Goal: Task Accomplishment & Management: Use online tool/utility

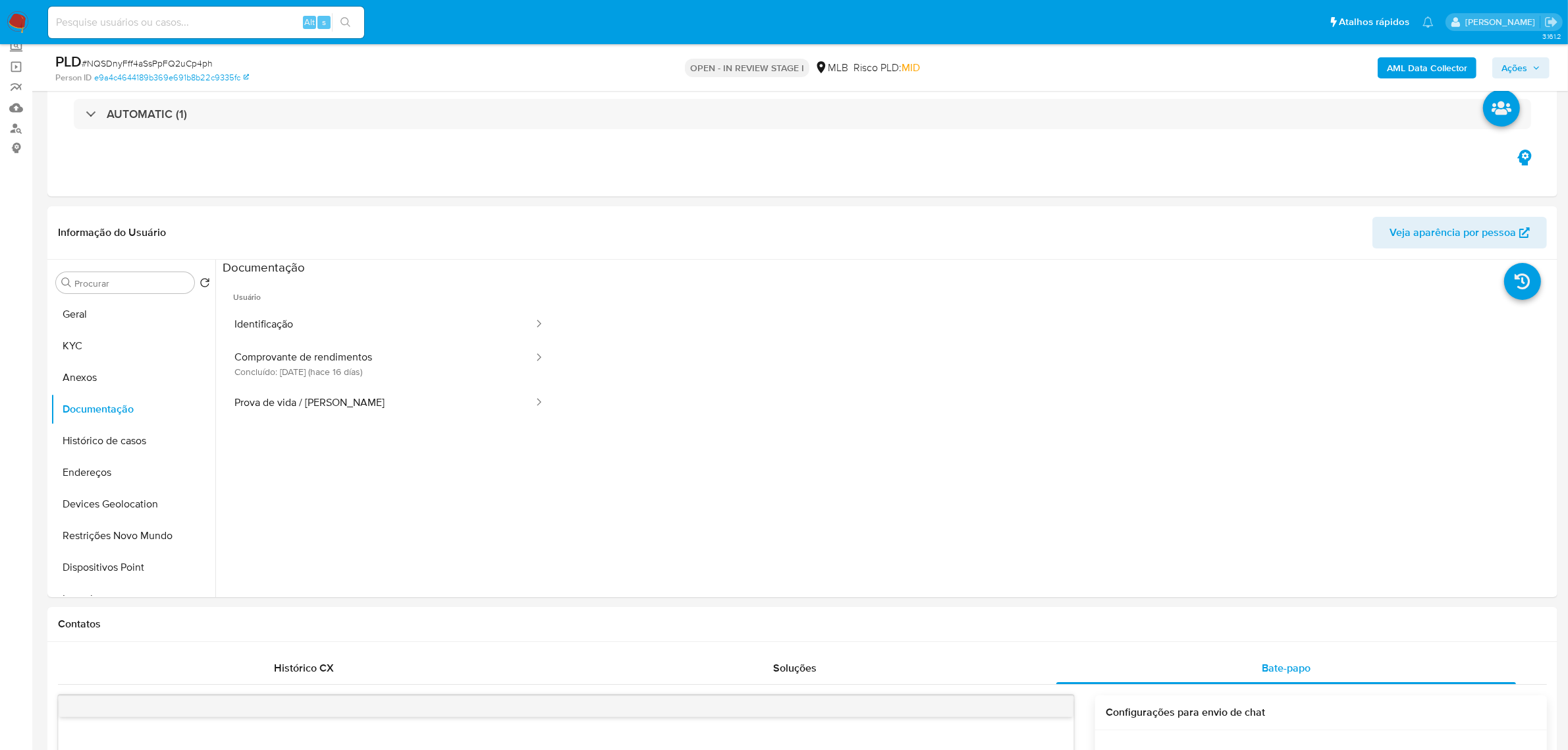
scroll to position [106, 0]
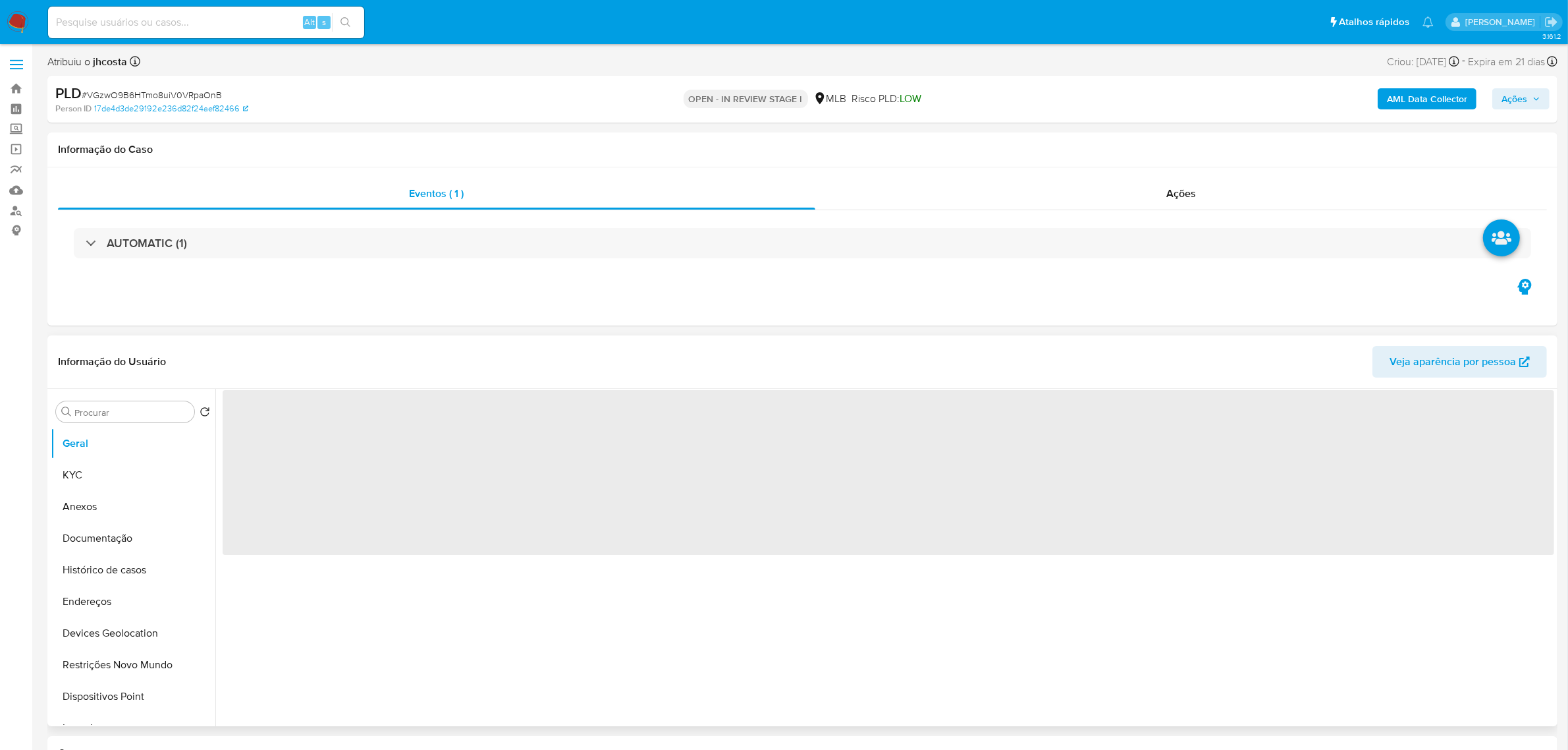
select select "10"
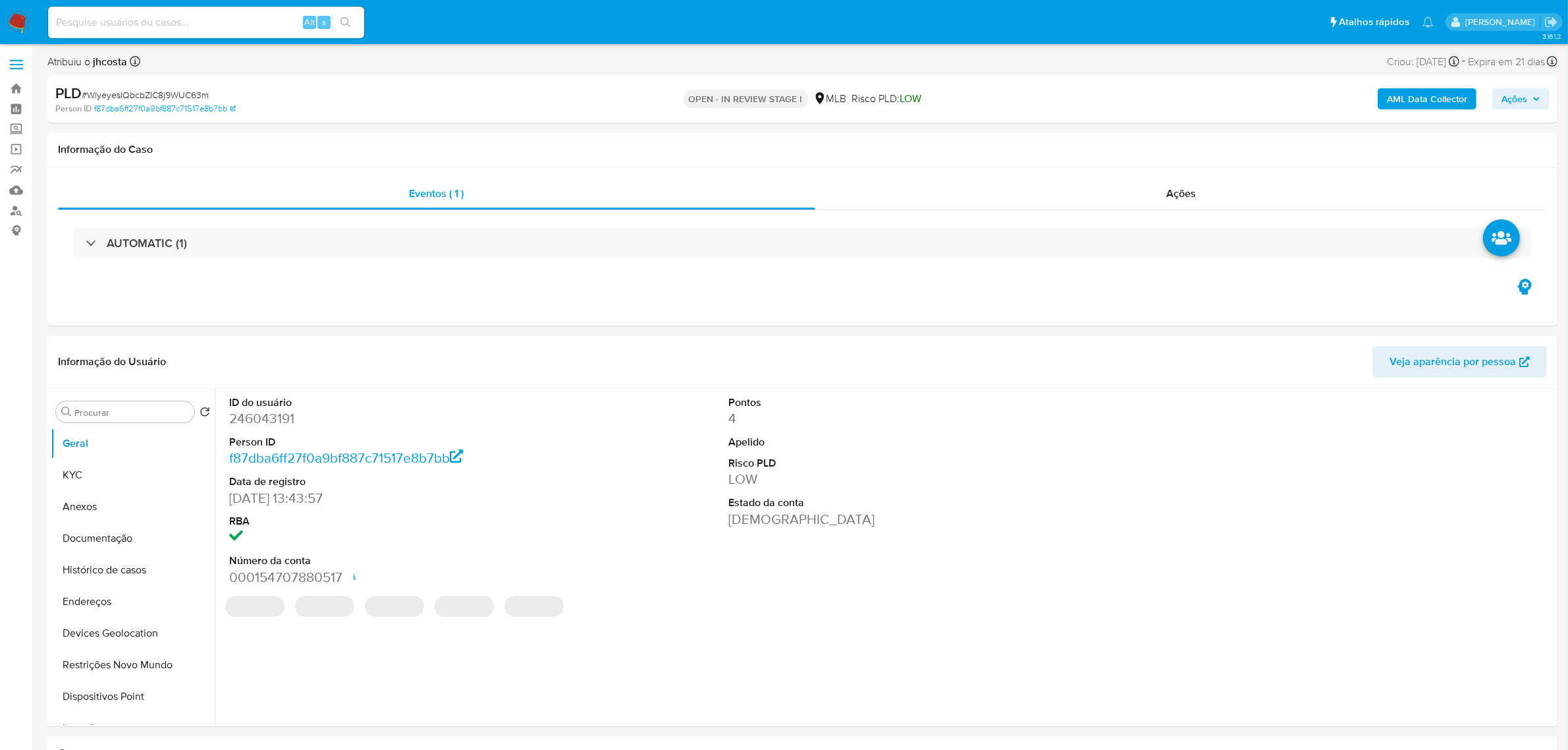
select select "10"
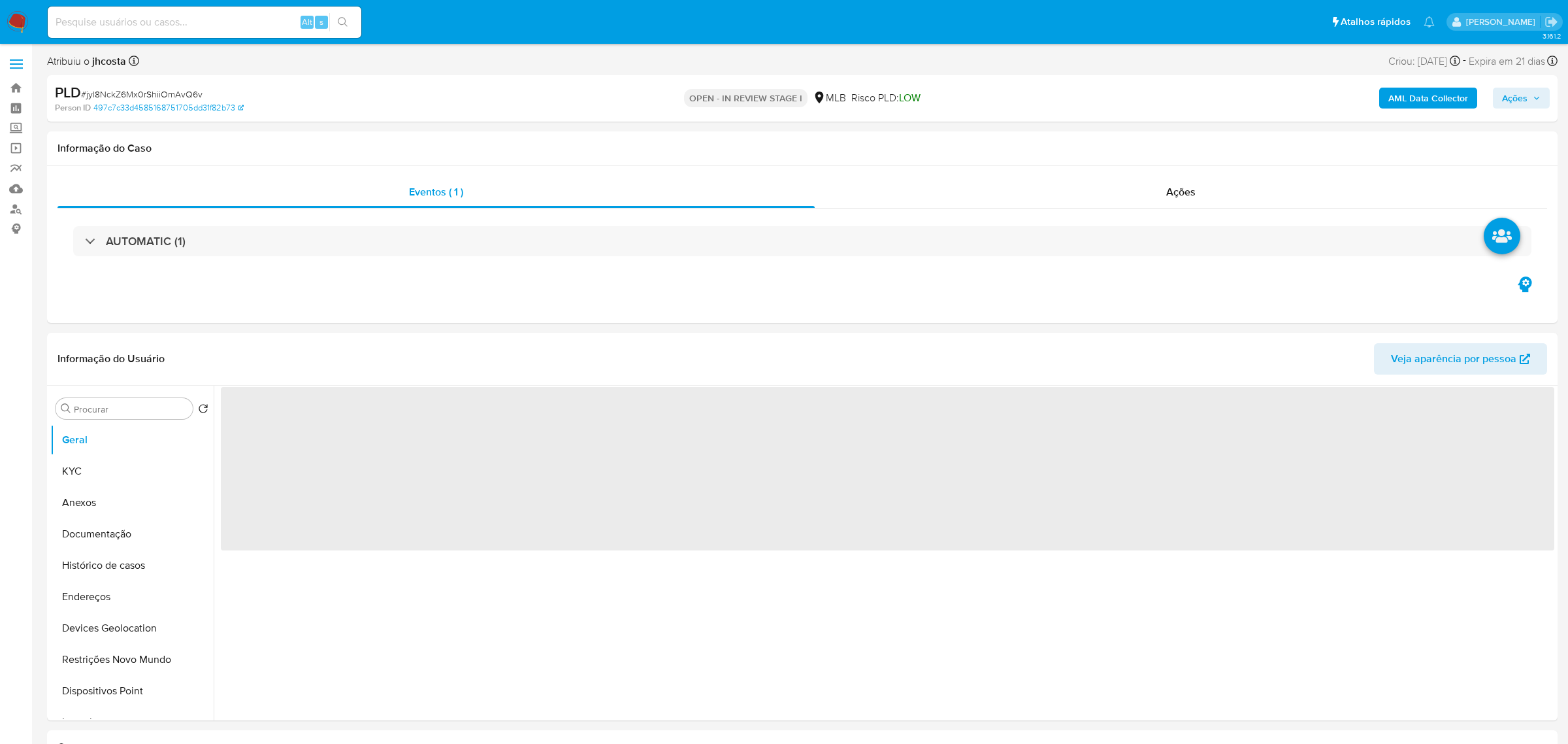
select select "10"
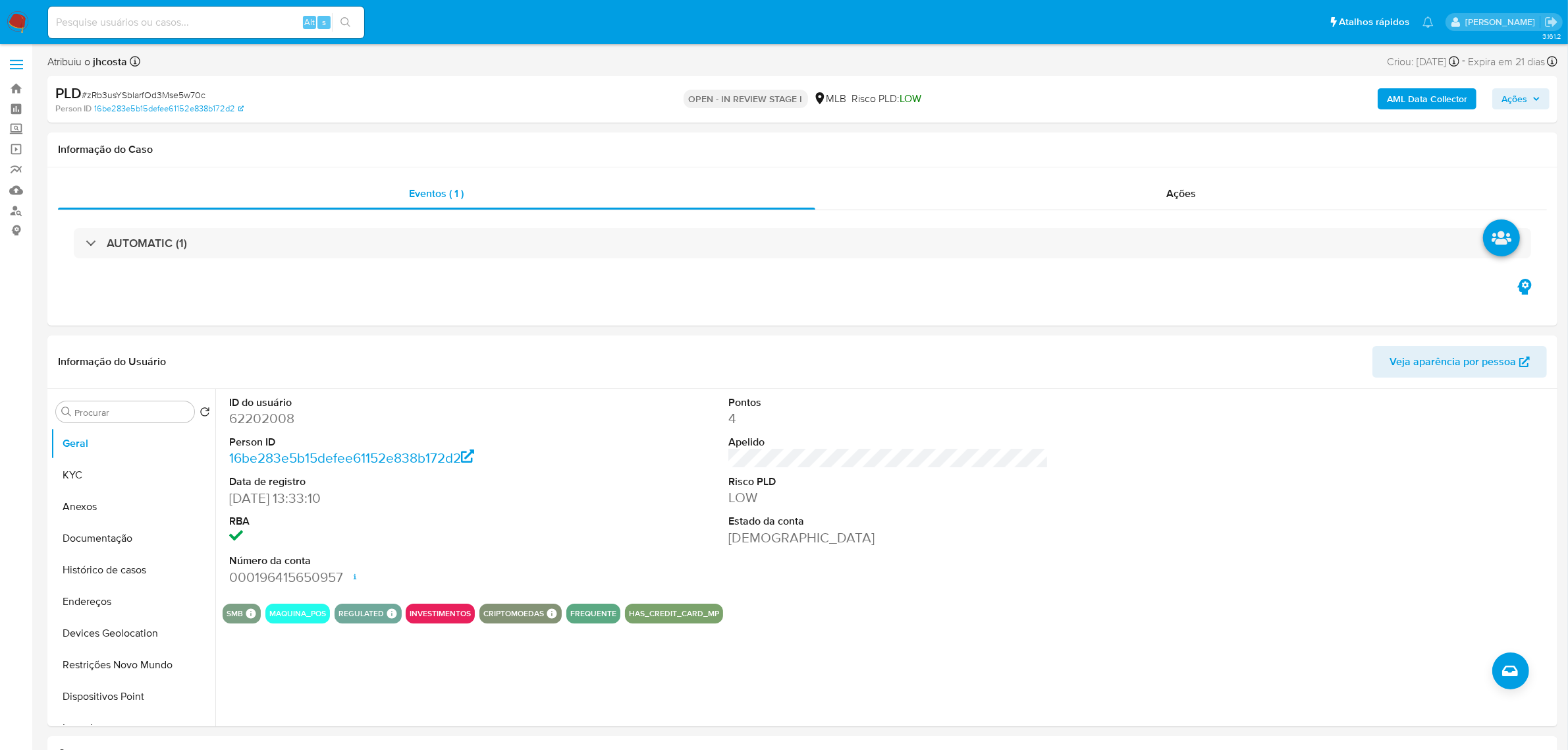
click at [152, 24] on input at bounding box center [206, 22] width 316 height 17
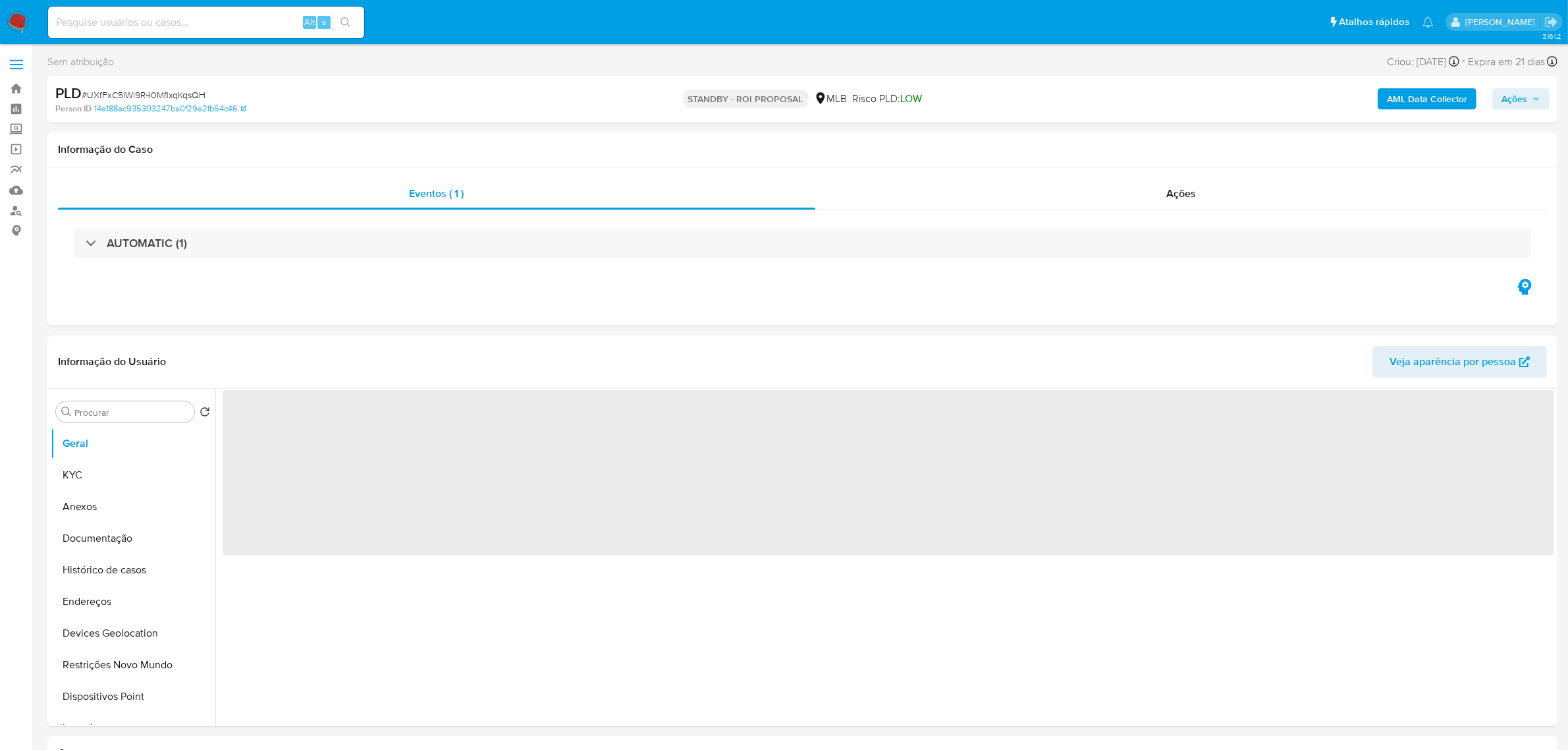
select select "10"
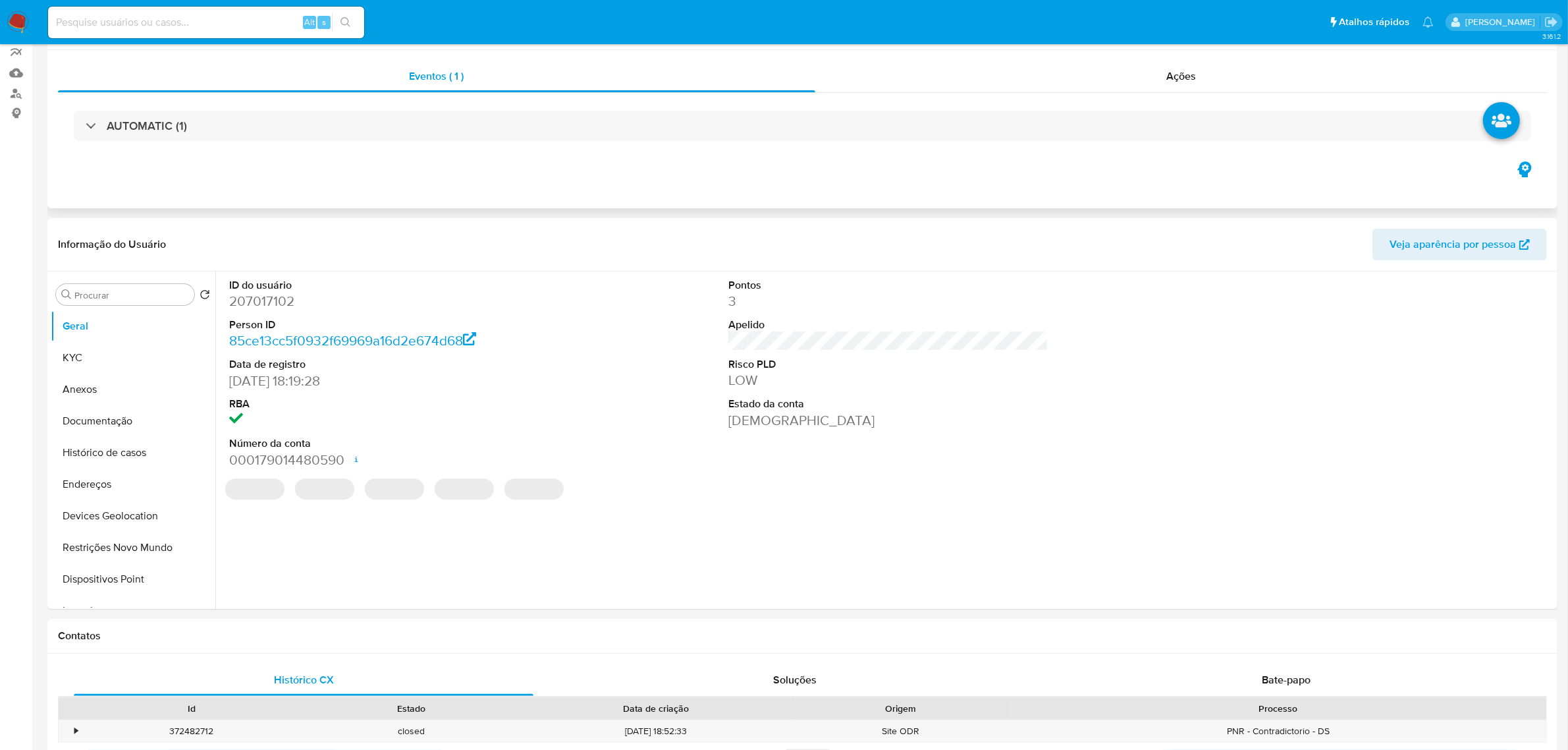
select select "10"
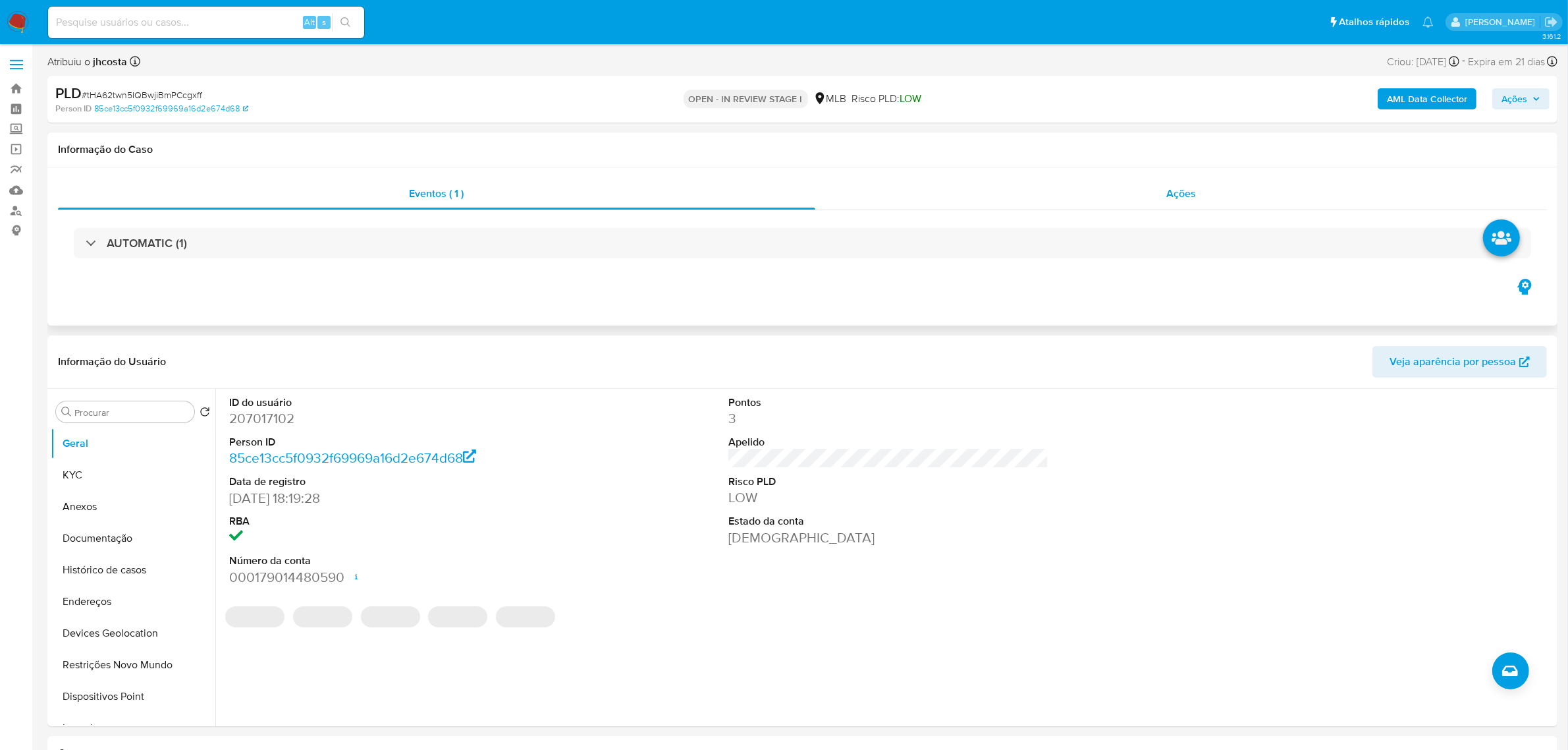
click at [1161, 183] on div "Ações" at bounding box center [1181, 194] width 732 height 32
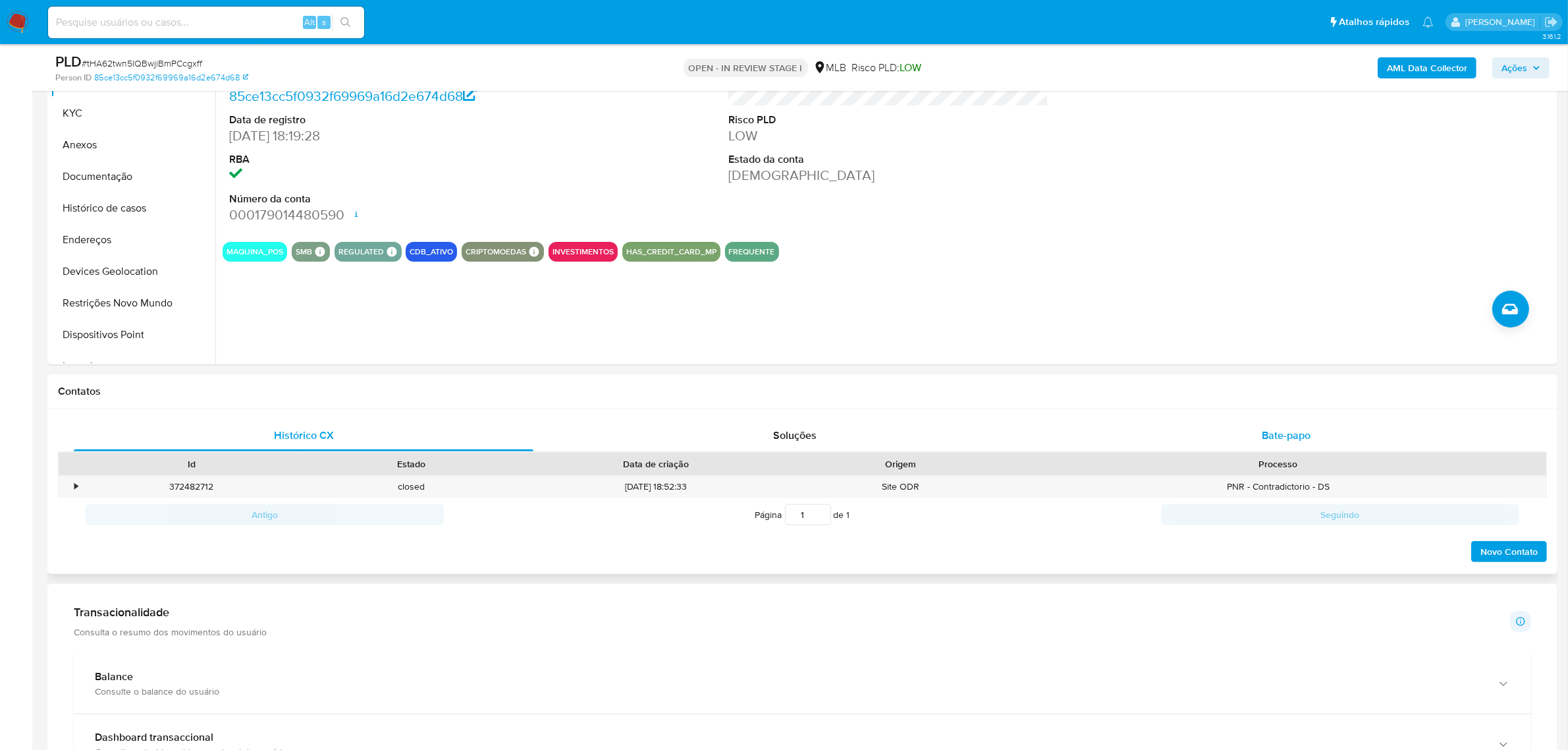
click at [1291, 422] on div "Bate-papo" at bounding box center [1286, 435] width 459 height 32
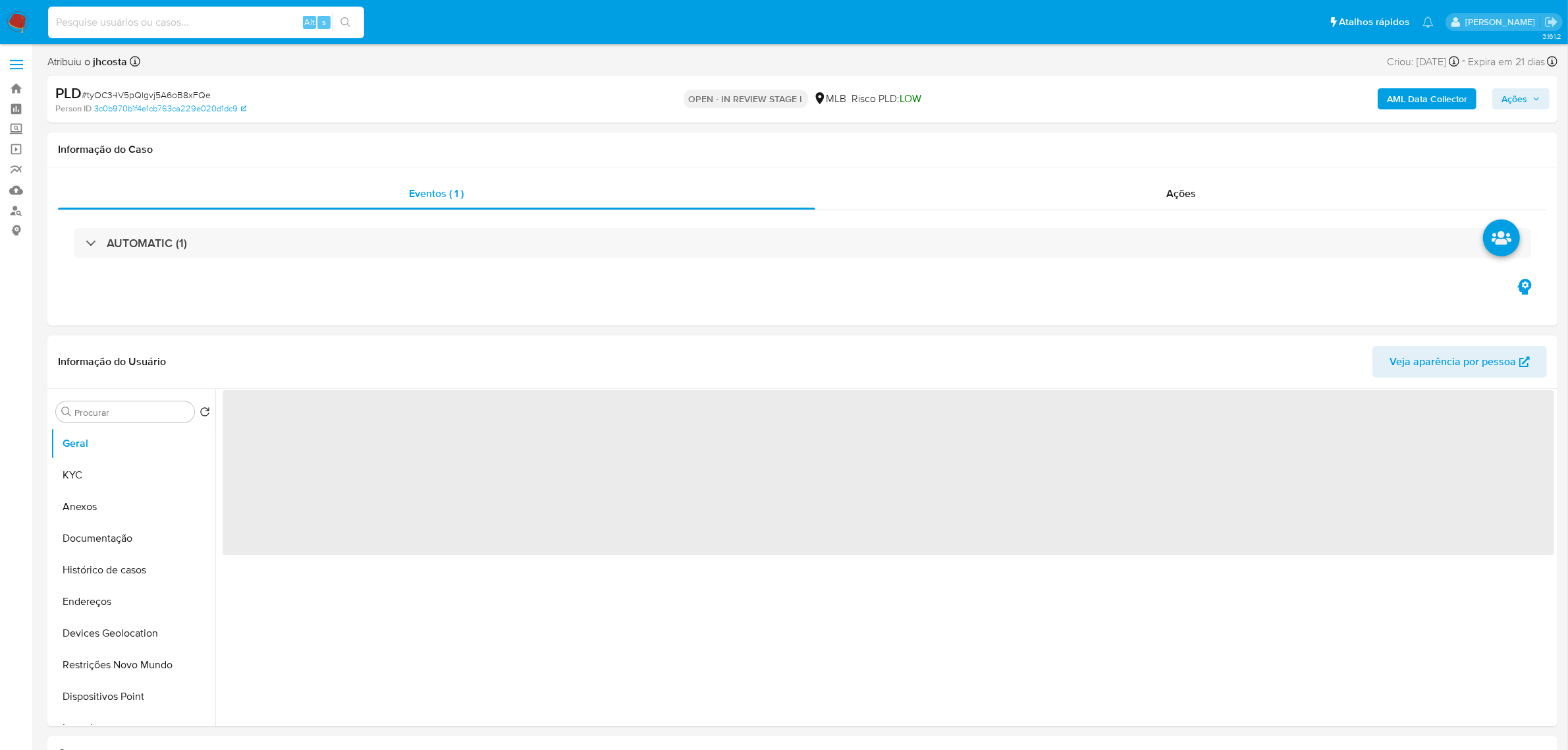
click at [185, 15] on input at bounding box center [206, 22] width 316 height 17
paste input "0iPKuTaXuaOaFON7VOrjcrsI"
type input "0iPKuTaXuaOaFON7VOrjcrsI"
select select "10"
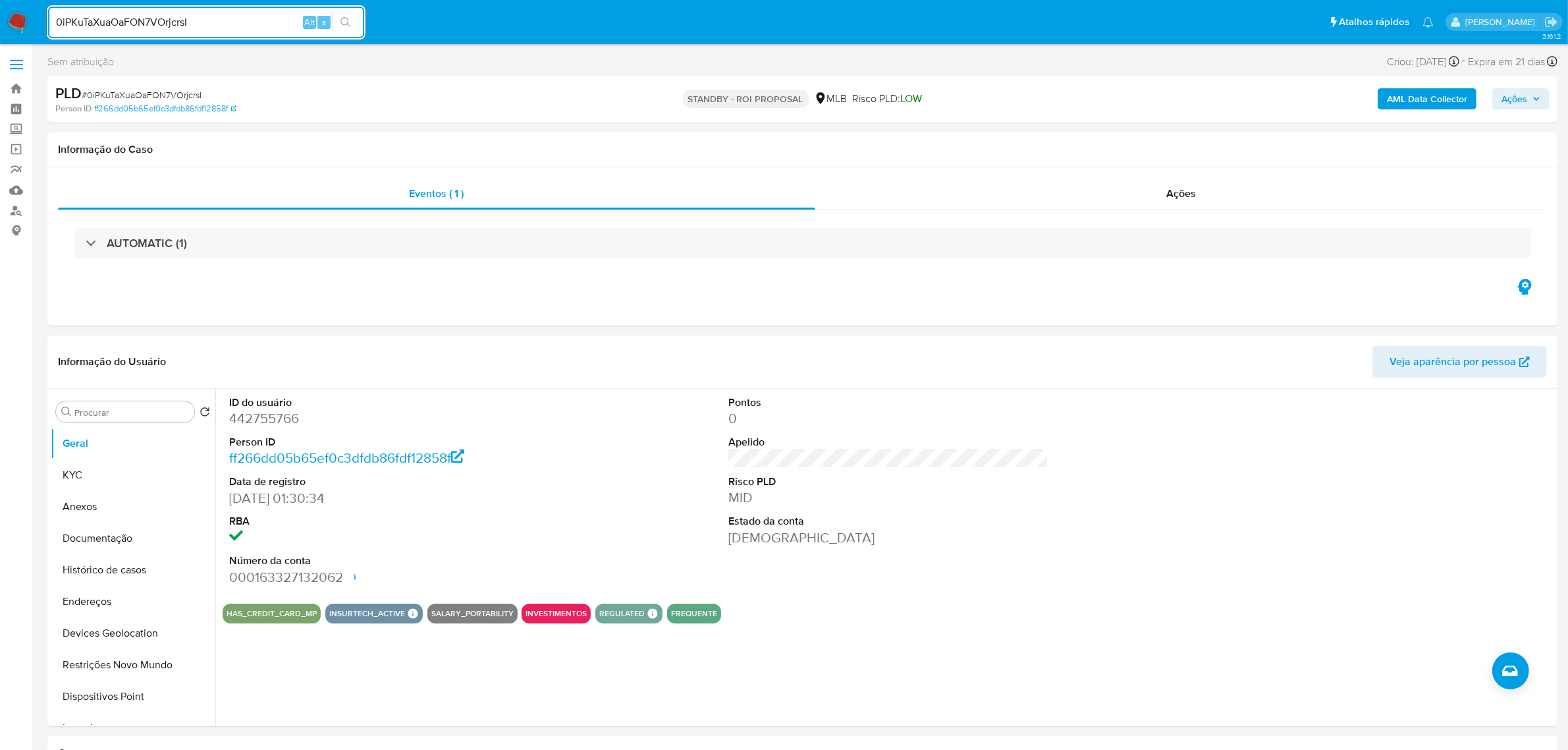
click at [201, 28] on input "0iPKuTaXuaOaFON7VOrjcrsI" at bounding box center [206, 22] width 316 height 17
paste input "tyOC34V5pQlgvj5A6oB8xFQe"
type input "tyOC34V5pQlgvj5A6oB8xFQe"
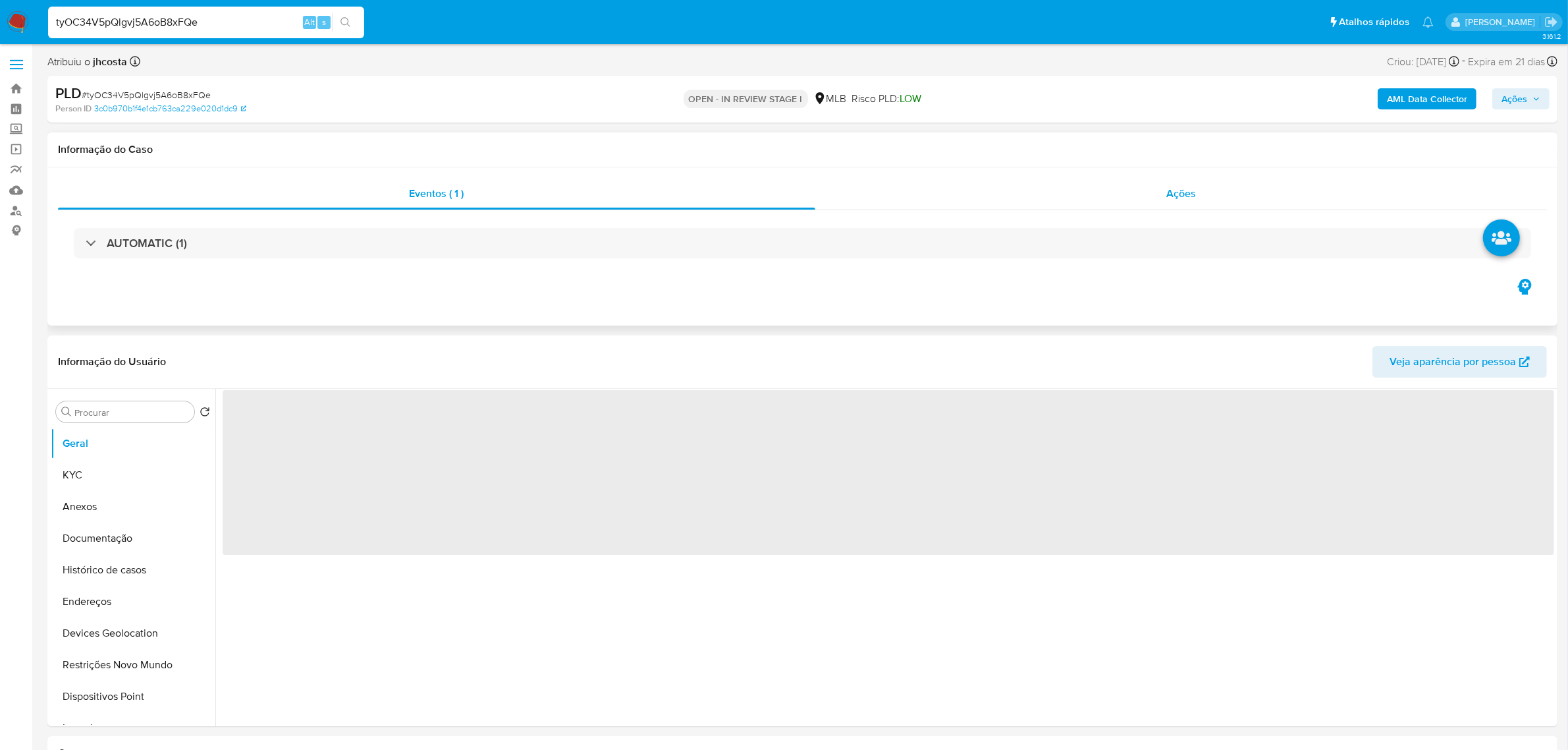
select select "10"
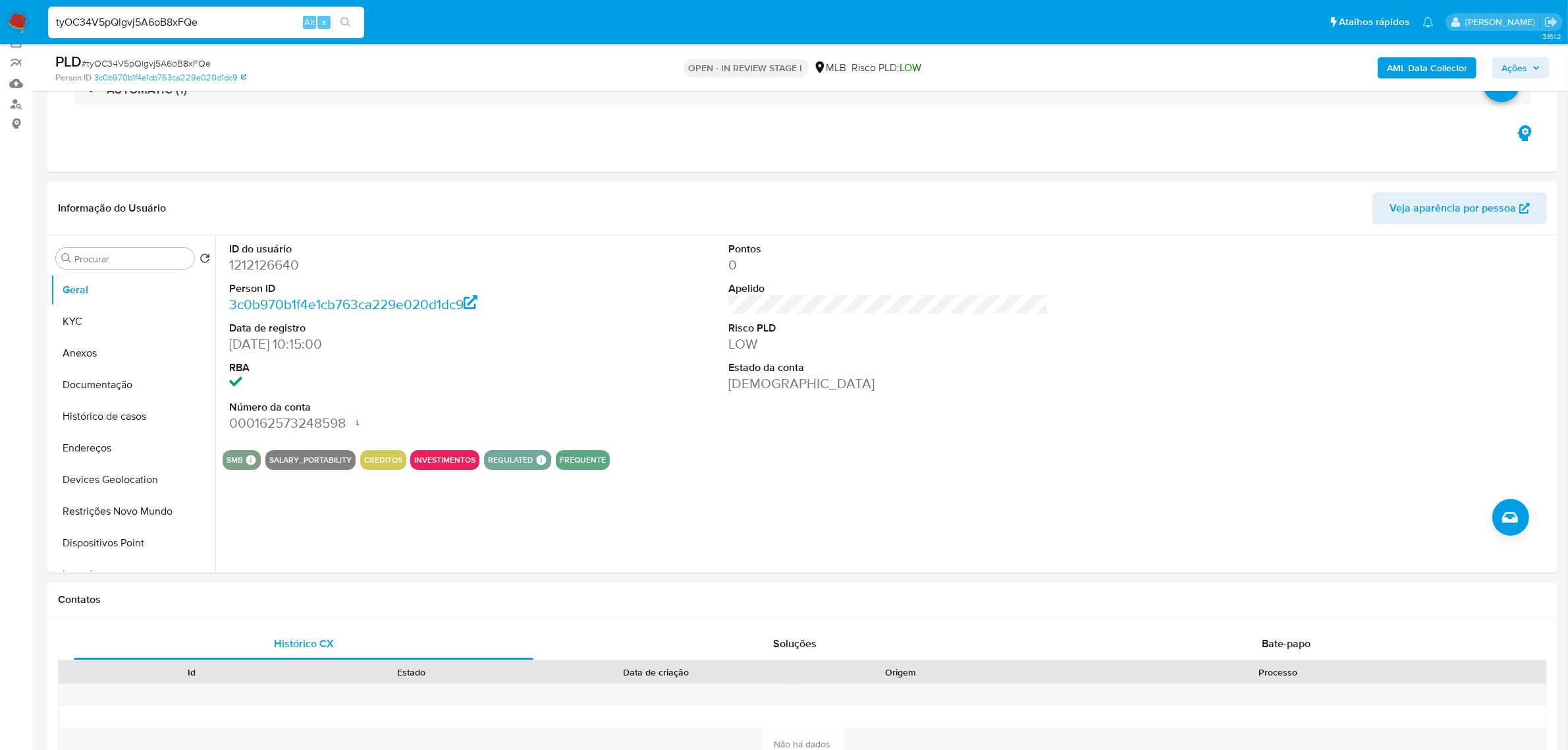
scroll to position [329, 0]
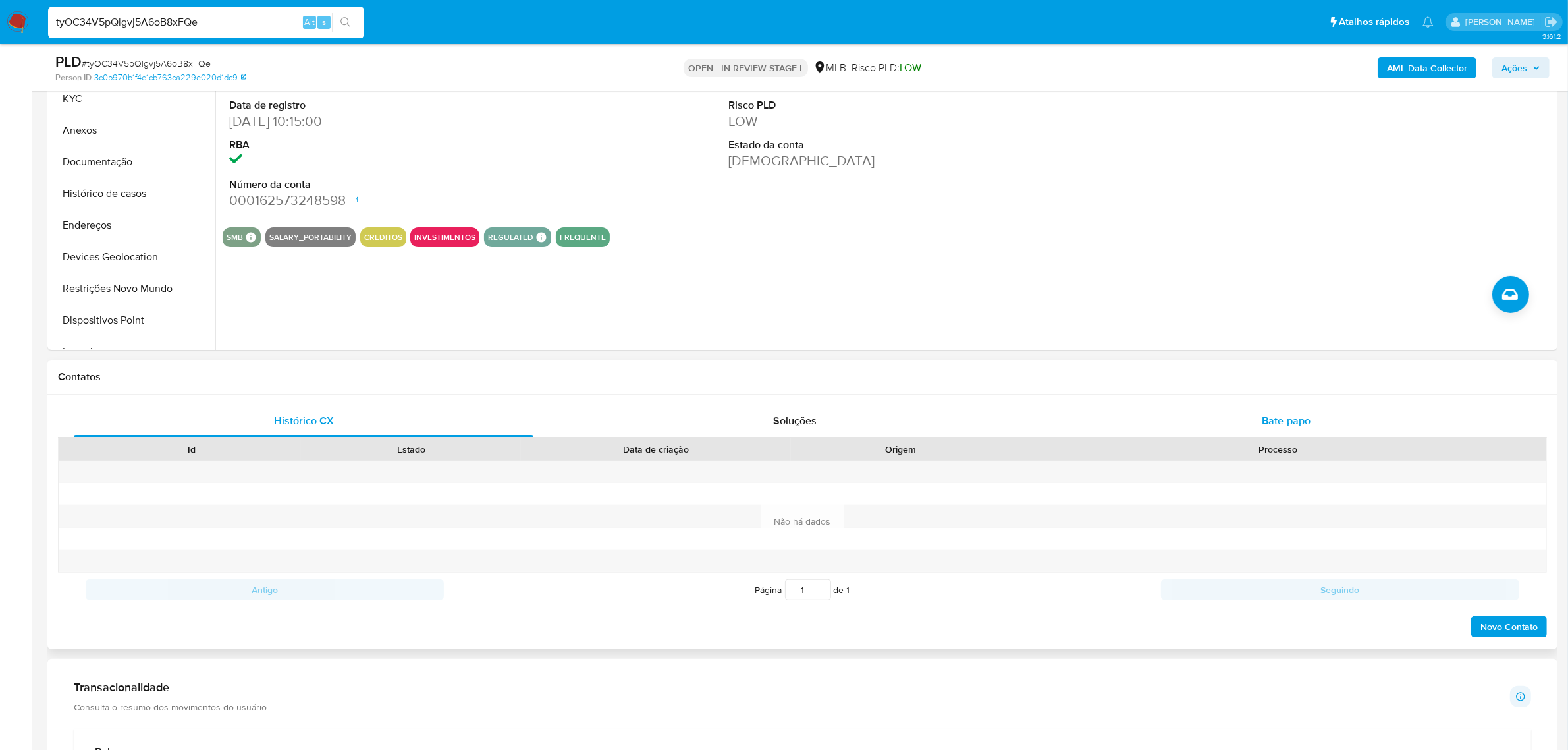
click at [1282, 415] on span "Bate-papo" at bounding box center [1287, 421] width 48 height 15
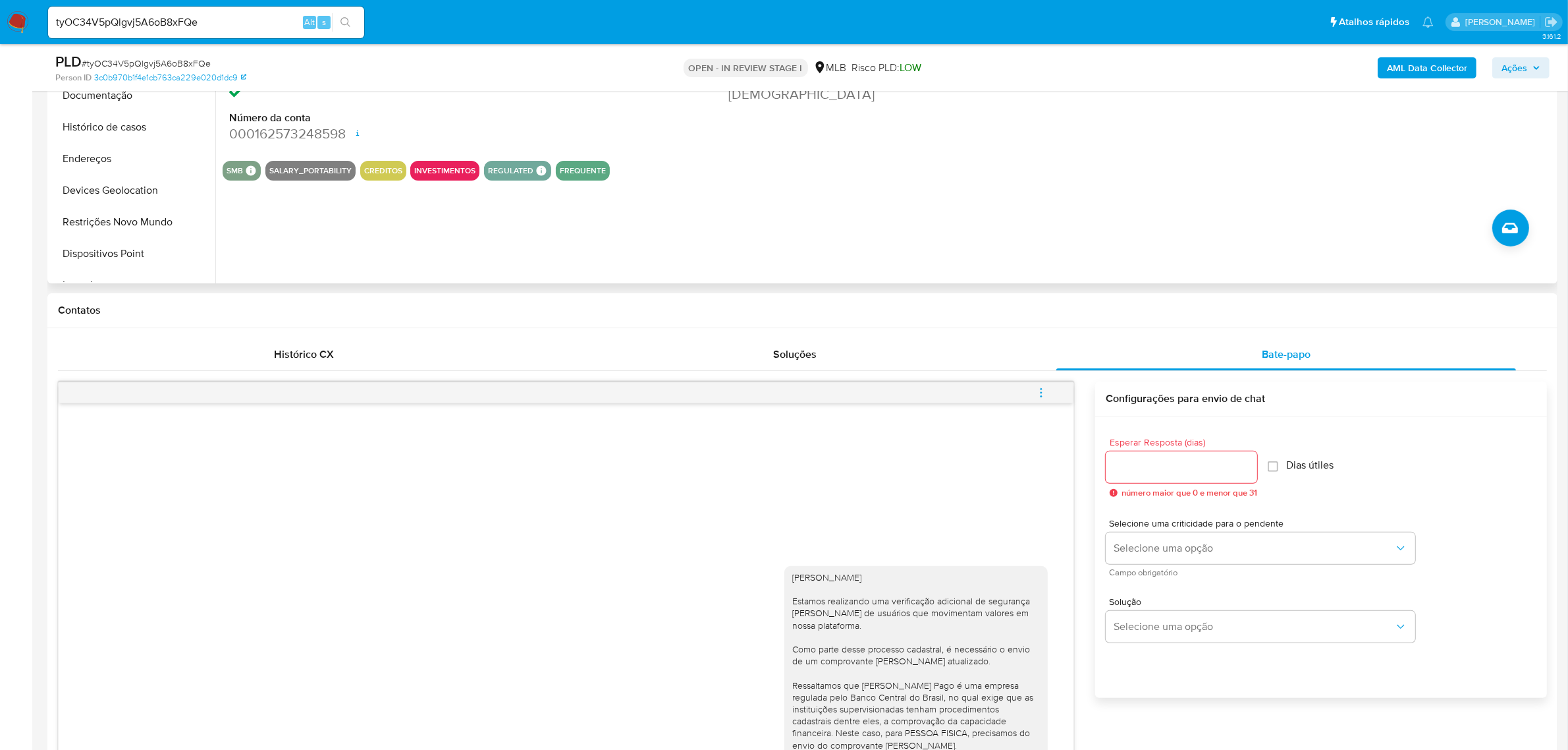
scroll to position [247, 0]
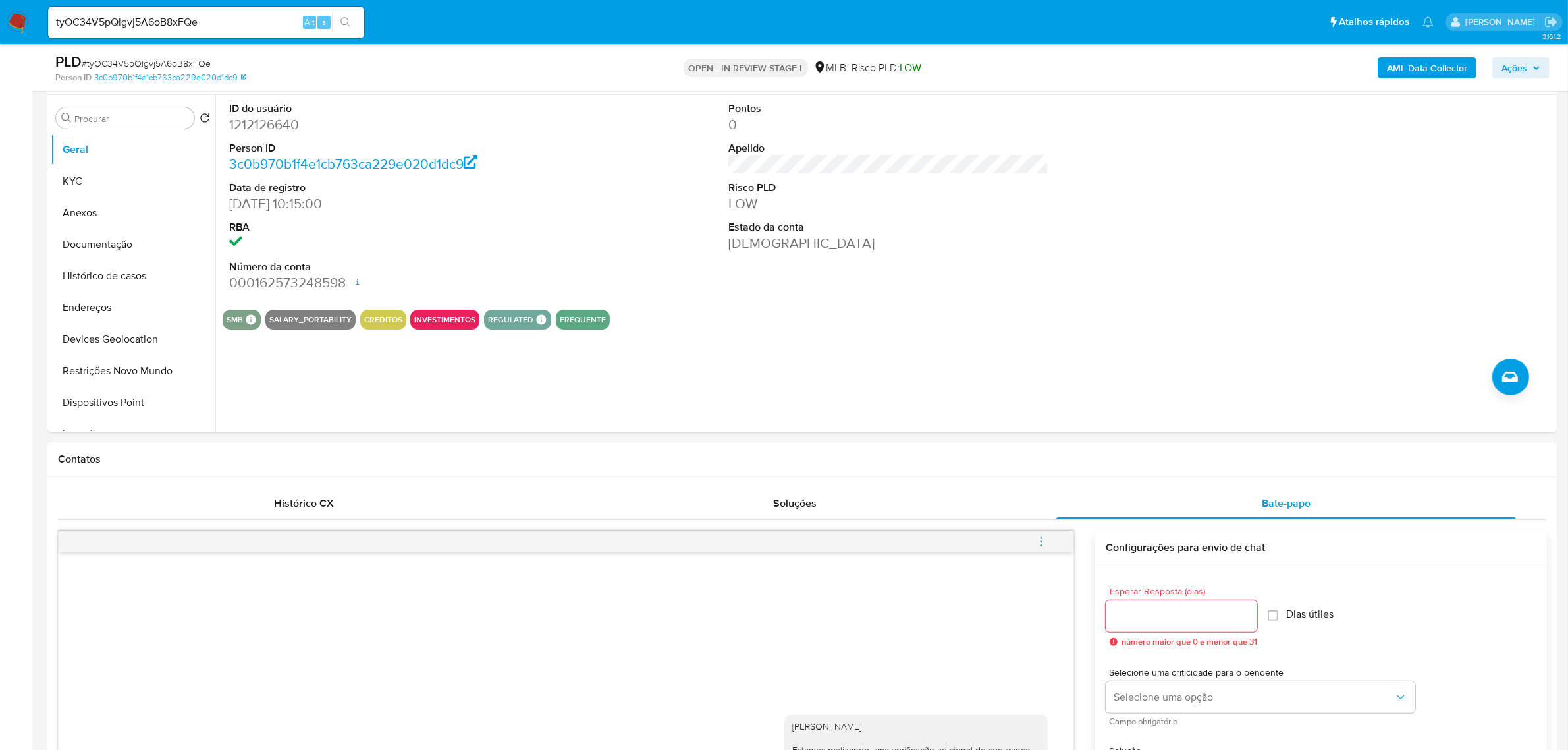
drag, startPoint x: 1509, startPoint y: 68, endPoint x: 1498, endPoint y: 74, distance: 12.5
click at [1510, 68] on span "Ações" at bounding box center [1515, 68] width 26 height 21
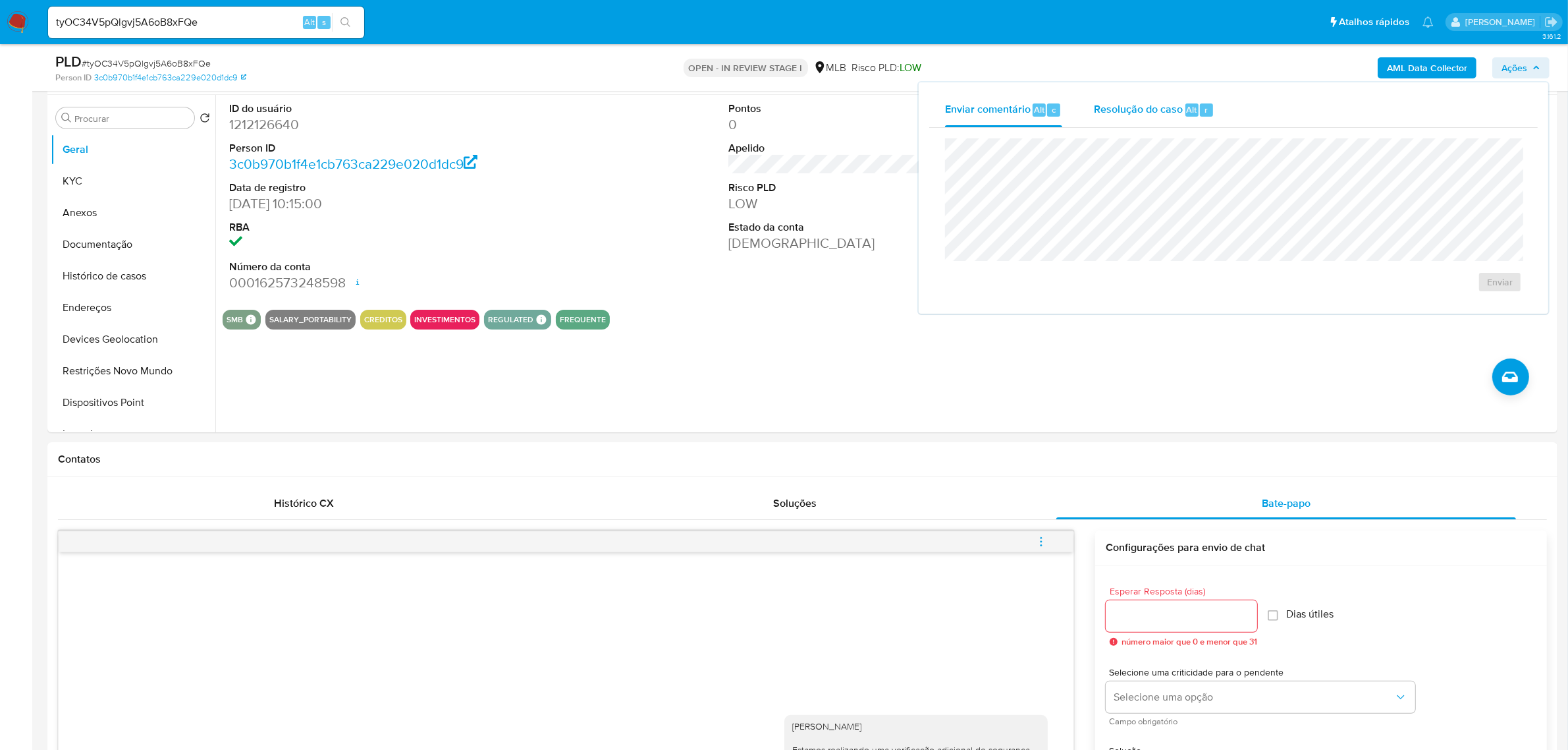
drag, startPoint x: 1147, startPoint y: 110, endPoint x: 1145, endPoint y: 120, distance: 10.2
click at [1145, 120] on div "Resolução do caso Alt r" at bounding box center [1154, 109] width 121 height 34
click at [115, 216] on button "Anexos" at bounding box center [127, 213] width 154 height 32
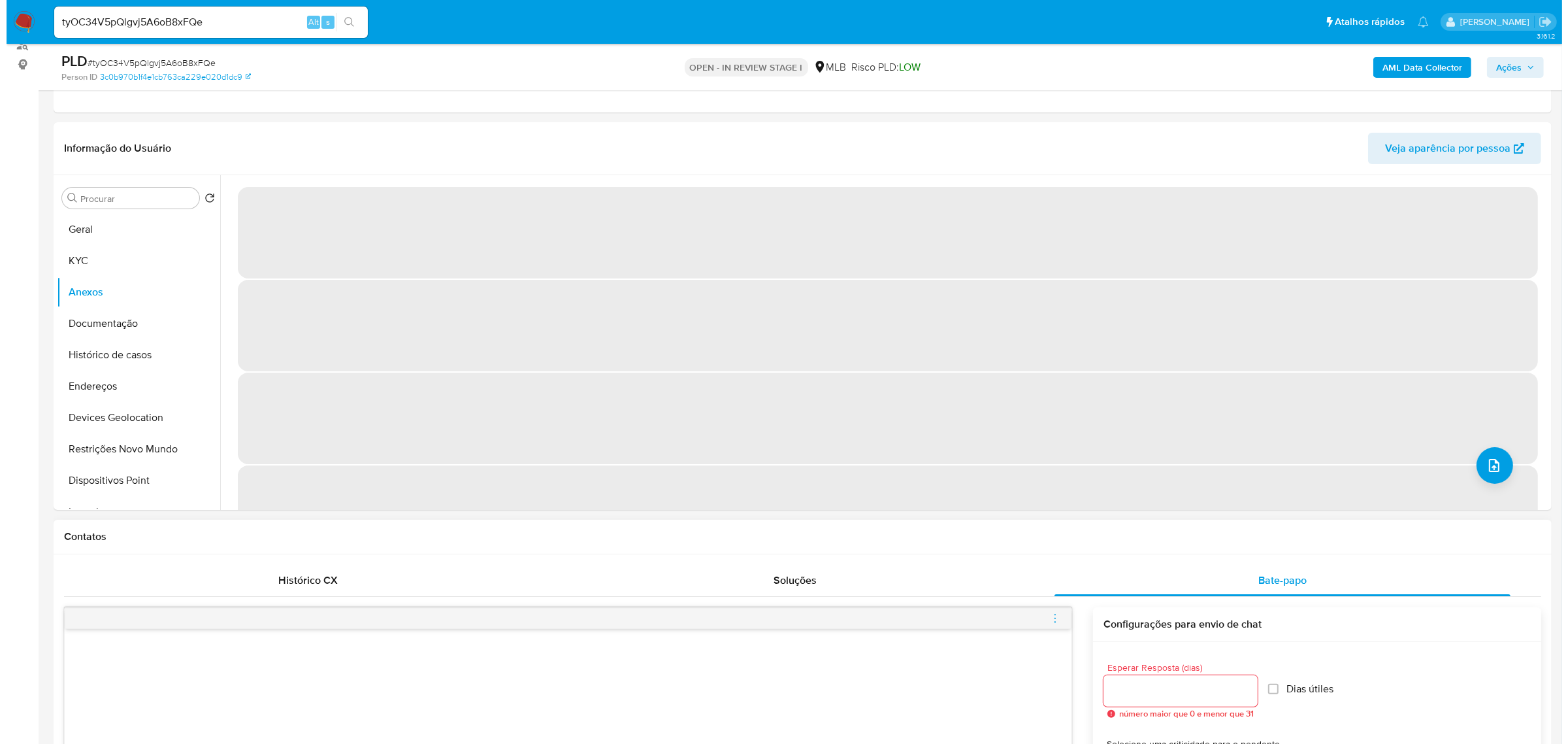
scroll to position [163, 0]
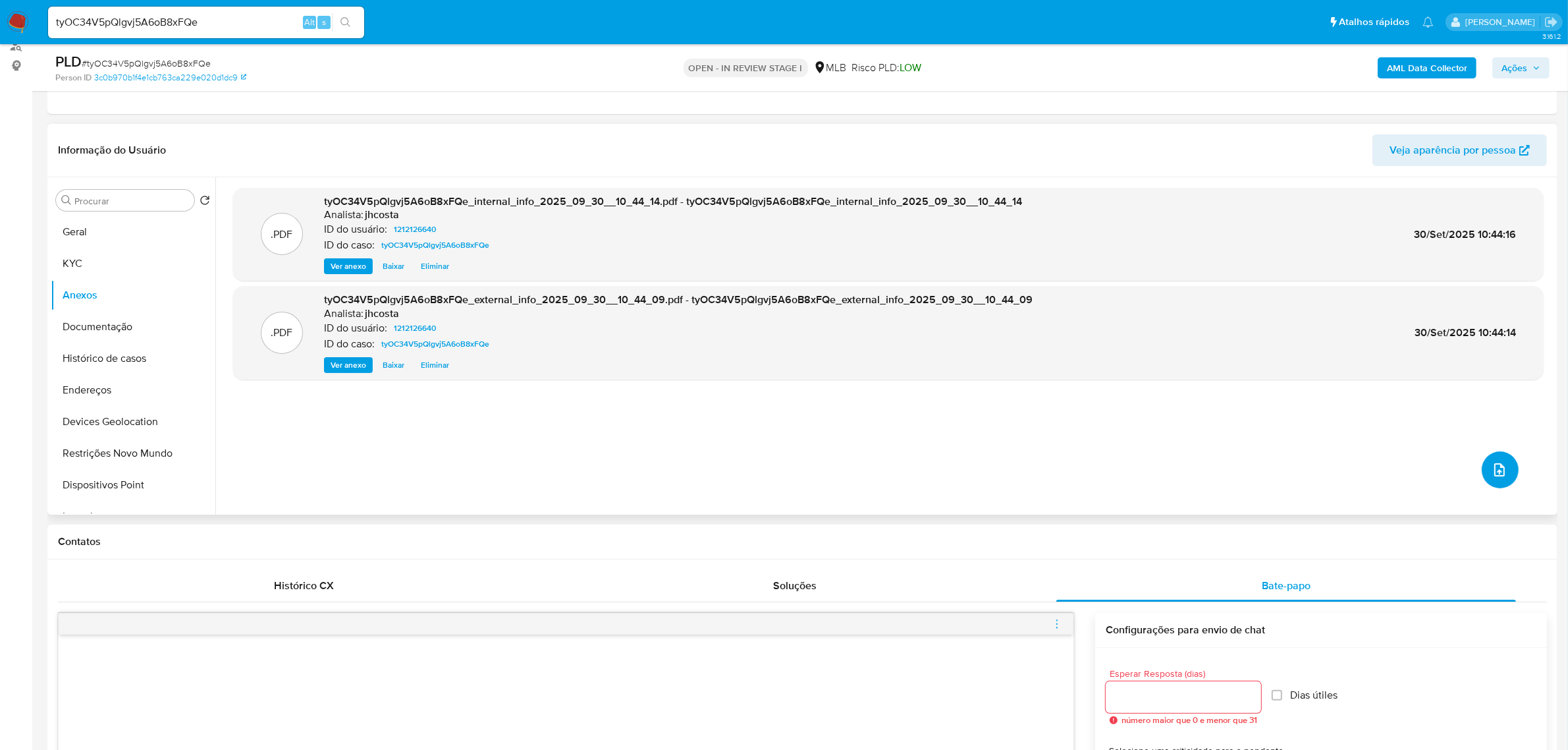
click at [1494, 470] on icon "upload-file" at bounding box center [1499, 470] width 11 height 14
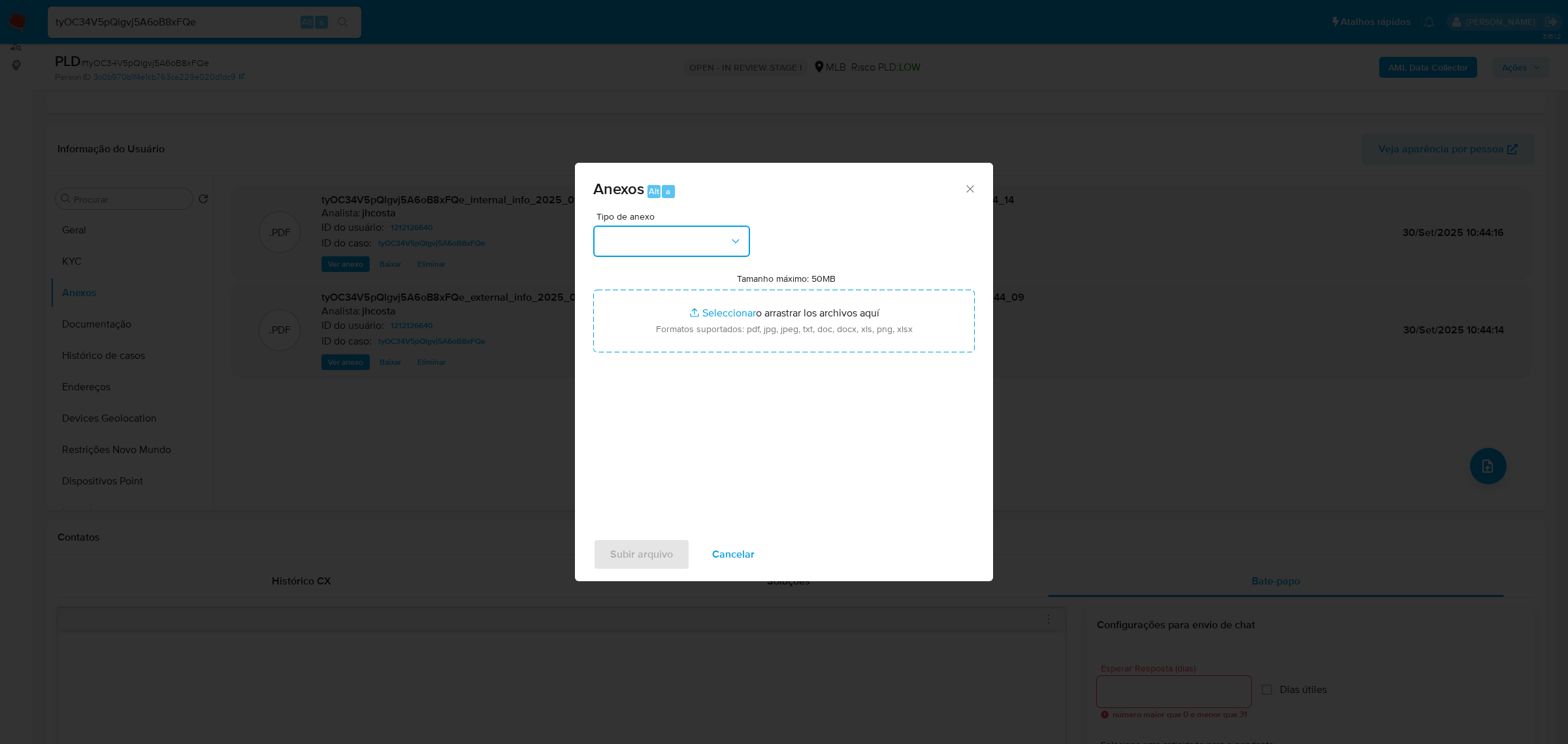
click at [687, 232] on button "button" at bounding box center [671, 241] width 156 height 32
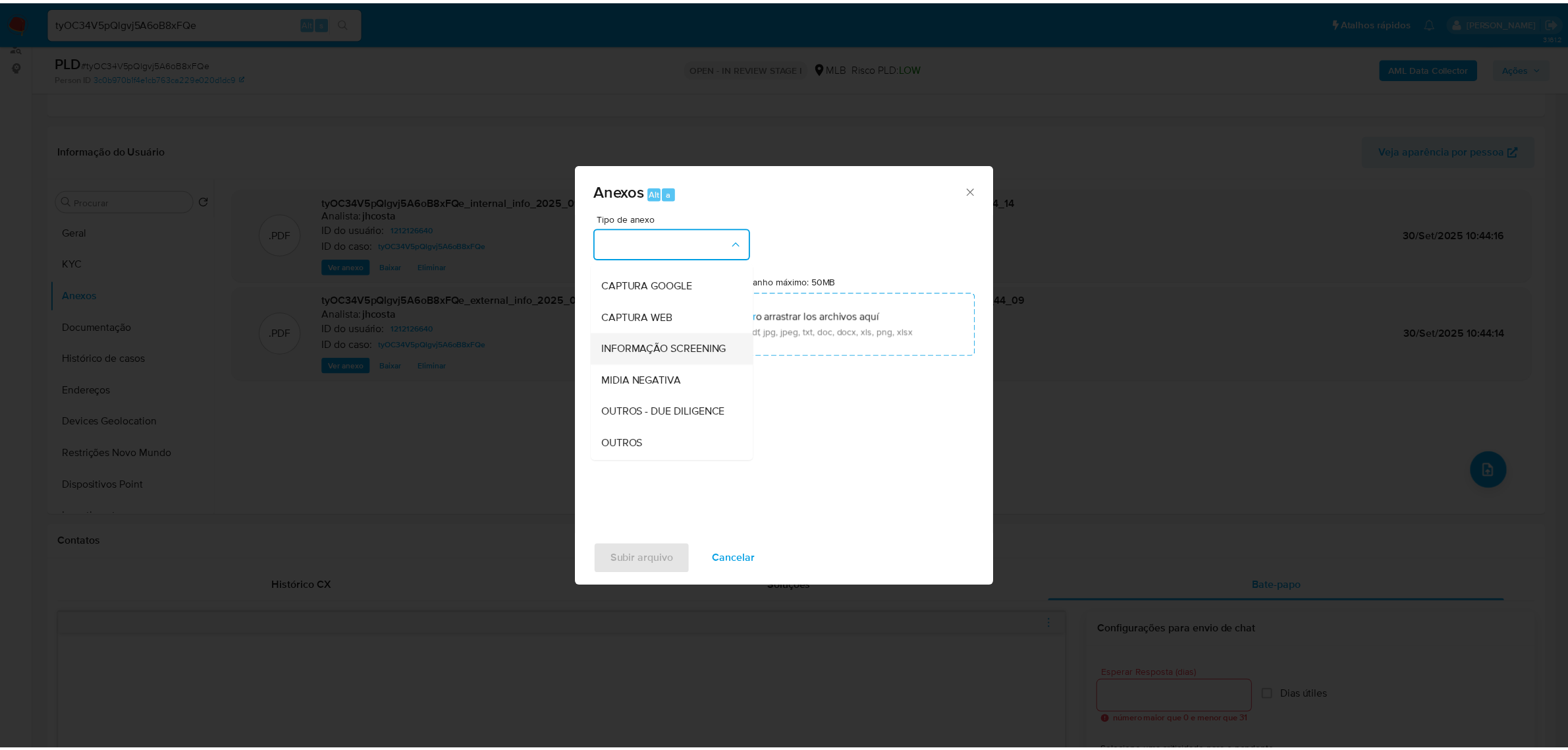
scroll to position [202, 0]
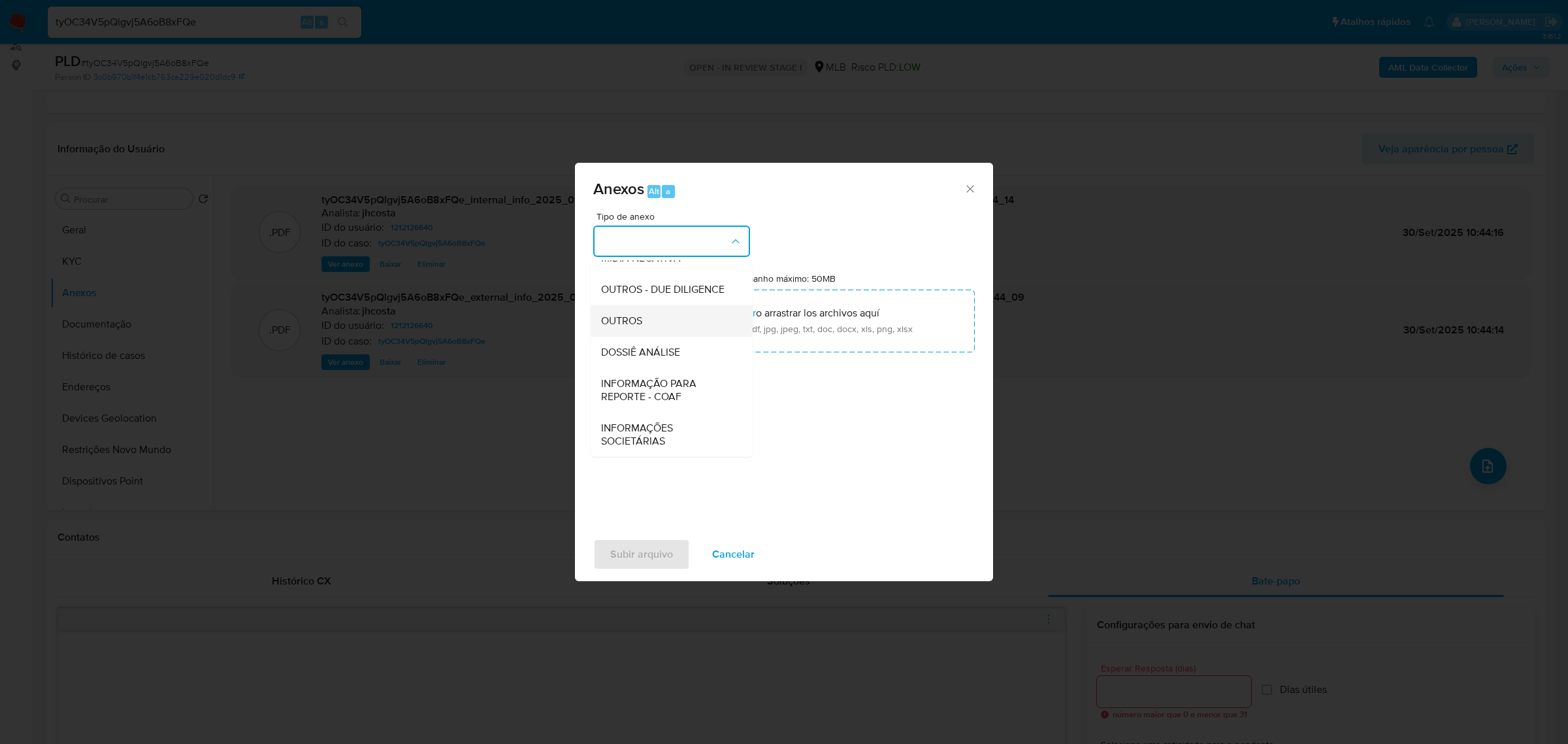
click at [644, 319] on div "OUTROS" at bounding box center [667, 320] width 133 height 32
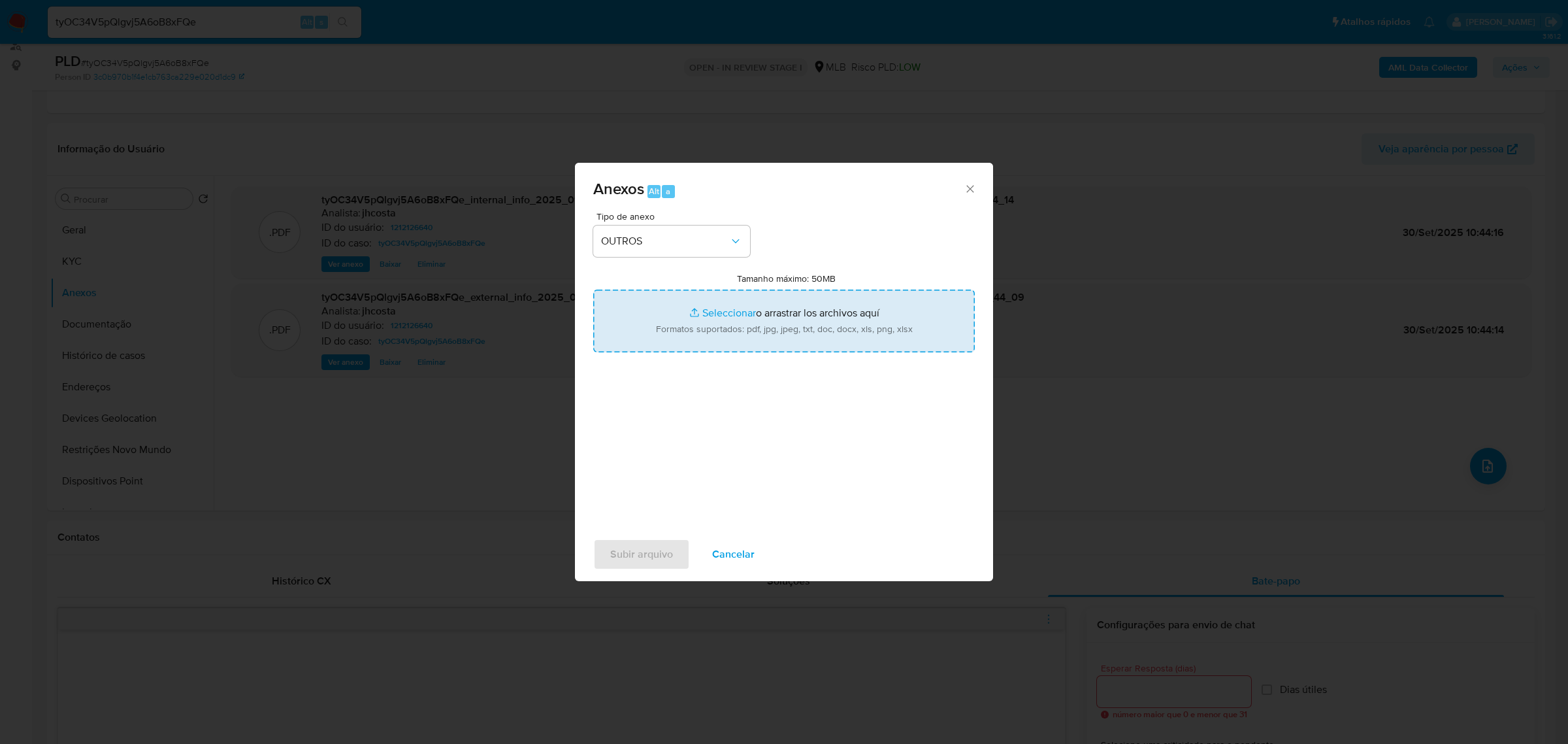
click at [779, 322] on input "Tamanho máximo: 50MB Seleccionar archivos" at bounding box center [784, 321] width 382 height 62
type input "C:\fakepath\Mulan 1212126640_2025_09_29_12_21_07.xlsx"
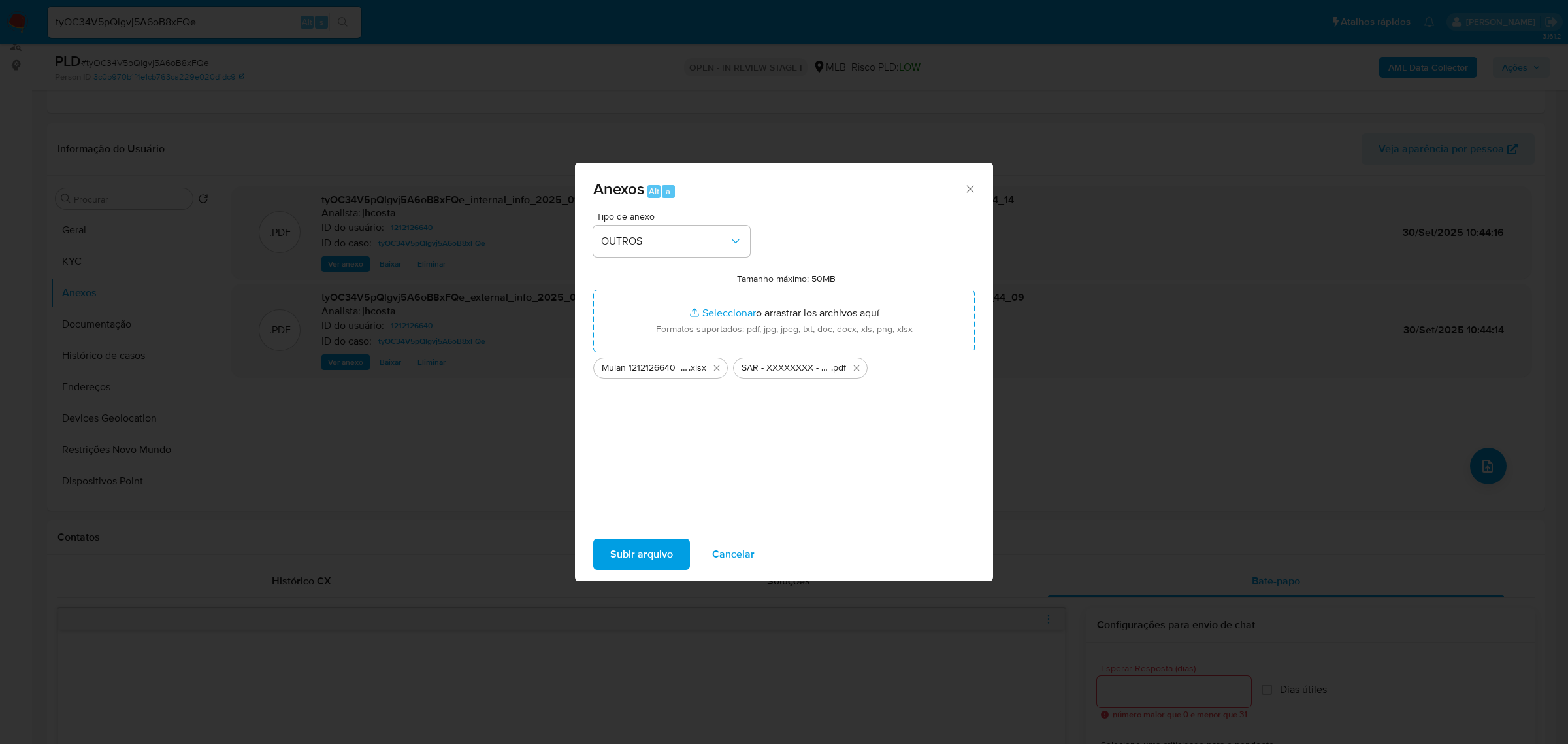
click at [644, 540] on span "Subir arquivo" at bounding box center [641, 554] width 62 height 29
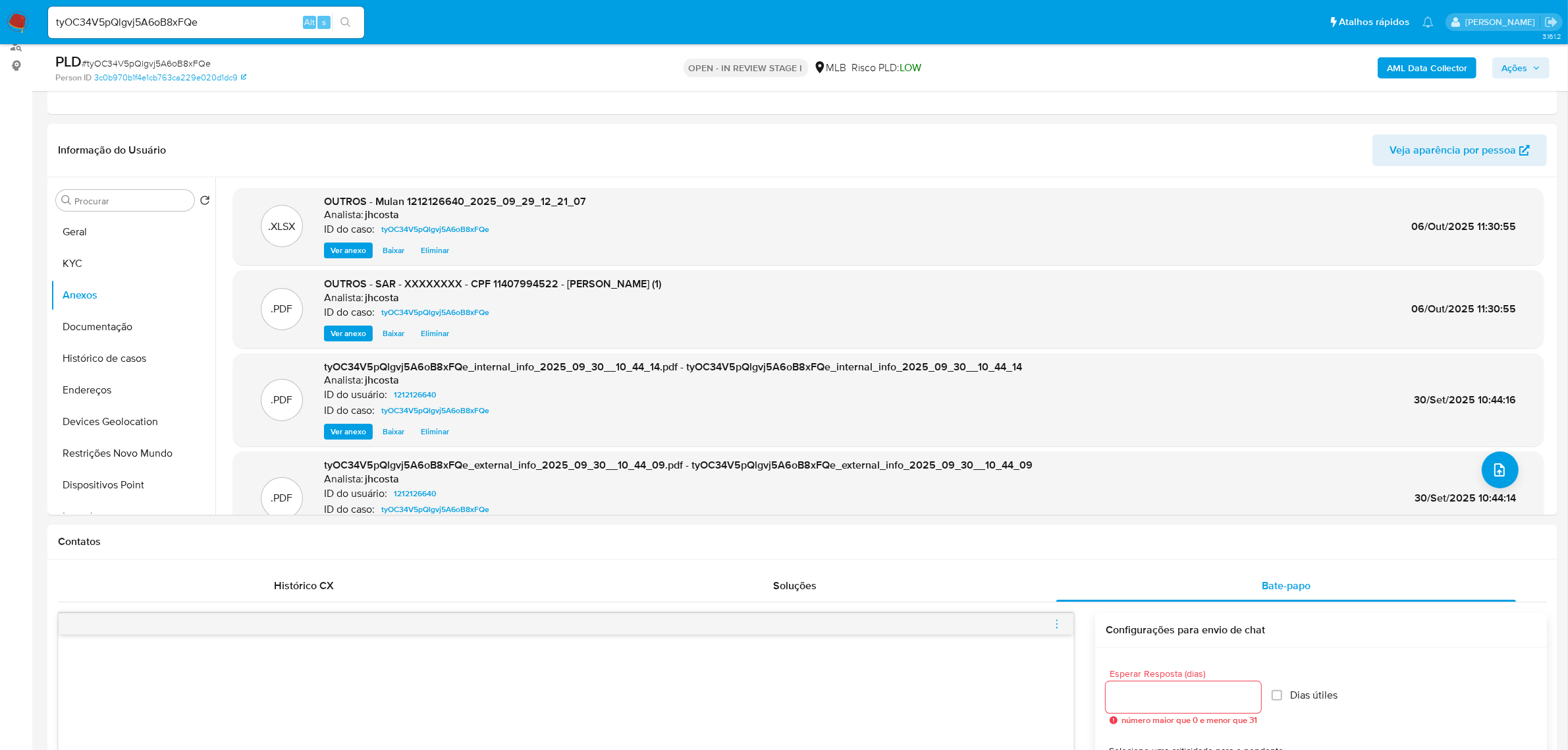
click at [1533, 67] on icon "button" at bounding box center [1537, 68] width 8 height 8
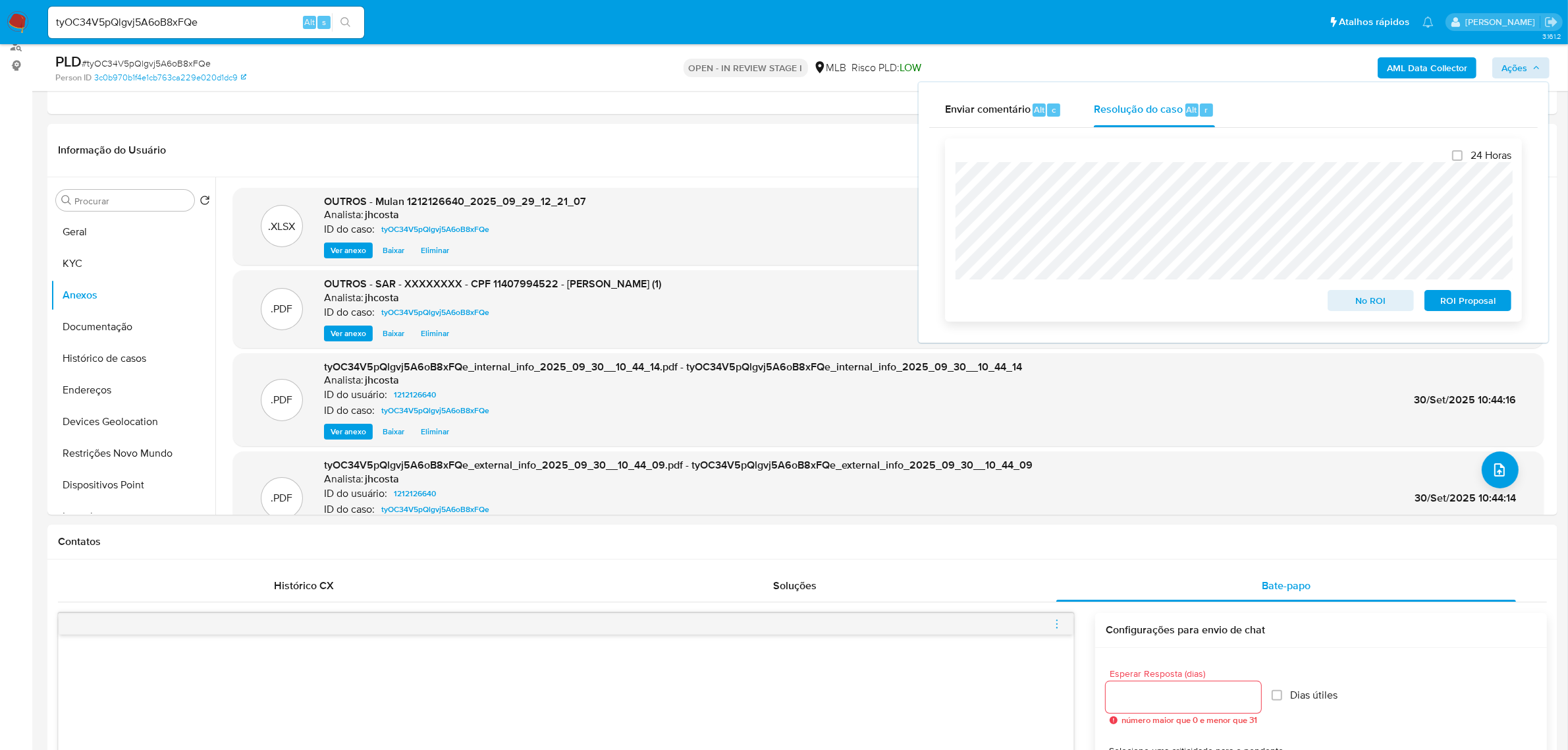
click at [1464, 297] on span "ROI Proposal" at bounding box center [1467, 300] width 69 height 18
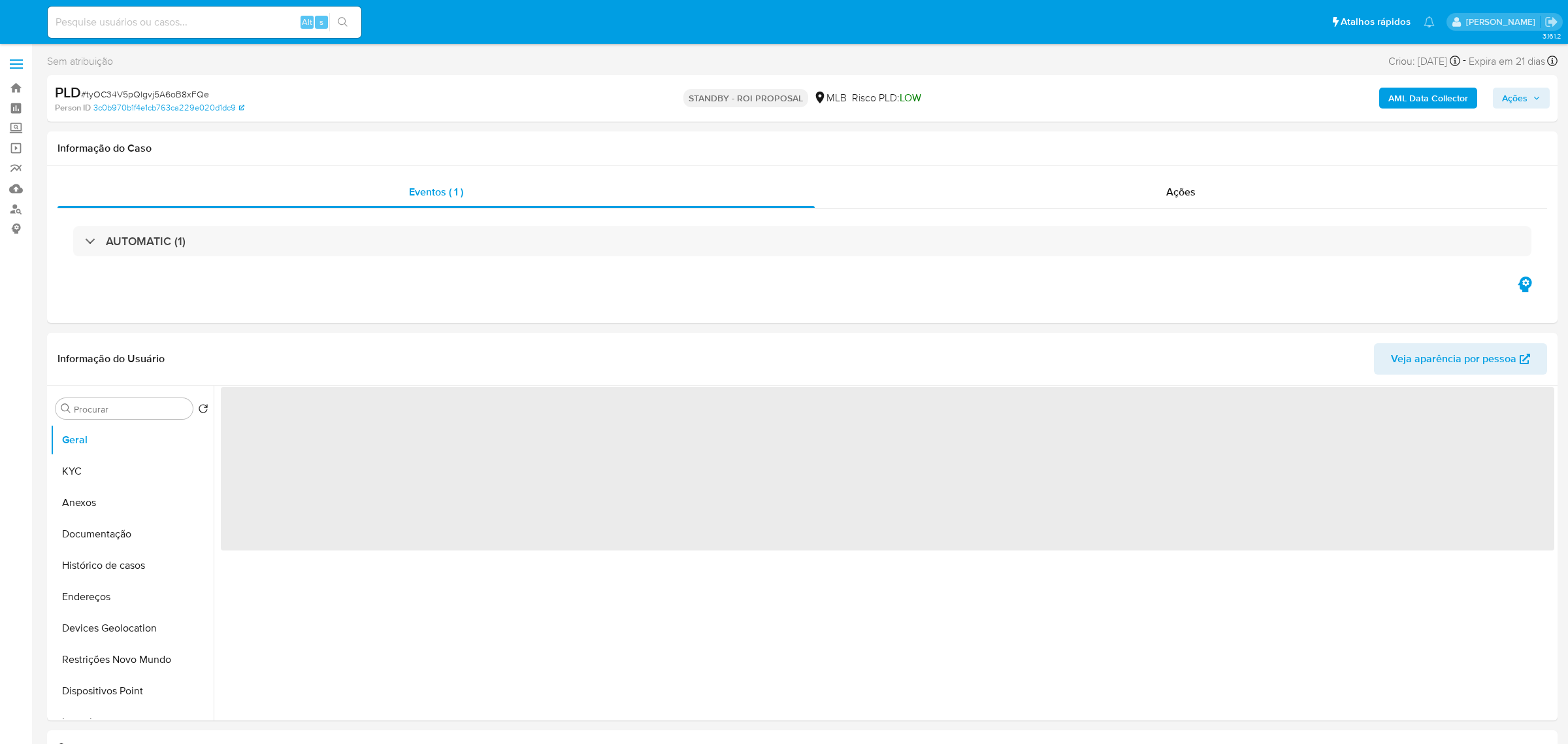
select select "10"
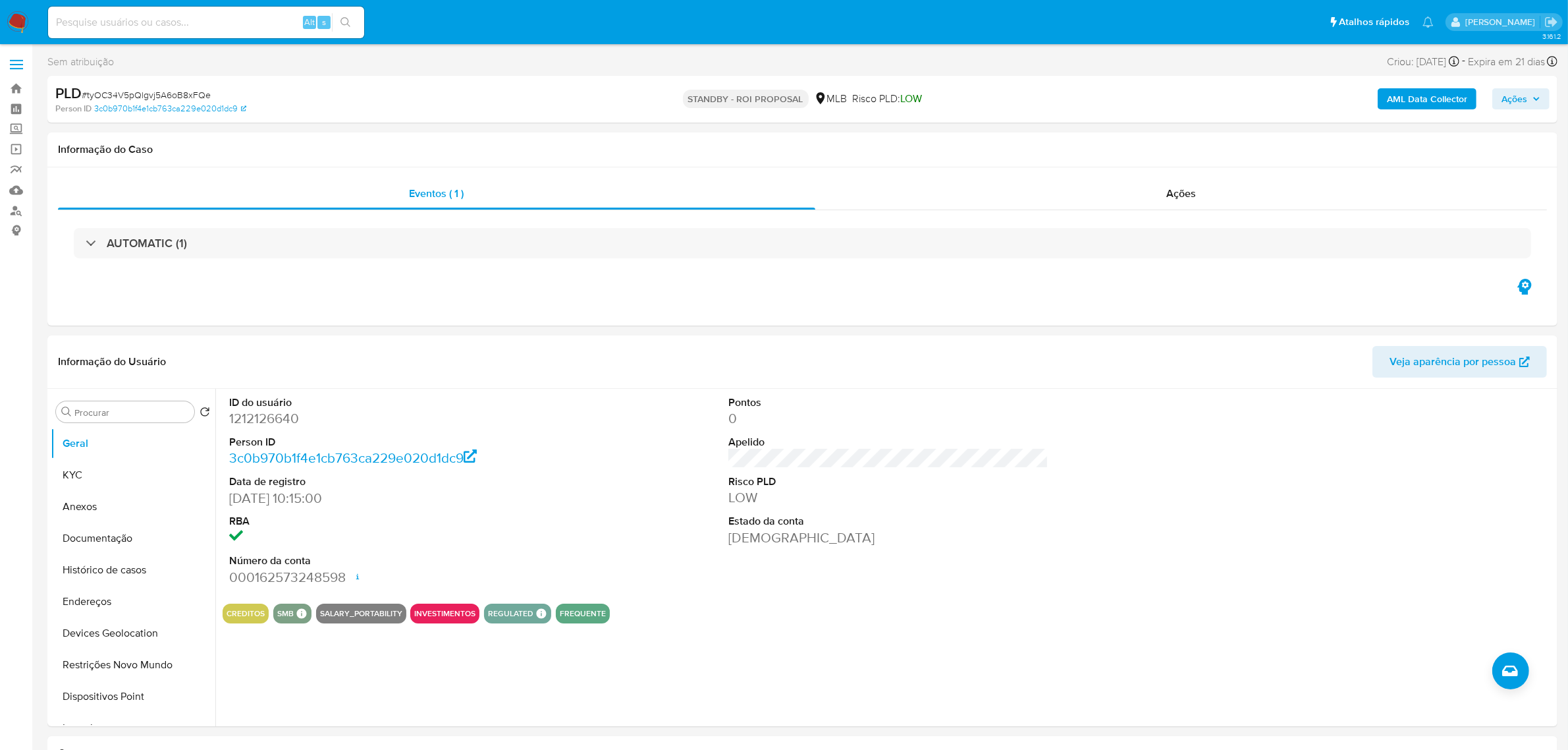
click at [201, 21] on input at bounding box center [206, 22] width 316 height 17
paste input "b4v2fCNhXdHvOdcrT4zgaC55"
type input "b4v2fCNhXdHvOdcrT4zgaC55"
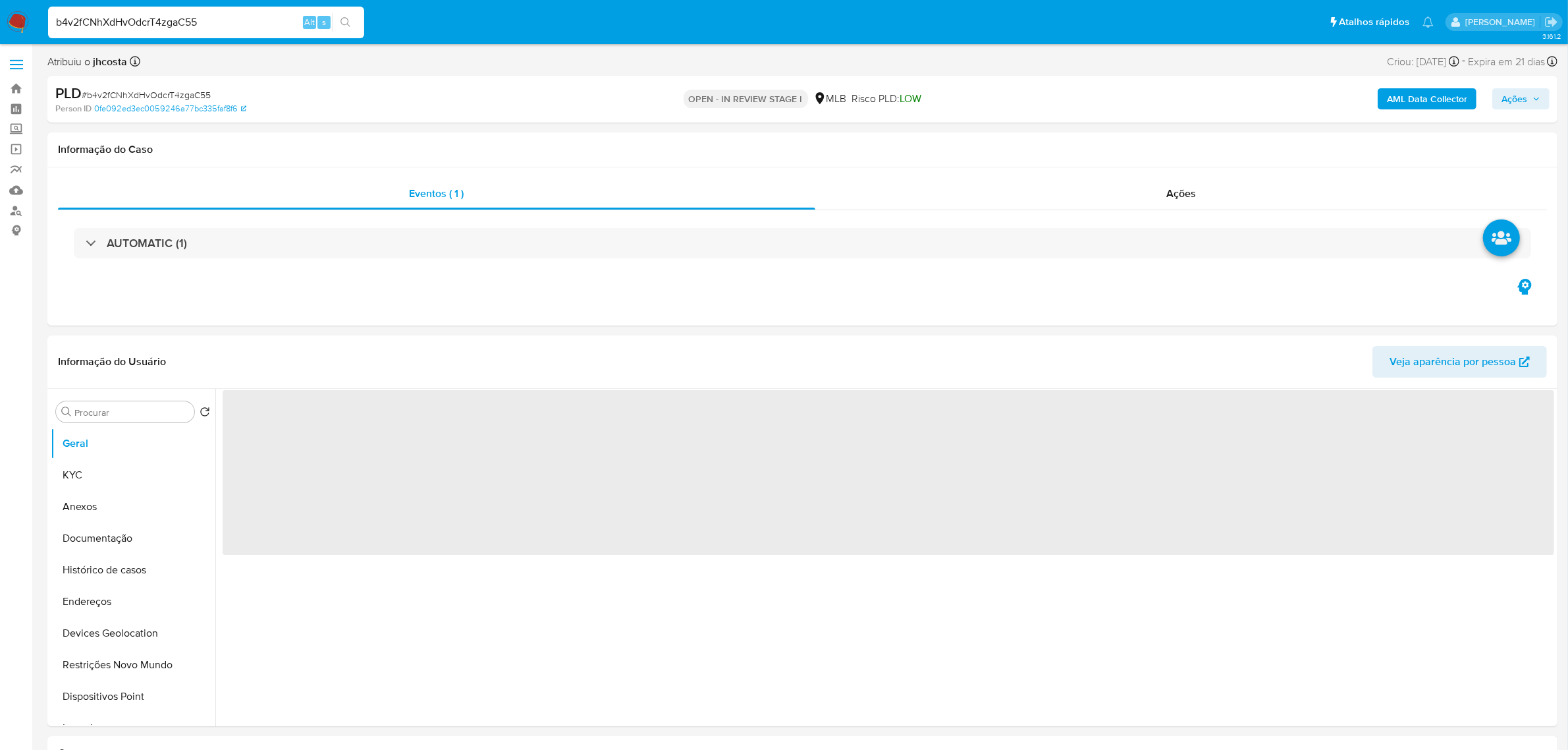
select select "10"
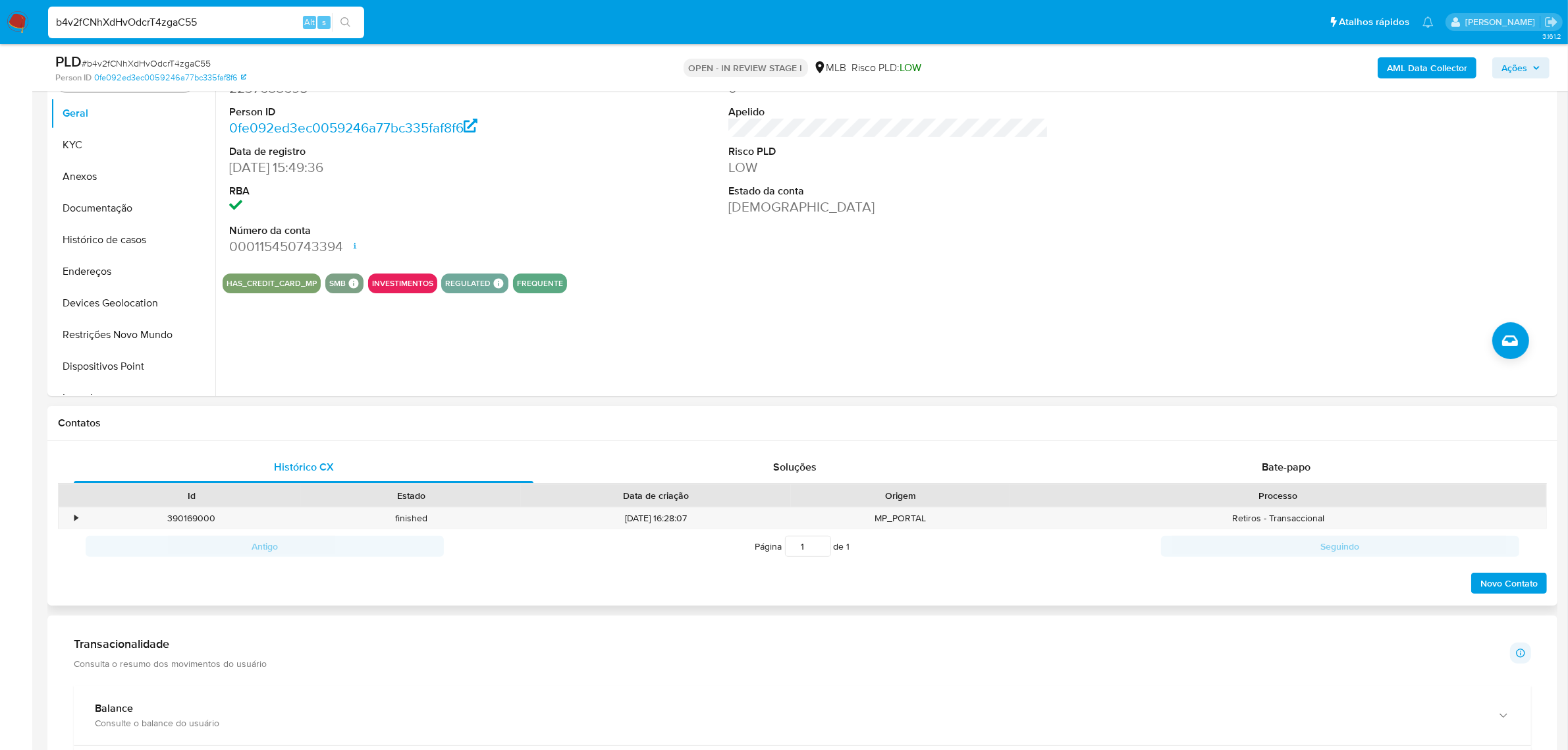
scroll to position [412, 0]
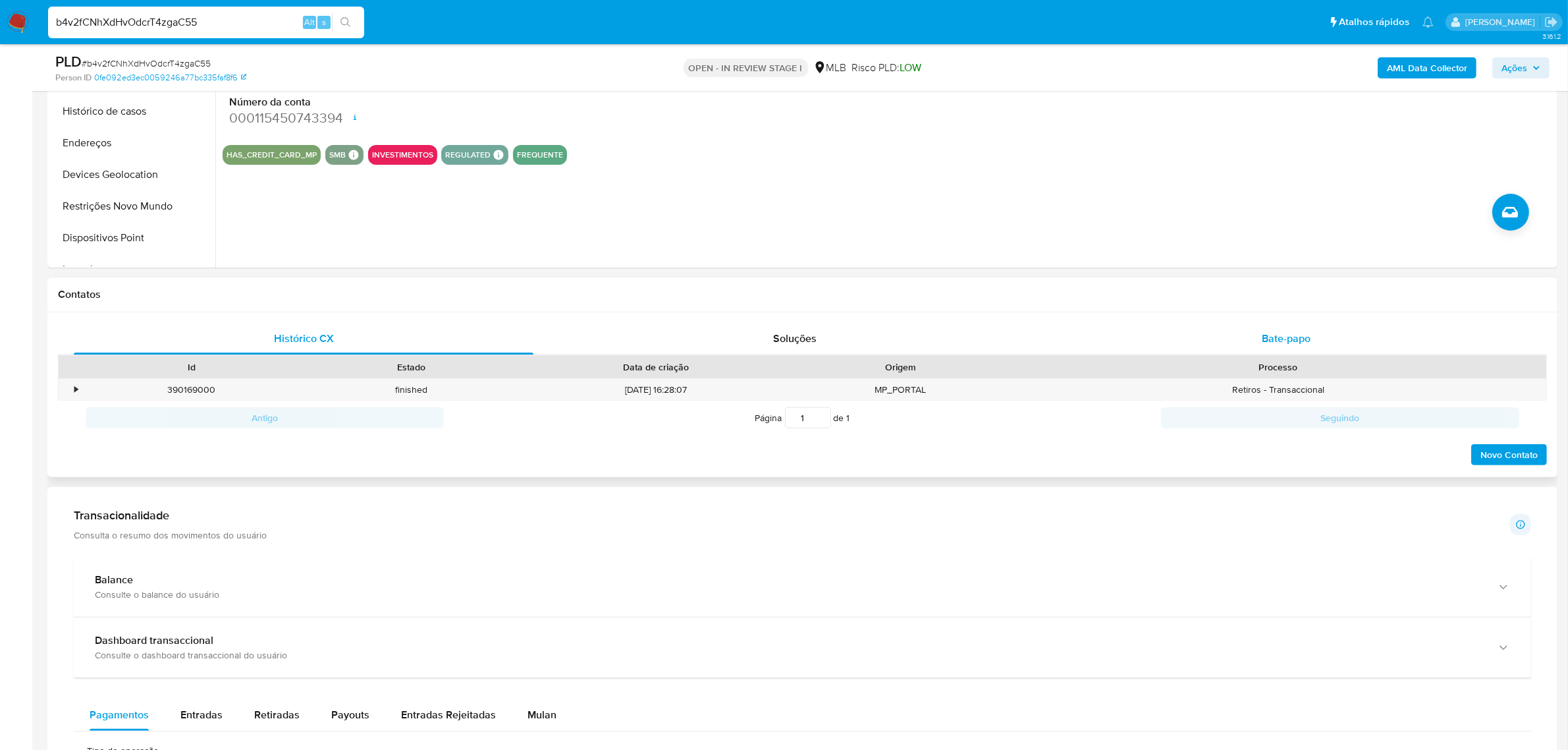
click at [1305, 340] on span "Bate-papo" at bounding box center [1287, 339] width 48 height 15
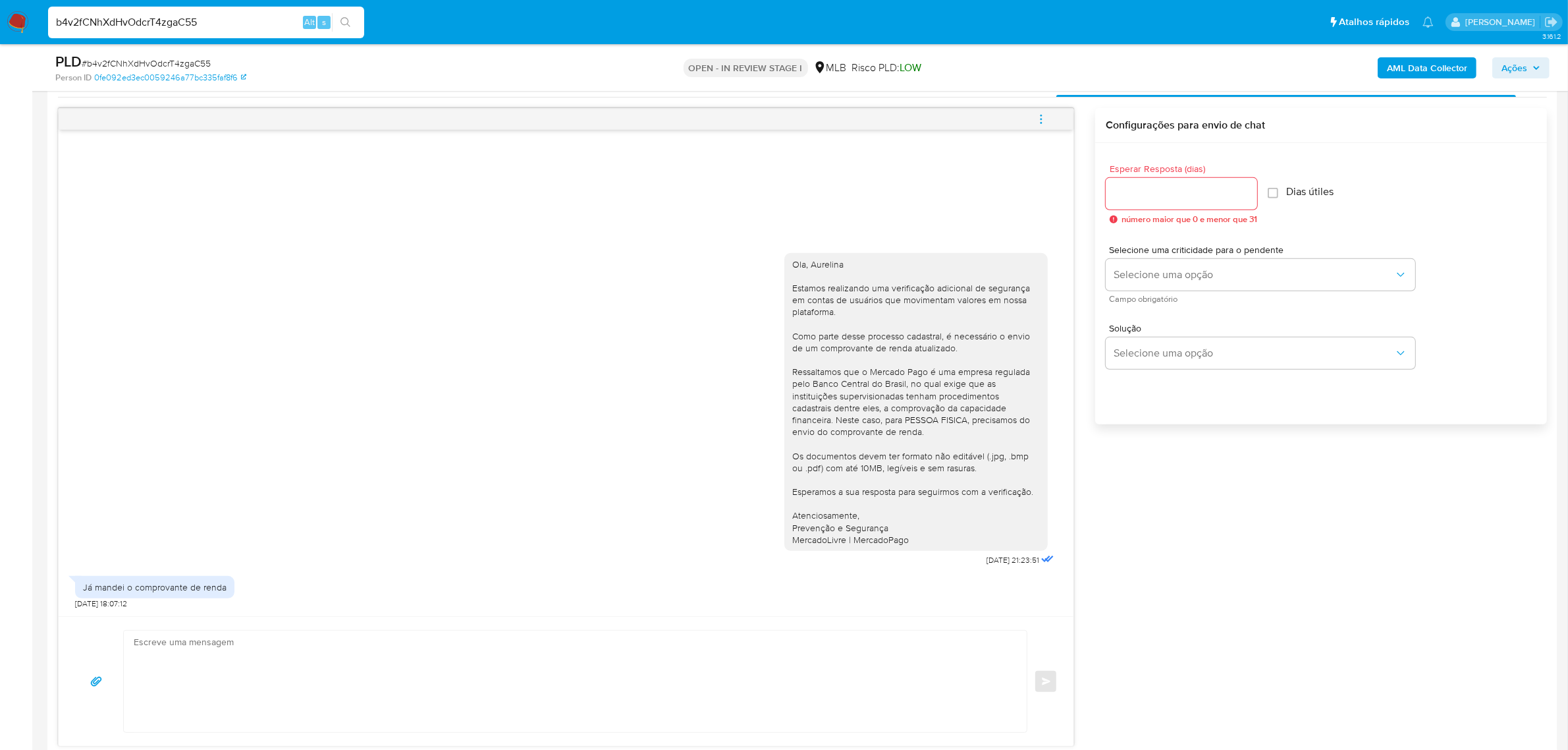
scroll to position [741, 0]
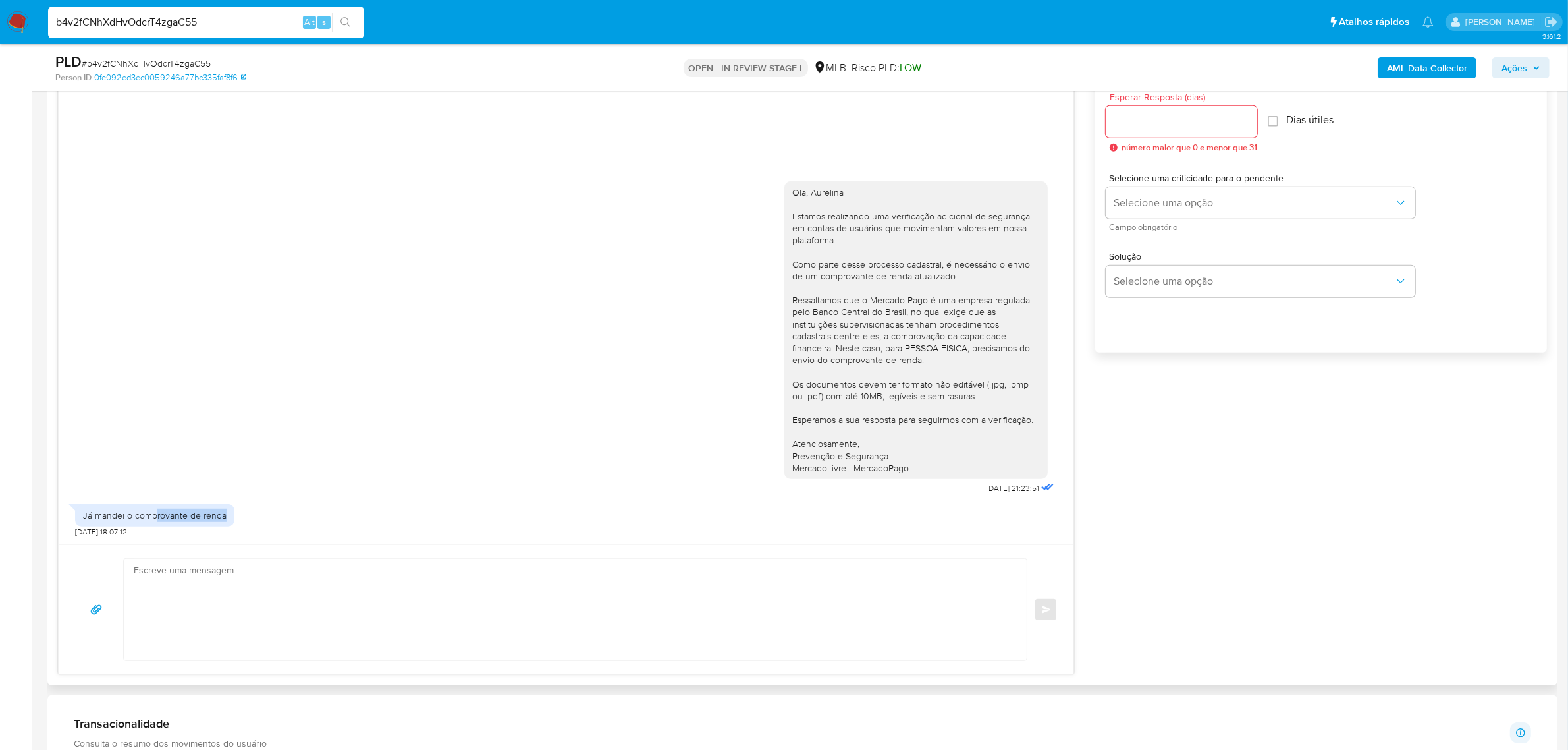
drag, startPoint x: 156, startPoint y: 516, endPoint x: 285, endPoint y: 512, distance: 129.1
click at [265, 511] on div "Já mandei o comprovante de renda 02/10/2025 18:07:12" at bounding box center [566, 517] width 982 height 40
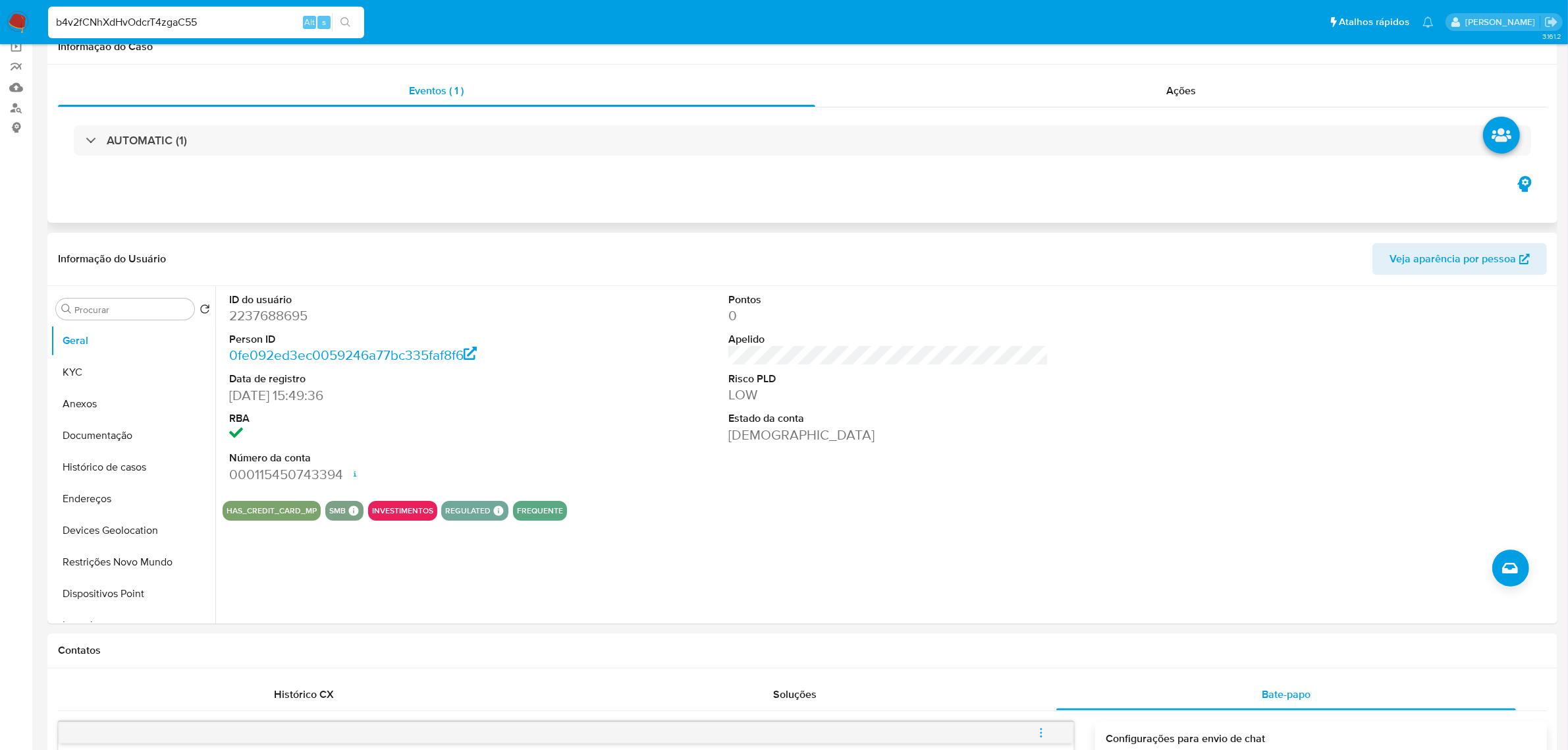
scroll to position [0, 0]
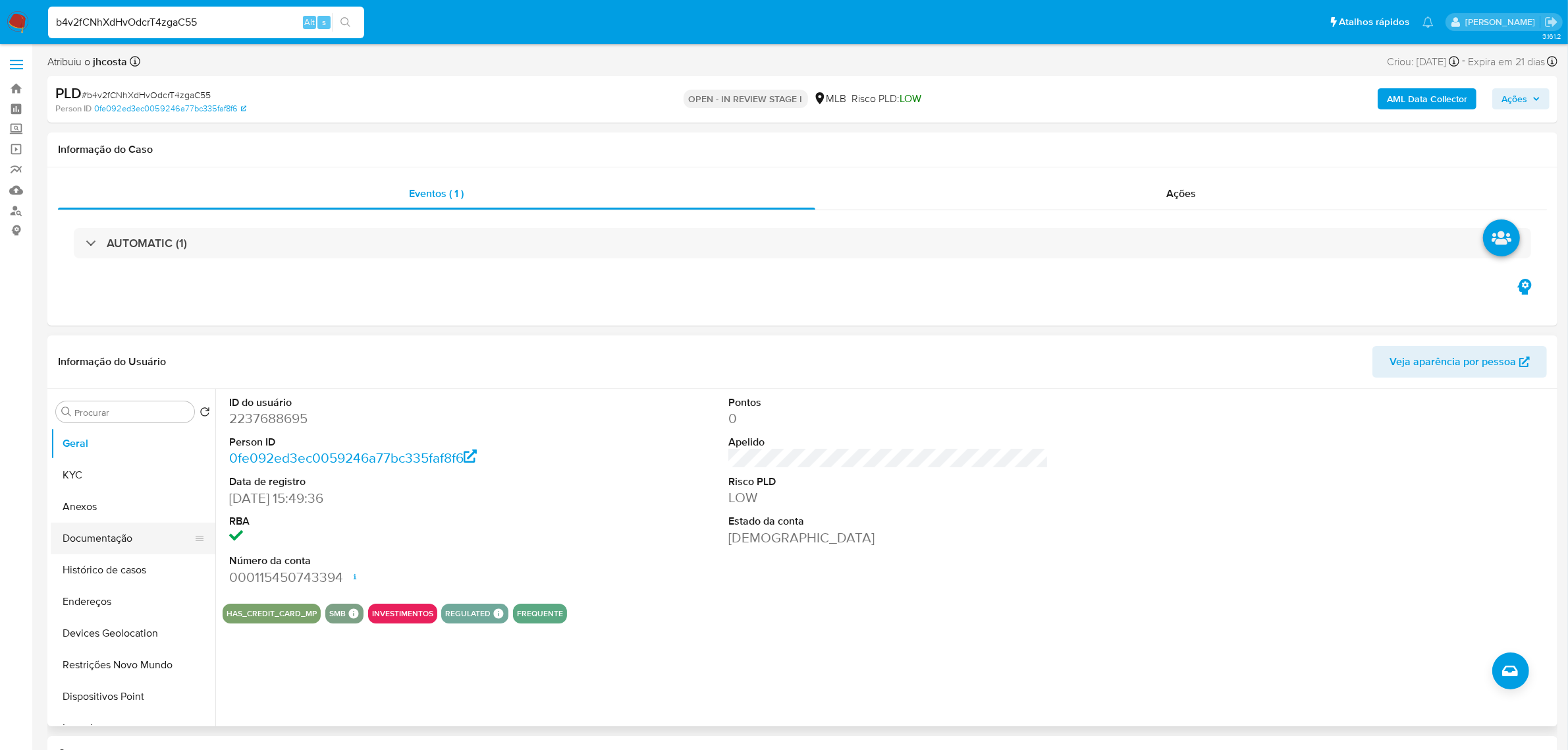
click at [133, 544] on button "Documentação" at bounding box center [127, 538] width 154 height 32
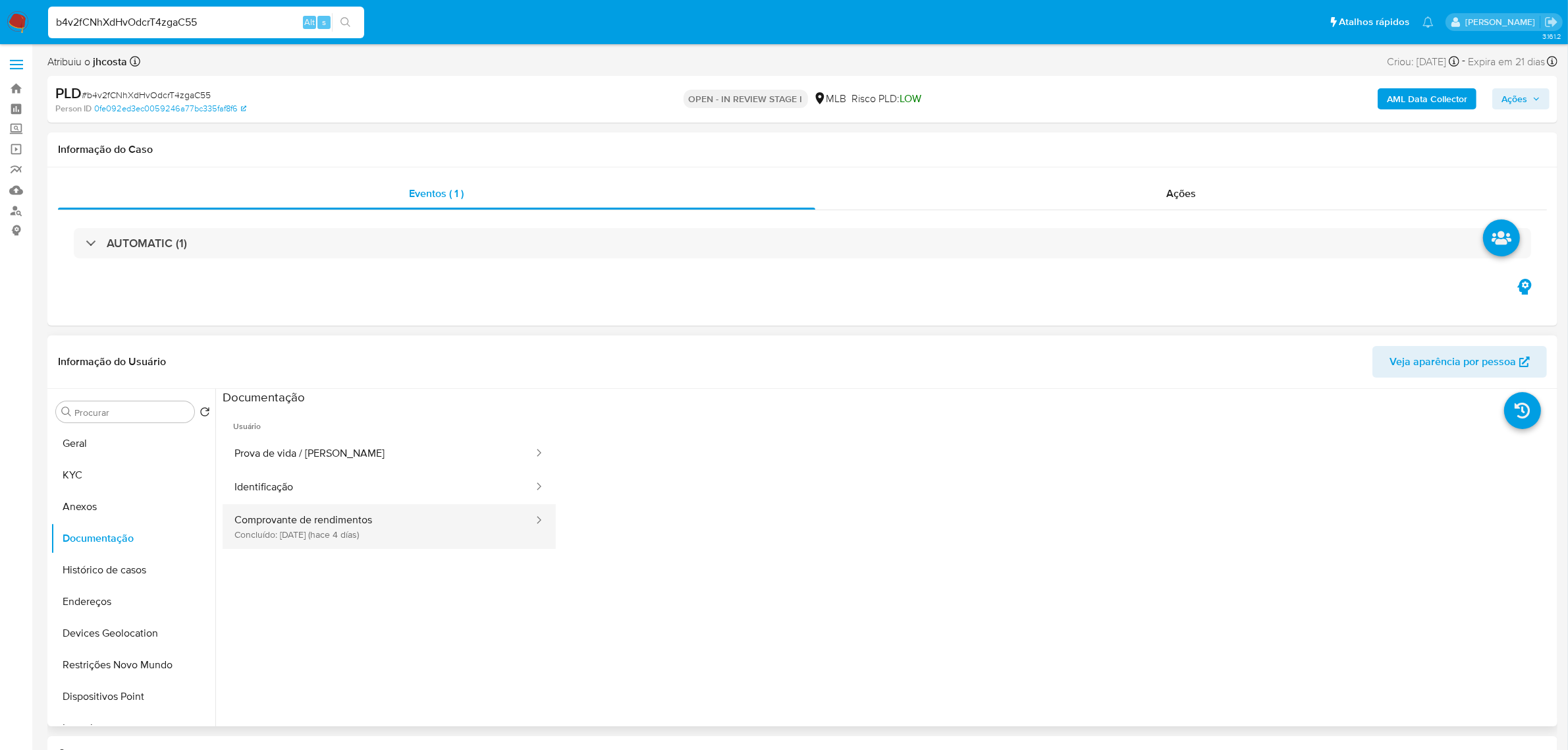
click at [504, 530] on button "Comprovante de rendimentos Concluído: 02/10/2025 (hace 4 días)" at bounding box center [378, 526] width 312 height 45
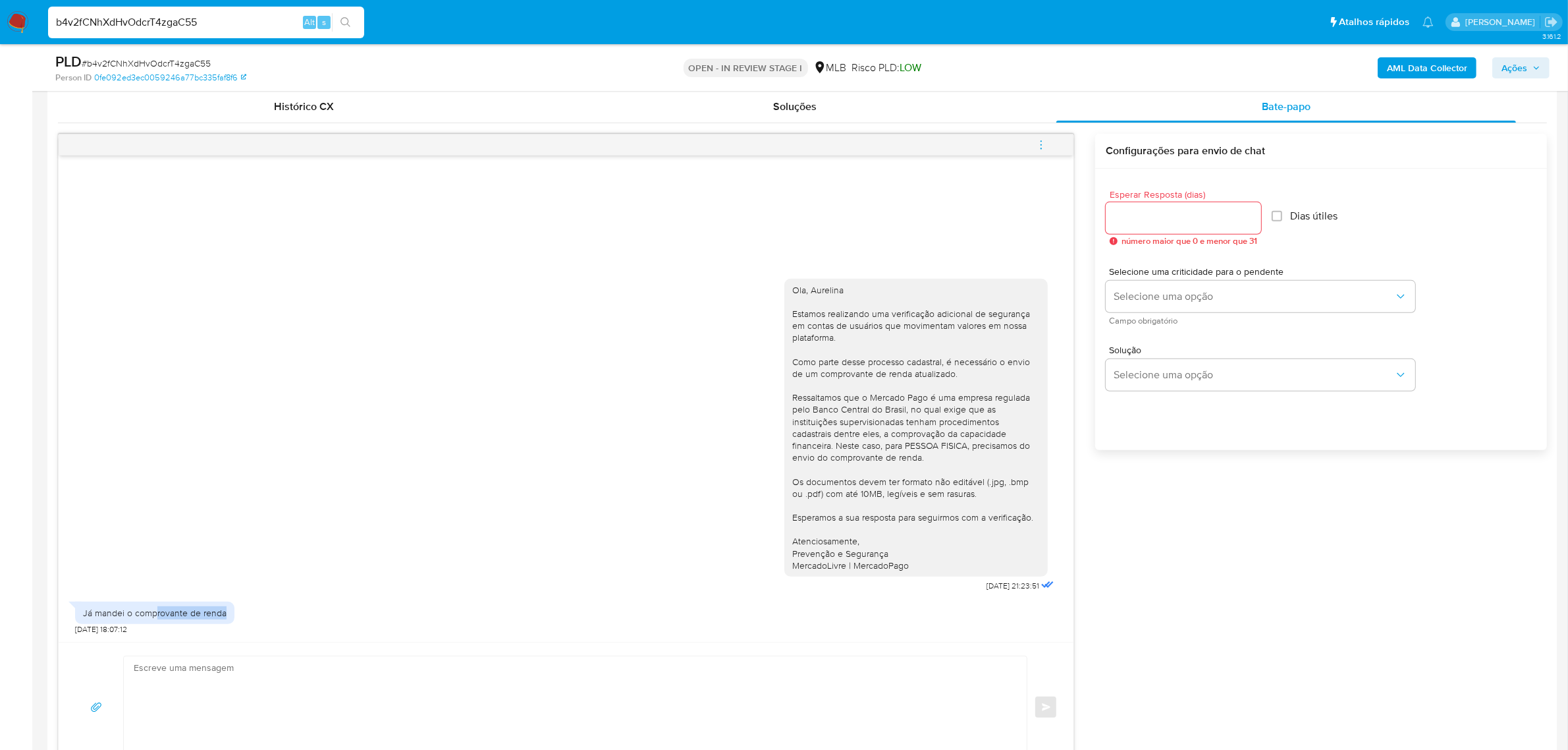
scroll to position [824, 0]
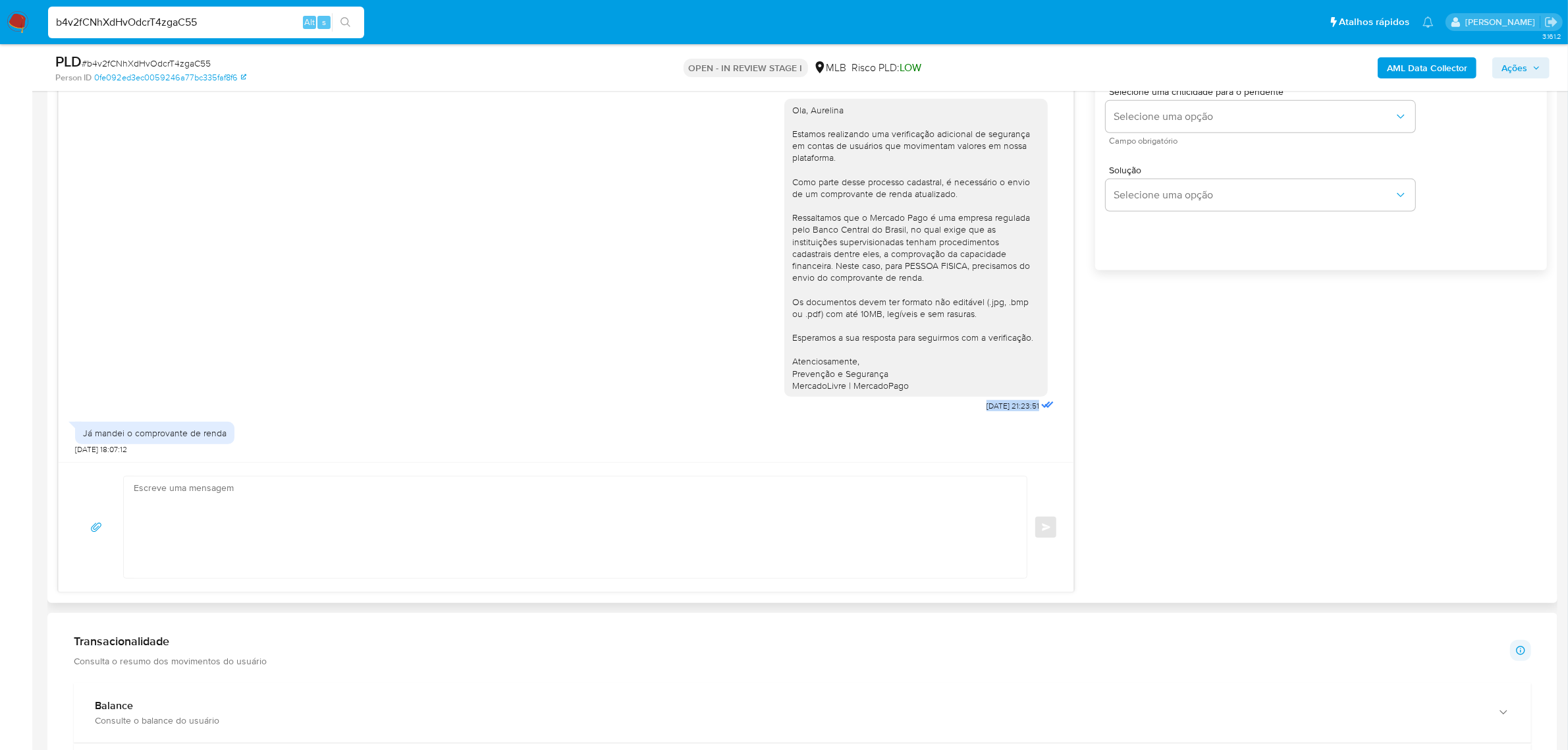
drag, startPoint x: 969, startPoint y: 406, endPoint x: 1026, endPoint y: 406, distance: 57.0
click at [1026, 406] on span "30/09/2025 21:23:51" at bounding box center [1013, 405] width 52 height 11
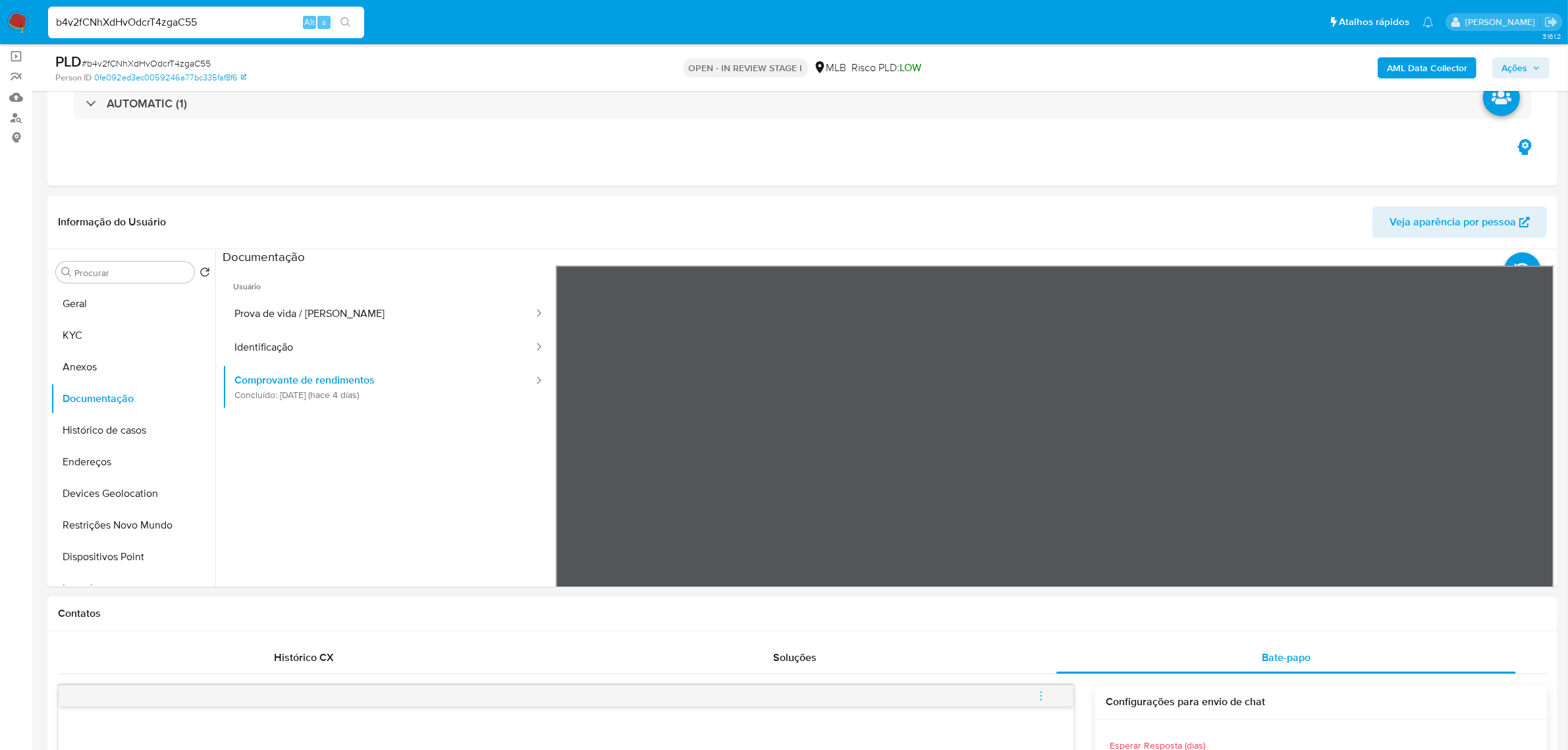
scroll to position [82, 0]
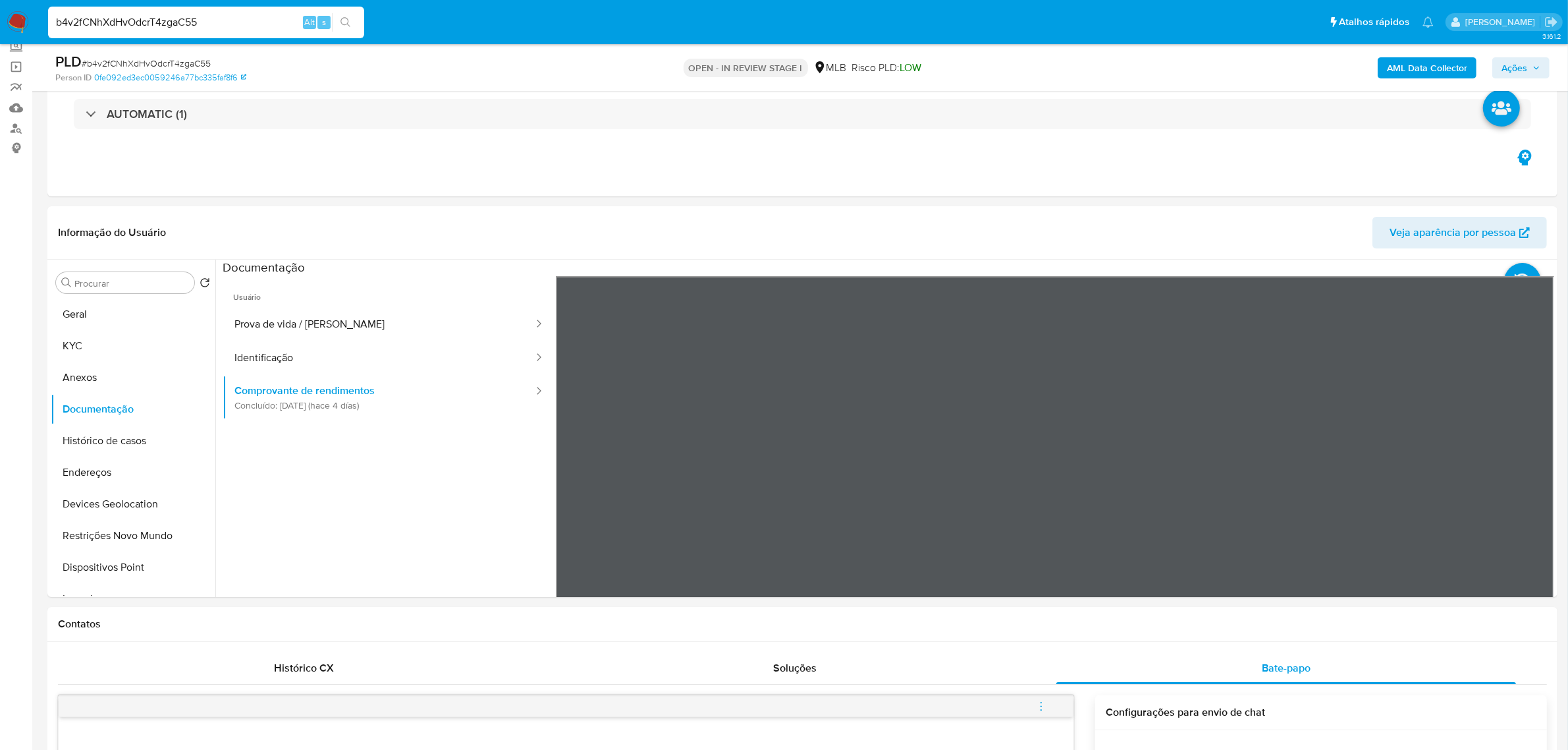
click at [219, 21] on input "b4v2fCNhXdHvOdcrT4zgaC55" at bounding box center [206, 22] width 316 height 17
paste input "3kCMqP6mhZk8S6mt4Z3ToX3t"
type input "3kCMqP6mhZk8S6mt4Z3ToX3t"
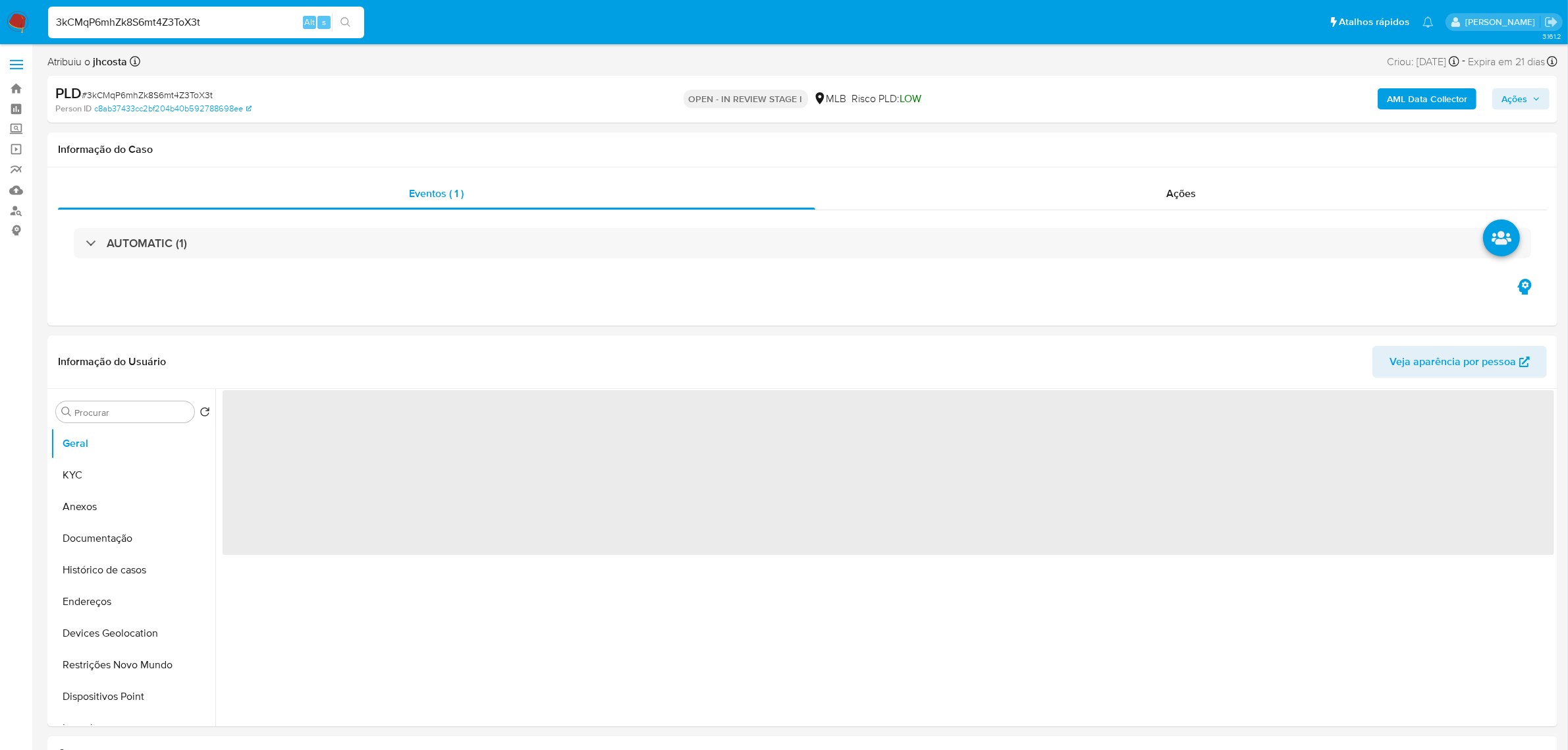
select select "10"
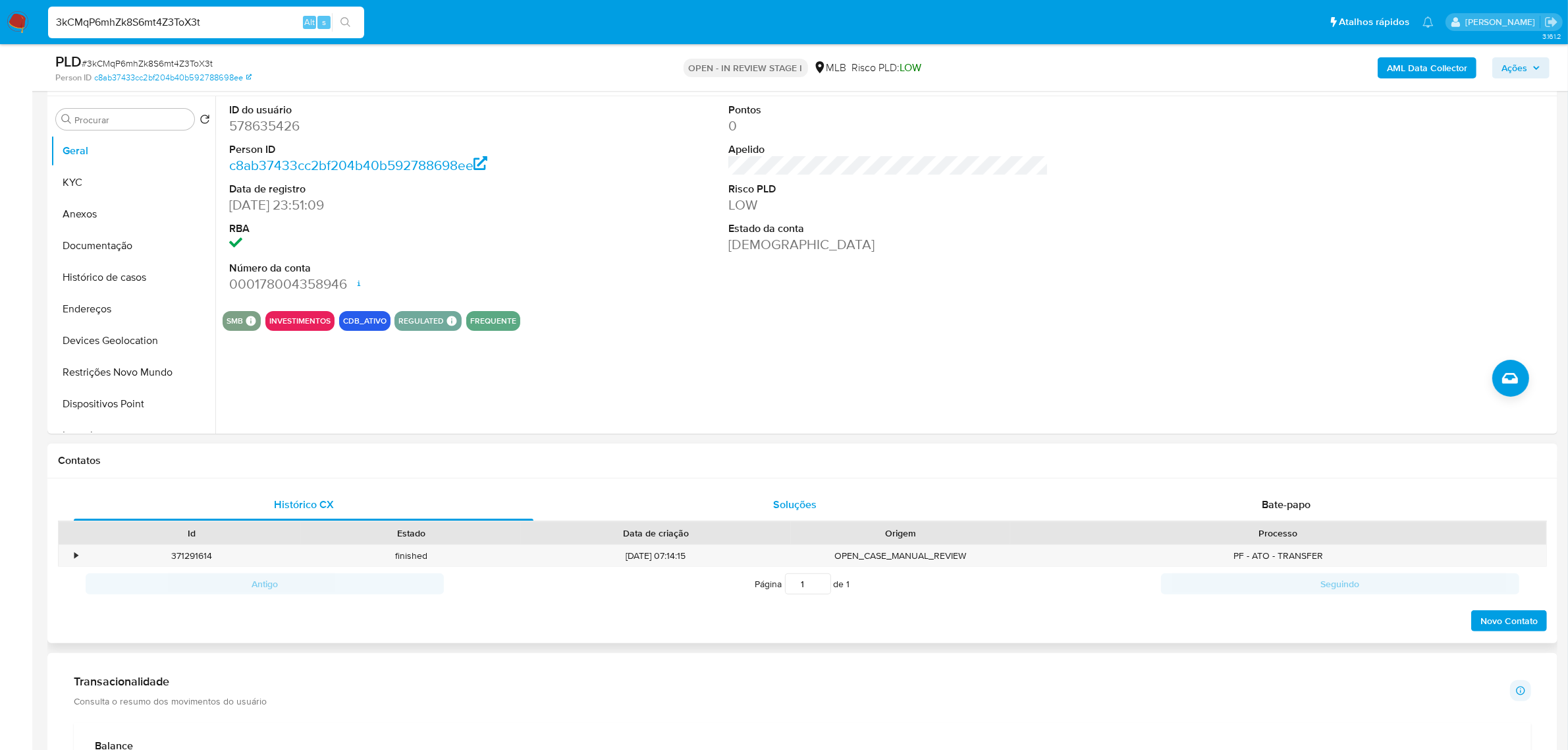
scroll to position [247, 0]
click at [1260, 497] on div "Bate-papo" at bounding box center [1286, 503] width 459 height 32
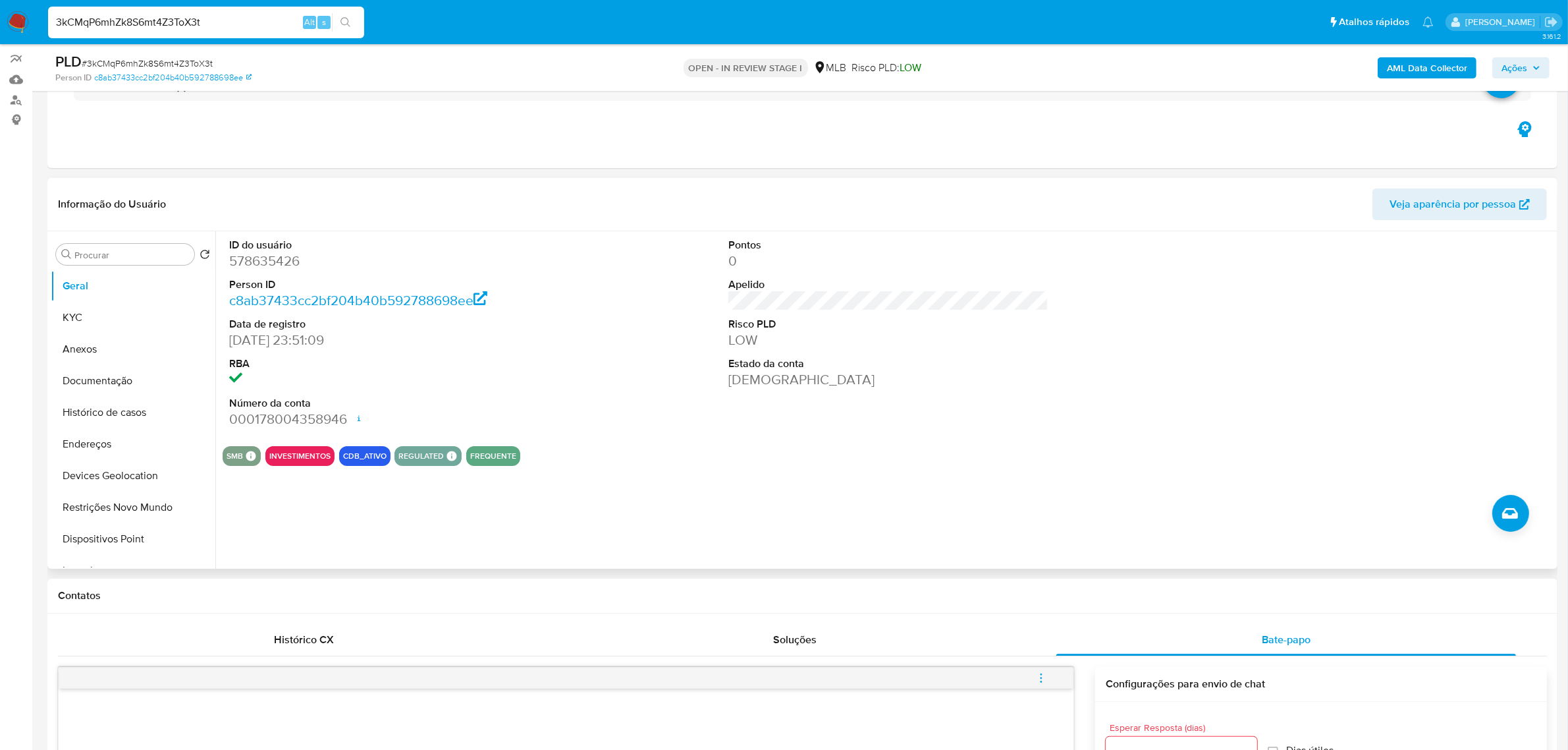
scroll to position [0, 0]
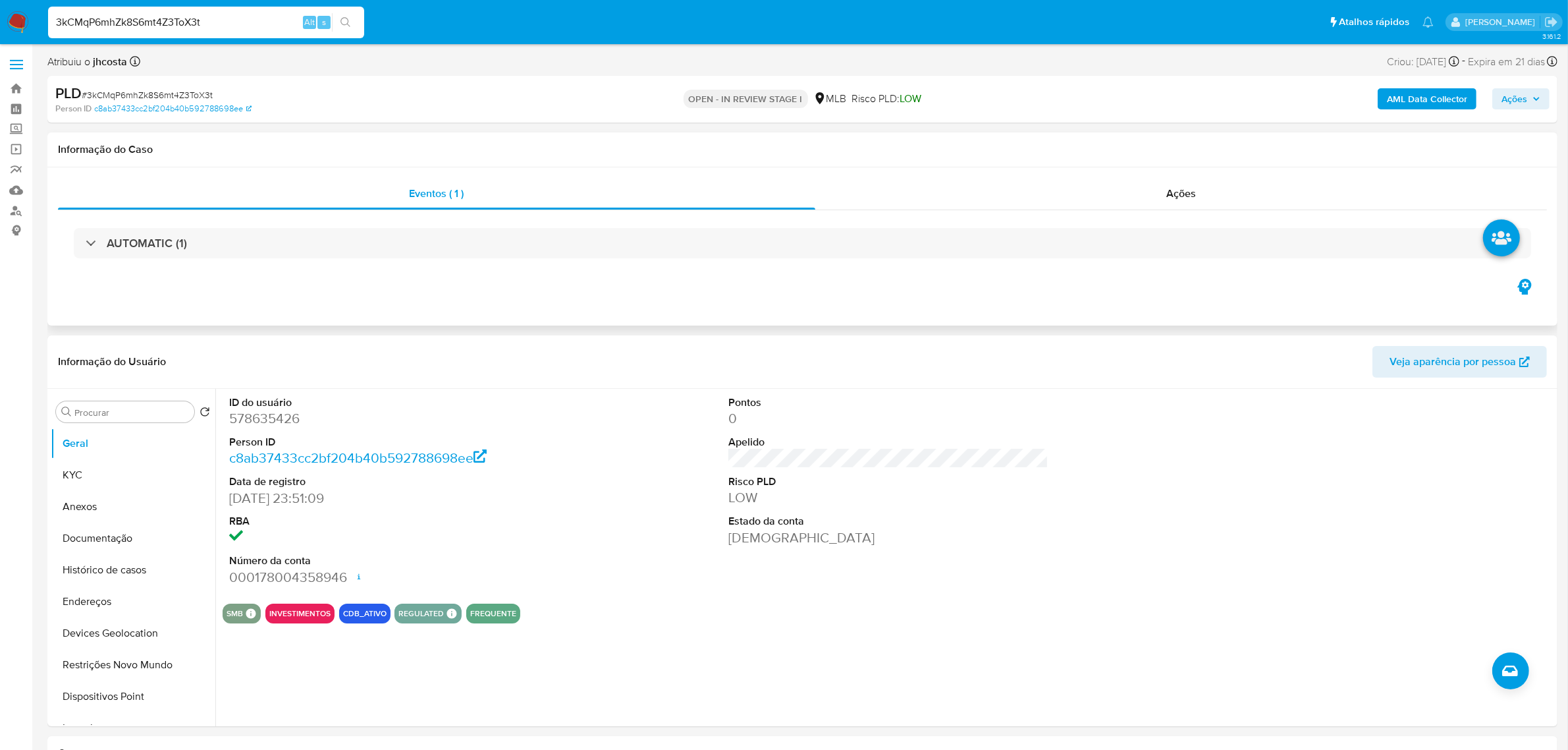
click at [1191, 178] on div "Eventos ( 1 ) Ações AUTOMATIC (1)" at bounding box center [802, 246] width 1510 height 158
click at [1186, 189] on span "Ações" at bounding box center [1181, 194] width 30 height 15
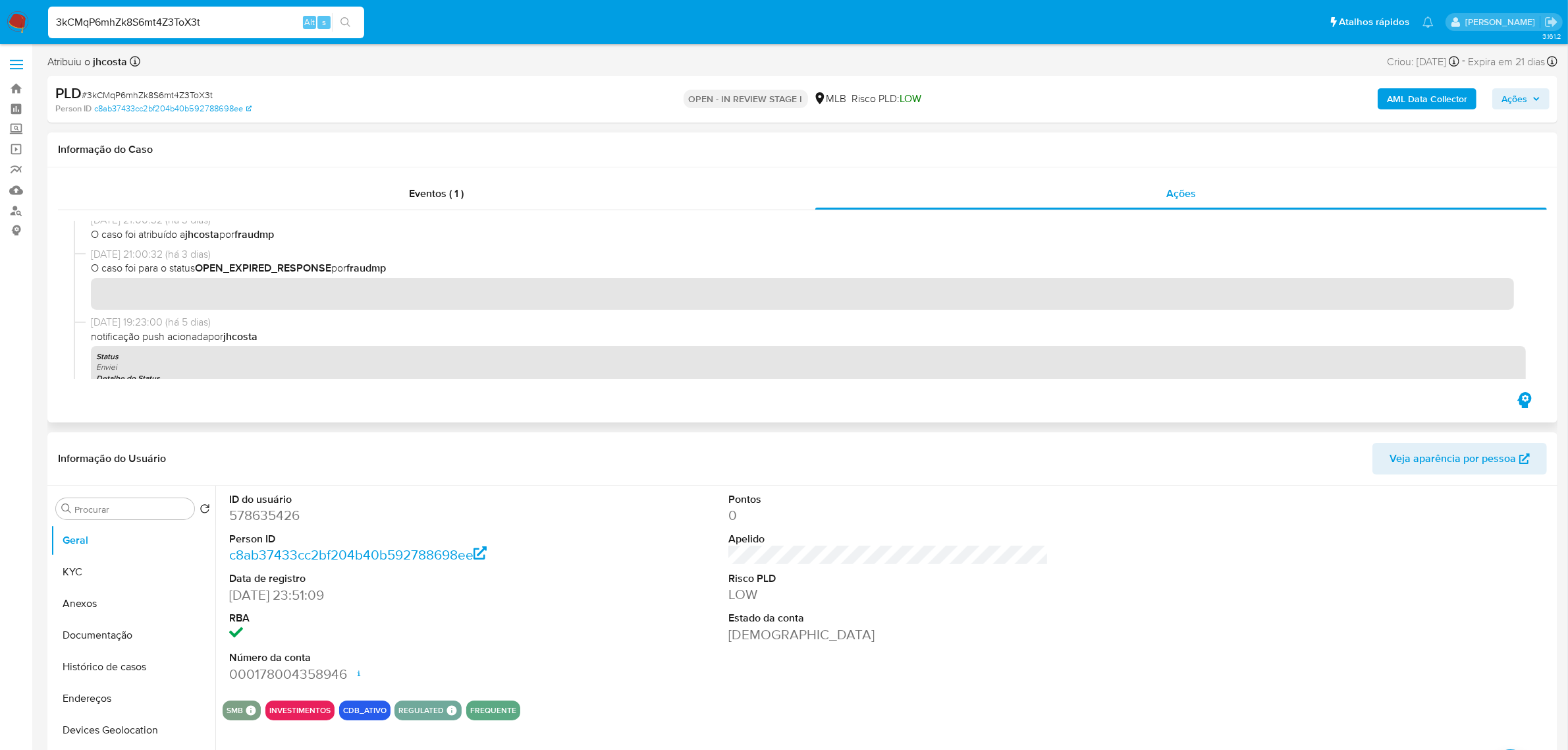
scroll to position [165, 0]
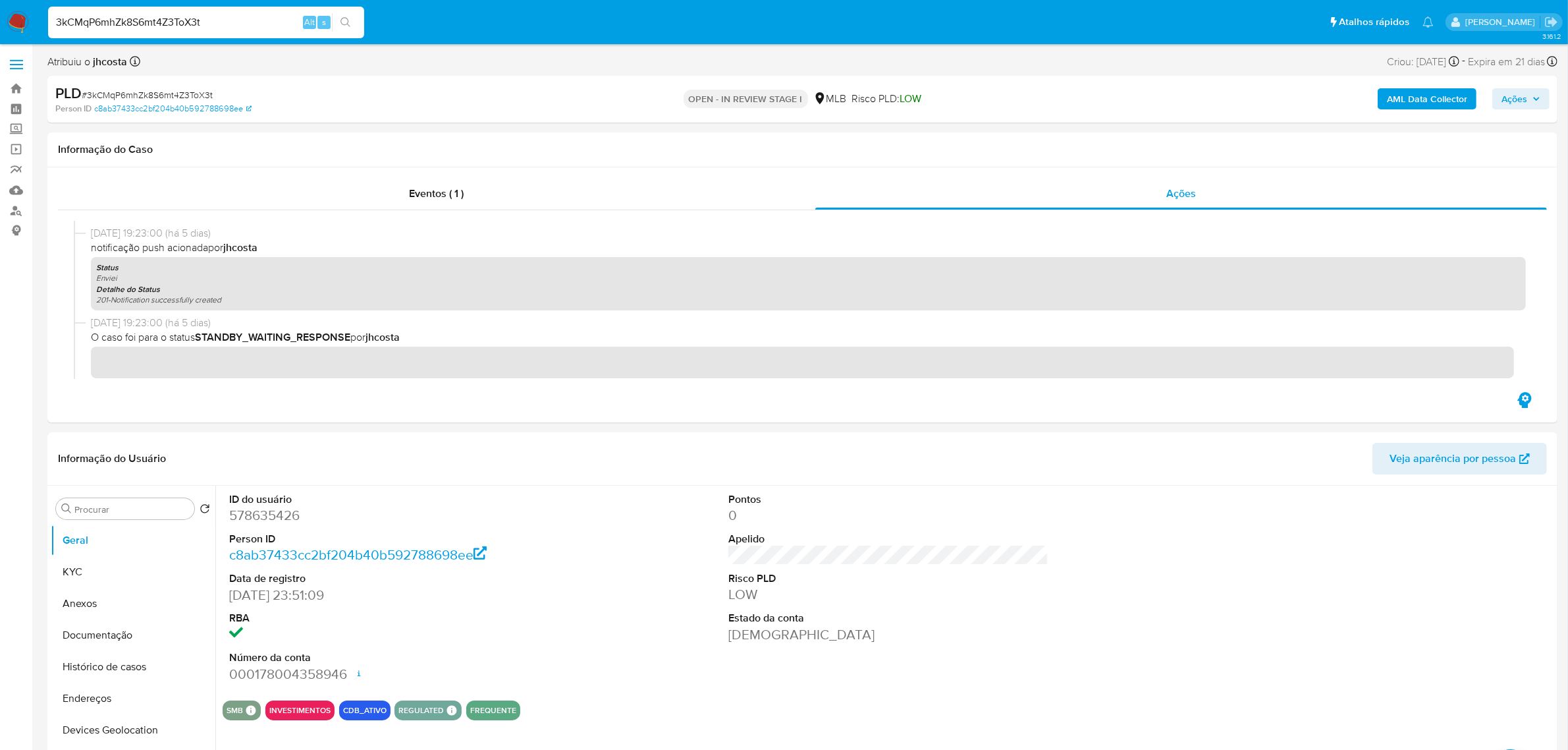
click at [1510, 90] on span "Ações" at bounding box center [1515, 99] width 26 height 21
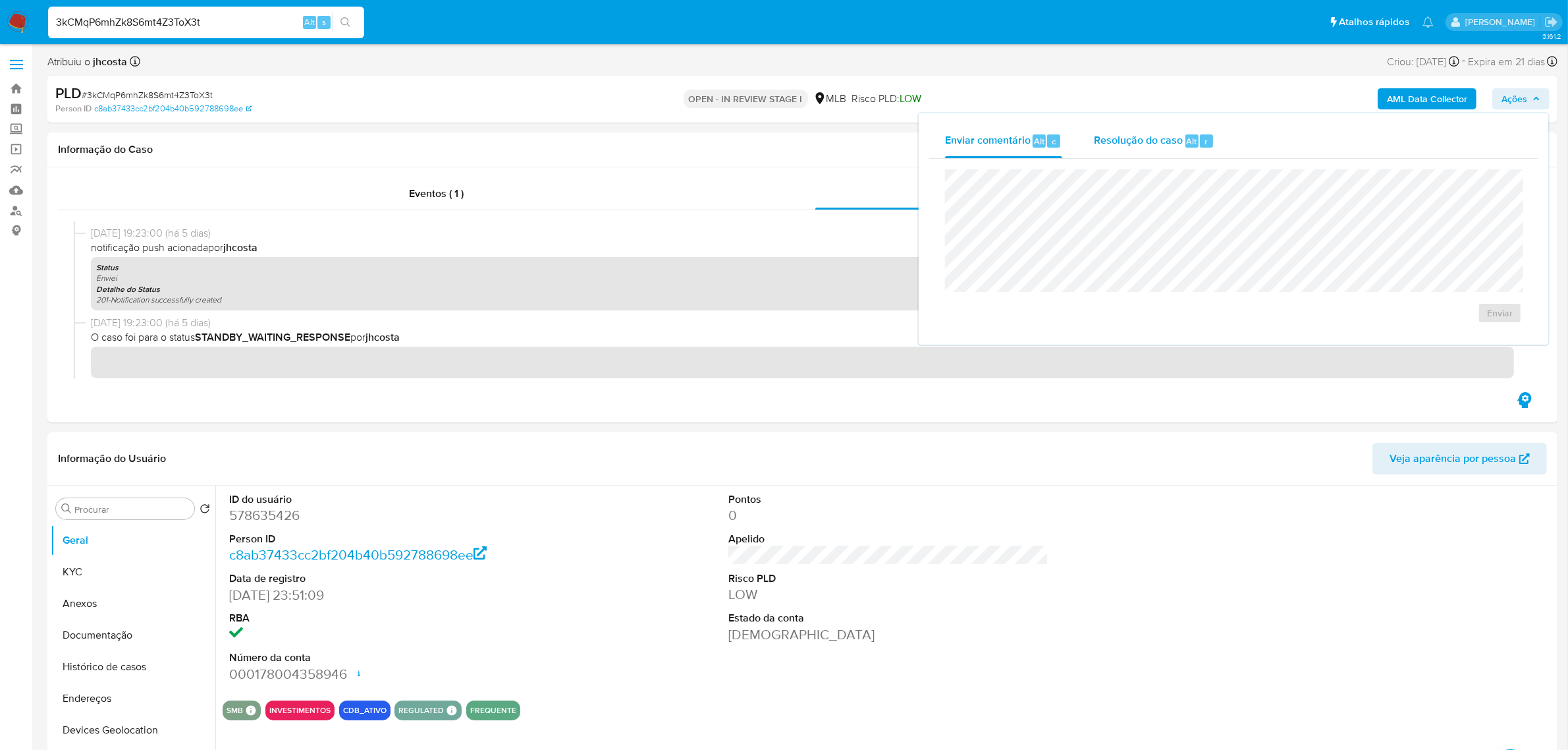
click at [1143, 150] on div "Resolução do caso Alt r" at bounding box center [1154, 140] width 121 height 34
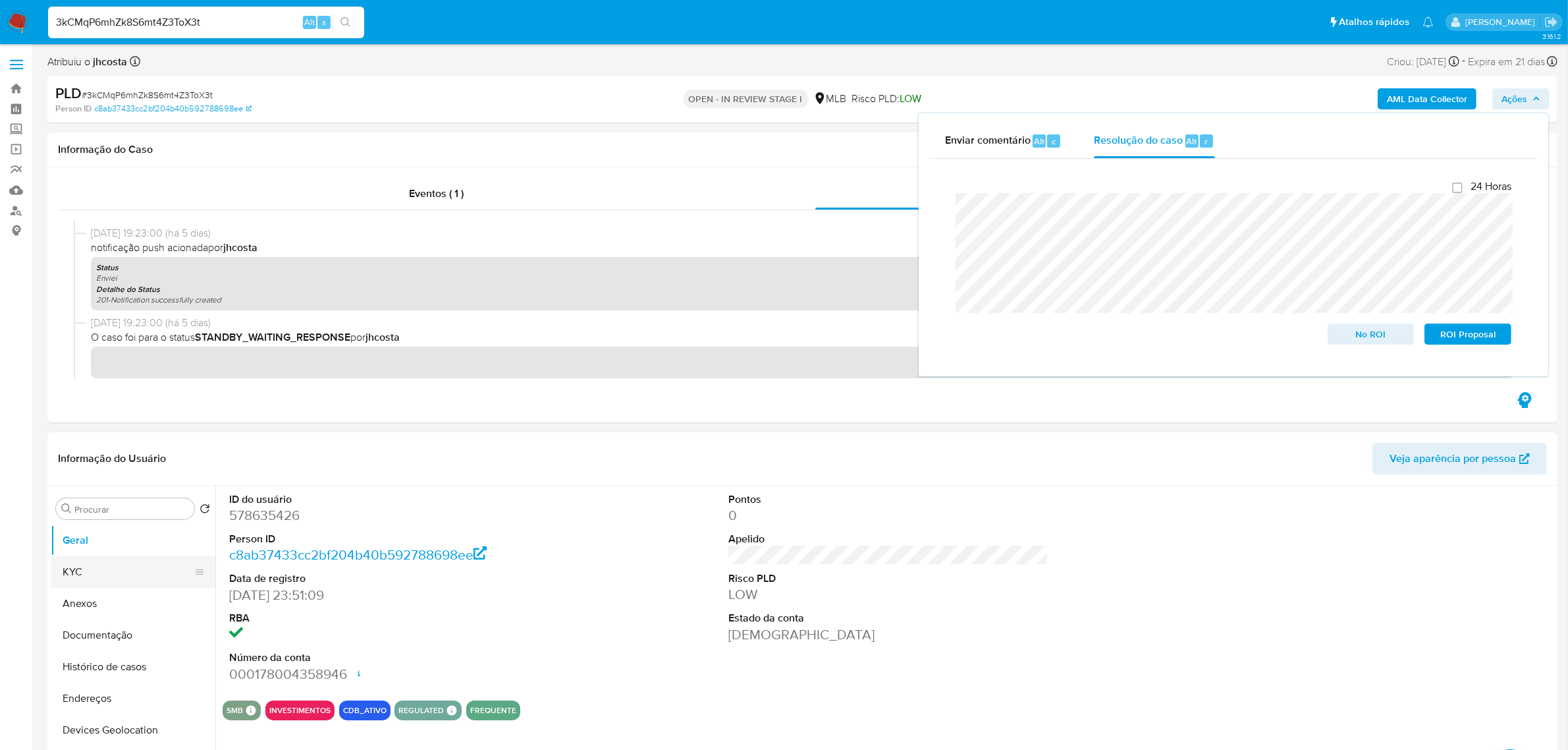
click at [92, 565] on button "KYC" at bounding box center [127, 572] width 154 height 32
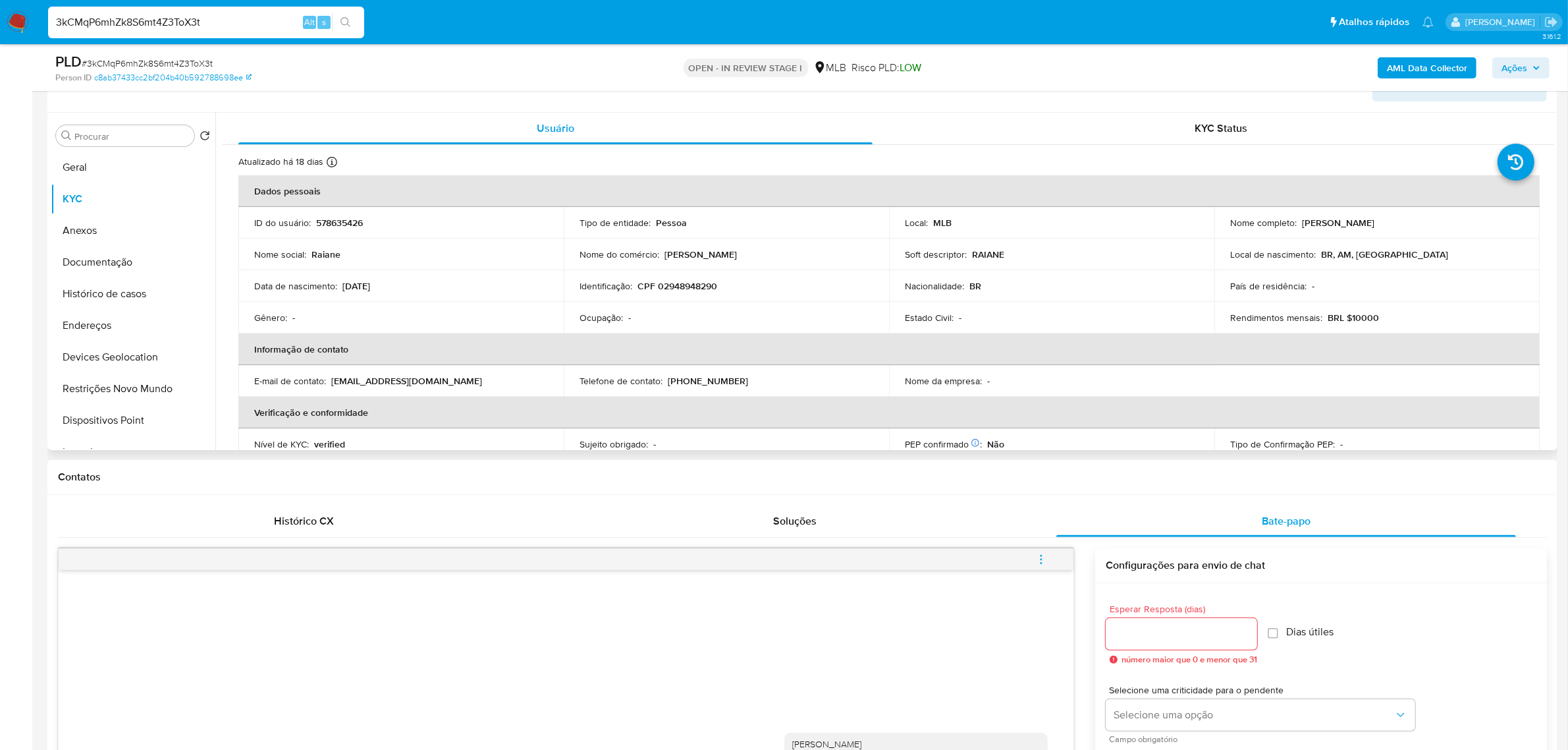
scroll to position [329, 0]
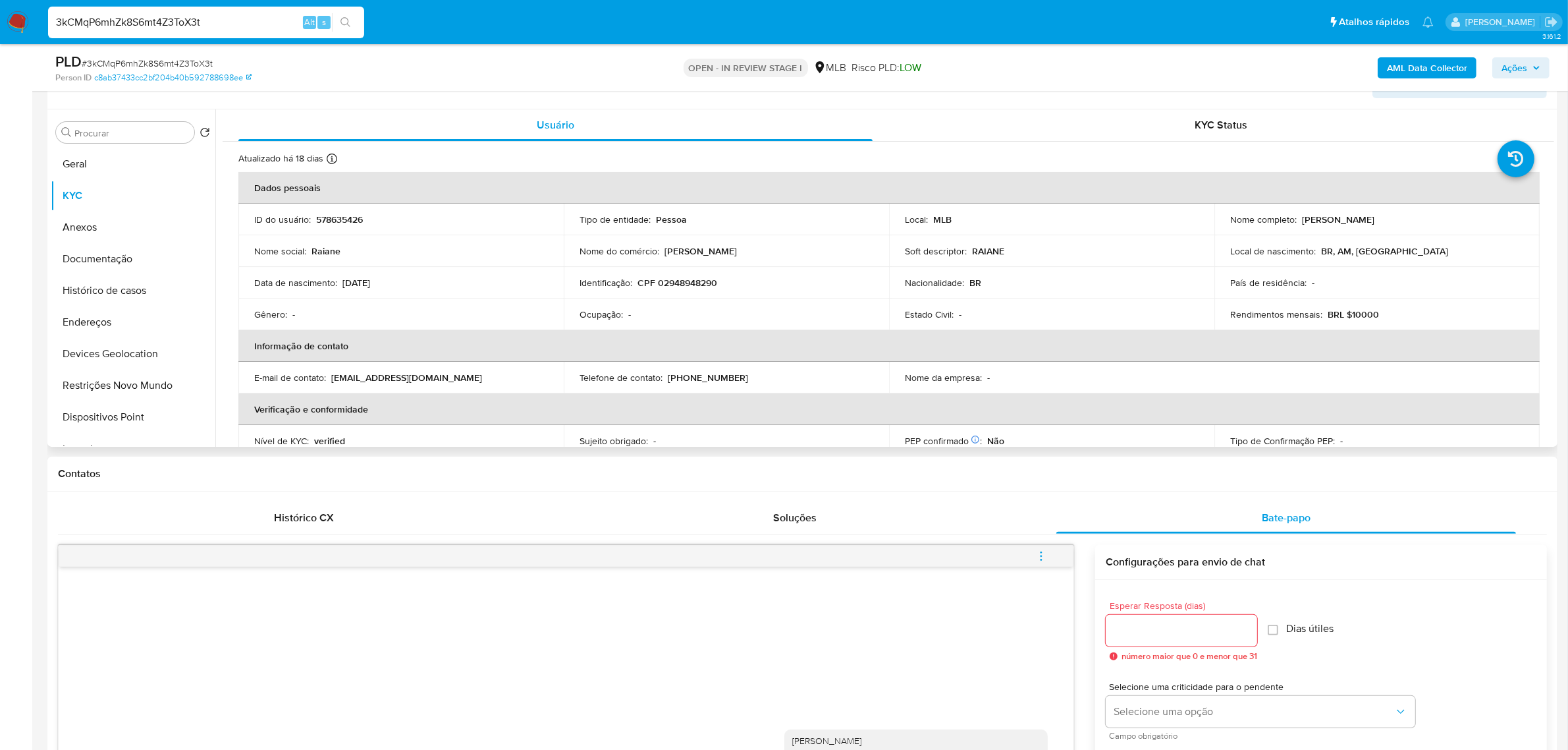
click at [661, 285] on p "CPF 02948948290" at bounding box center [677, 283] width 79 height 12
copy p "02948948290"
click at [117, 232] on button "Anexos" at bounding box center [127, 227] width 154 height 32
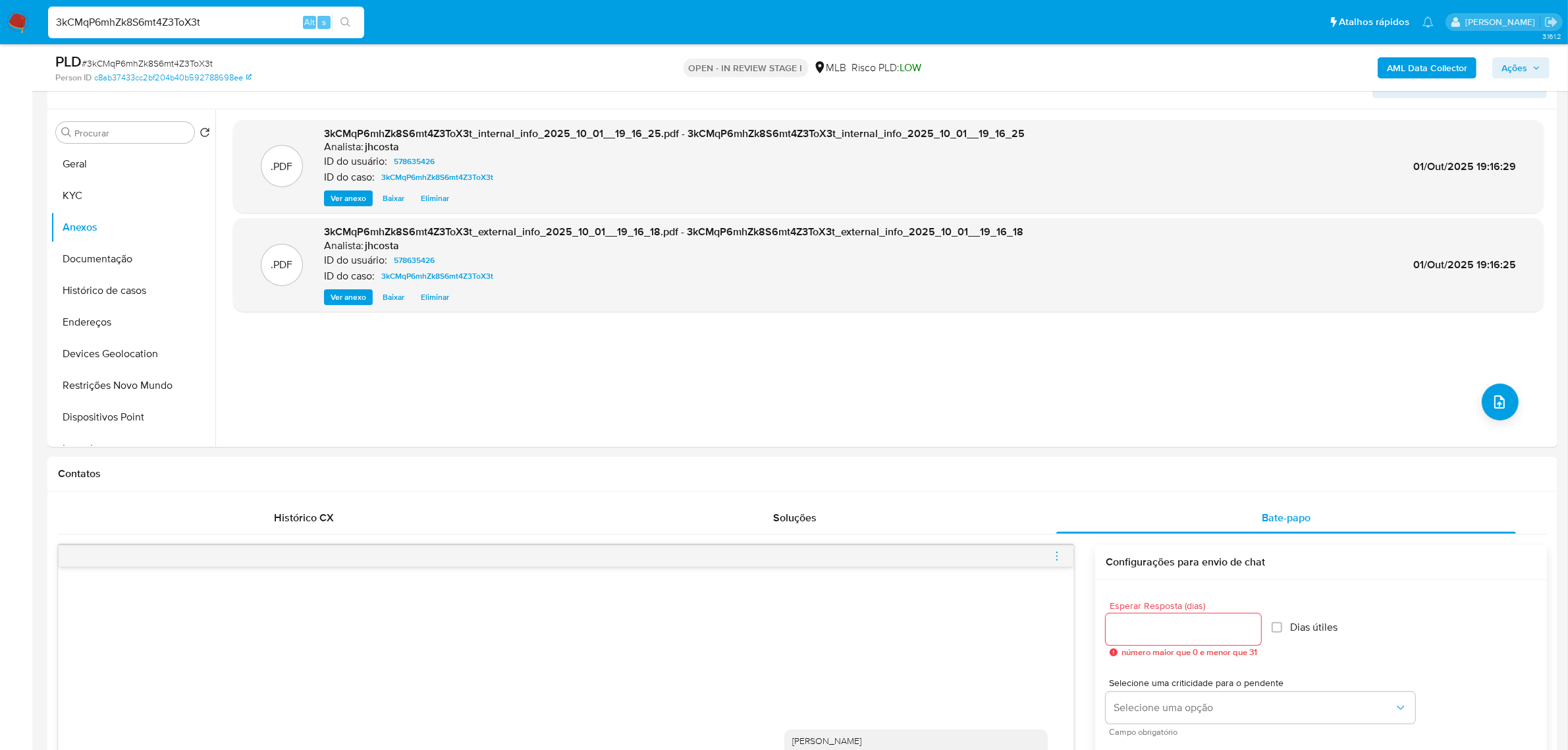
click at [1533, 65] on icon "button" at bounding box center [1537, 68] width 8 height 8
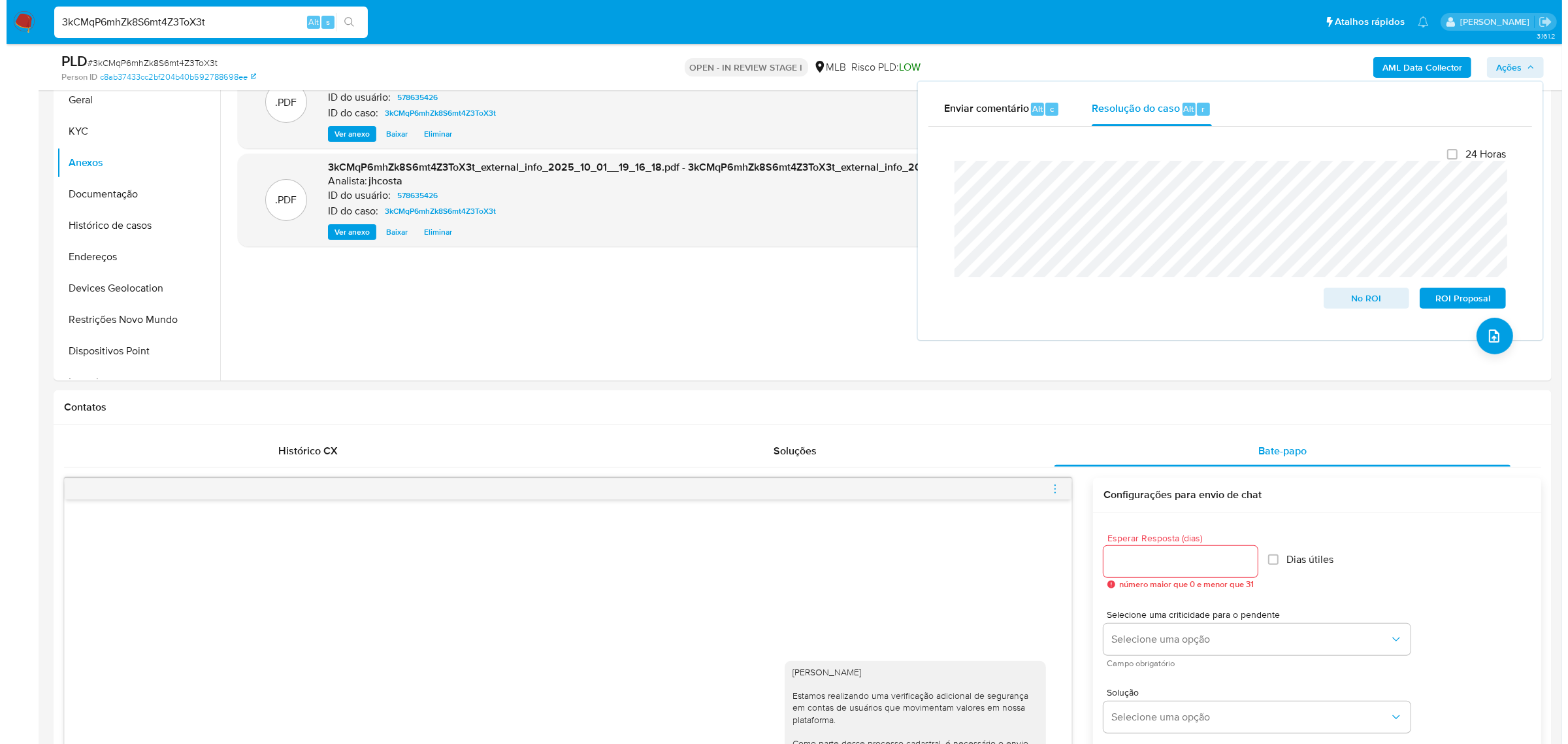
scroll to position [163, 0]
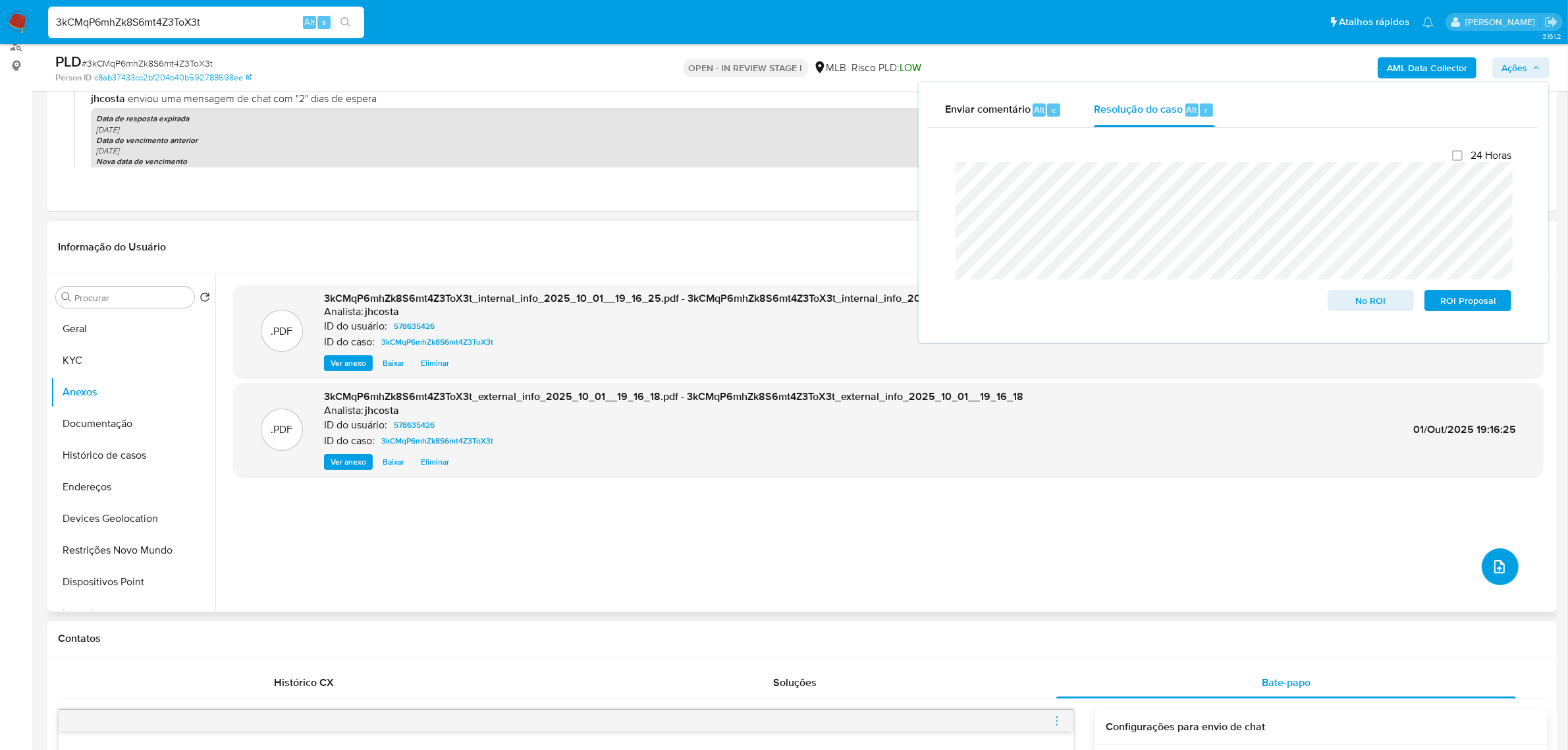
click at [1486, 578] on button "upload-file" at bounding box center [1500, 567] width 37 height 37
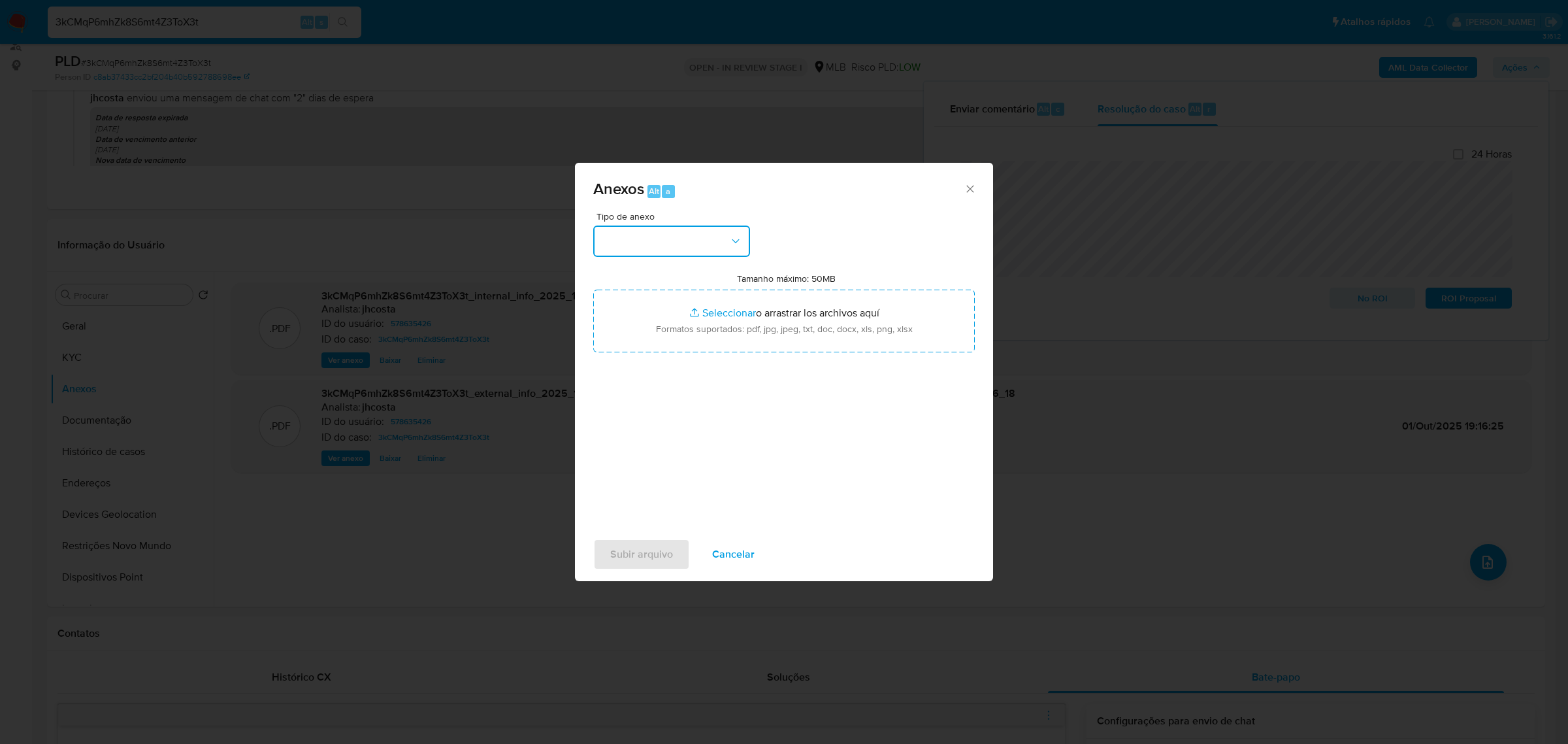
click at [671, 246] on button "button" at bounding box center [671, 241] width 156 height 32
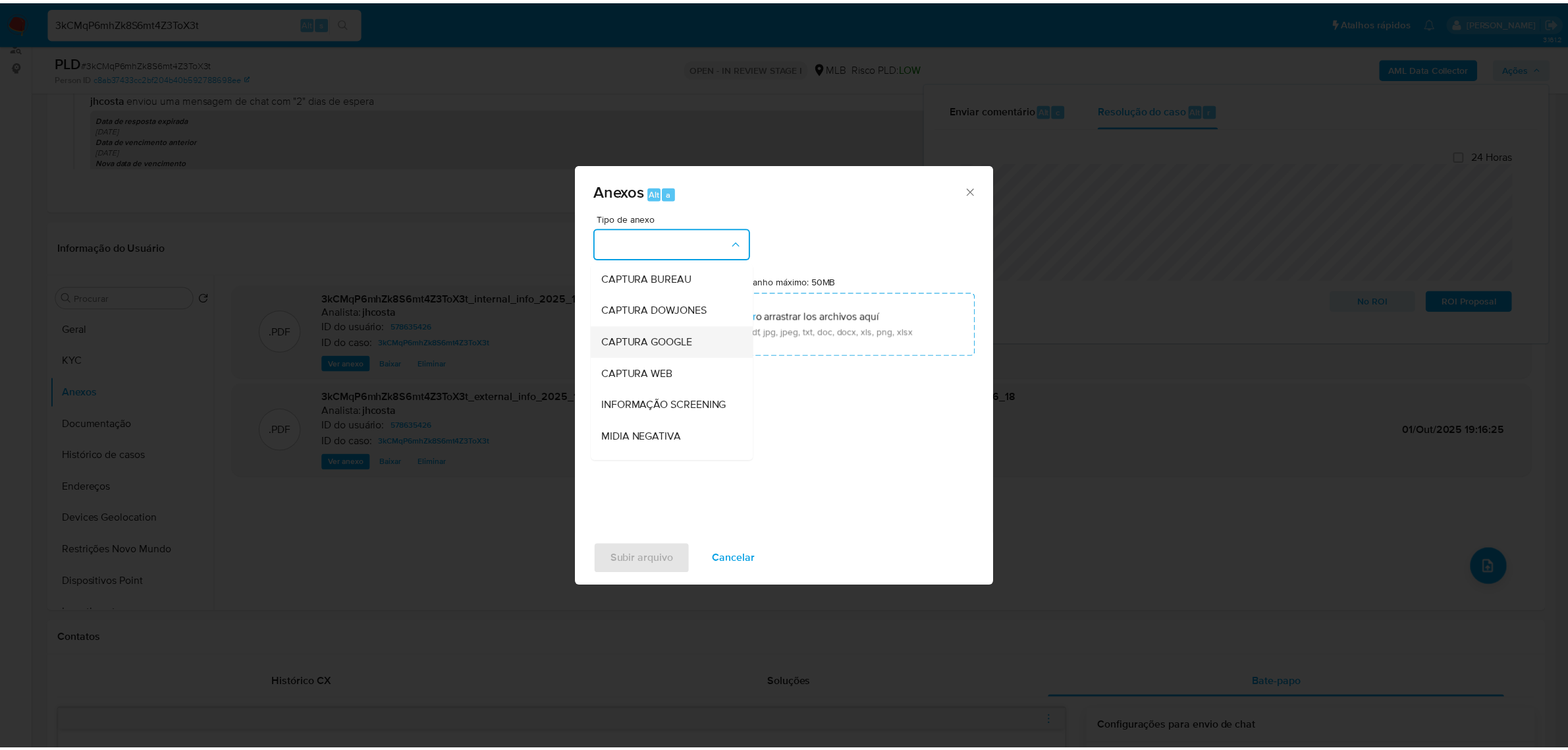
scroll to position [82, 0]
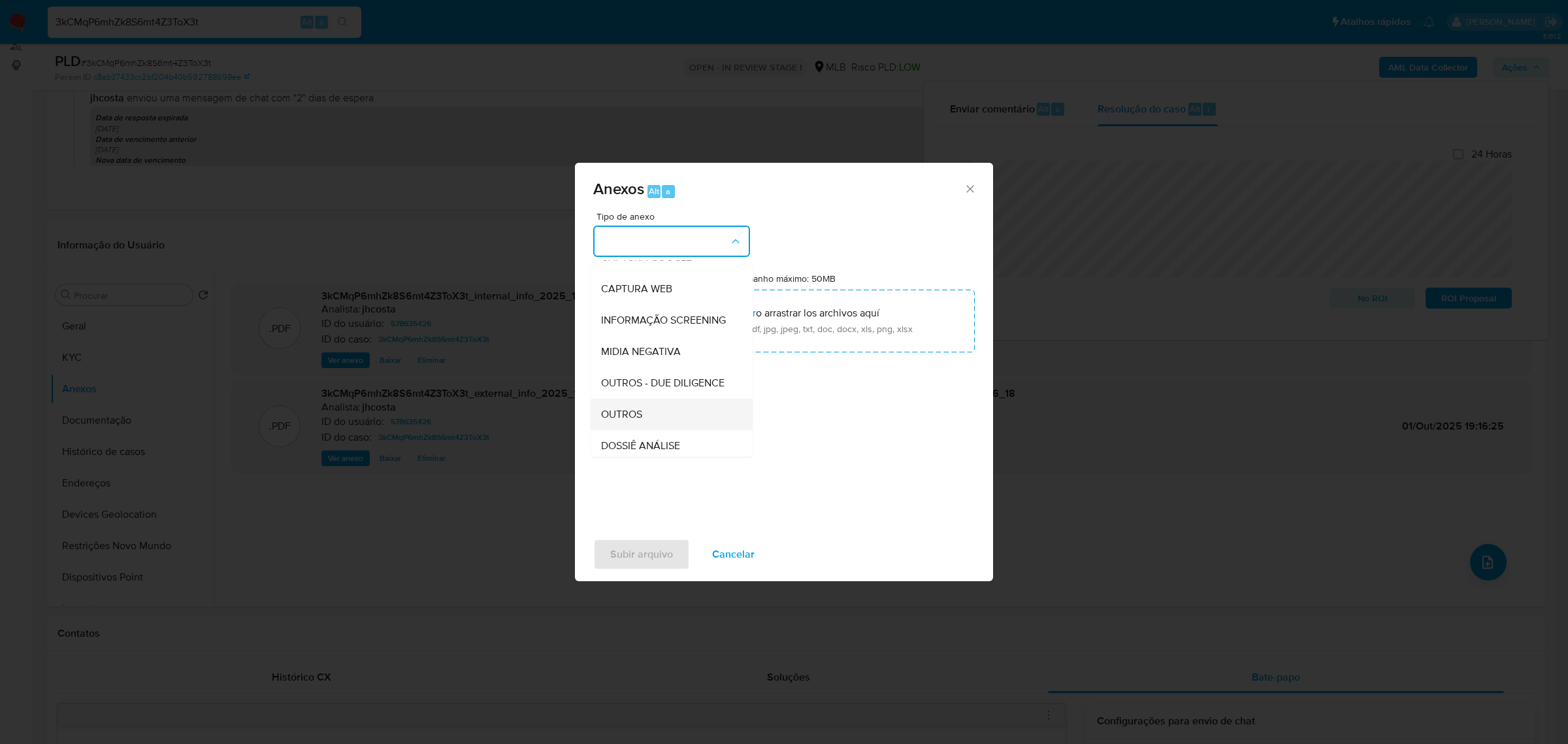
click at [662, 429] on div "OUTROS" at bounding box center [667, 414] width 133 height 32
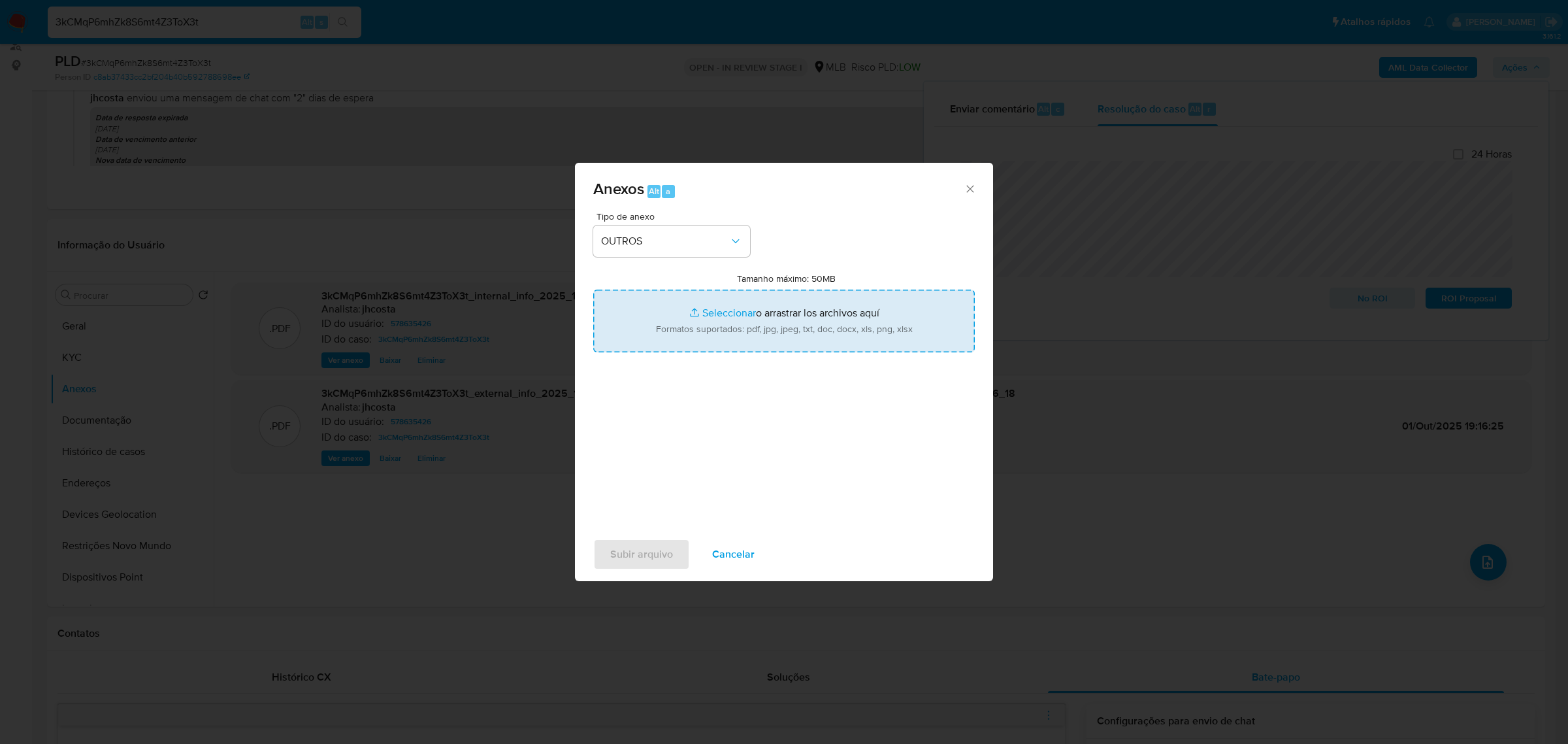
click at [750, 326] on input "Tamanho máximo: 50MB Seleccionar archivos" at bounding box center [784, 321] width 382 height 62
type input "C:\fakepath\Mulan 578635426_2025_10_01_08_43_43 (1).xlsx"
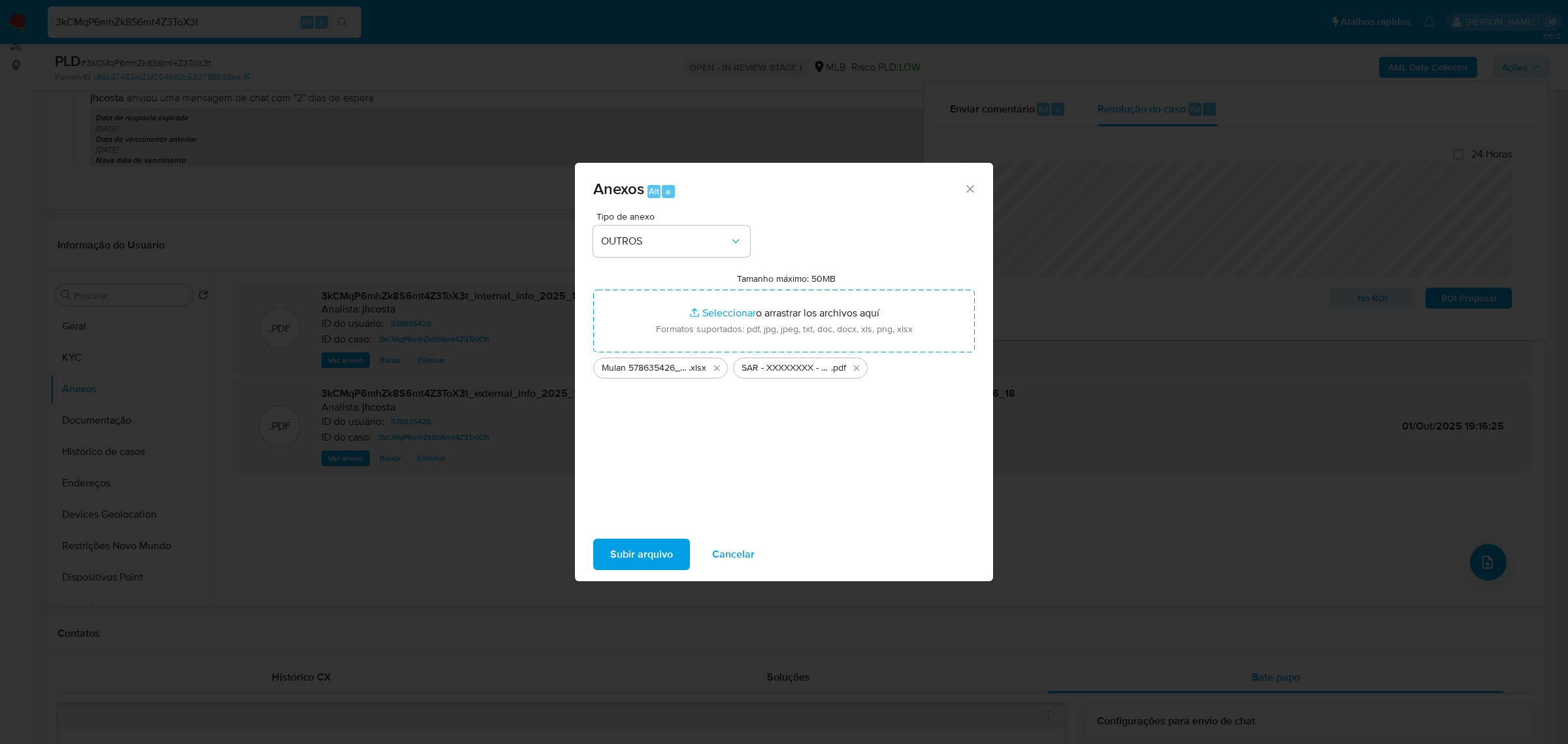
click at [649, 557] on span "Subir arquivo" at bounding box center [641, 554] width 62 height 29
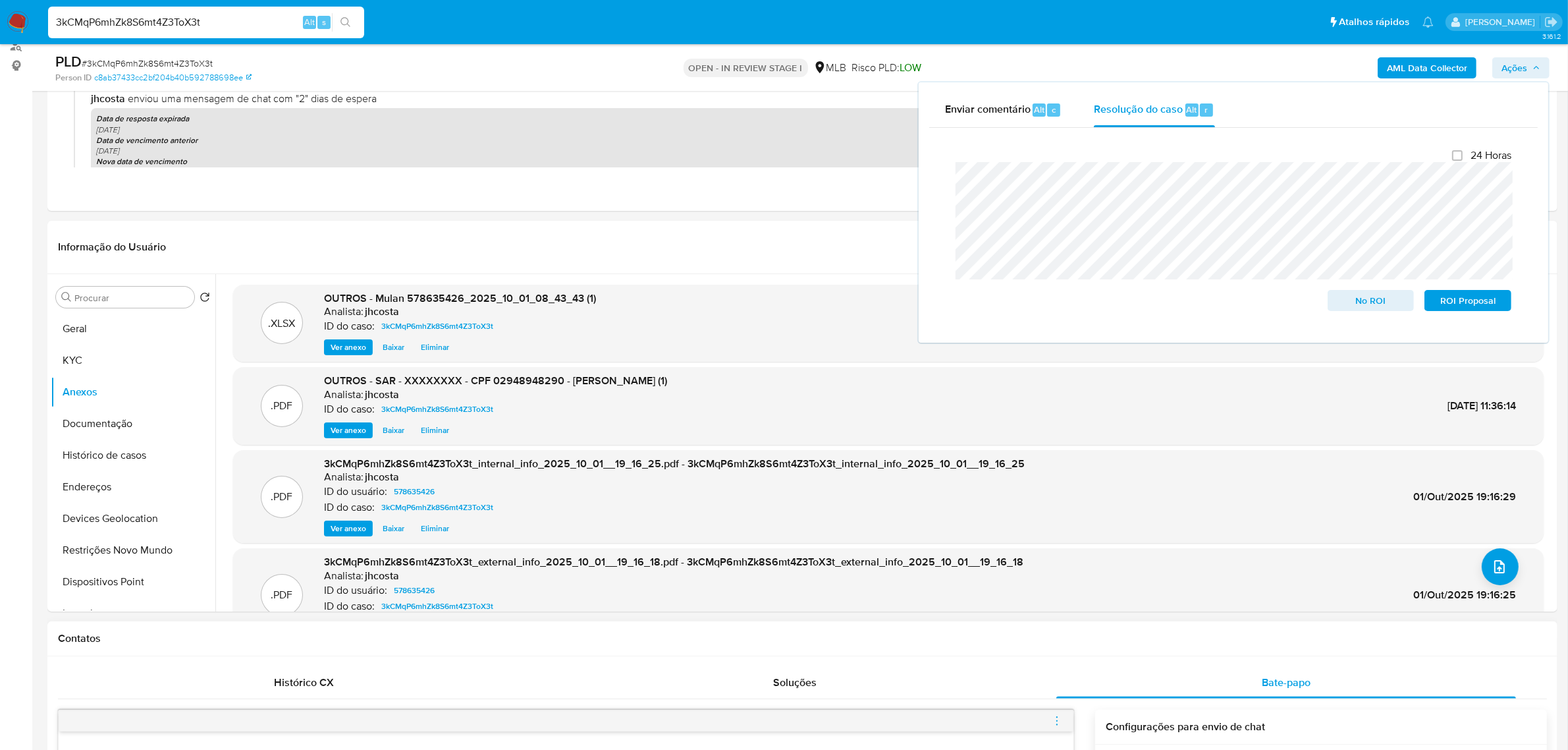
click at [608, 654] on div "Contatos" at bounding box center [802, 639] width 1510 height 35
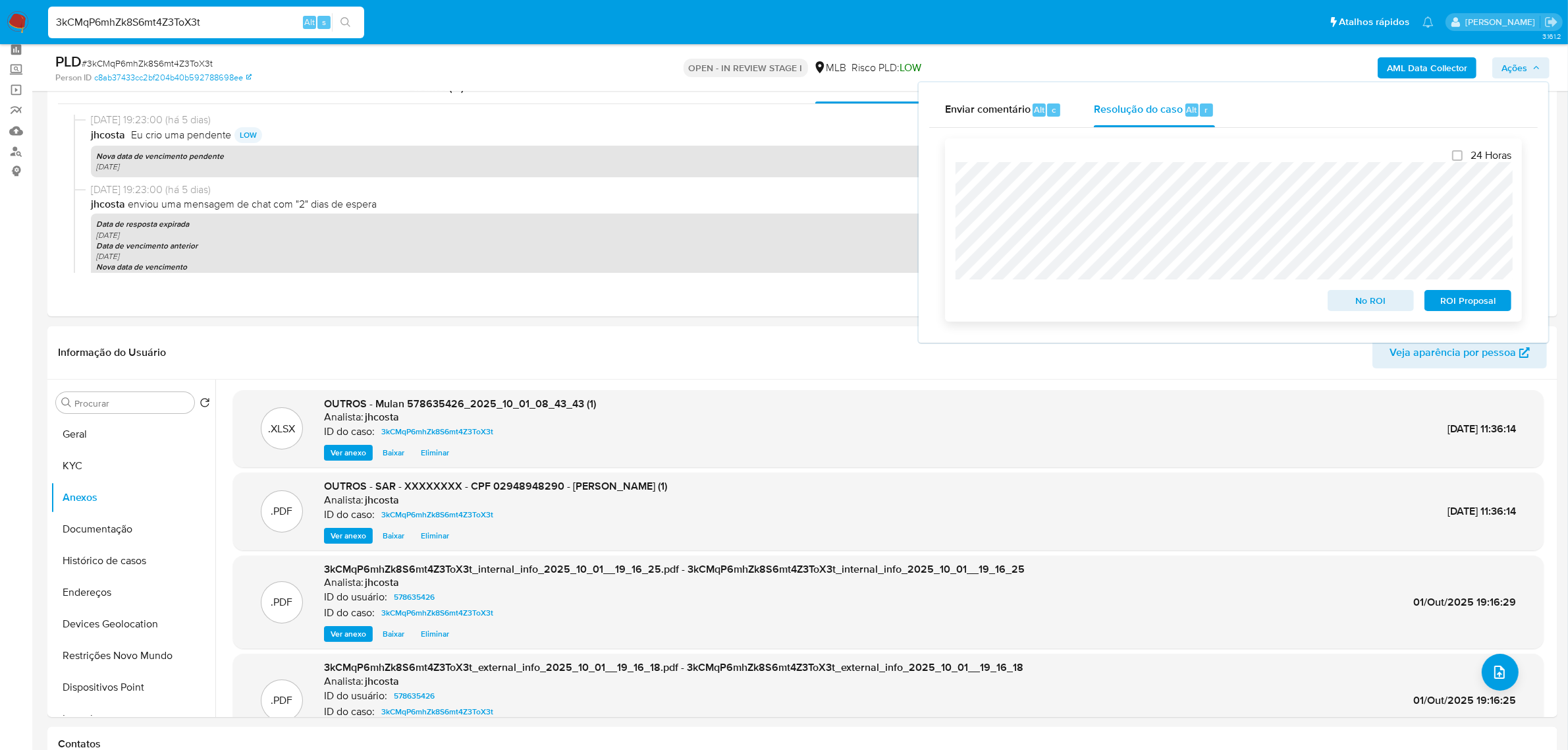
scroll to position [0, 0]
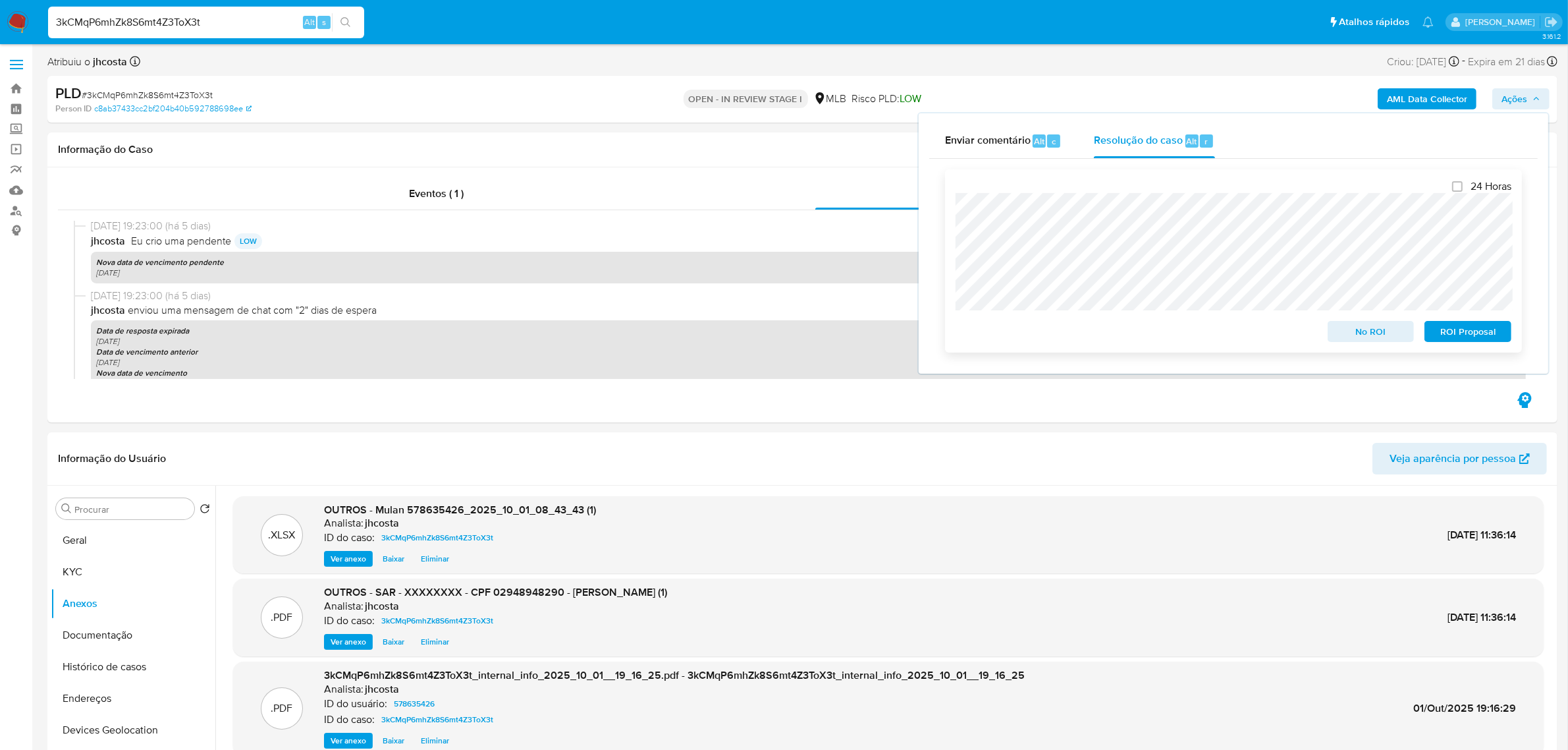
click at [1464, 331] on span "ROI Proposal" at bounding box center [1467, 331] width 69 height 18
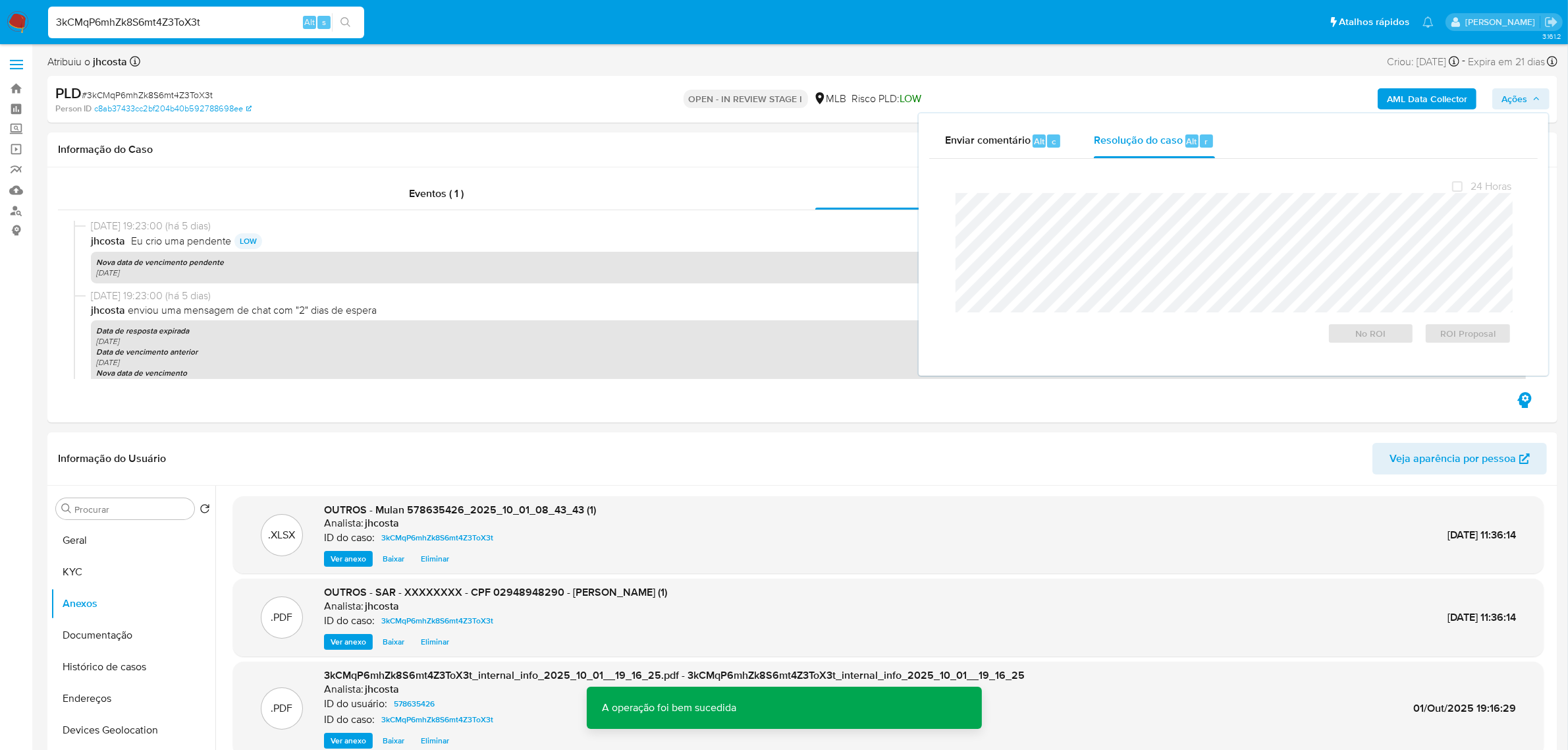
click at [194, 98] on span "# 3kCMqP6mhZk8S6mt4Z3ToX3t" at bounding box center [147, 95] width 132 height 14
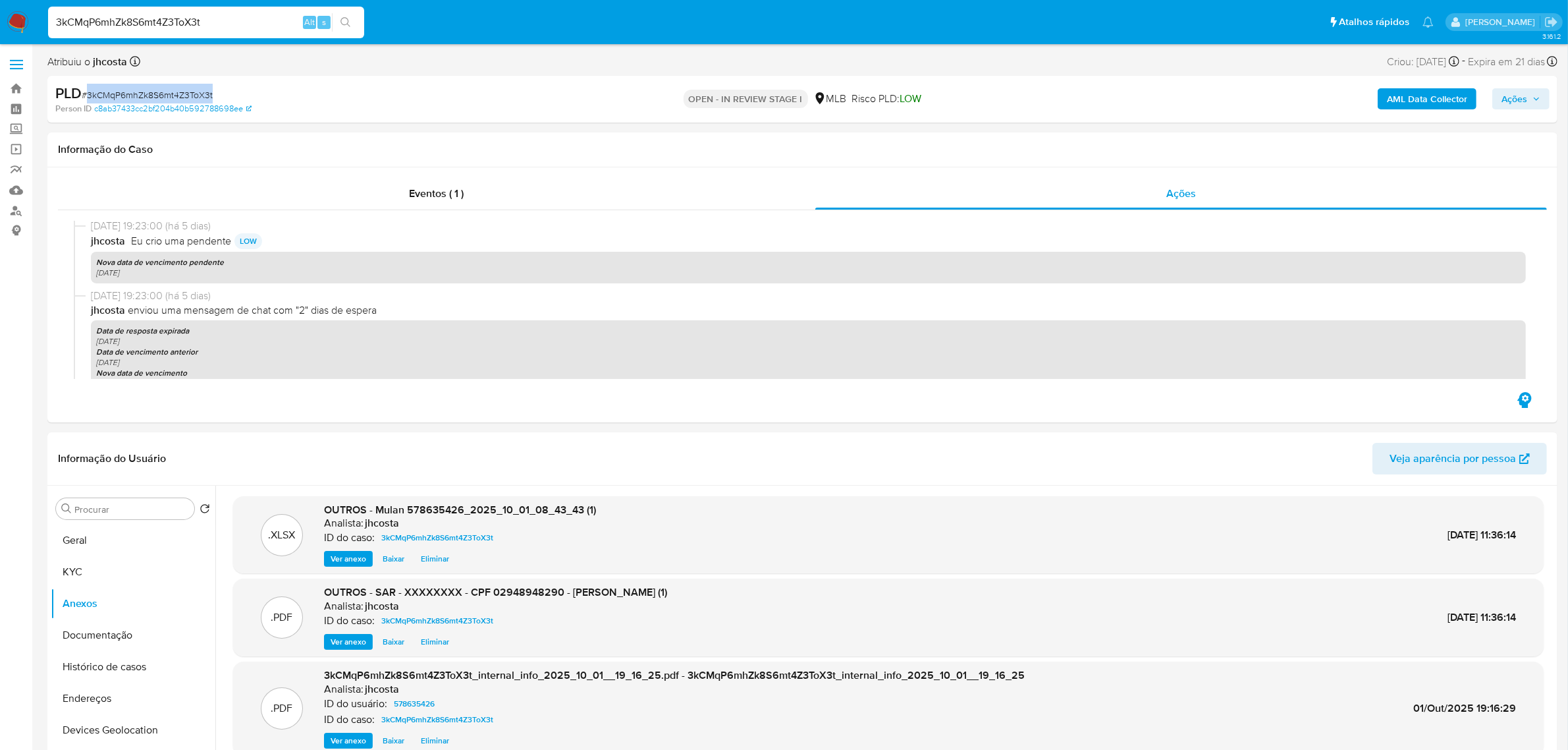
copy span "3kCMqP6mhZk8S6mt4Z3ToX3t"
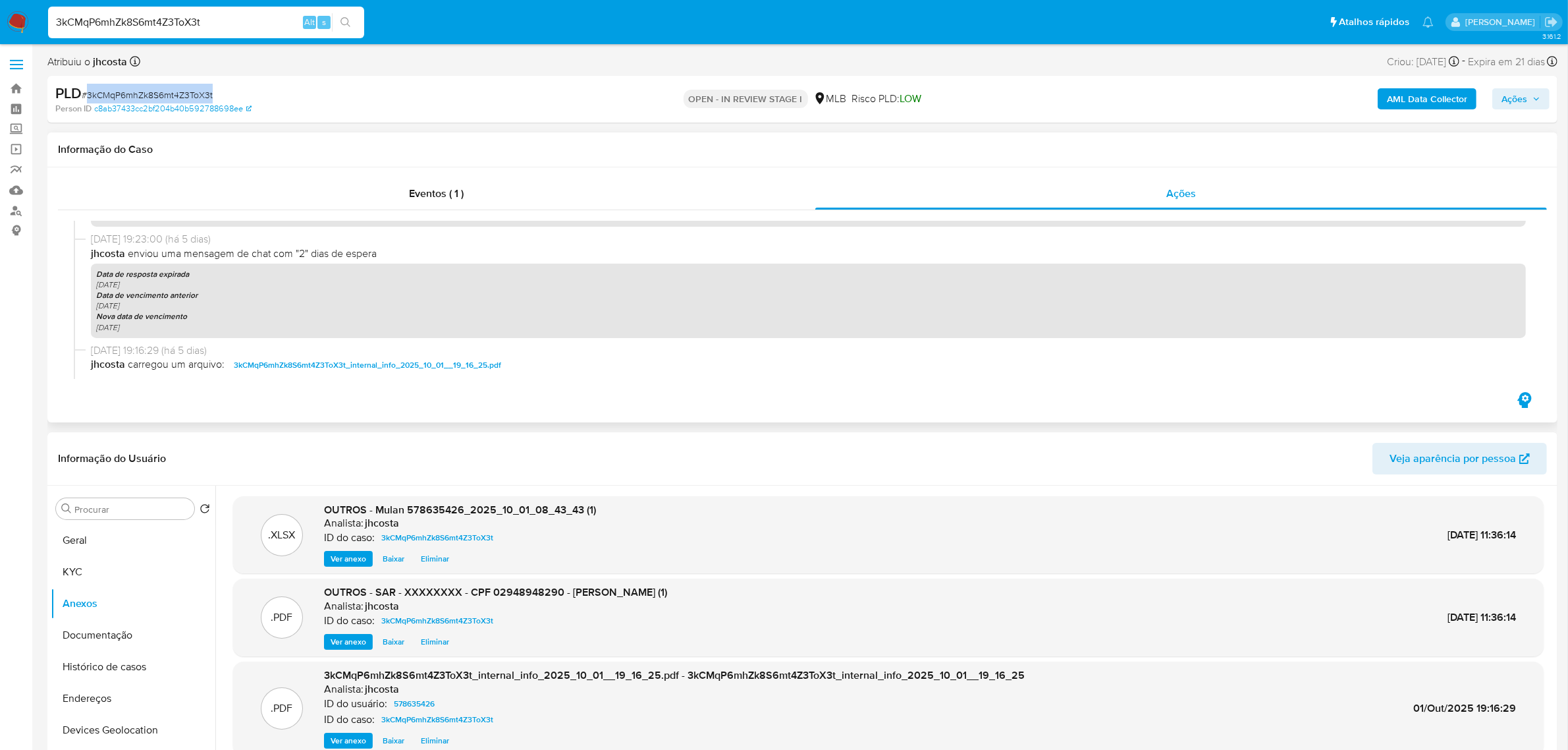
scroll to position [412, 0]
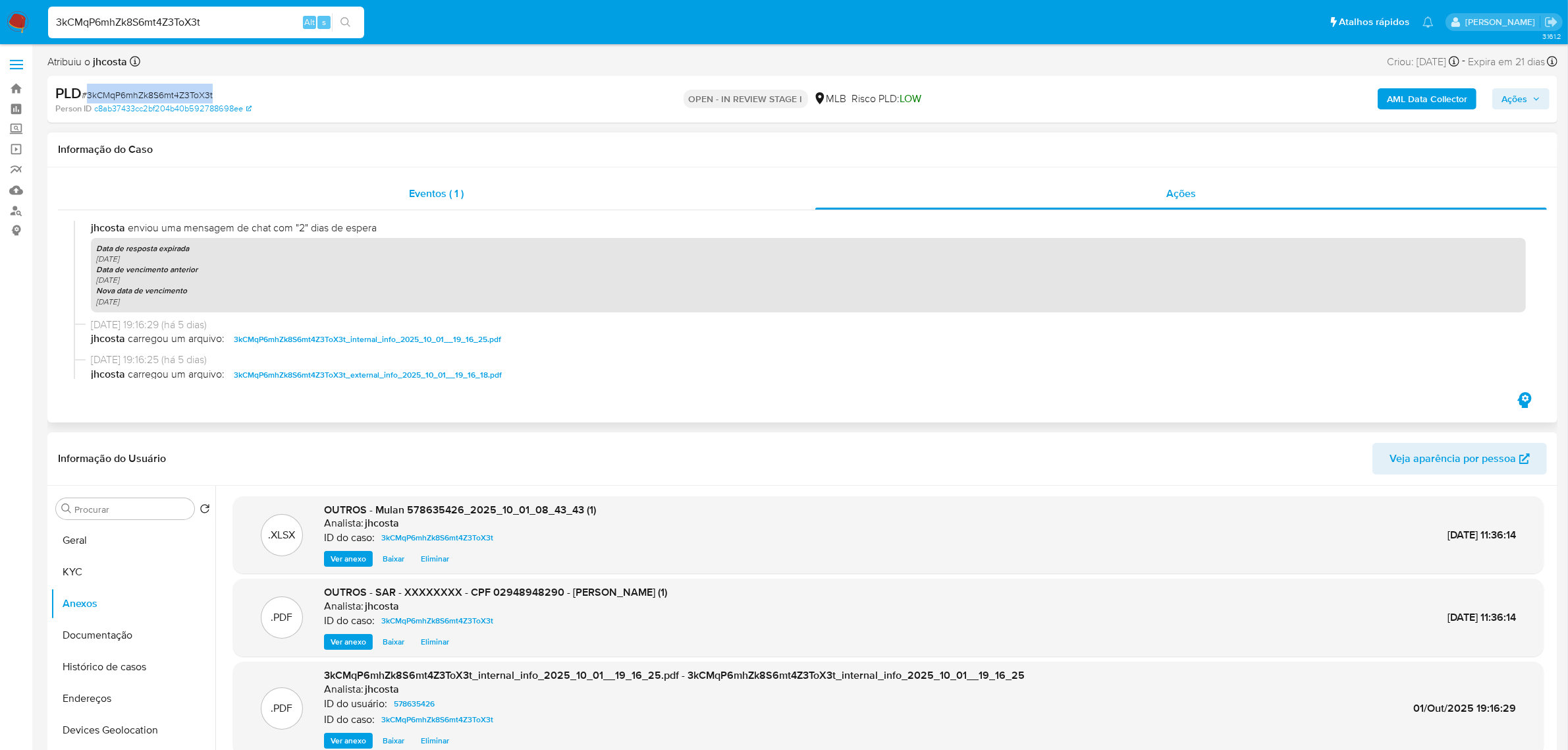
click at [432, 191] on span "Eventos ( 1 )" at bounding box center [436, 194] width 55 height 15
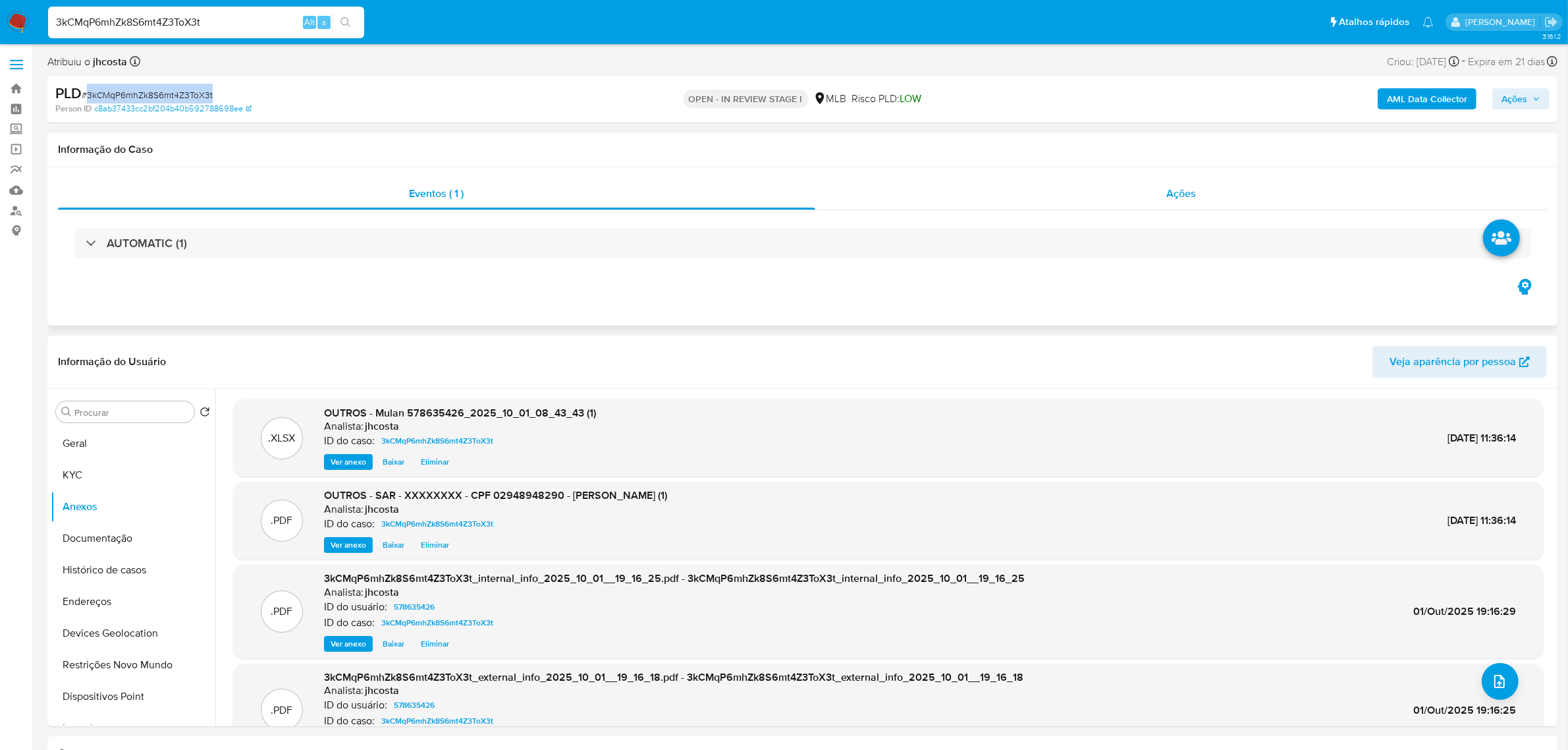
click at [1169, 191] on span "Ações" at bounding box center [1181, 194] width 30 height 15
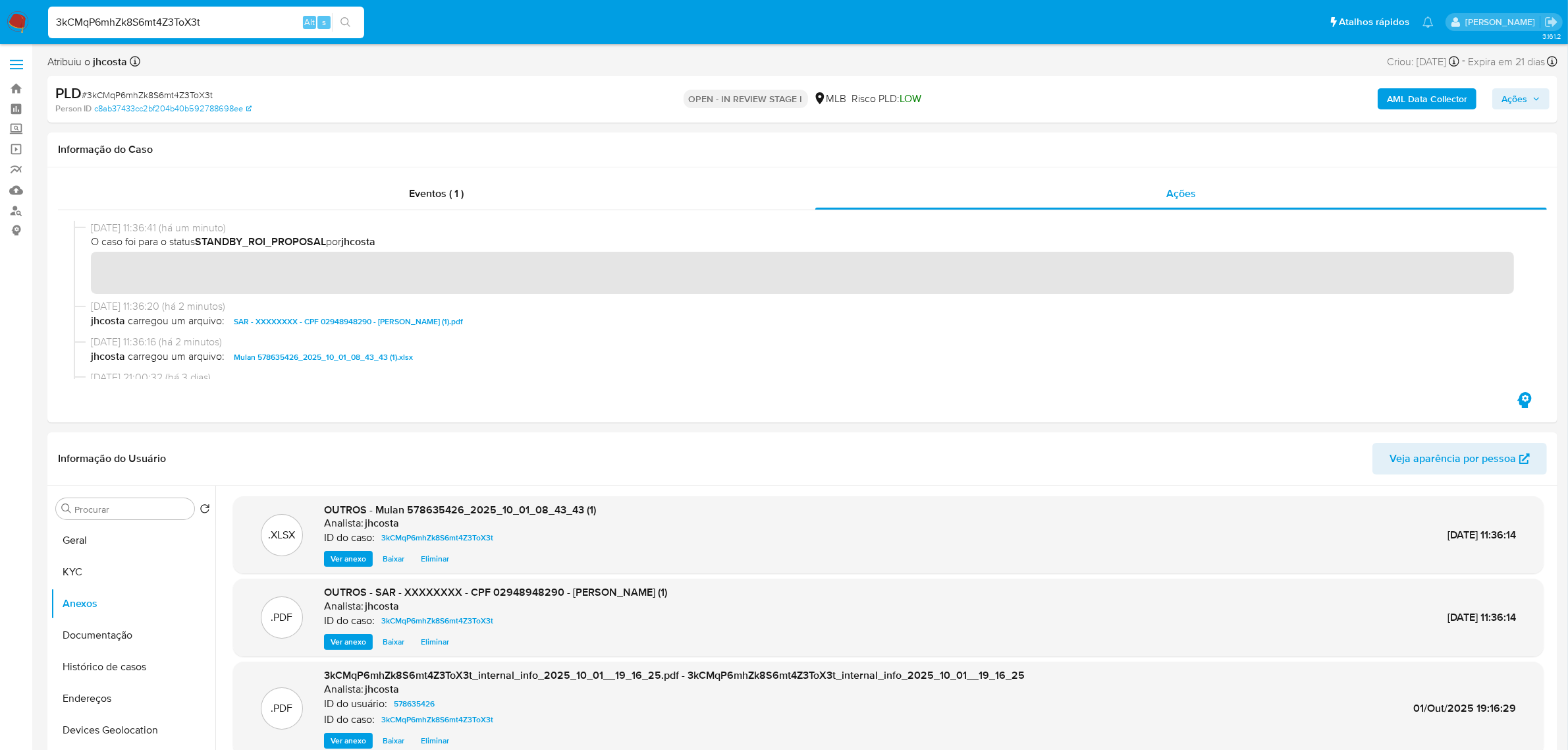
click at [221, 21] on input "3kCMqP6mhZk8S6mt4Z3ToX3t" at bounding box center [206, 22] width 316 height 17
paste input "UXfFxC5lWi9R40MflxqKqsQH"
type input "UXfFxC5lWi9R40MflxqKqsQH"
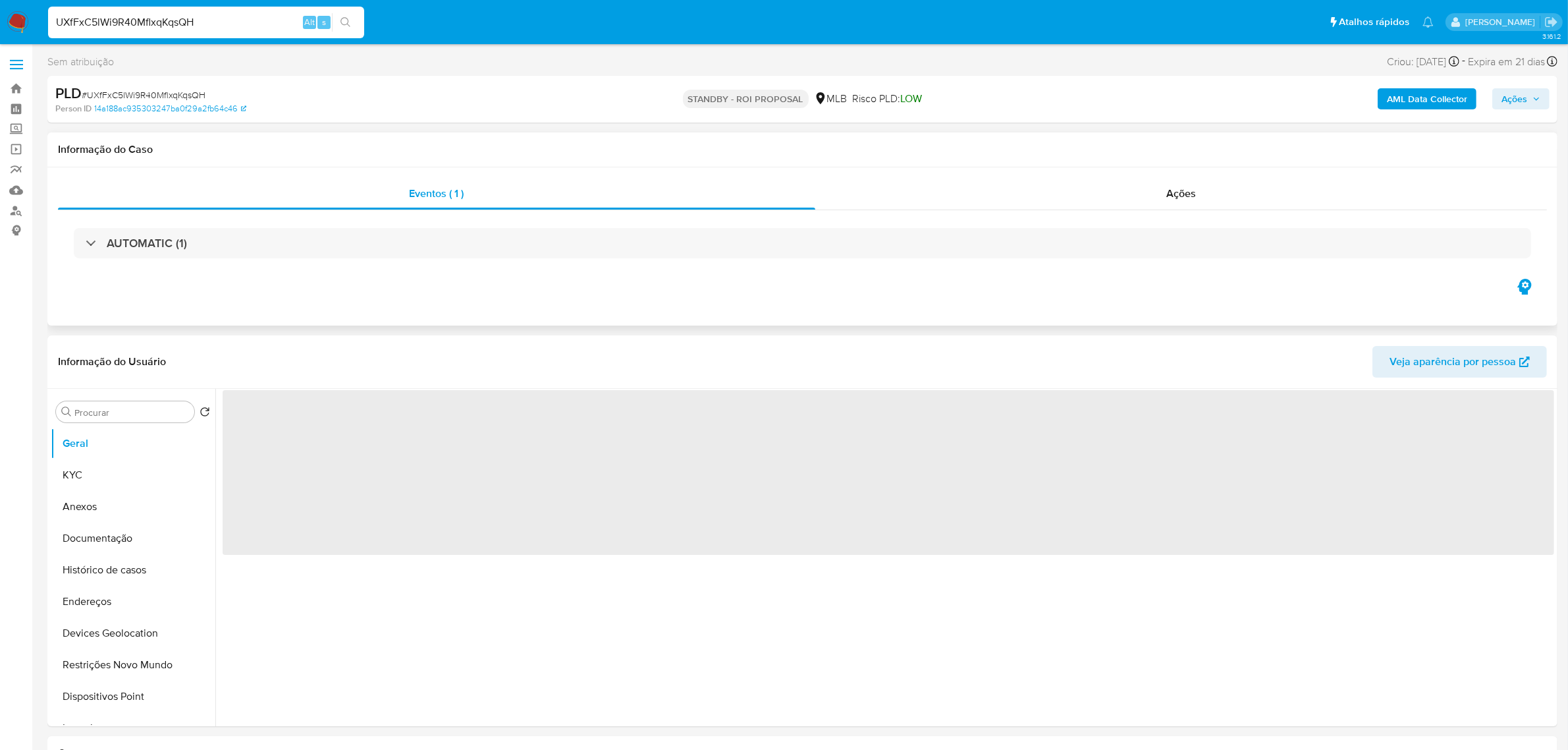
select select "10"
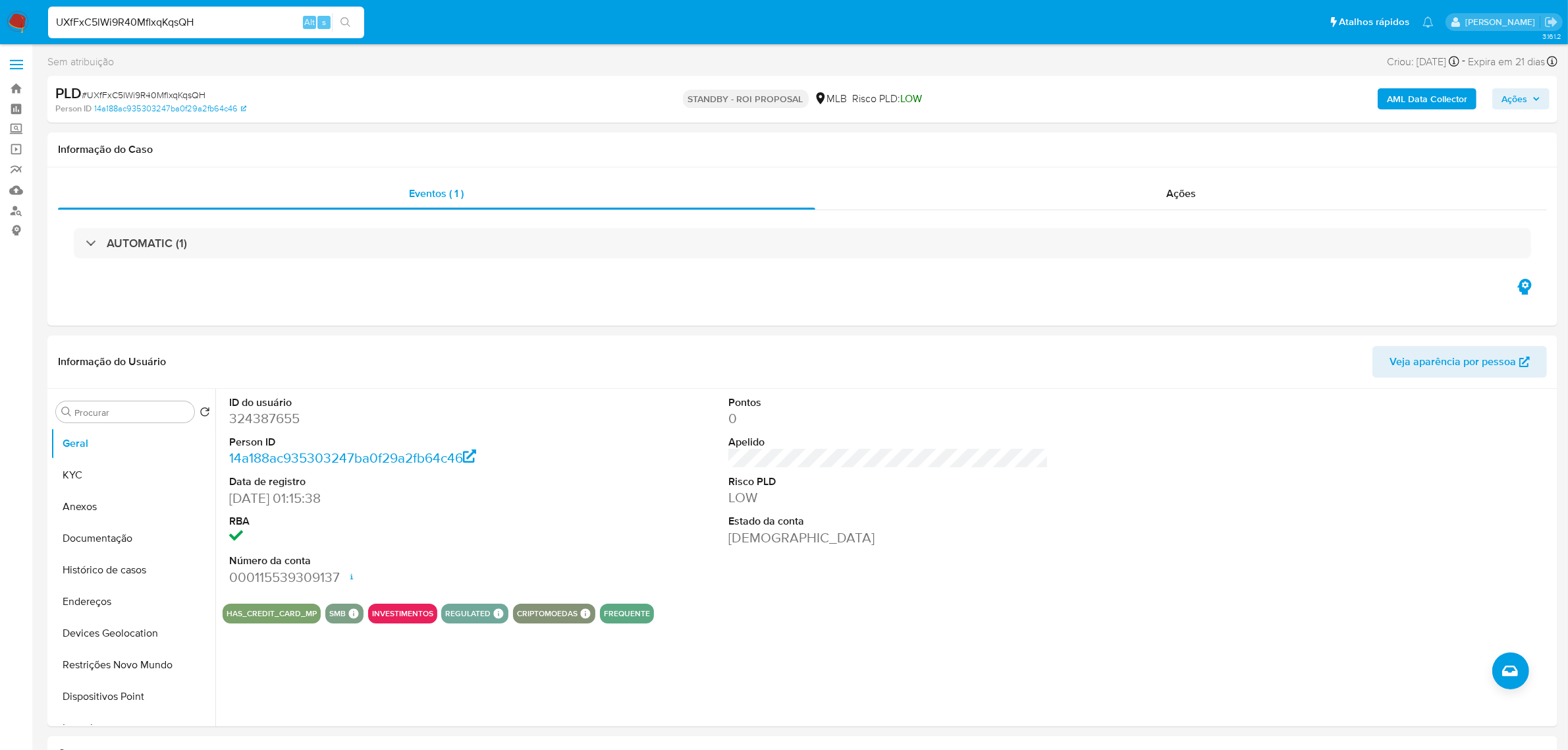
click at [222, 17] on input "UXfFxC5lWi9R40MflxqKqsQH" at bounding box center [206, 22] width 316 height 17
paste input "uszIxvPnn0q9Fw5KhDfpLzvU"
type input "uszIxvPnn0q9Fw5KhDfpLzvU"
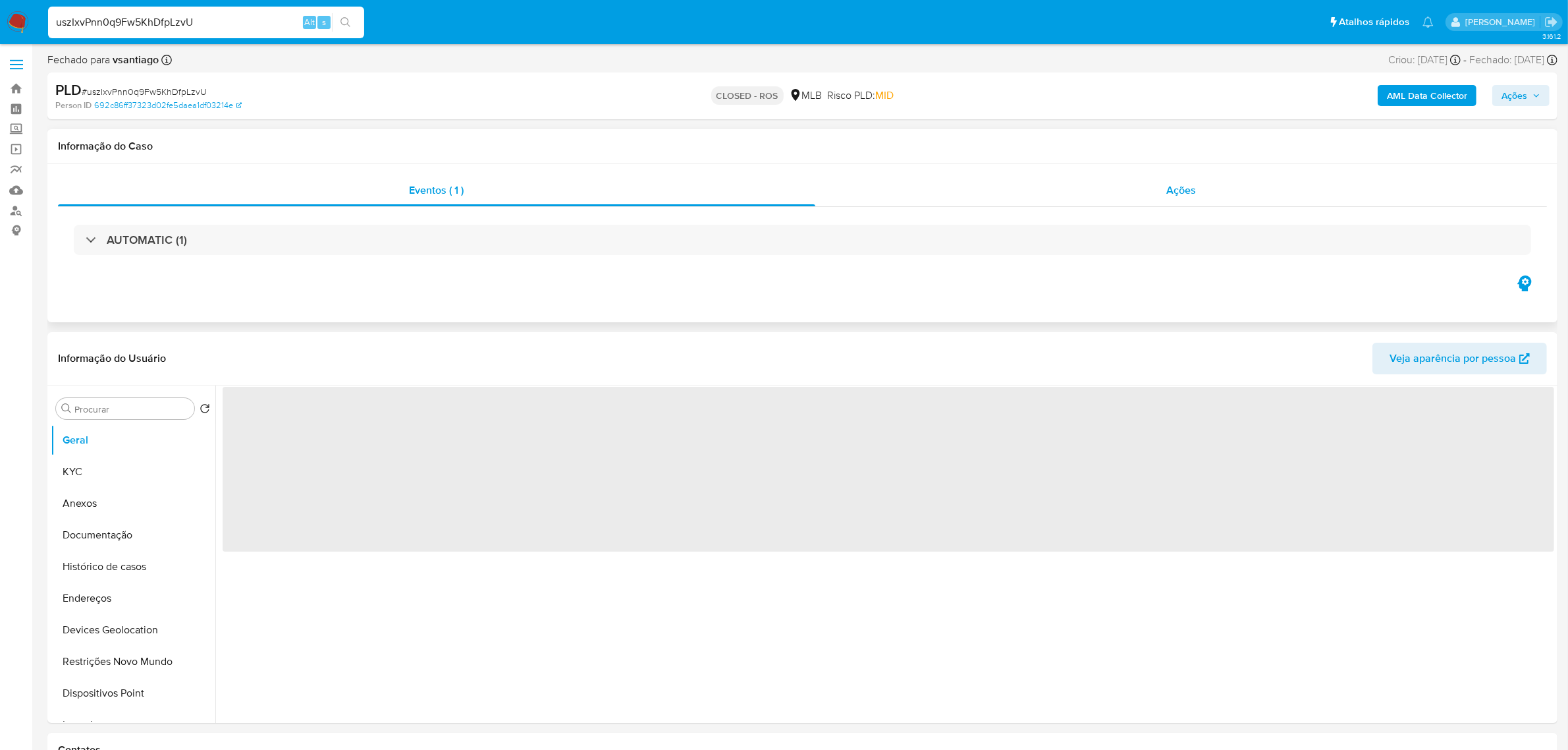
click at [1142, 180] on div "Ações" at bounding box center [1181, 190] width 732 height 32
select select "10"
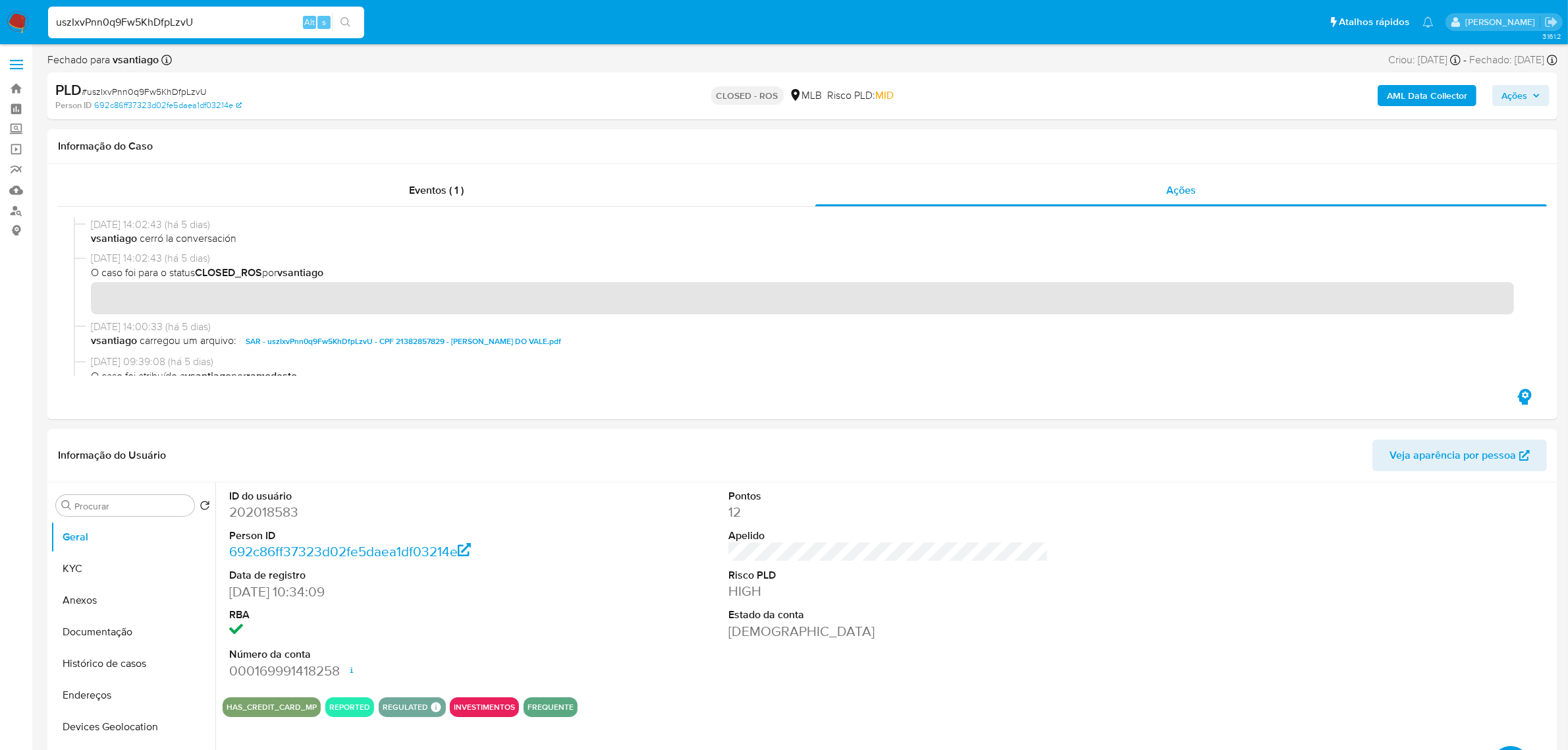
click at [212, 28] on input "uszIxvPnn0q9Fw5KhDfpLzvU" at bounding box center [206, 22] width 316 height 17
click at [109, 571] on button "KYC" at bounding box center [127, 568] width 154 height 32
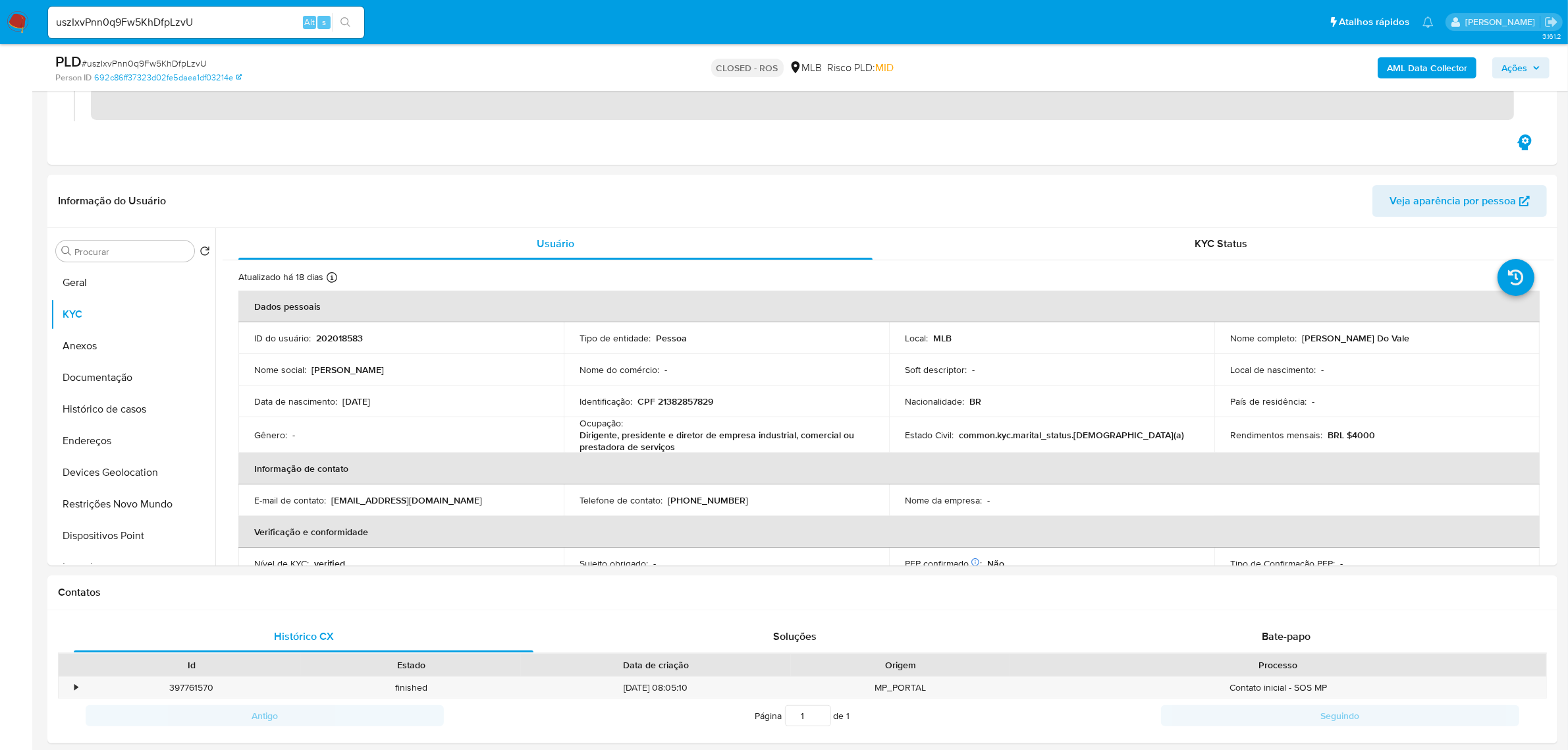
scroll to position [247, 0]
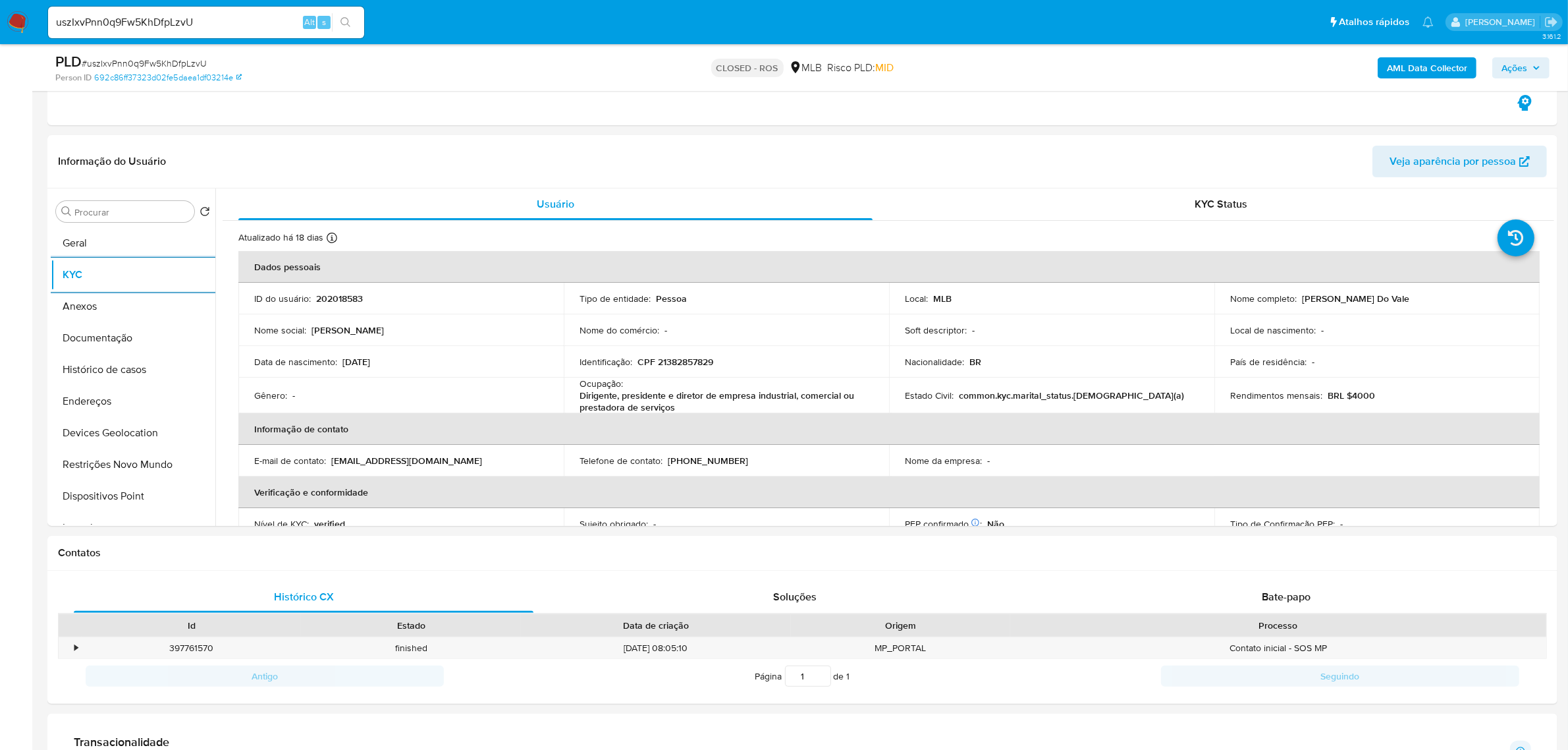
click at [239, 26] on input "uszIxvPnn0q9Fw5KhDfpLzvU" at bounding box center [206, 22] width 316 height 17
click at [239, 25] on input "uszIxvPnn0q9Fw5KhDfpLzvU" at bounding box center [206, 22] width 316 height 17
paste input "b4v2fCNhXdHvOdcrT4zgaC55"
type input "b4v2fCNhXdHvOdcrT4zgaC55"
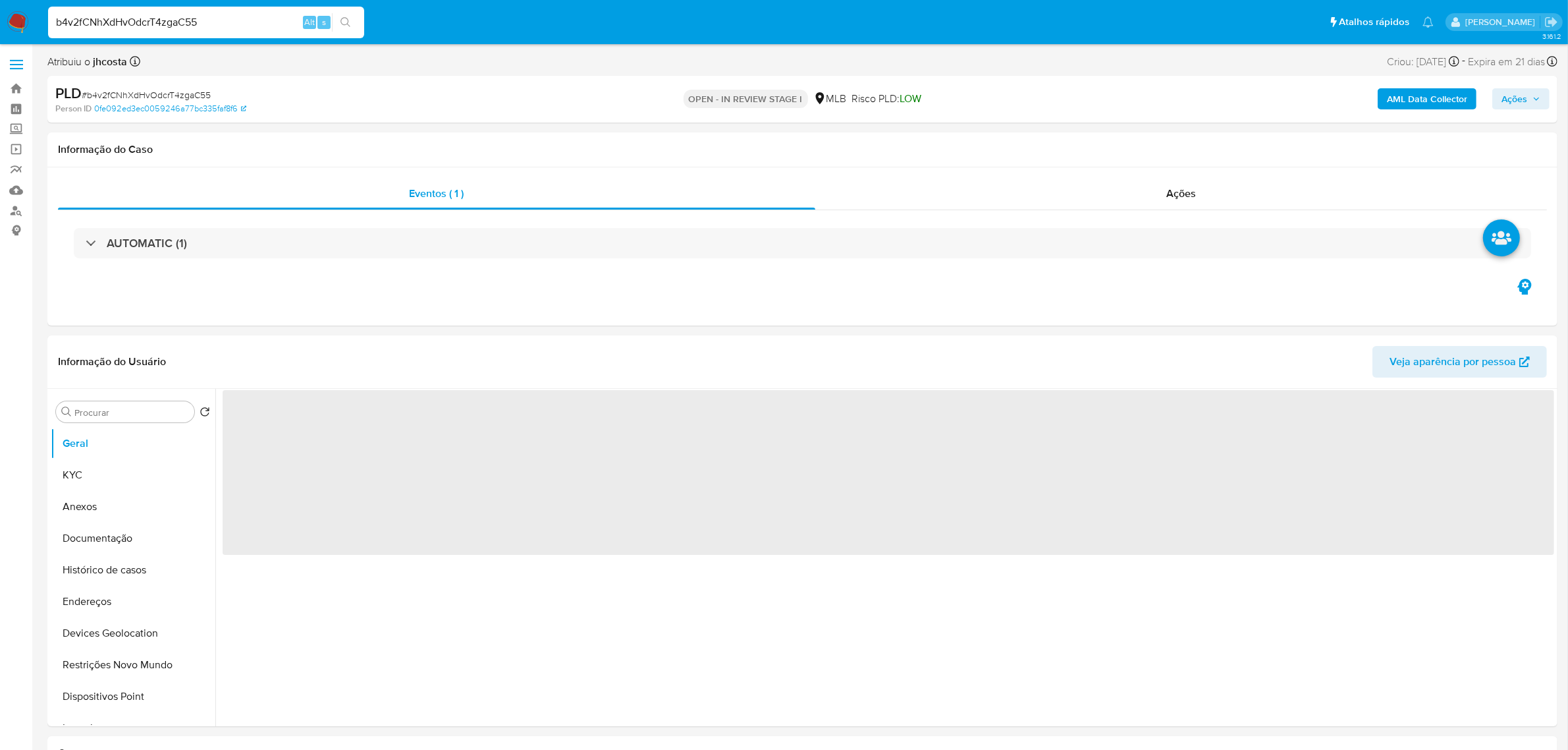
select select "10"
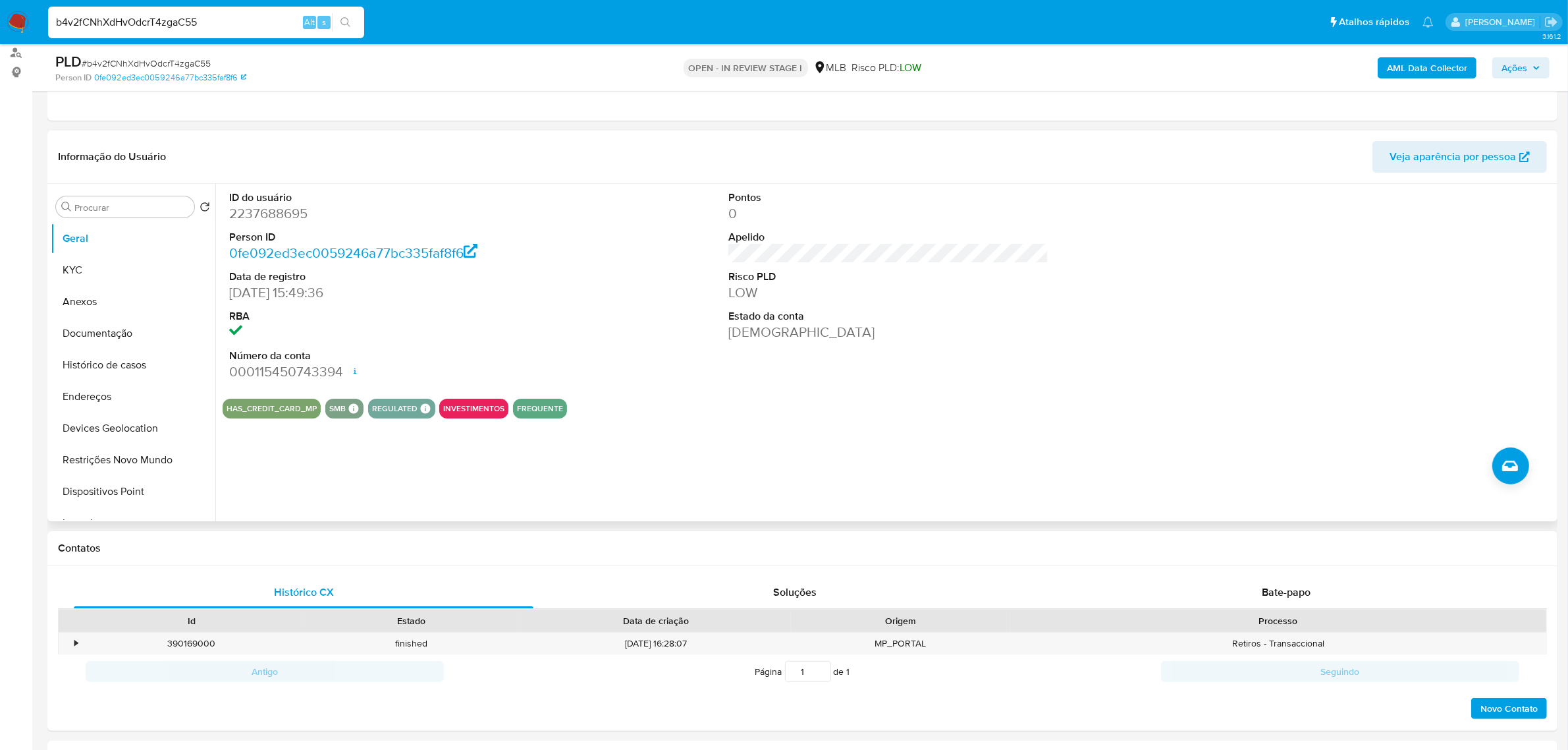
scroll to position [165, 0]
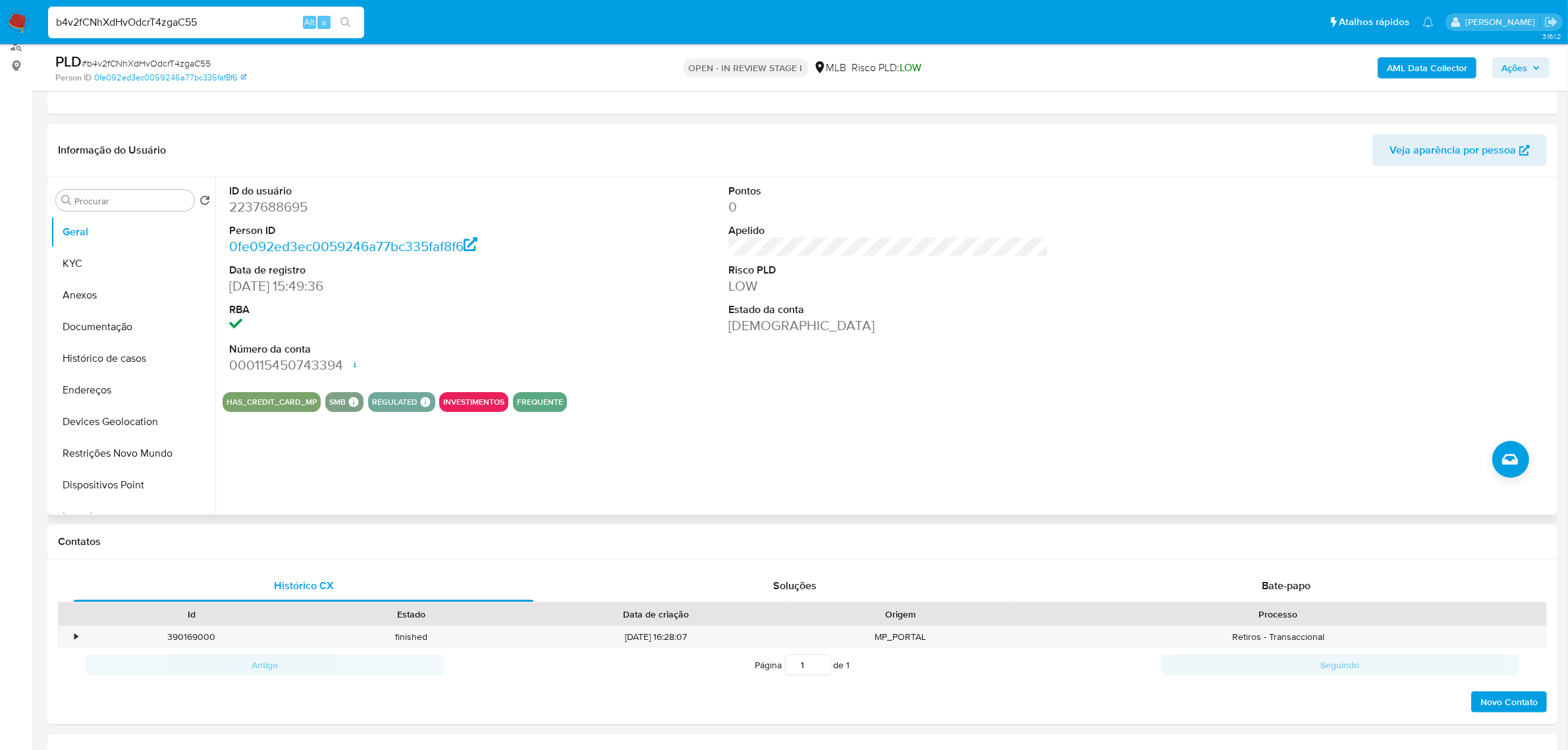
click at [285, 205] on dd "2237688695" at bounding box center [389, 206] width 320 height 18
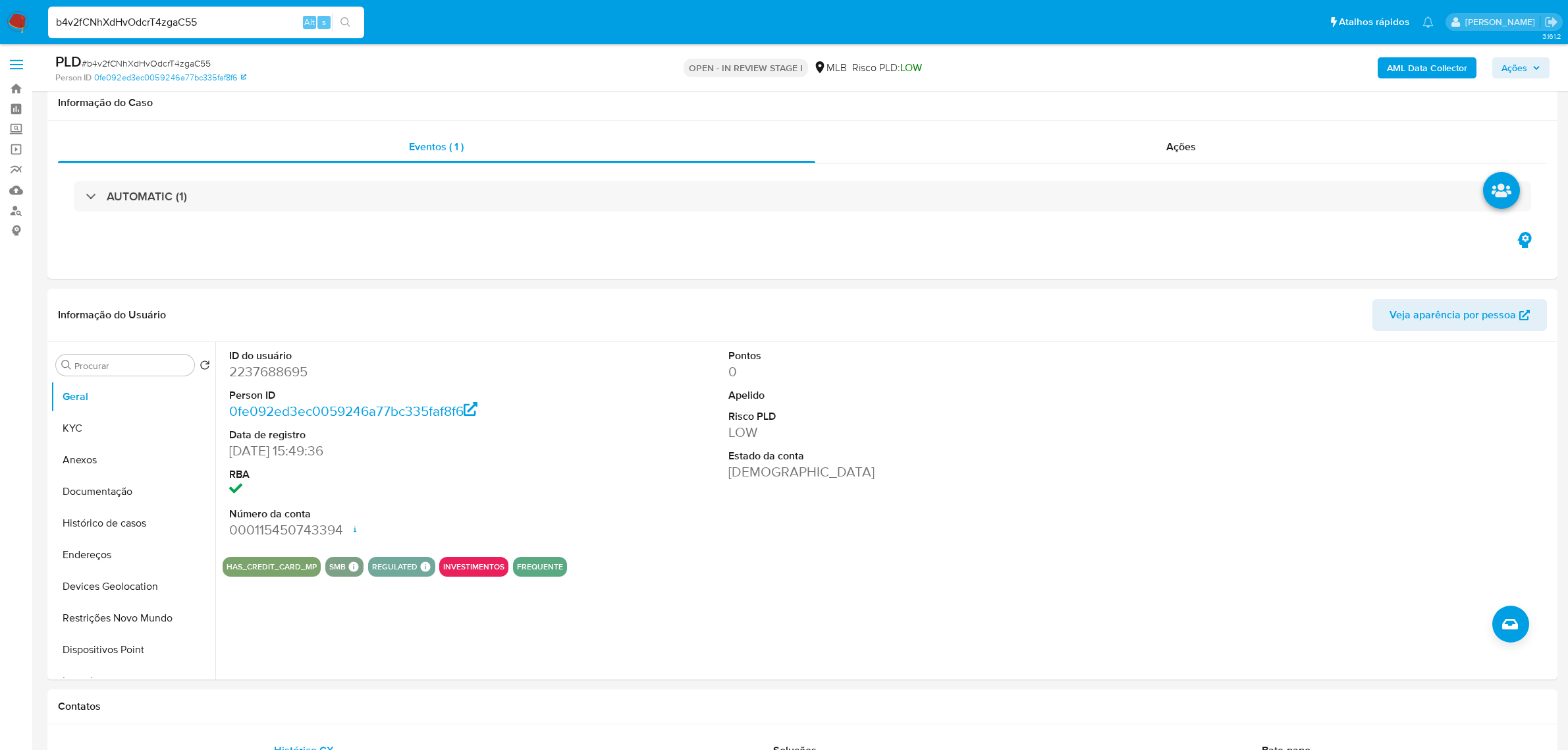
select select "10"
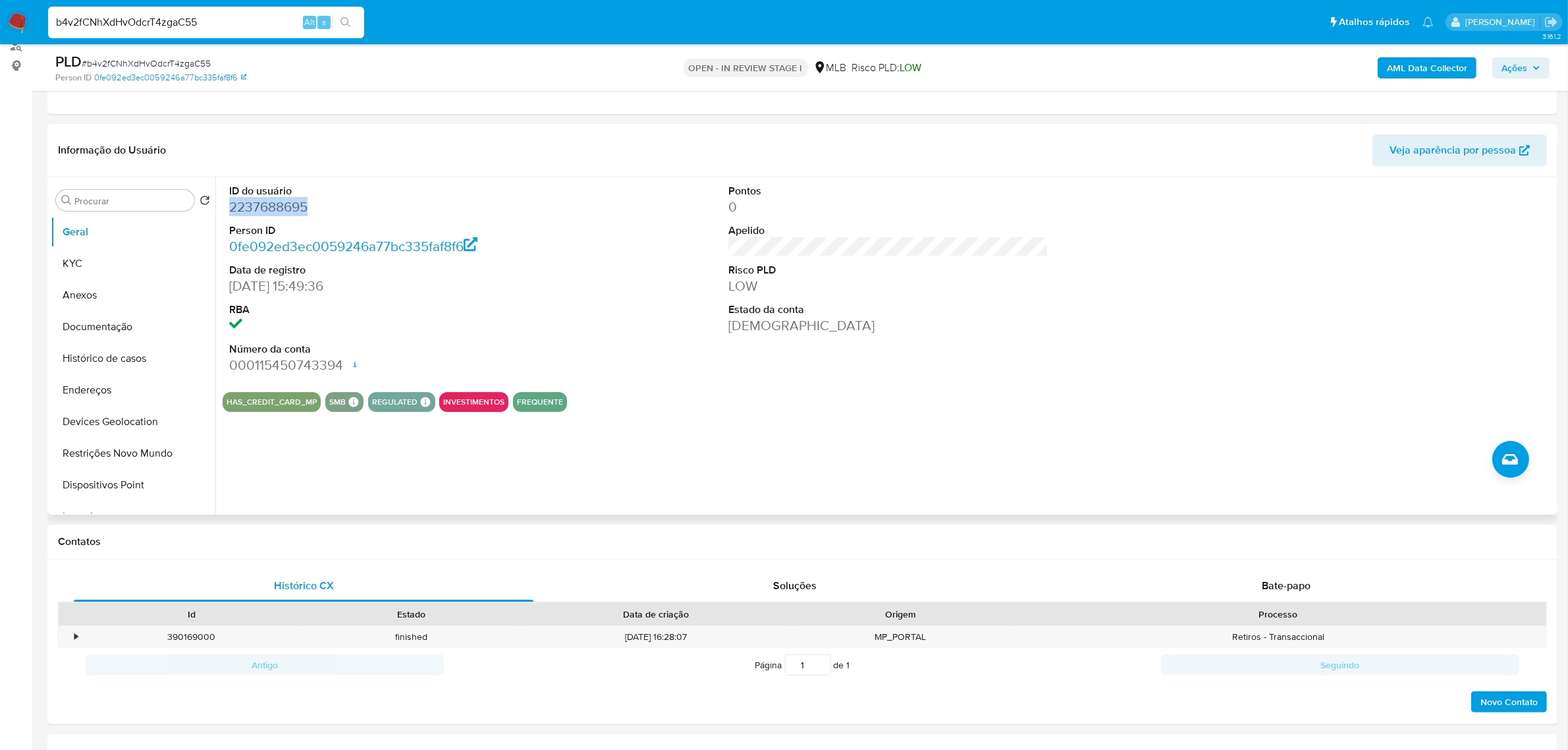
click at [280, 209] on dd "2237688695" at bounding box center [389, 206] width 320 height 18
click at [246, 203] on dd "2237688695" at bounding box center [389, 206] width 320 height 18
click at [717, 286] on div "ID do usuário 2237688695 Person ID 0fe092ed3ec0059246a77bc335faf8f6 Data de reg…" at bounding box center [888, 279] width 1332 height 204
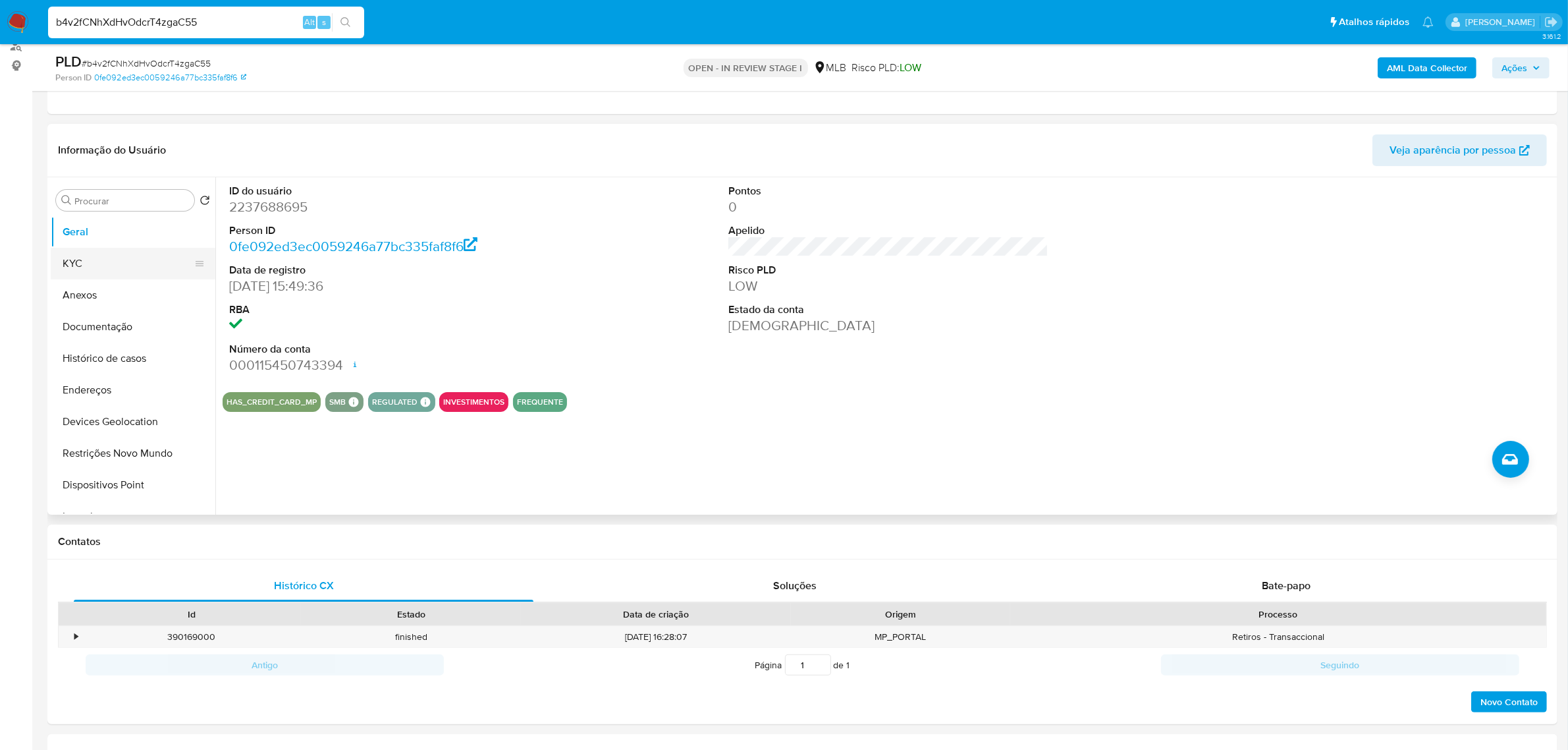
click at [110, 262] on button "KYC" at bounding box center [127, 263] width 154 height 32
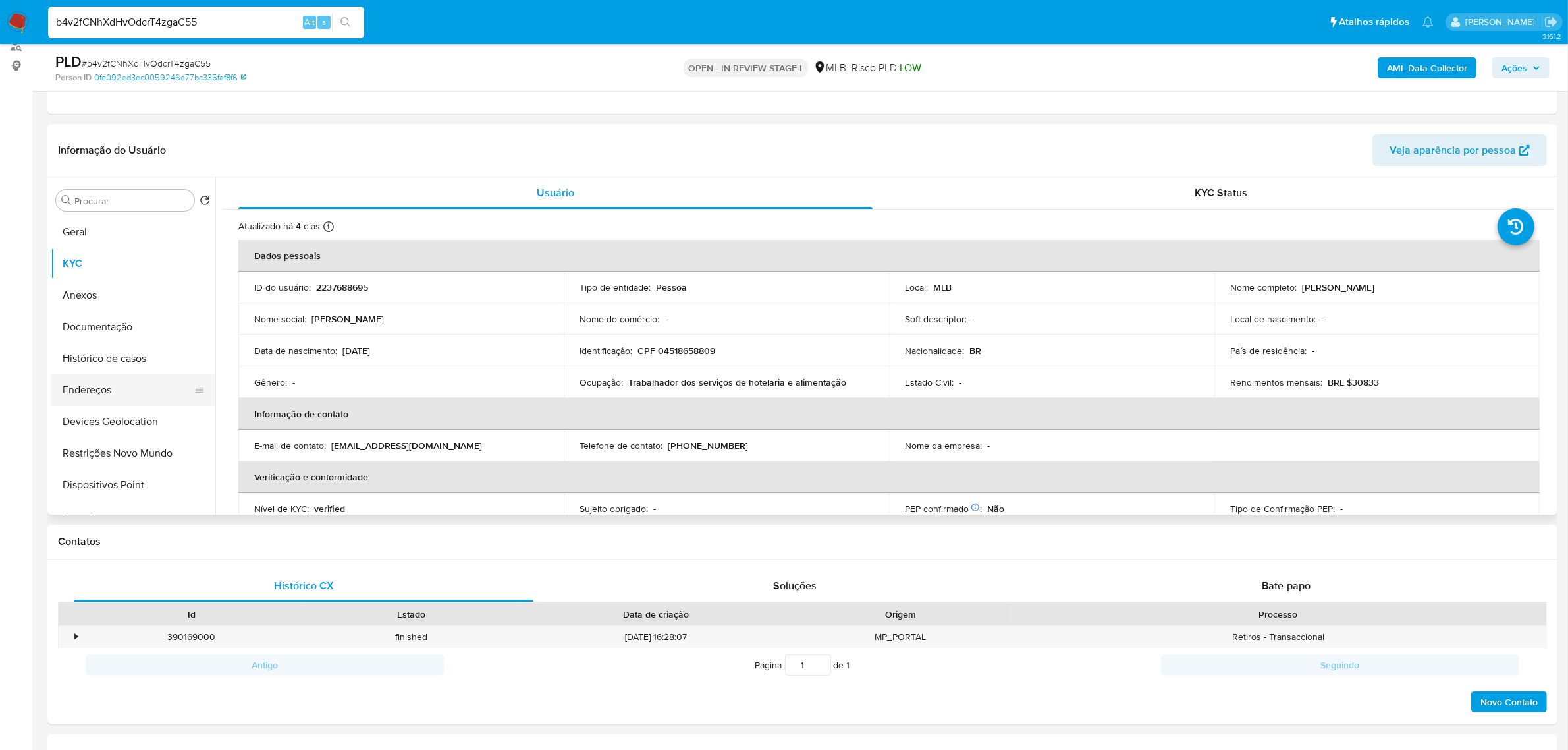
click at [86, 394] on button "Endereços" at bounding box center [127, 390] width 154 height 32
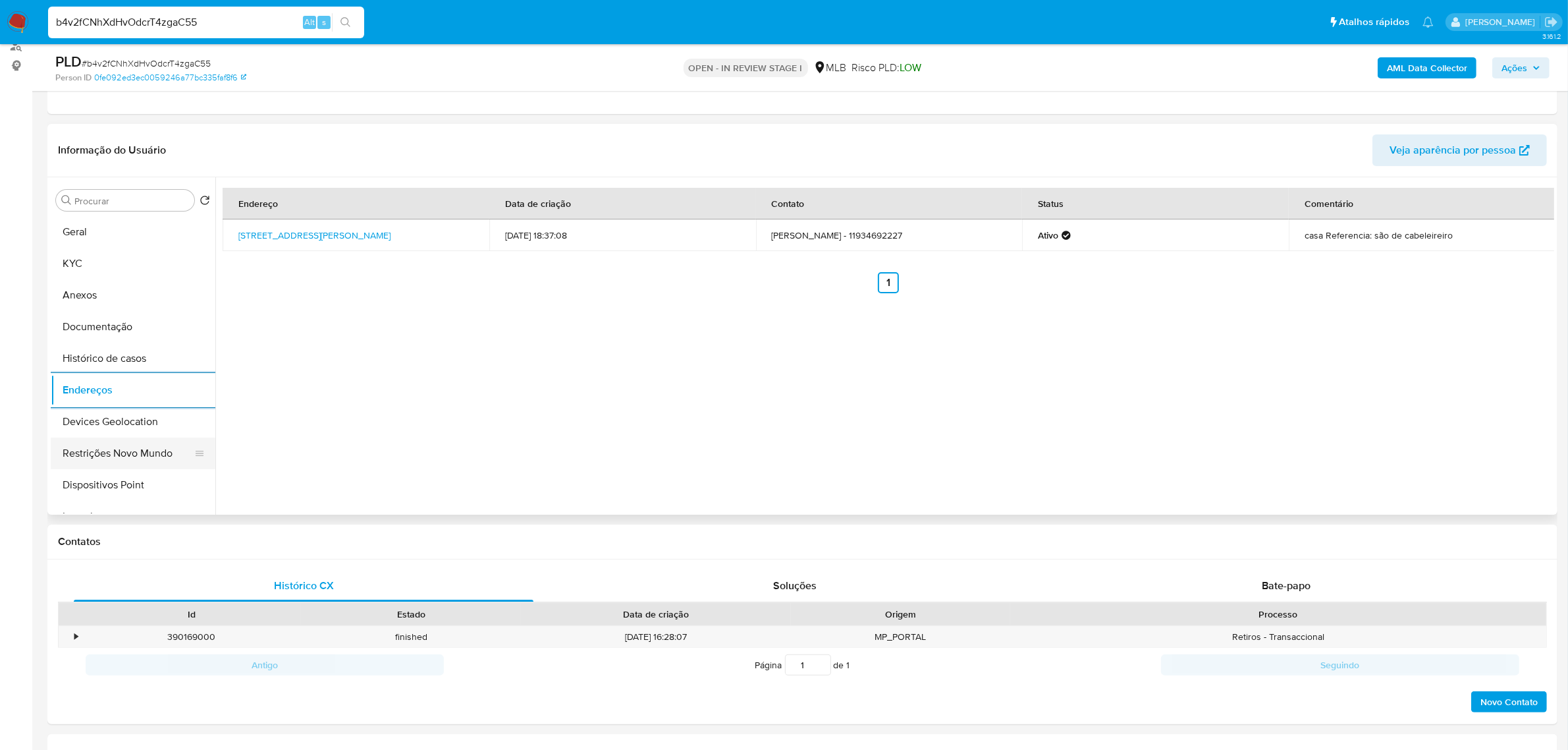
click at [129, 439] on button "Restrições Novo Mundo" at bounding box center [127, 453] width 154 height 32
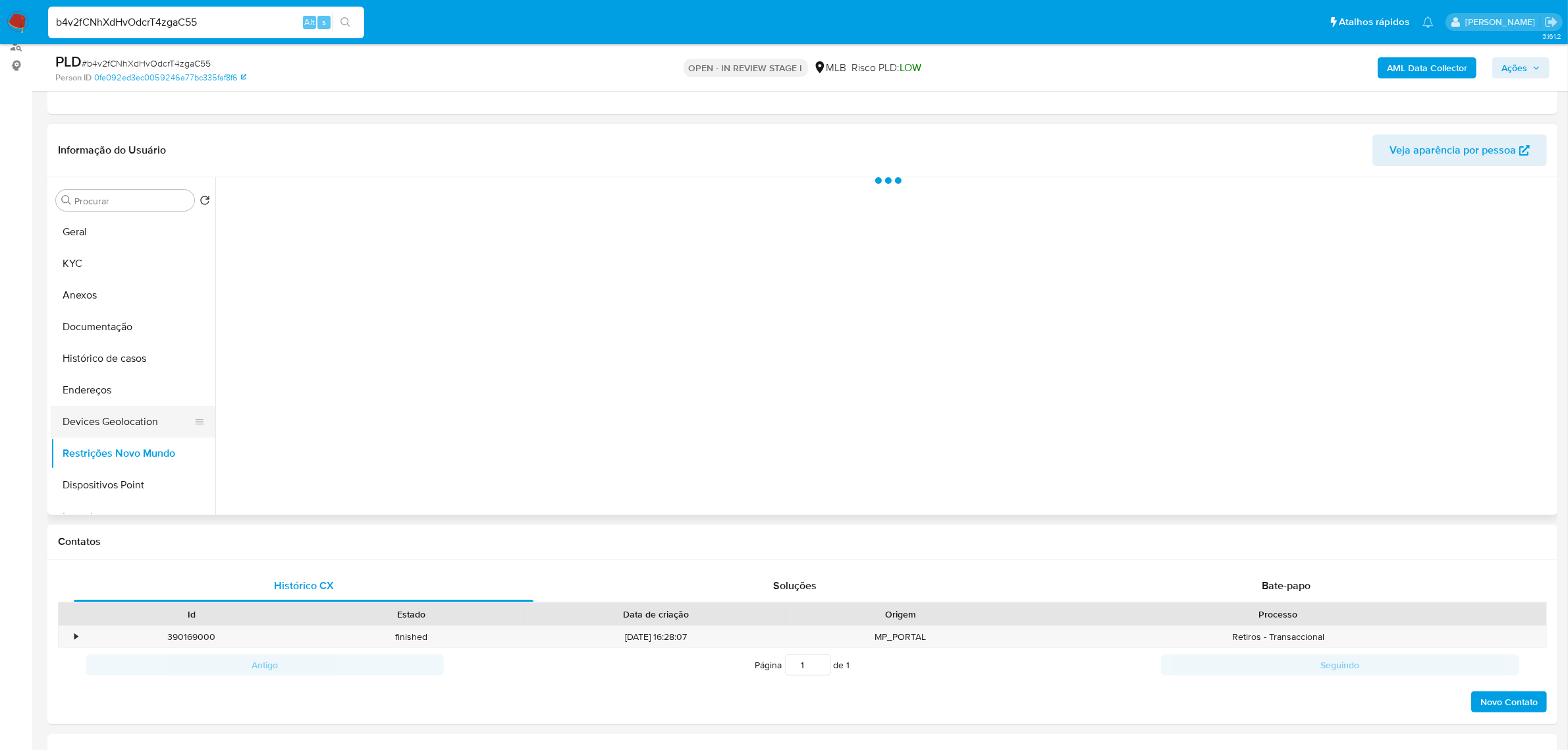
click at [123, 420] on button "Devices Geolocation" at bounding box center [127, 421] width 154 height 32
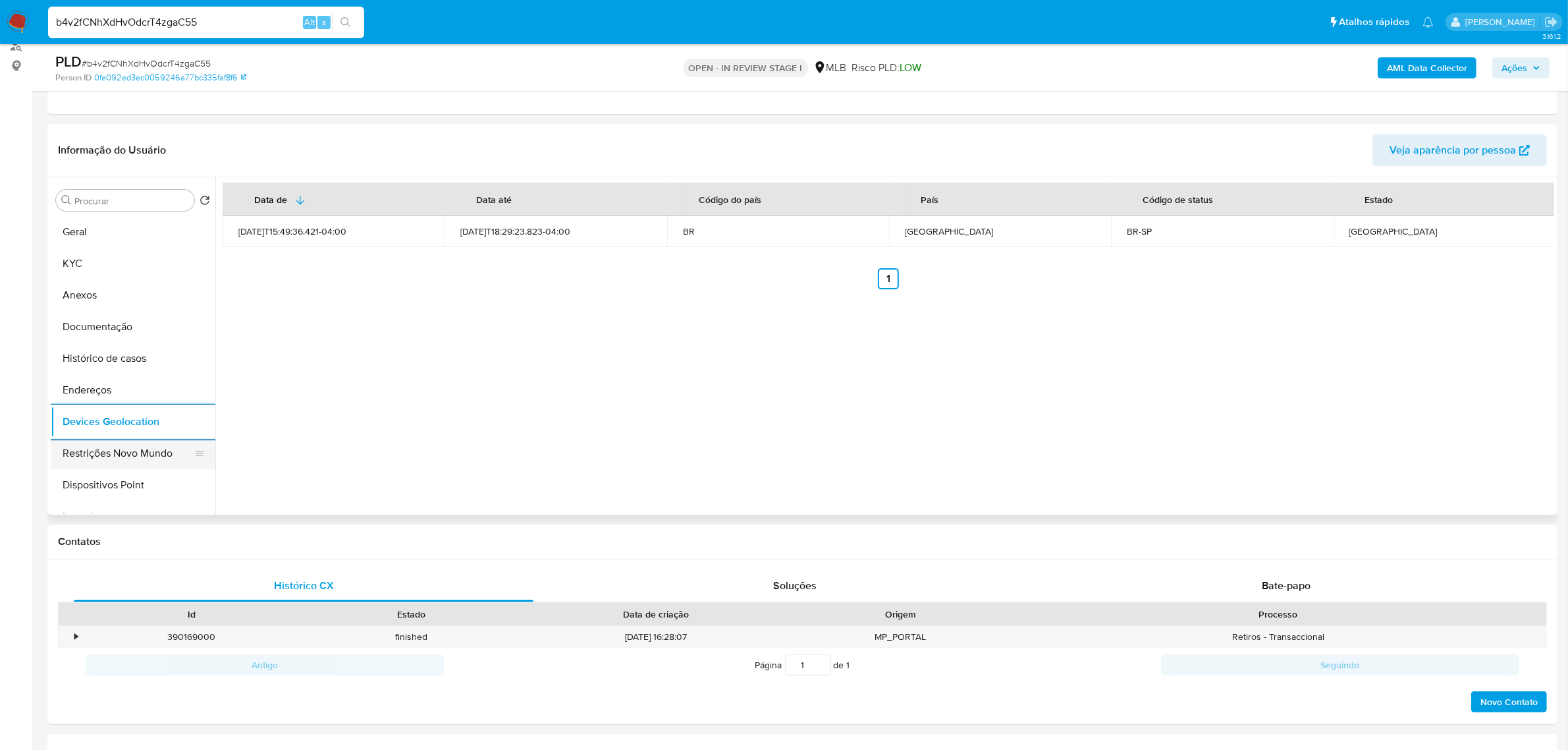
click at [136, 449] on button "Restrições Novo Mundo" at bounding box center [127, 453] width 154 height 32
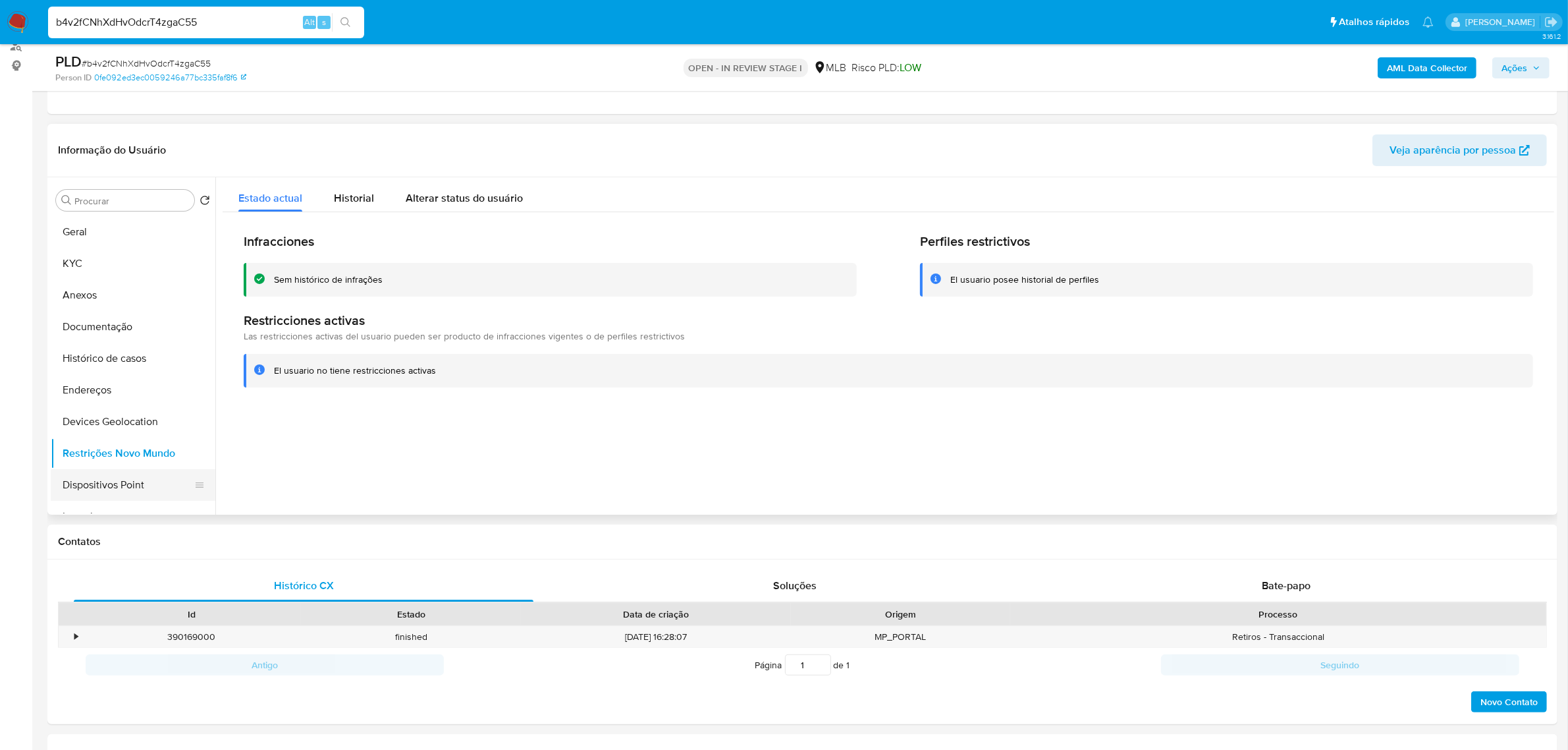
click at [131, 476] on button "Dispositivos Point" at bounding box center [127, 485] width 154 height 32
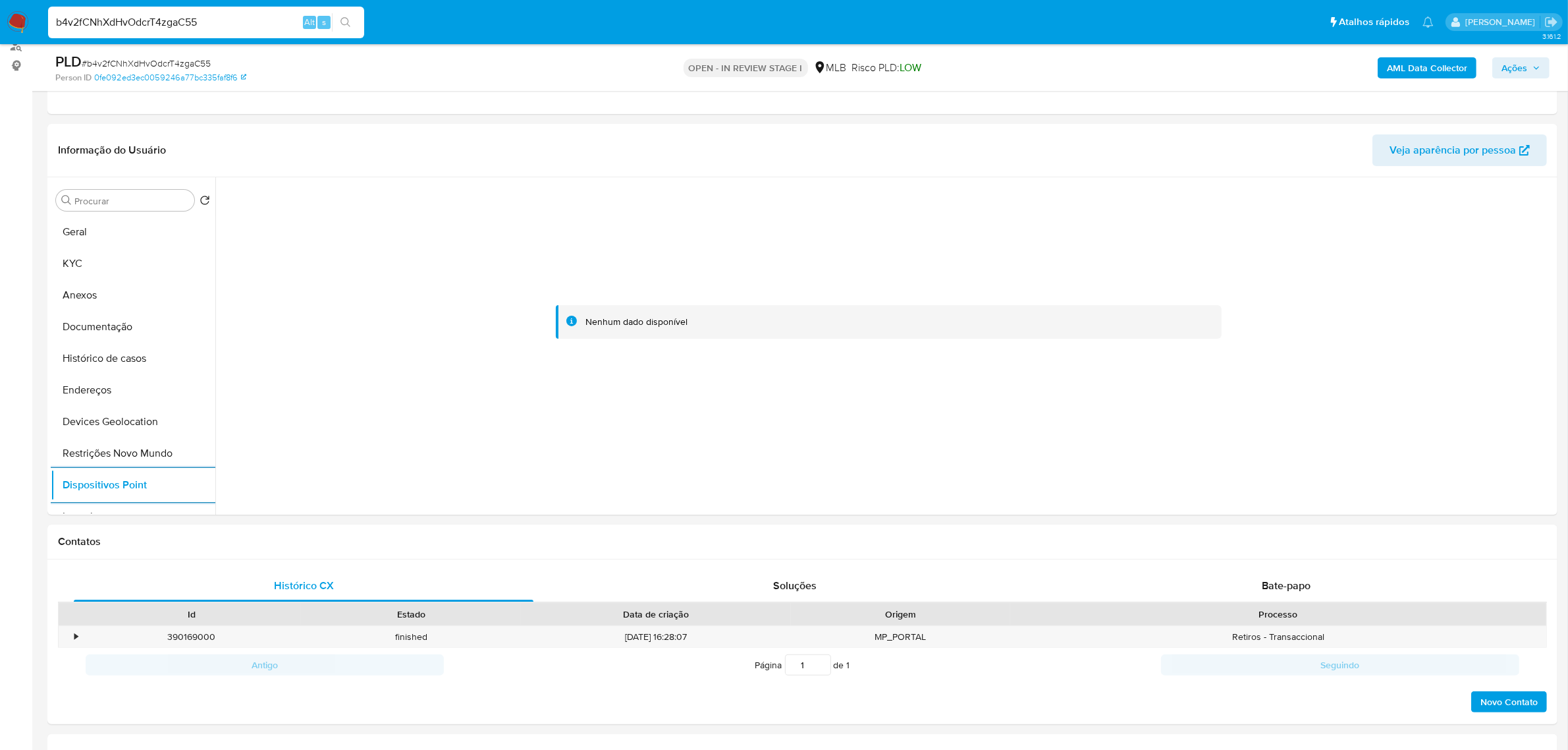
click at [1433, 64] on b "AML Data Collector" at bounding box center [1427, 68] width 80 height 21
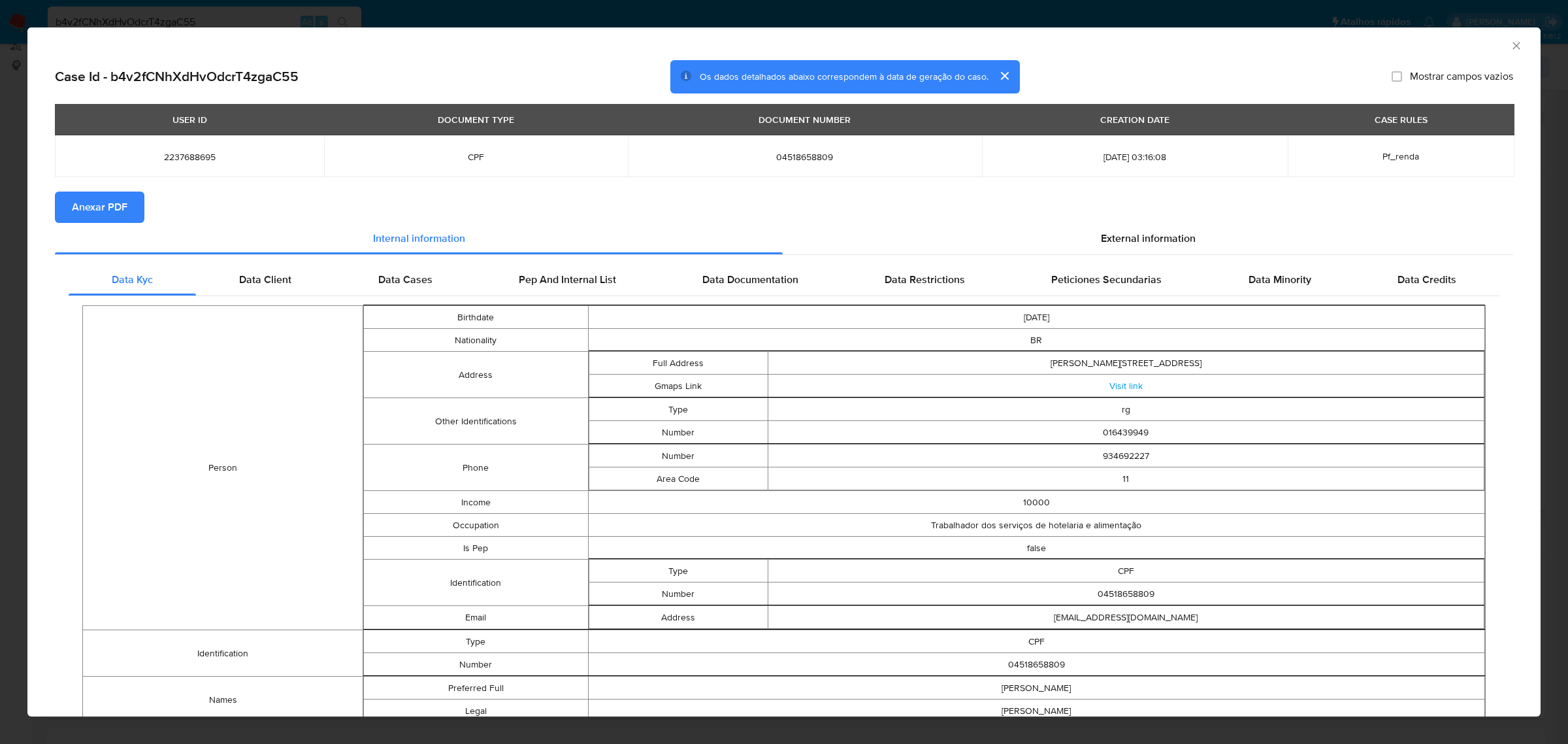
drag, startPoint x: 109, startPoint y: 213, endPoint x: 128, endPoint y: 211, distance: 19.1
click at [111, 211] on span "Anexar PDF" at bounding box center [100, 207] width 56 height 29
click at [1148, 243] on span "External information" at bounding box center [1148, 241] width 95 height 15
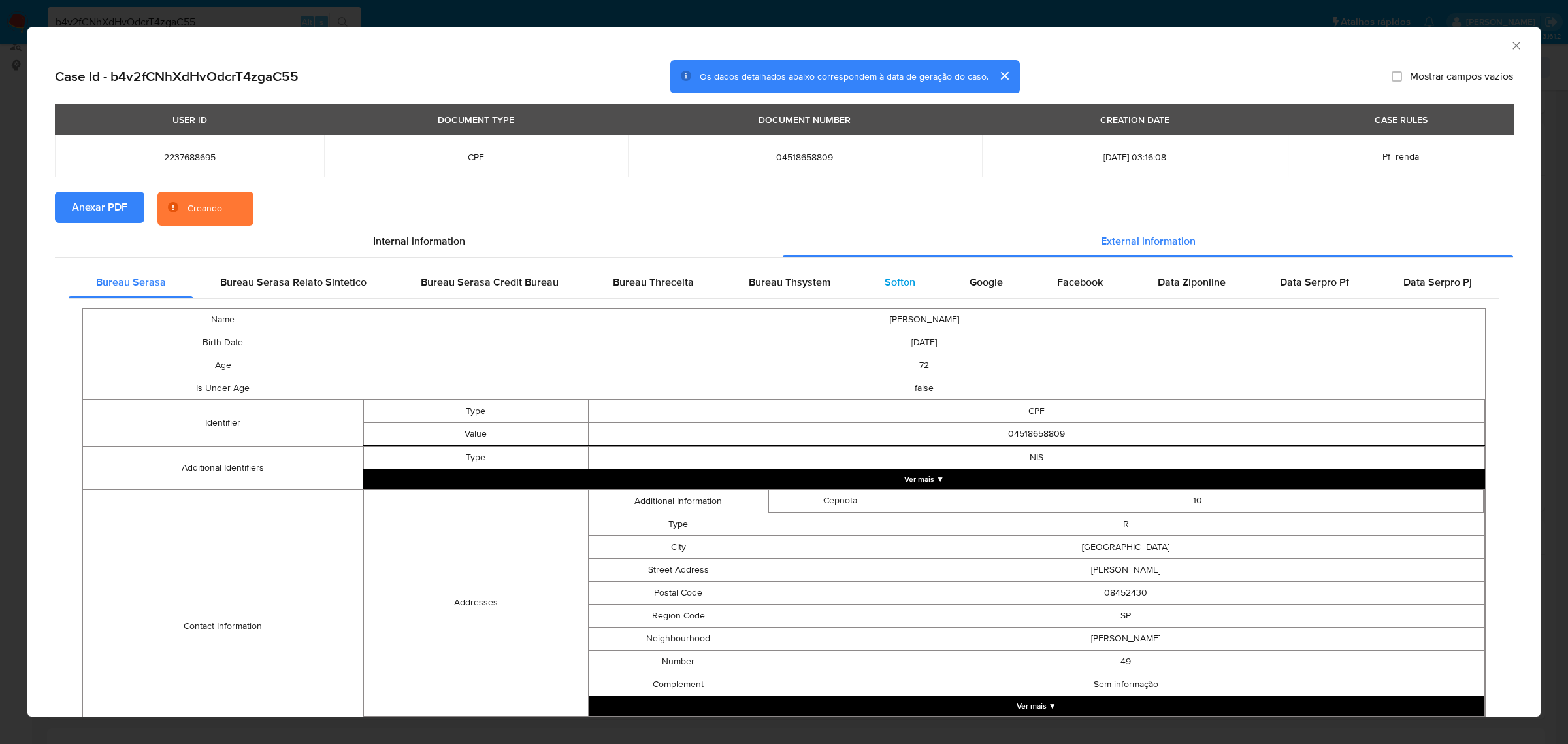
click at [872, 286] on div "Softon" at bounding box center [899, 282] width 85 height 32
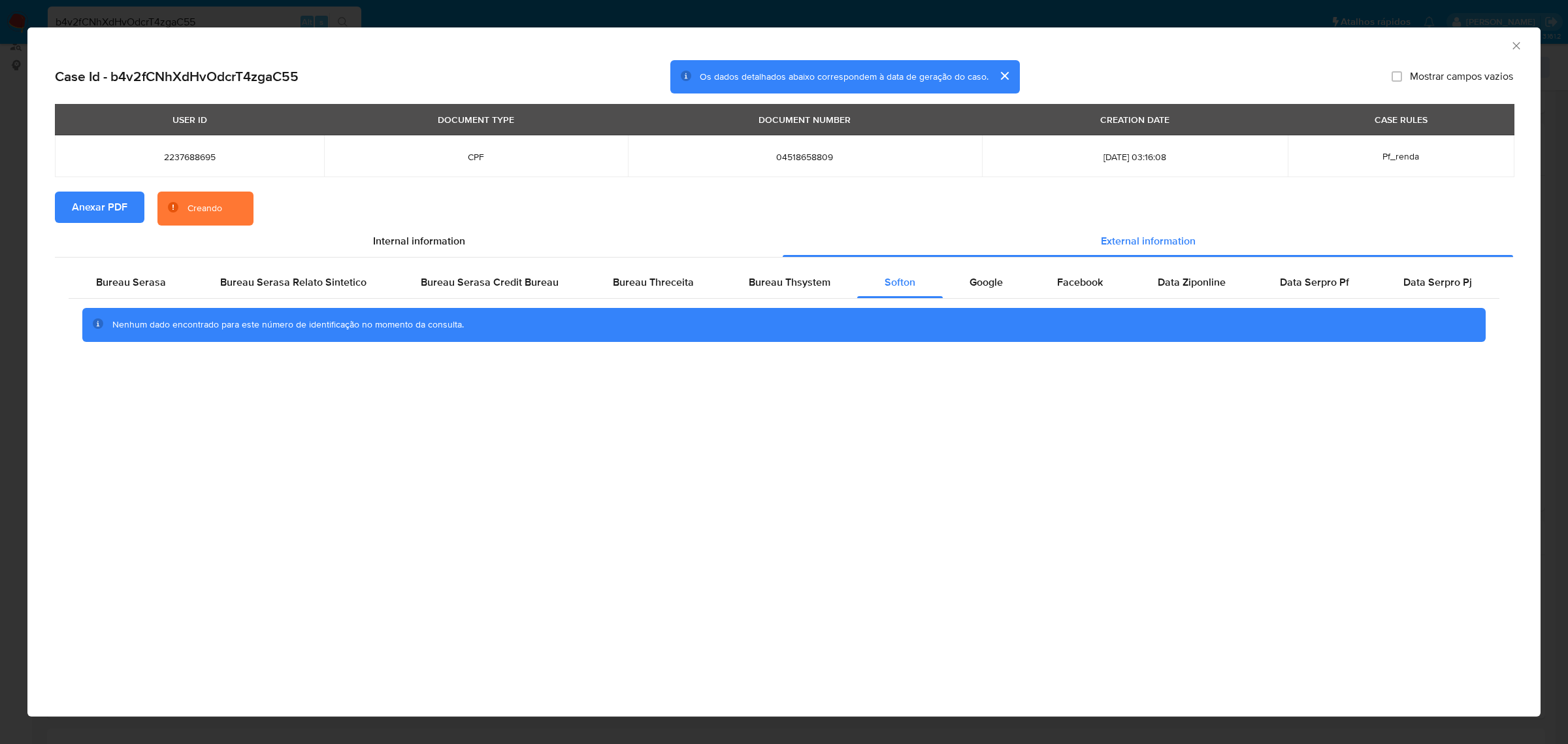
click at [1519, 49] on icon "Fechar a janela" at bounding box center [1515, 45] width 7 height 7
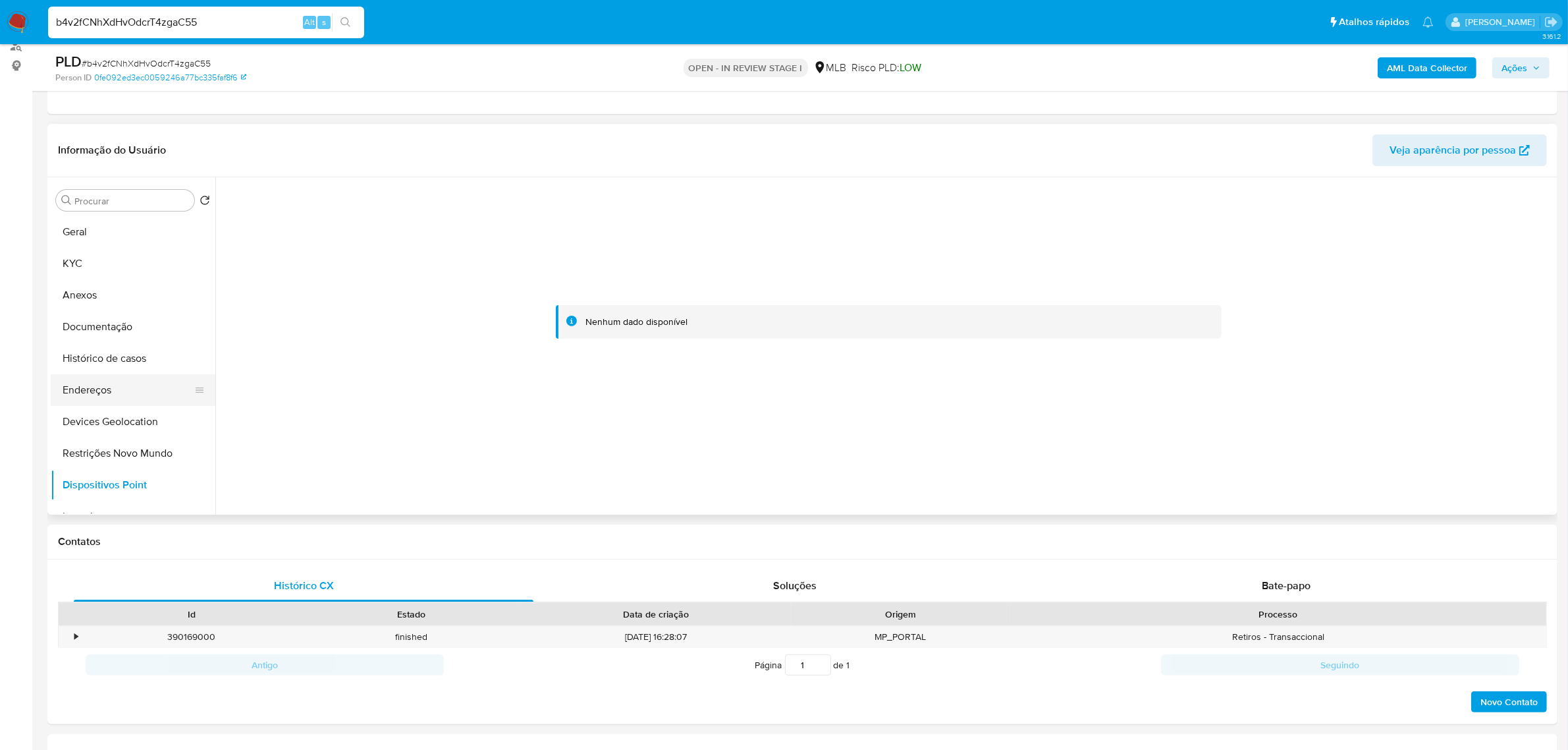
click at [112, 394] on button "Endereços" at bounding box center [127, 390] width 154 height 32
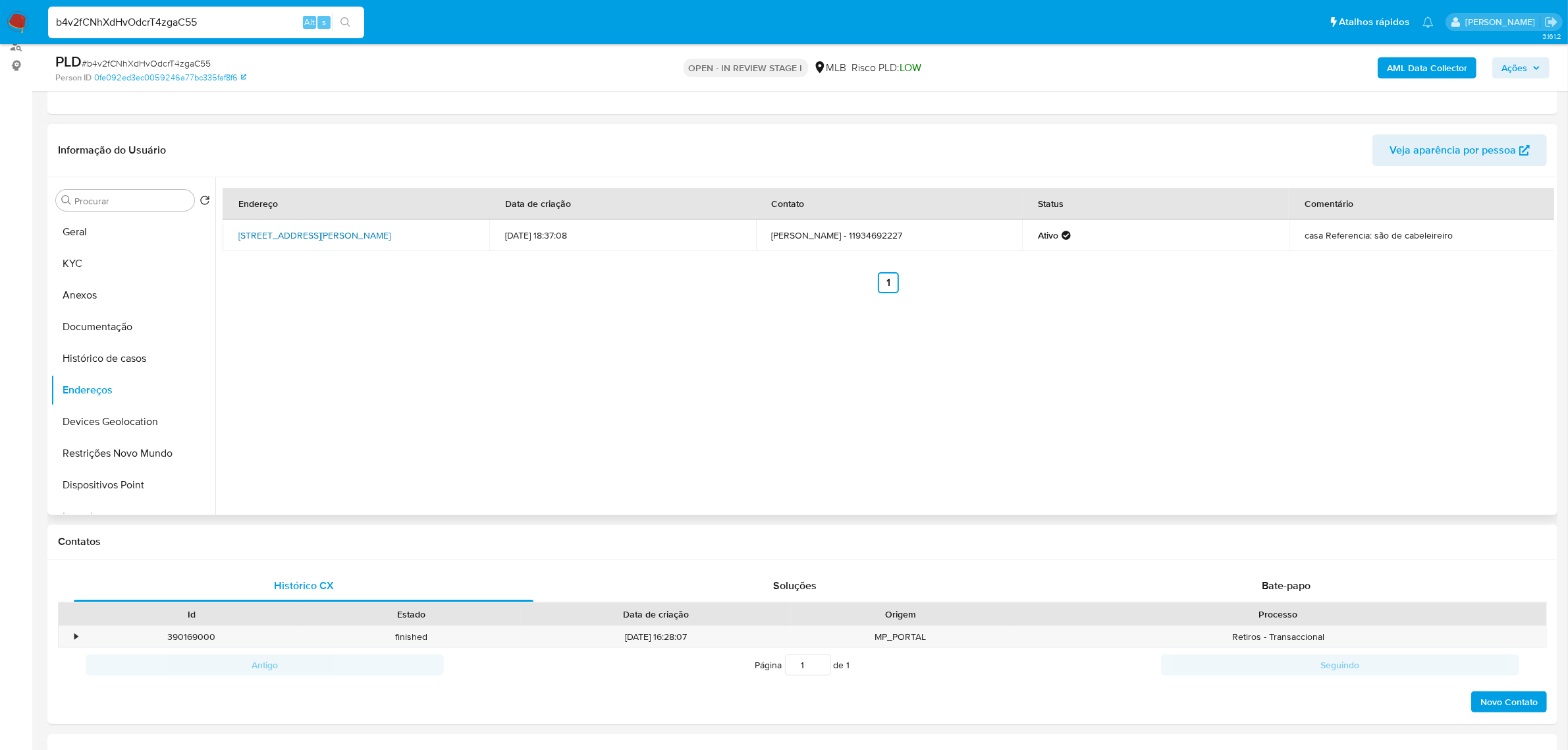
click at [296, 232] on link "Rua Francisco De Soutomaior 49, São Paulo, São Paulo, 08452430, Brasil 49" at bounding box center [314, 235] width 152 height 14
drag, startPoint x: 234, startPoint y: 226, endPoint x: 280, endPoint y: 246, distance: 50.2
click at [280, 246] on td "Rua Francisco De Soutomaior 49, São Paulo, São Paulo, 08452430, Brasil 49" at bounding box center [356, 235] width 267 height 32
copy link "Rua Francisco De Soutomaior 49, São Paulo, São Paulo, 08452430"
click at [92, 277] on button "KYC" at bounding box center [127, 263] width 154 height 32
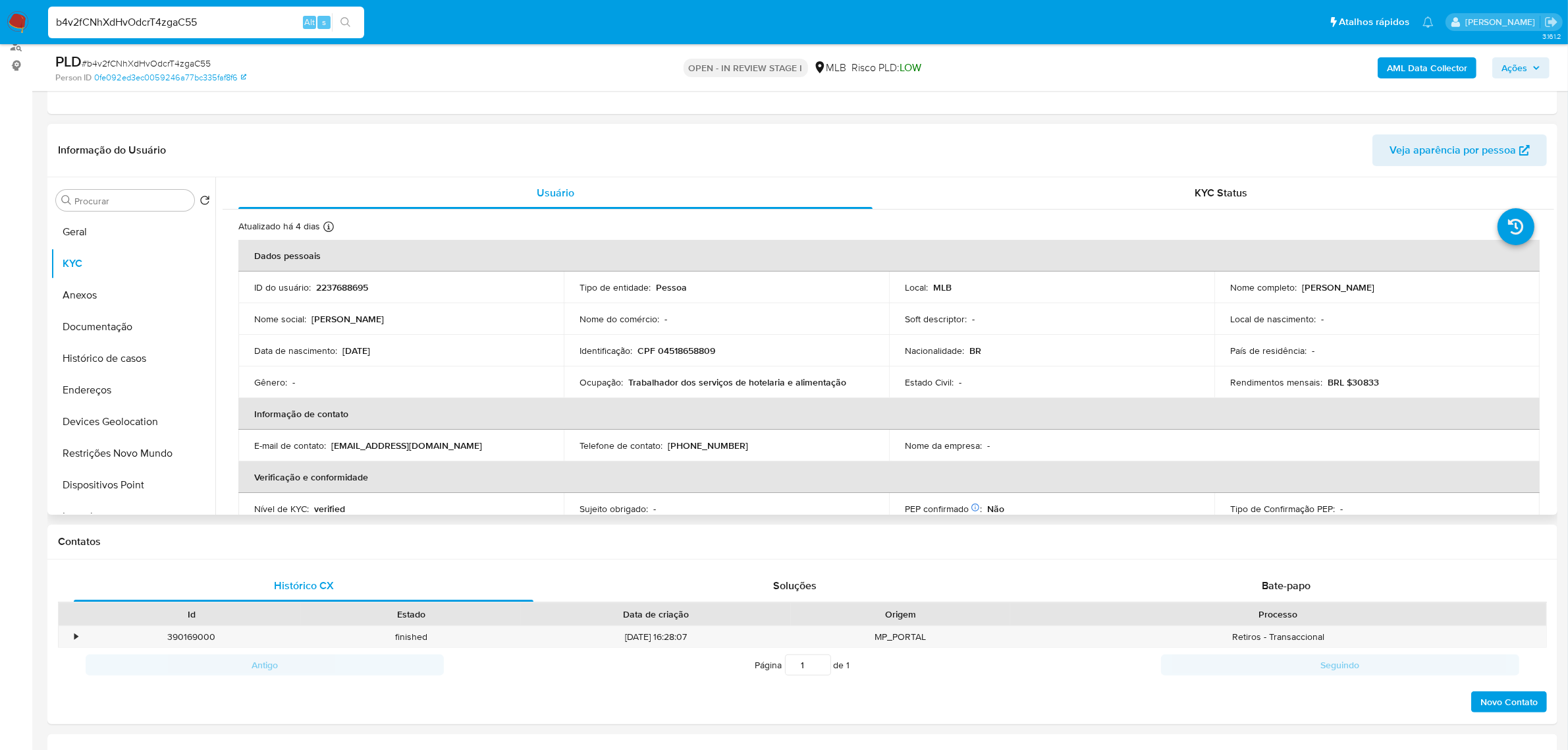
click at [668, 347] on p "CPF 04518658809" at bounding box center [676, 350] width 77 height 12
copy p "04518658809"
click at [680, 350] on p "CPF 04518658809" at bounding box center [676, 350] width 77 height 12
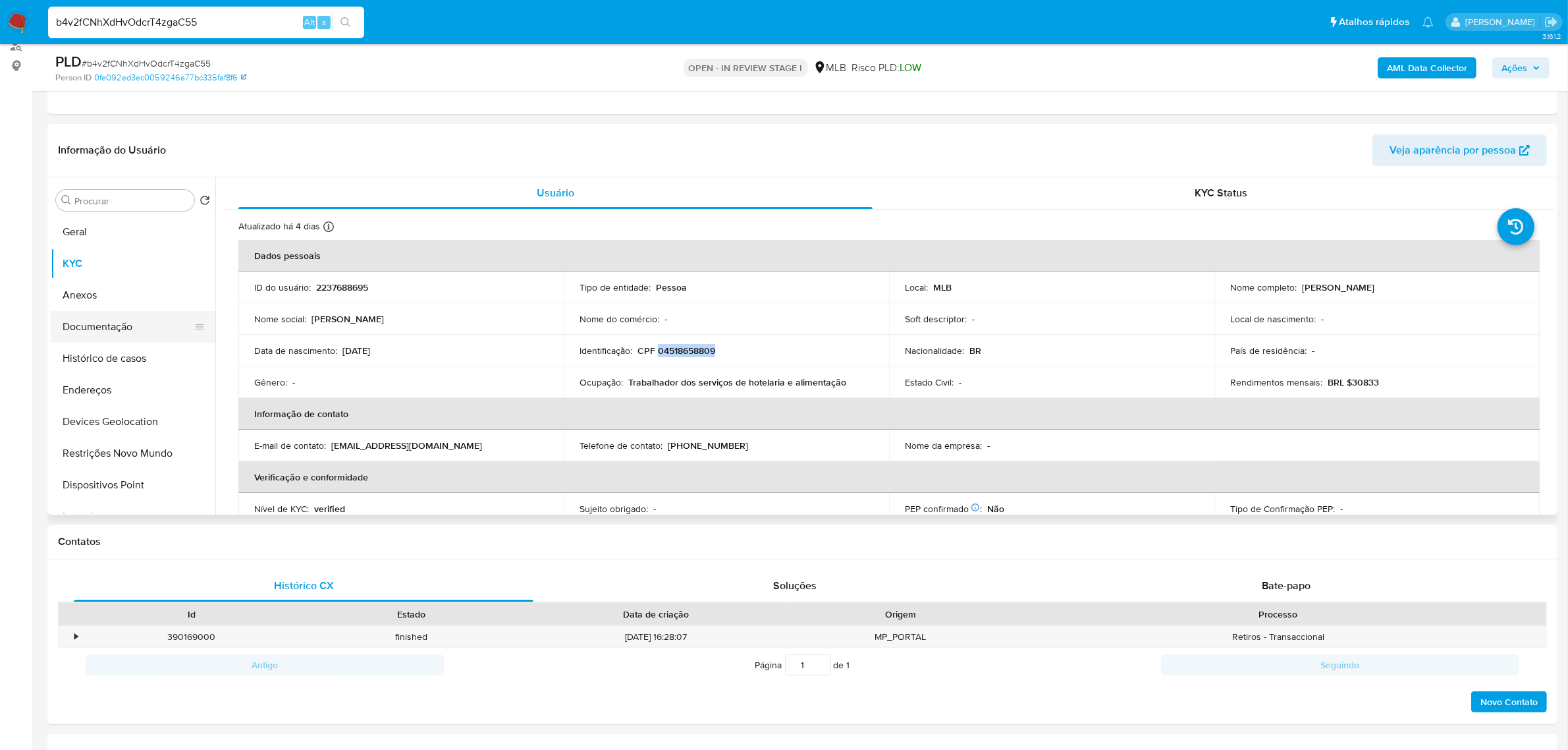
click at [96, 329] on button "Documentação" at bounding box center [127, 326] width 154 height 32
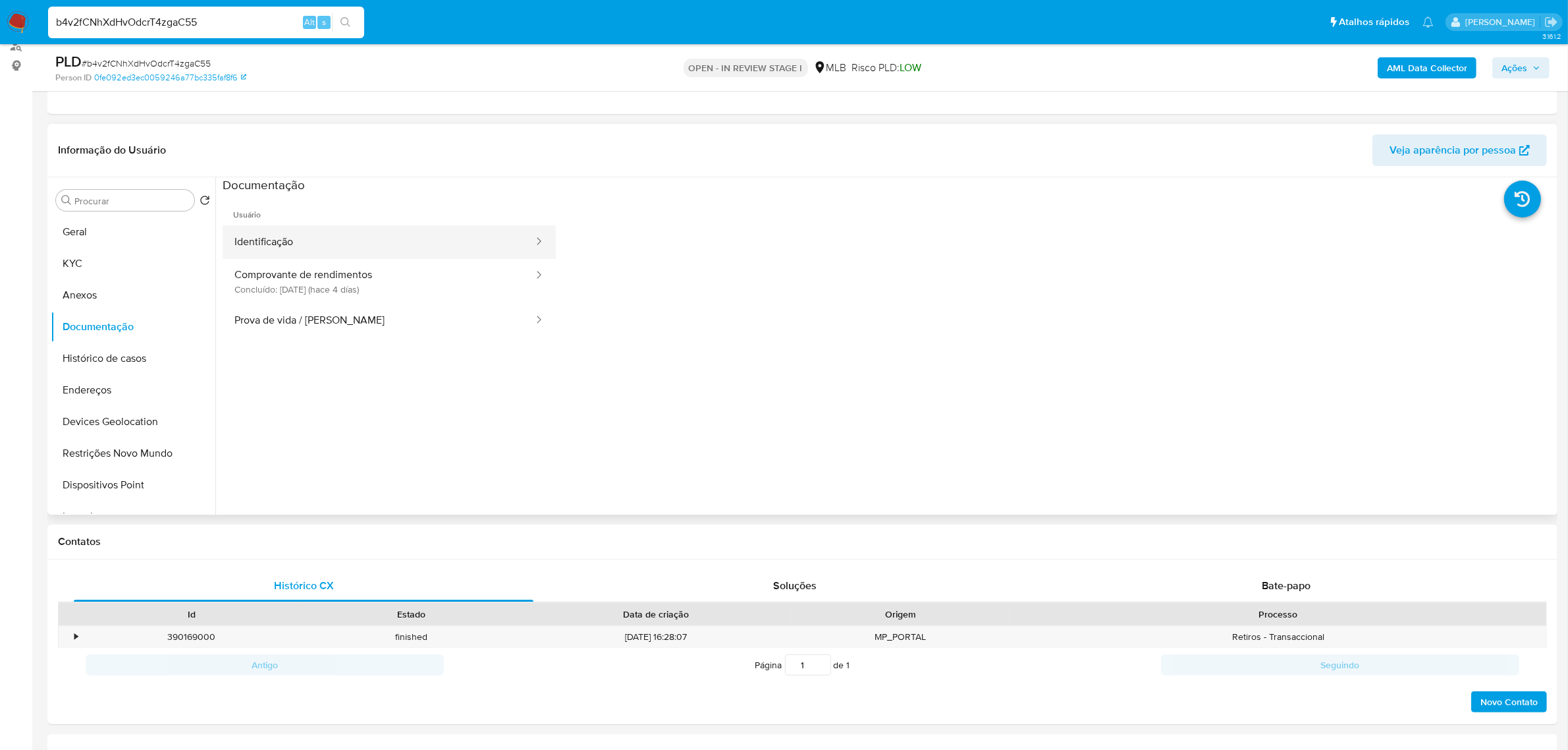
click at [347, 237] on button "Identificação" at bounding box center [378, 242] width 312 height 34
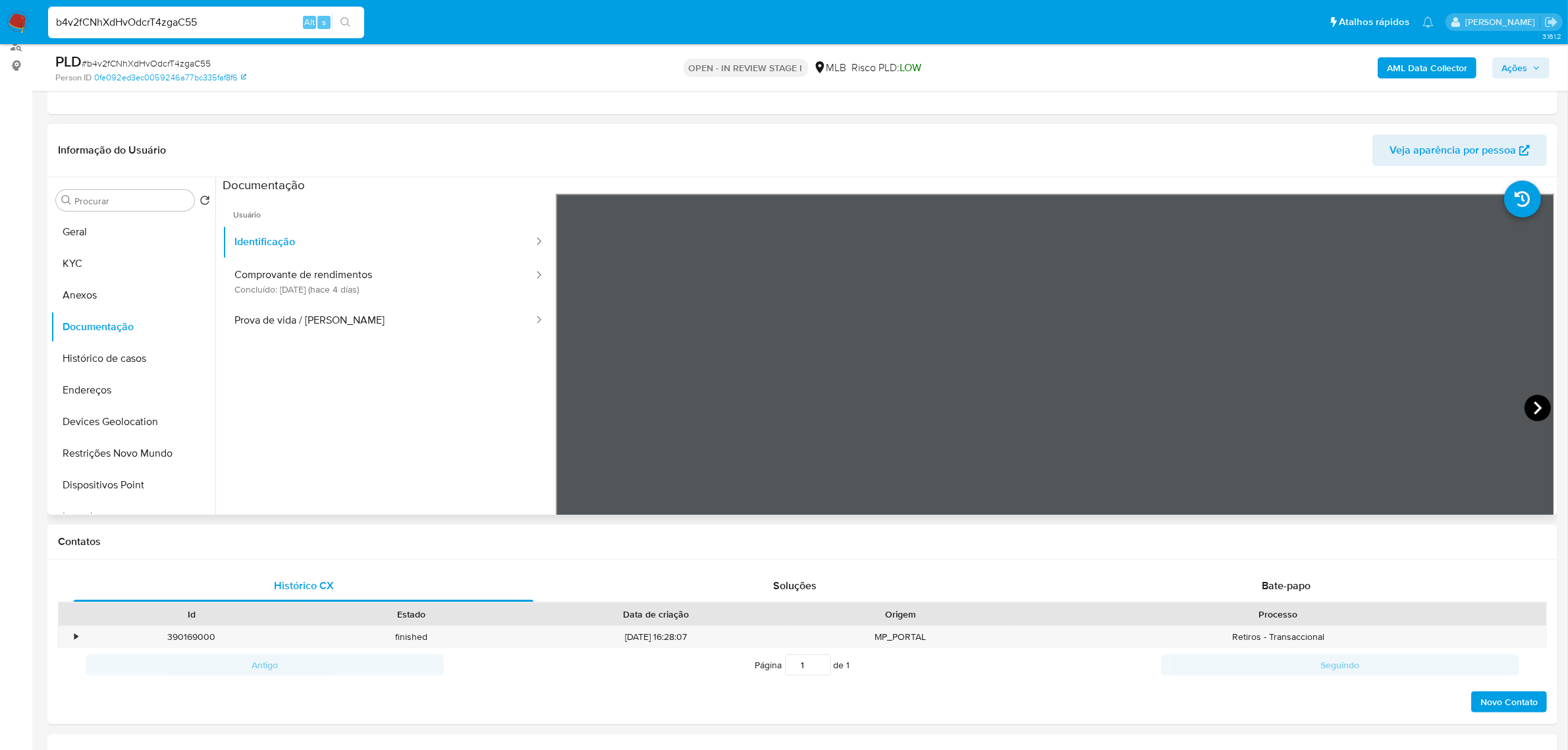
click at [1522, 405] on div at bounding box center [1055, 409] width 999 height 433
click at [1525, 408] on icon at bounding box center [1537, 407] width 26 height 26
click at [117, 255] on button "KYC" at bounding box center [127, 263] width 154 height 32
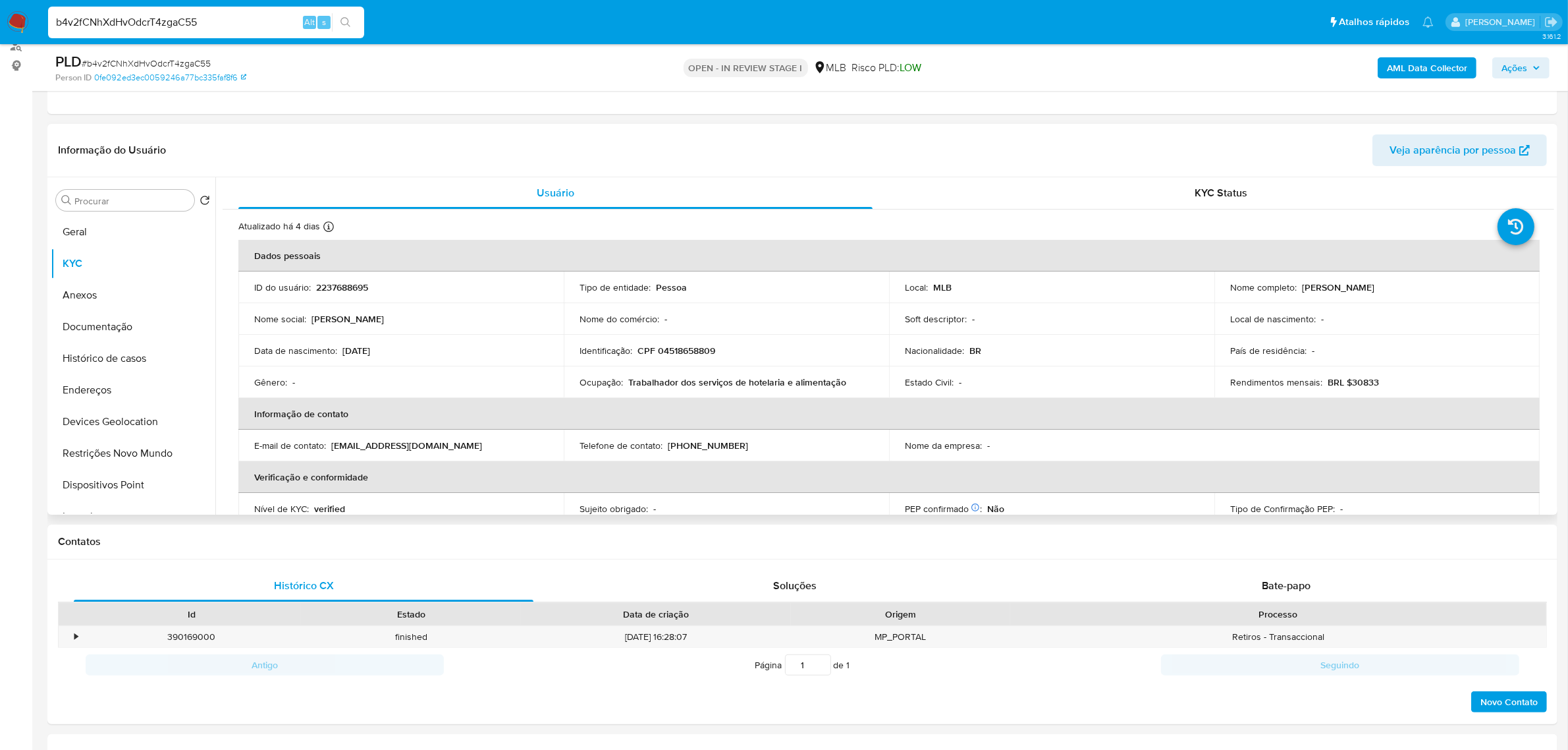
click at [702, 356] on p "CPF 04518658809" at bounding box center [676, 350] width 77 height 12
copy p "04518658809"
click at [690, 348] on p "CPF 04518658809" at bounding box center [676, 350] width 77 height 12
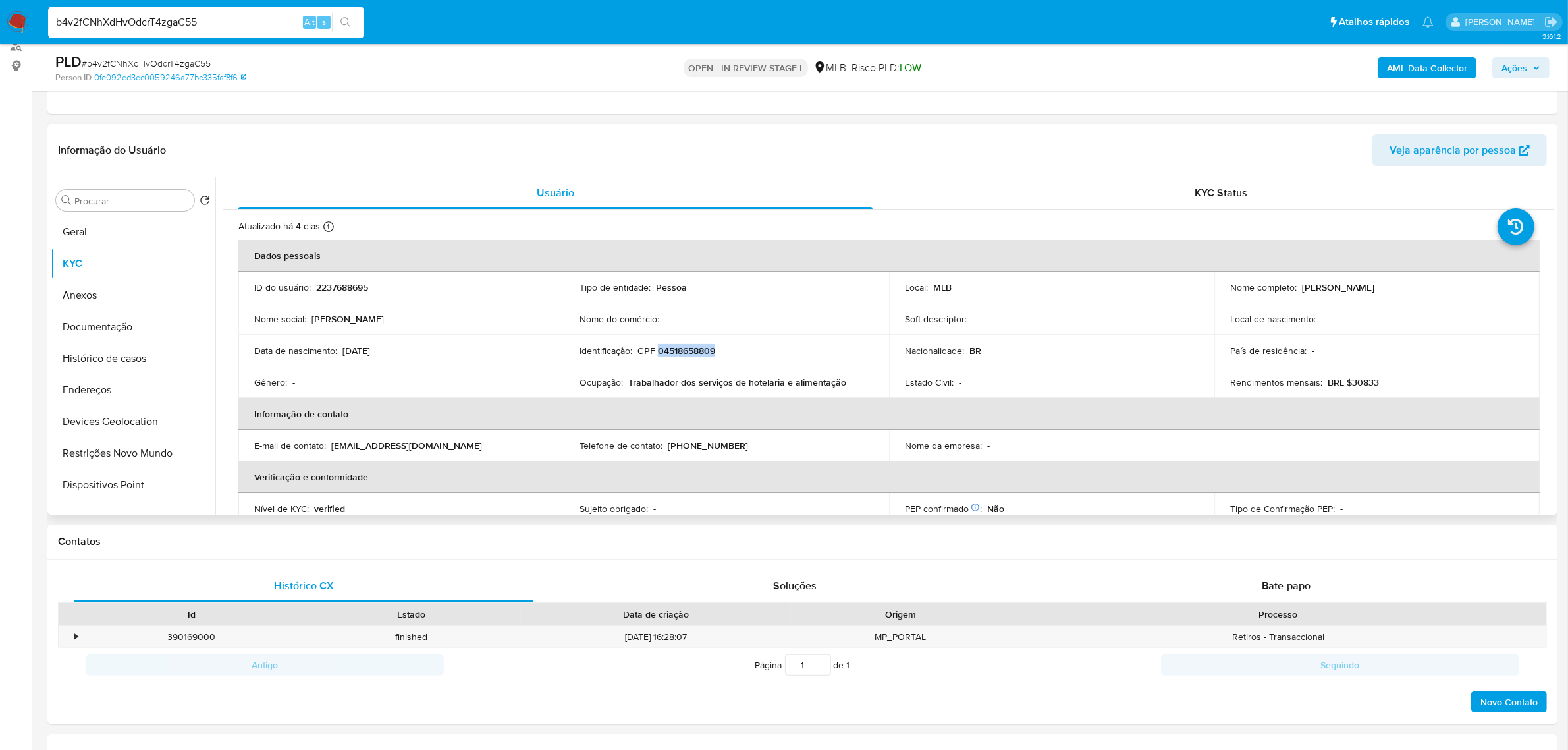
drag, startPoint x: 1299, startPoint y: 286, endPoint x: 1420, endPoint y: 254, distance: 125.2
click at [1438, 285] on div "Nome completo : Aurelina Pereira de Souza" at bounding box center [1377, 287] width 294 height 12
copy p "Aurelina Pereira de Souza"
click at [112, 335] on button "Documentação" at bounding box center [127, 326] width 154 height 32
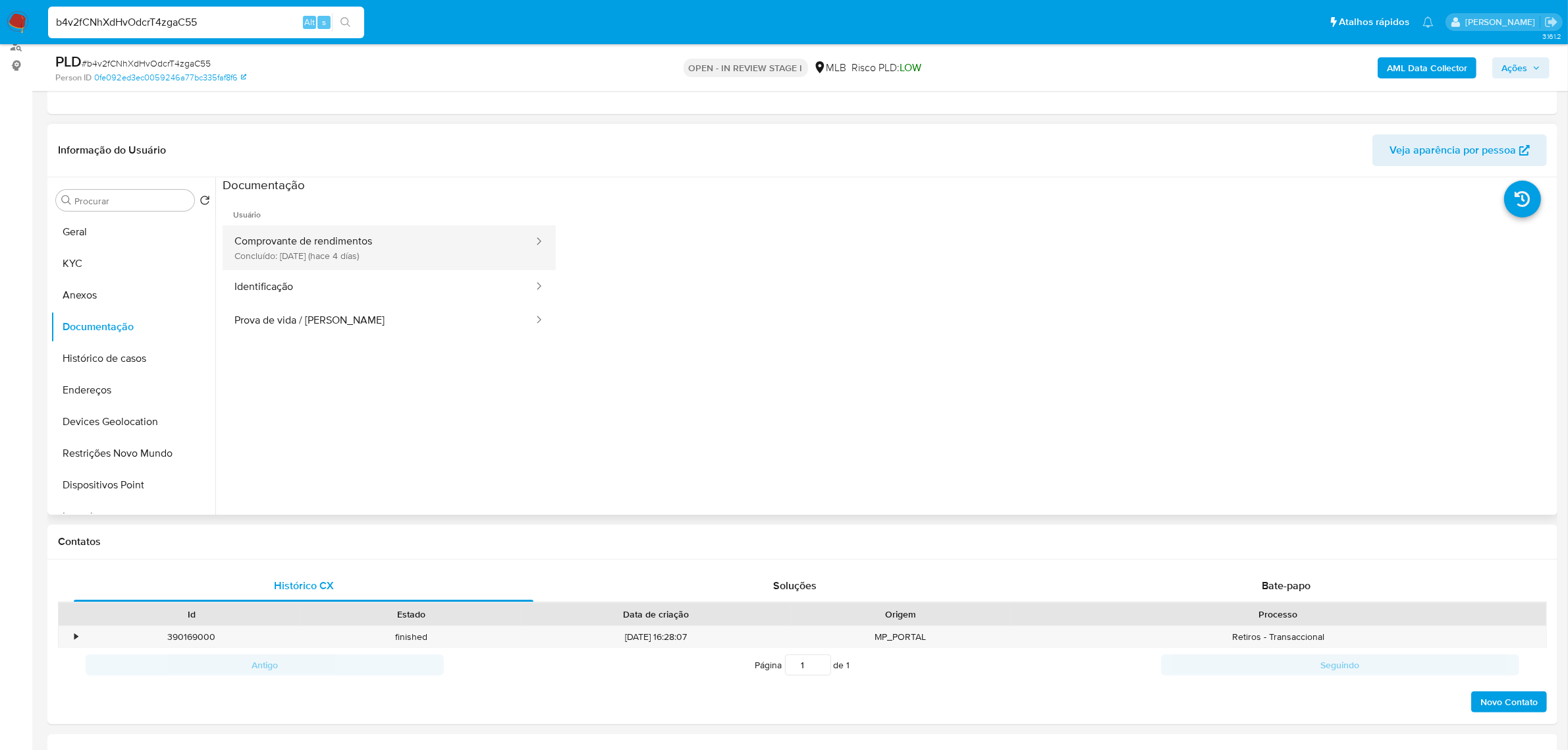
click at [377, 246] on button "Comprovante de rendimentos Concluído: 02/10/2025 (hace 4 días)" at bounding box center [378, 248] width 312 height 45
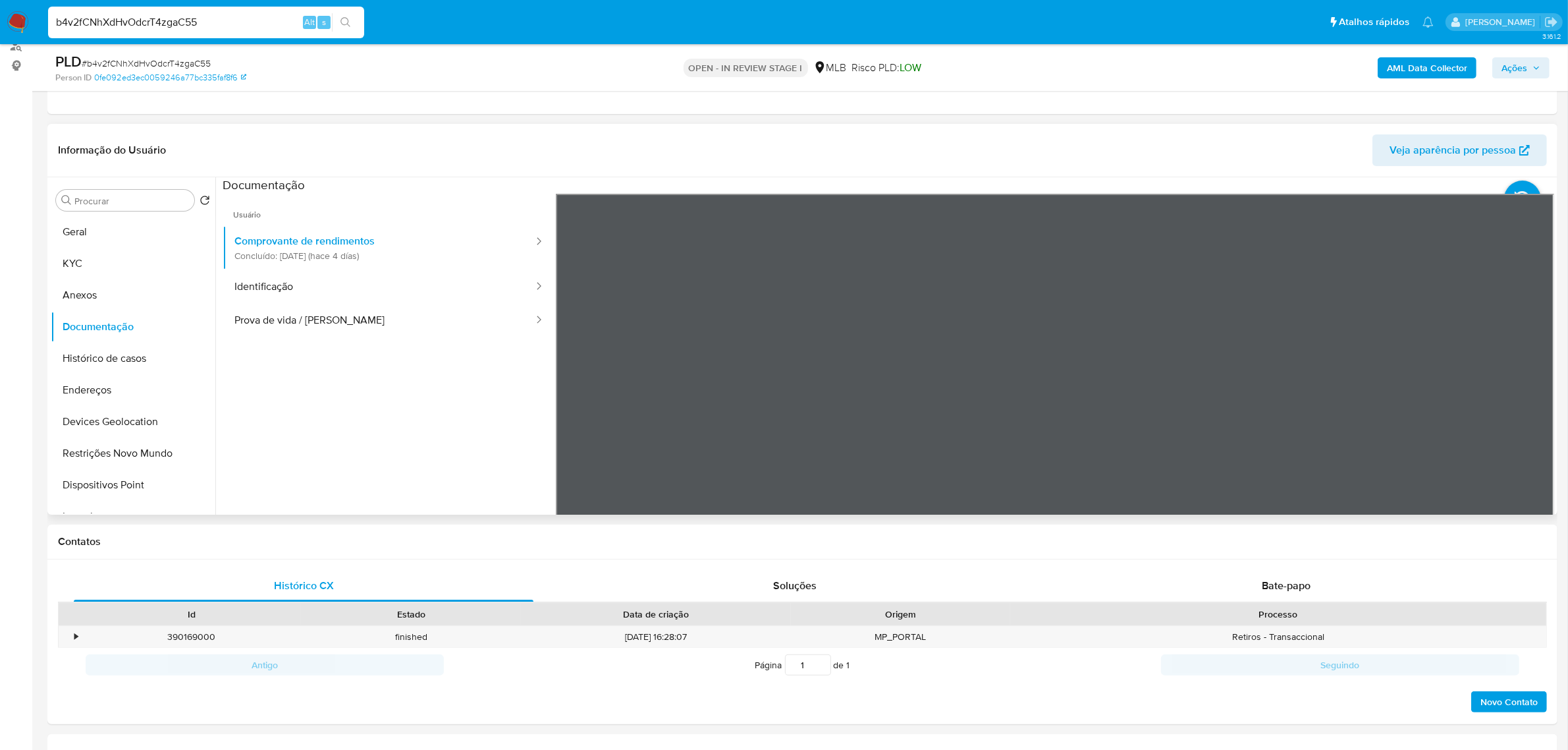
click at [986, 136] on div "Informação do Usuário Veja aparência por pessoa Procurar Retornar ao pedido pad…" at bounding box center [802, 319] width 1510 height 391
click at [97, 230] on button "Geral" at bounding box center [127, 231] width 154 height 32
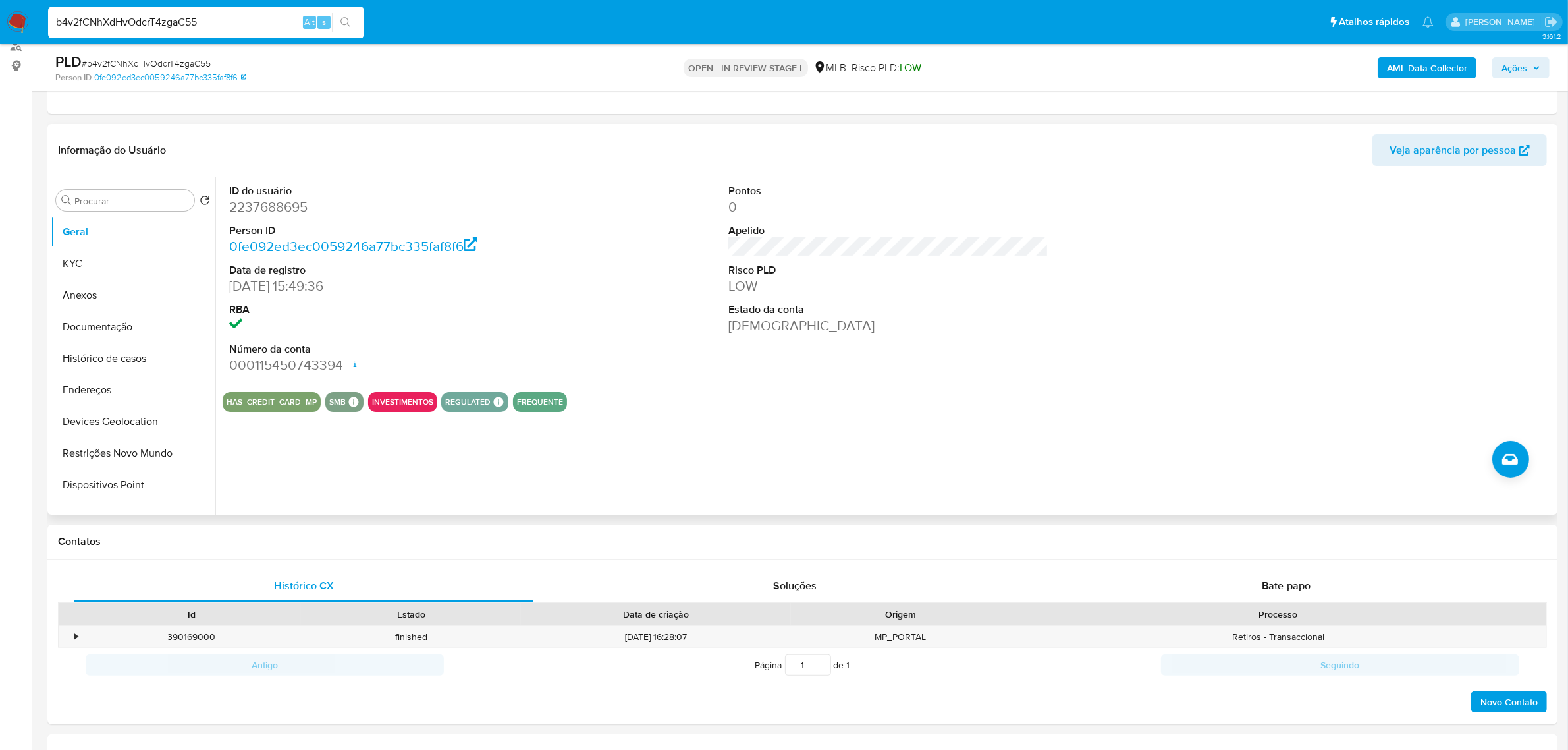
click at [350, 468] on div "ID do usuário 2237688695 Person ID 0fe092ed3ec0059246a77bc335faf8f6 Data de reg…" at bounding box center [885, 345] width 1339 height 338
click at [89, 271] on button "KYC" at bounding box center [127, 263] width 154 height 32
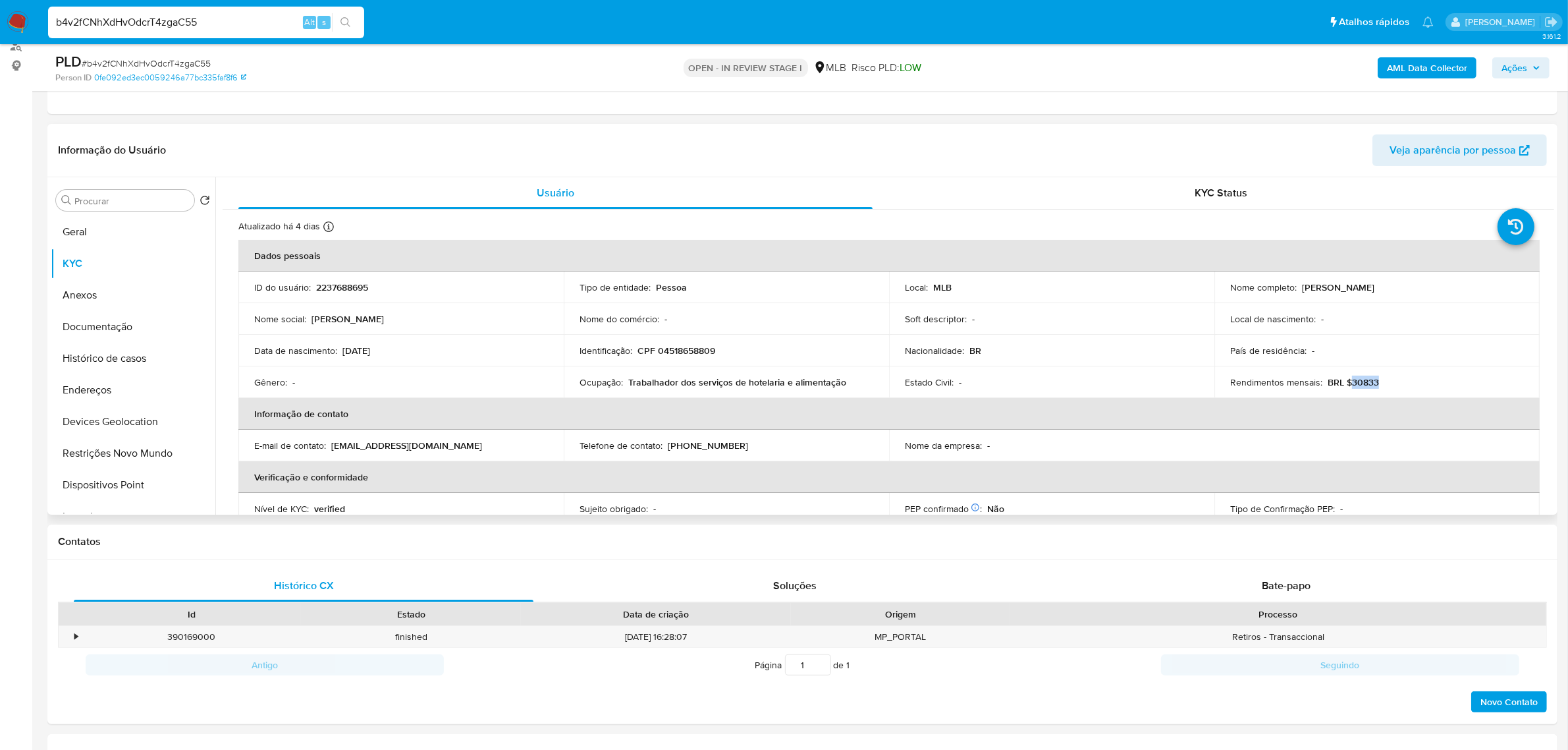
drag, startPoint x: 1347, startPoint y: 385, endPoint x: 1397, endPoint y: 384, distance: 50.0
click at [1397, 384] on div "Rendimentos mensais : BRL $30833" at bounding box center [1377, 382] width 294 height 12
copy p "30833"
click at [631, 383] on p "Trabalhador dos serviços de hotelaria e alimentação" at bounding box center [737, 382] width 218 height 12
drag, startPoint x: 627, startPoint y: 383, endPoint x: 856, endPoint y: 381, distance: 229.0
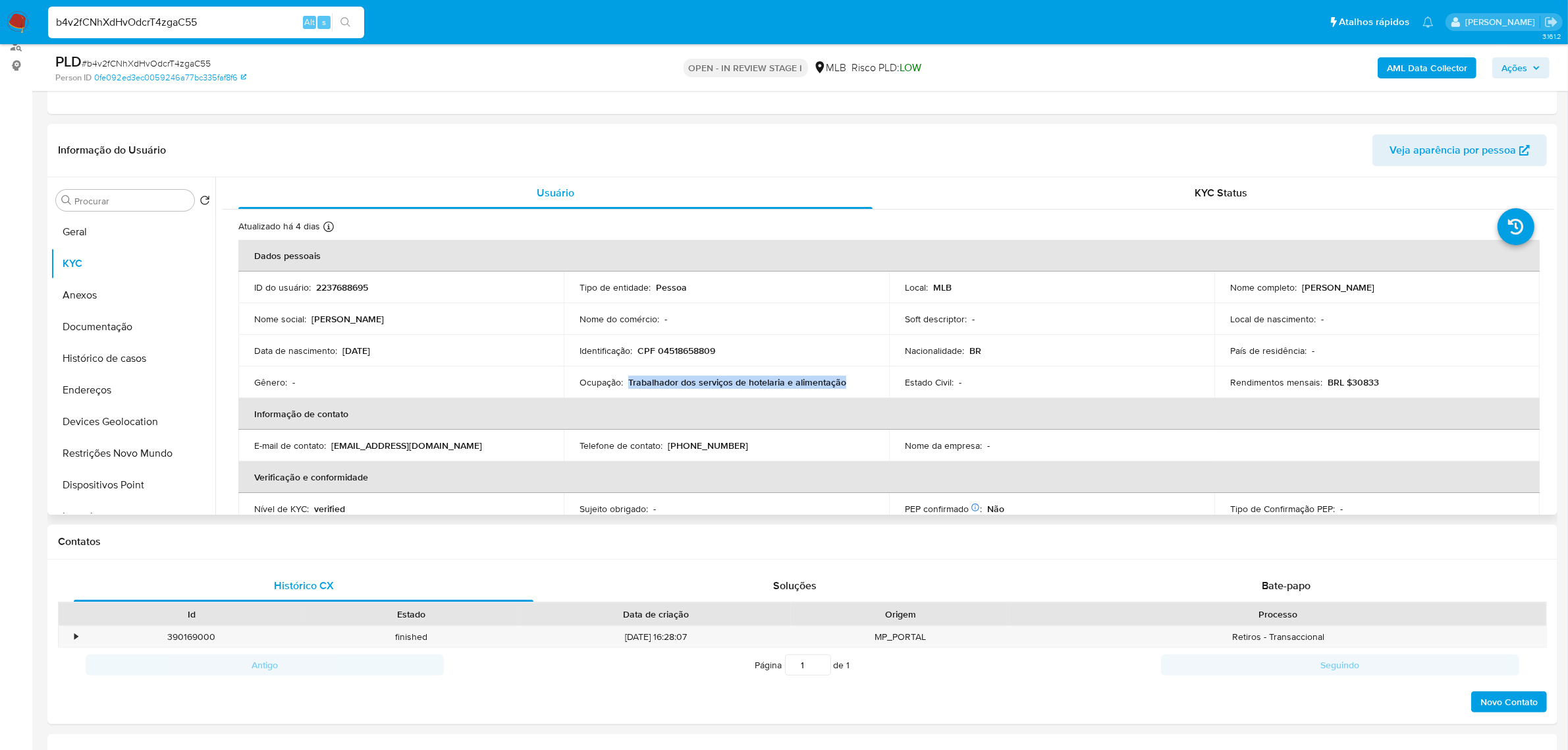
click at [856, 381] on div "Ocupação : Trabalhador dos serviços de hotelaria e alimentação" at bounding box center [726, 382] width 294 height 12
copy p "Trabalhador dos serviços de hotelaria e alimentação"
click at [1233, 183] on div "KYC Status" at bounding box center [1222, 193] width 635 height 32
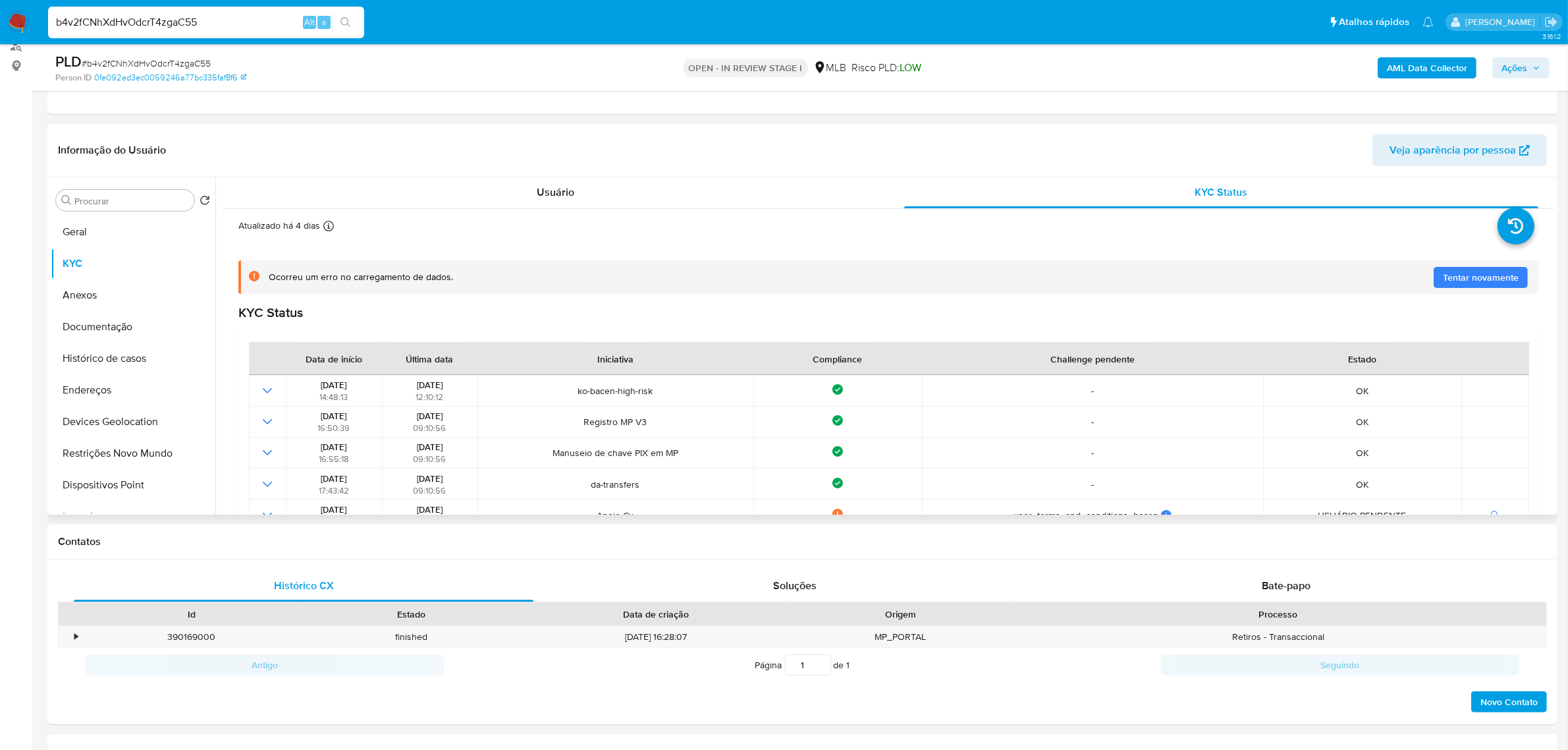
scroll to position [0, 0]
click at [119, 338] on button "Documentação" at bounding box center [127, 326] width 154 height 32
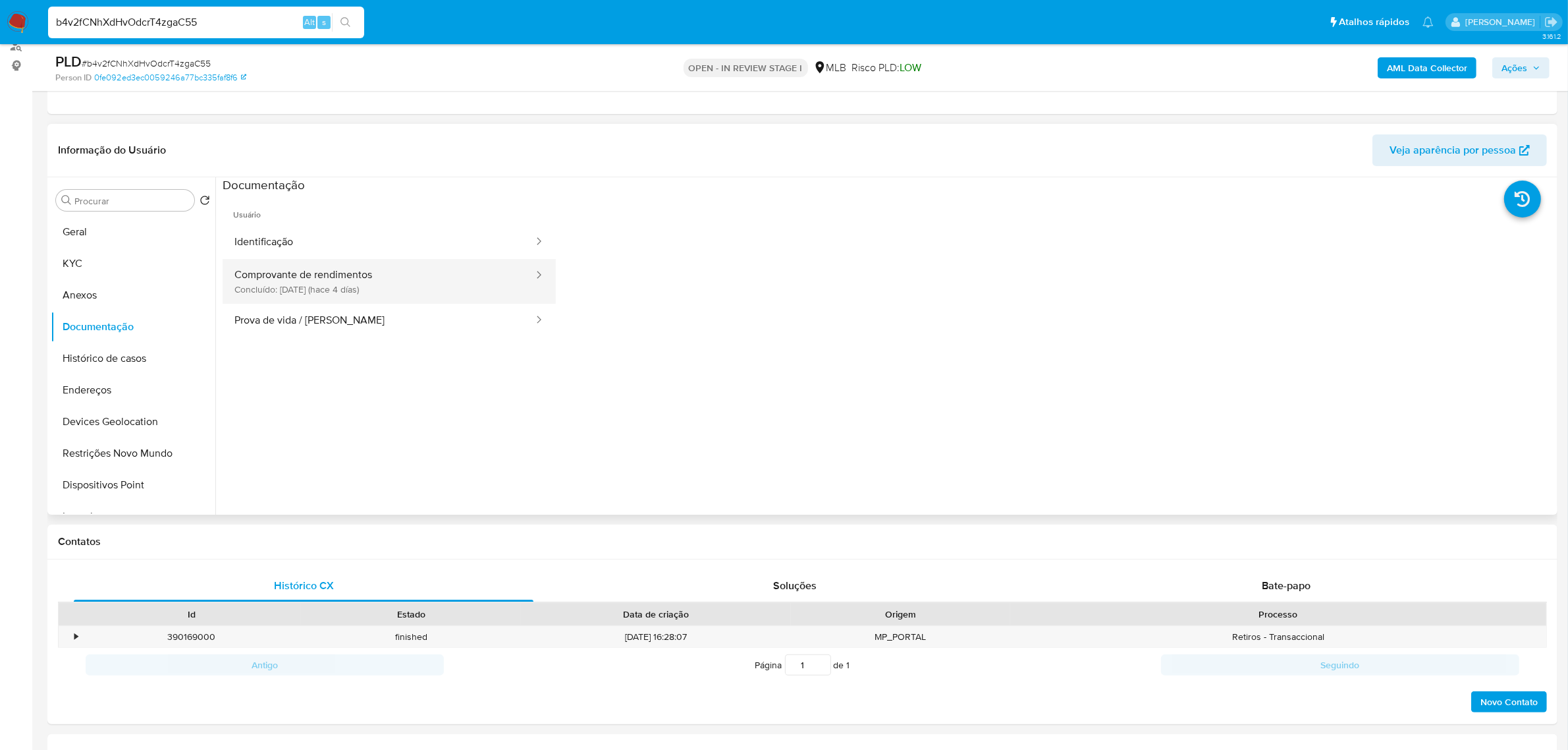
click at [453, 284] on button "Comprovante de rendimentos Concluído: 02/10/2025 (hace 4 días)" at bounding box center [378, 282] width 312 height 45
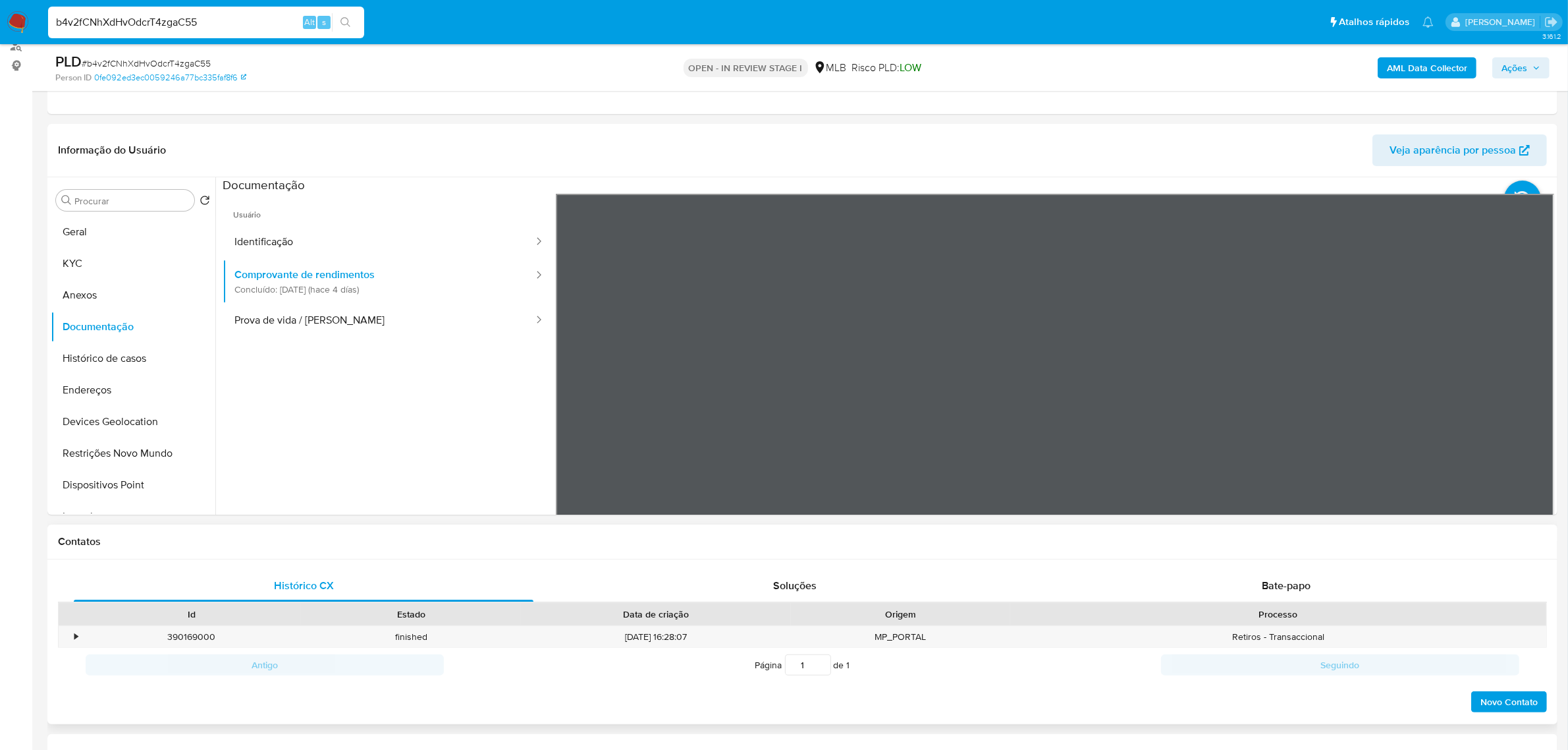
drag, startPoint x: 1357, startPoint y: 427, endPoint x: 1475, endPoint y: 383, distance: 125.9
click at [1475, 383] on div at bounding box center [1055, 409] width 999 height 433
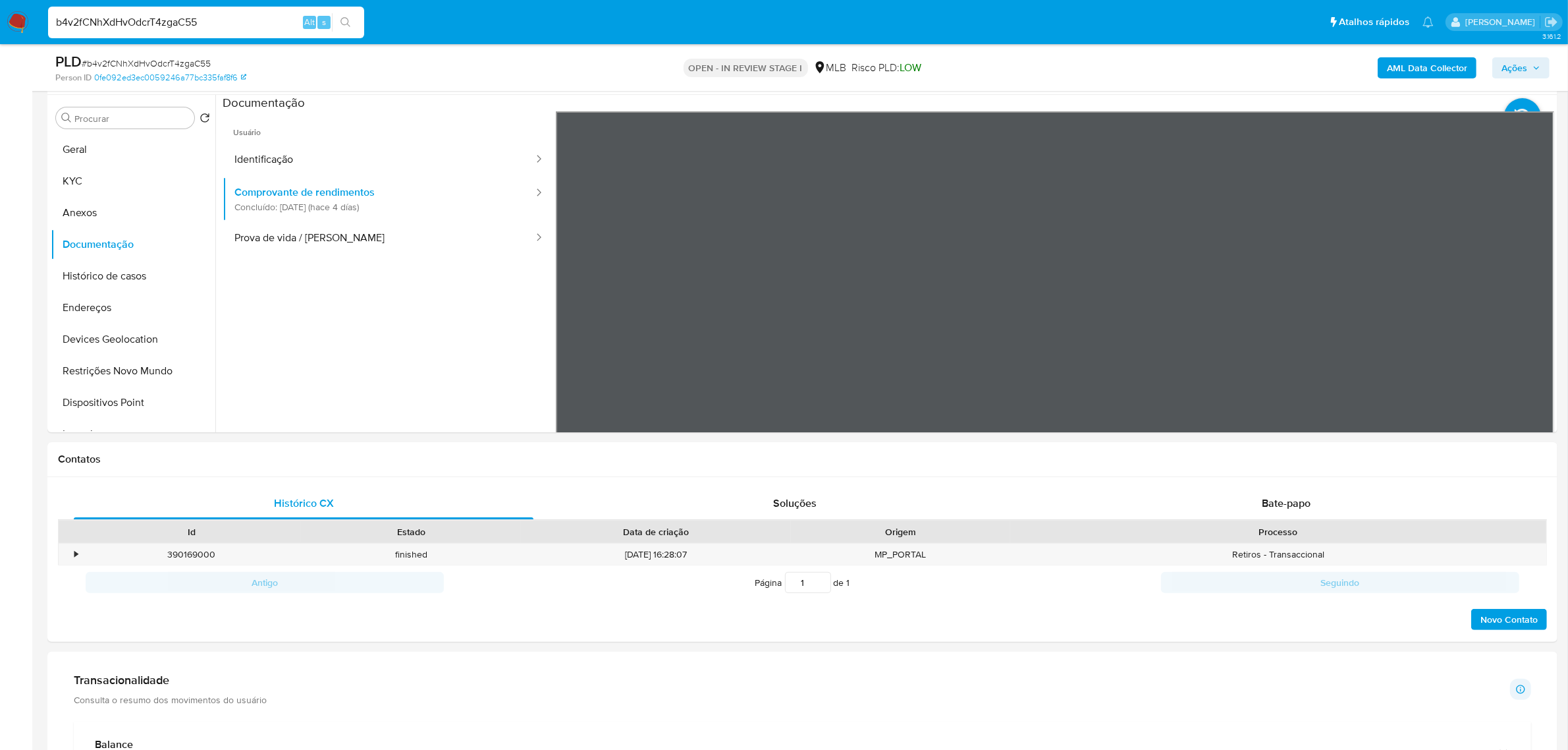
click at [1541, 56] on div "AML Data Collector Ações" at bounding box center [1302, 68] width 494 height 31
click at [1522, 74] on span "Ações" at bounding box center [1515, 68] width 26 height 21
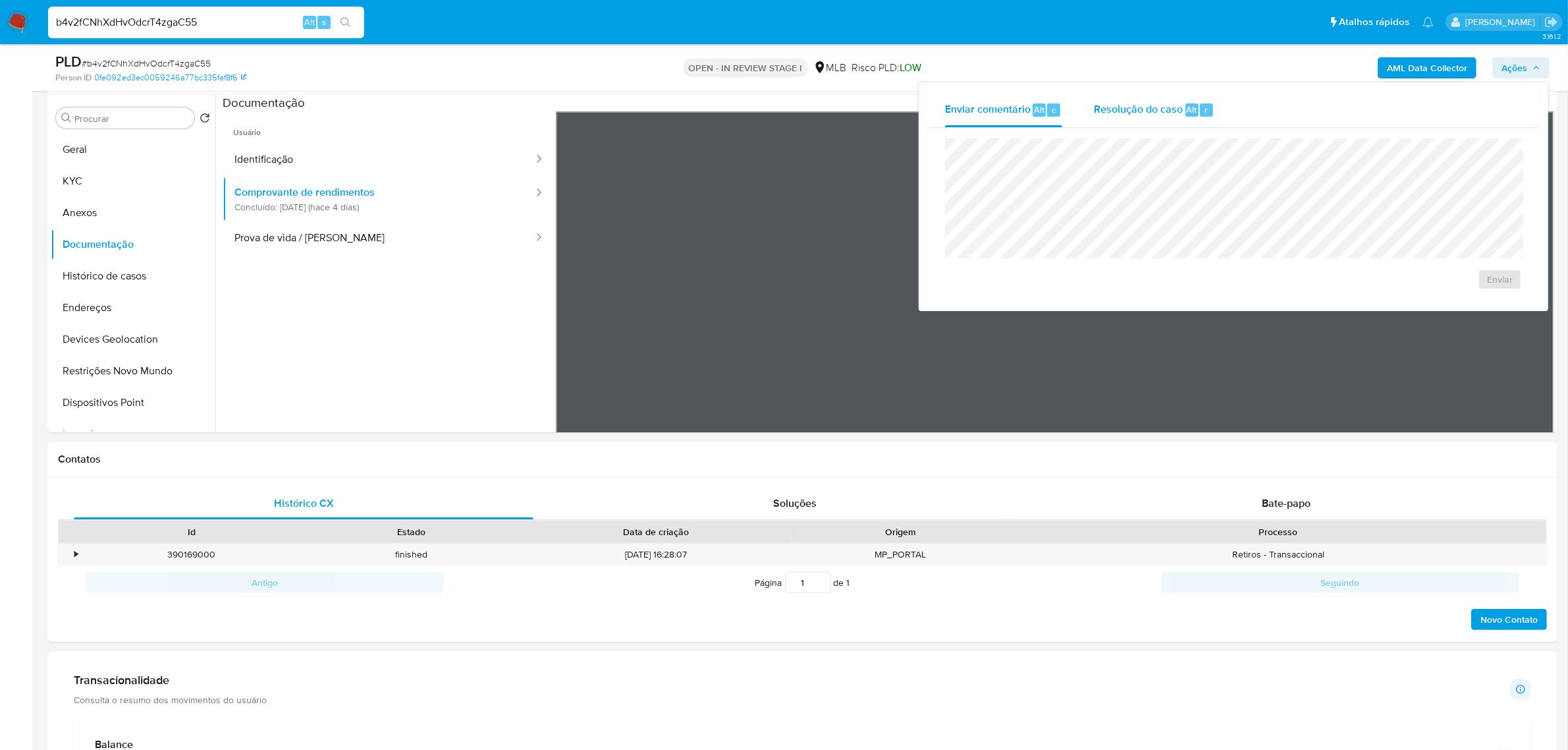
click at [1126, 116] on span "Resolução do caso" at bounding box center [1139, 109] width 89 height 15
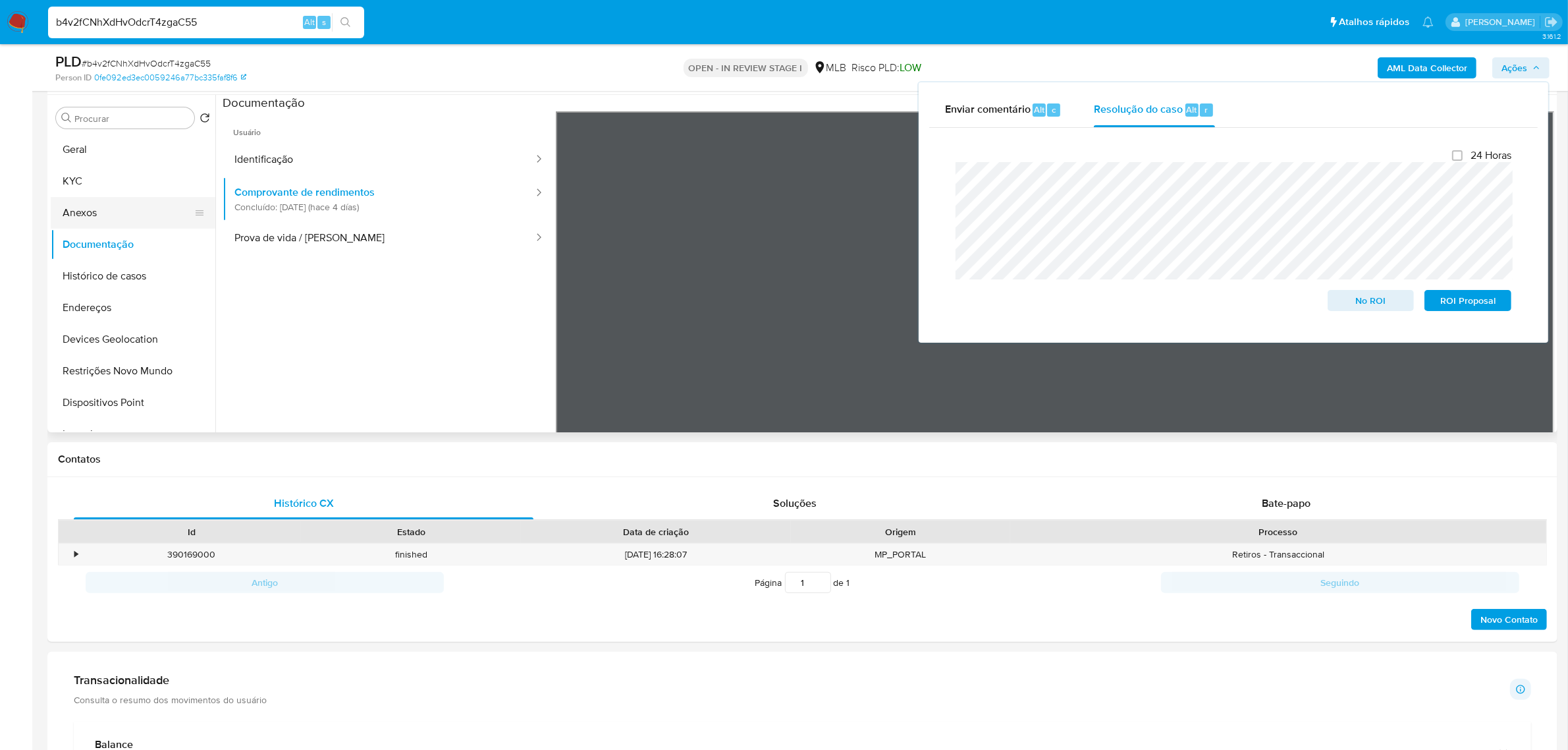
click at [106, 218] on button "Anexos" at bounding box center [127, 213] width 154 height 32
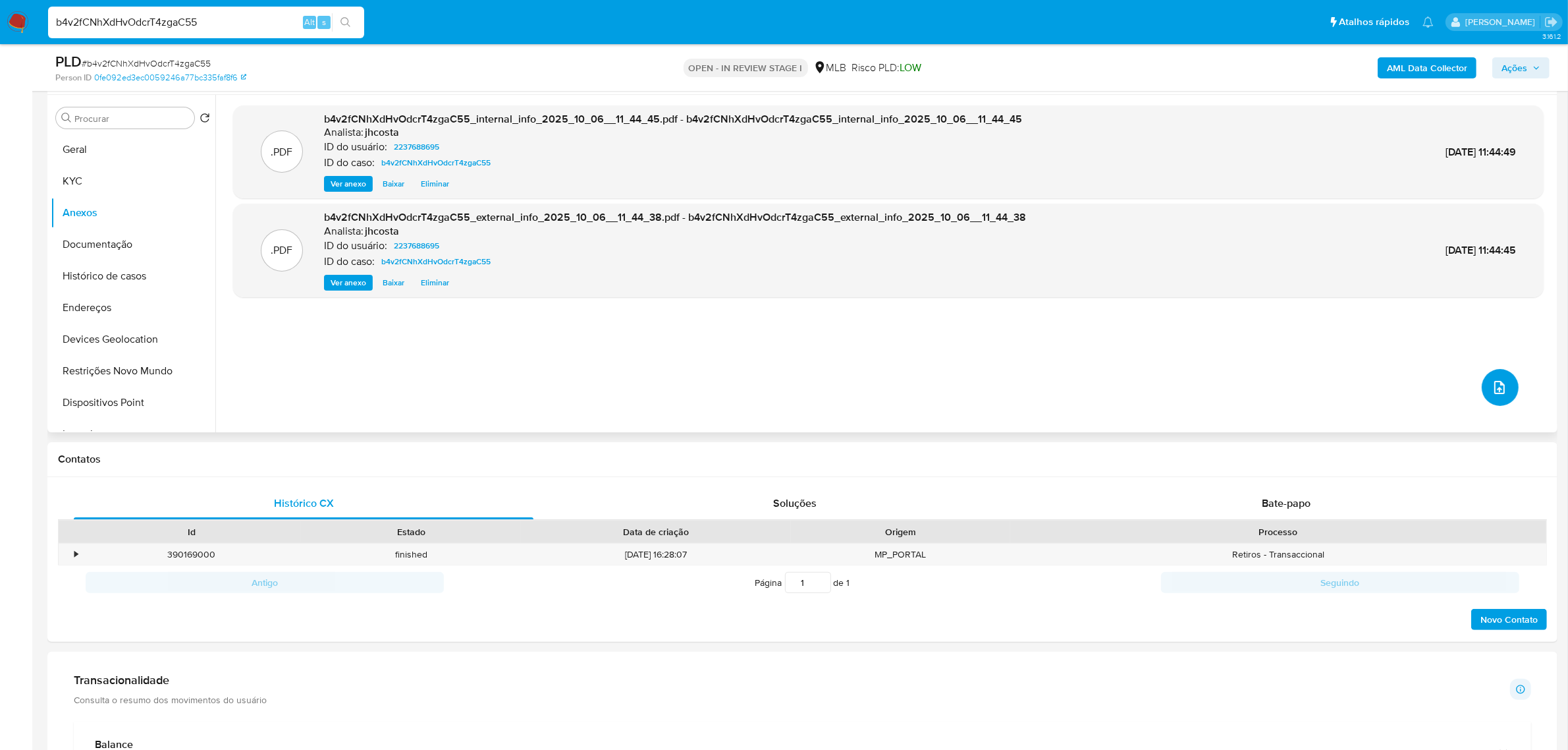
click at [1504, 394] on button "upload-file" at bounding box center [1500, 387] width 37 height 37
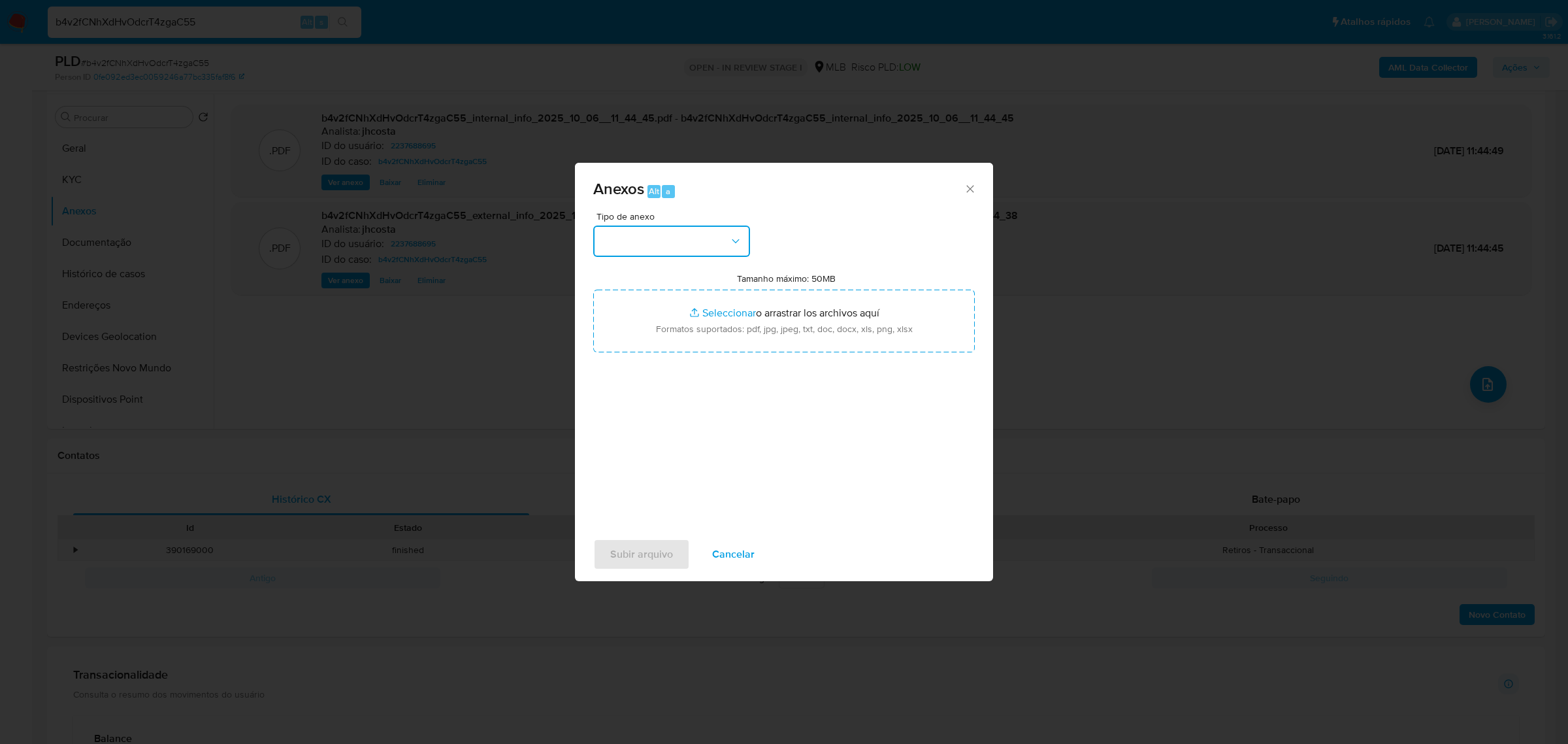
click at [630, 244] on button "button" at bounding box center [671, 241] width 156 height 32
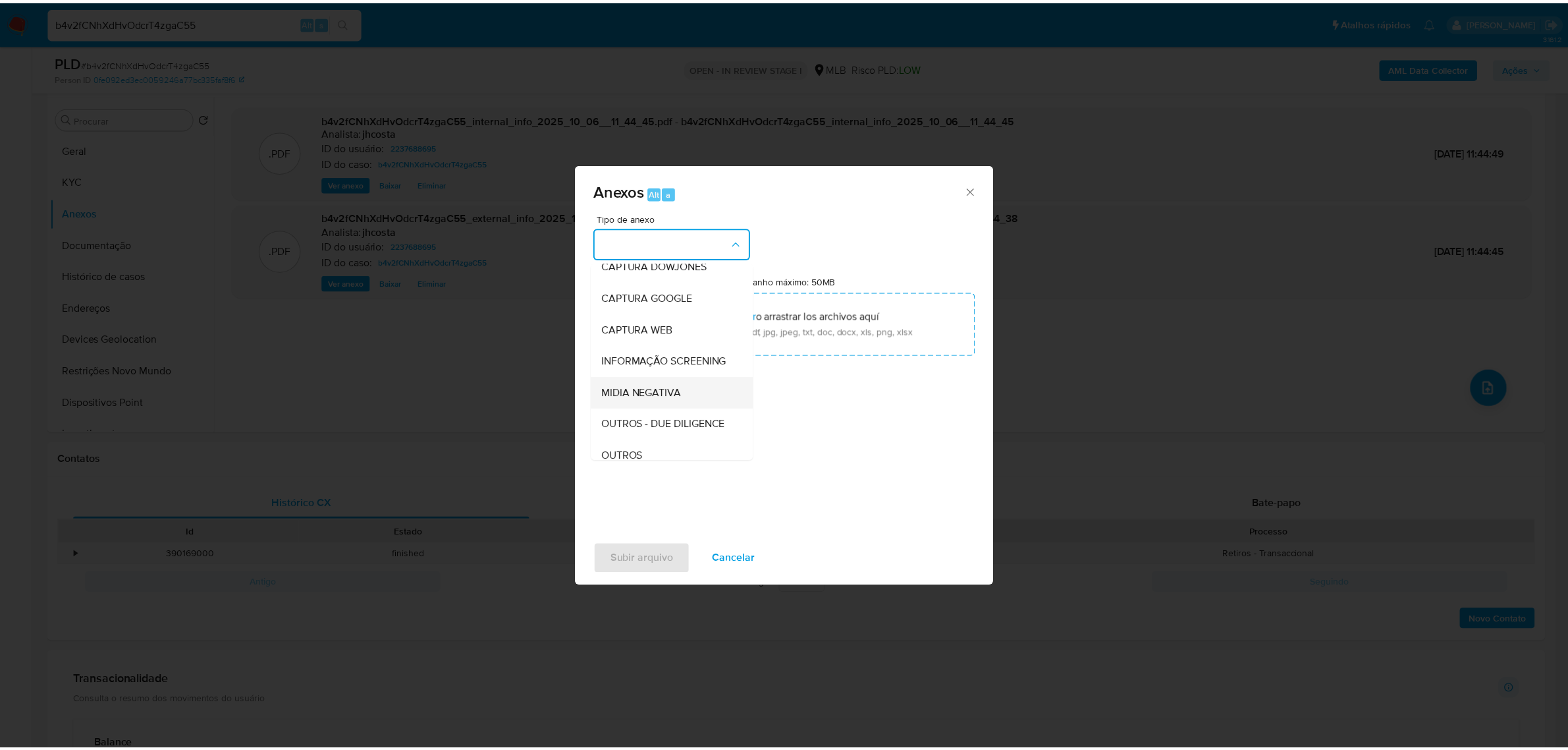
scroll to position [82, 0]
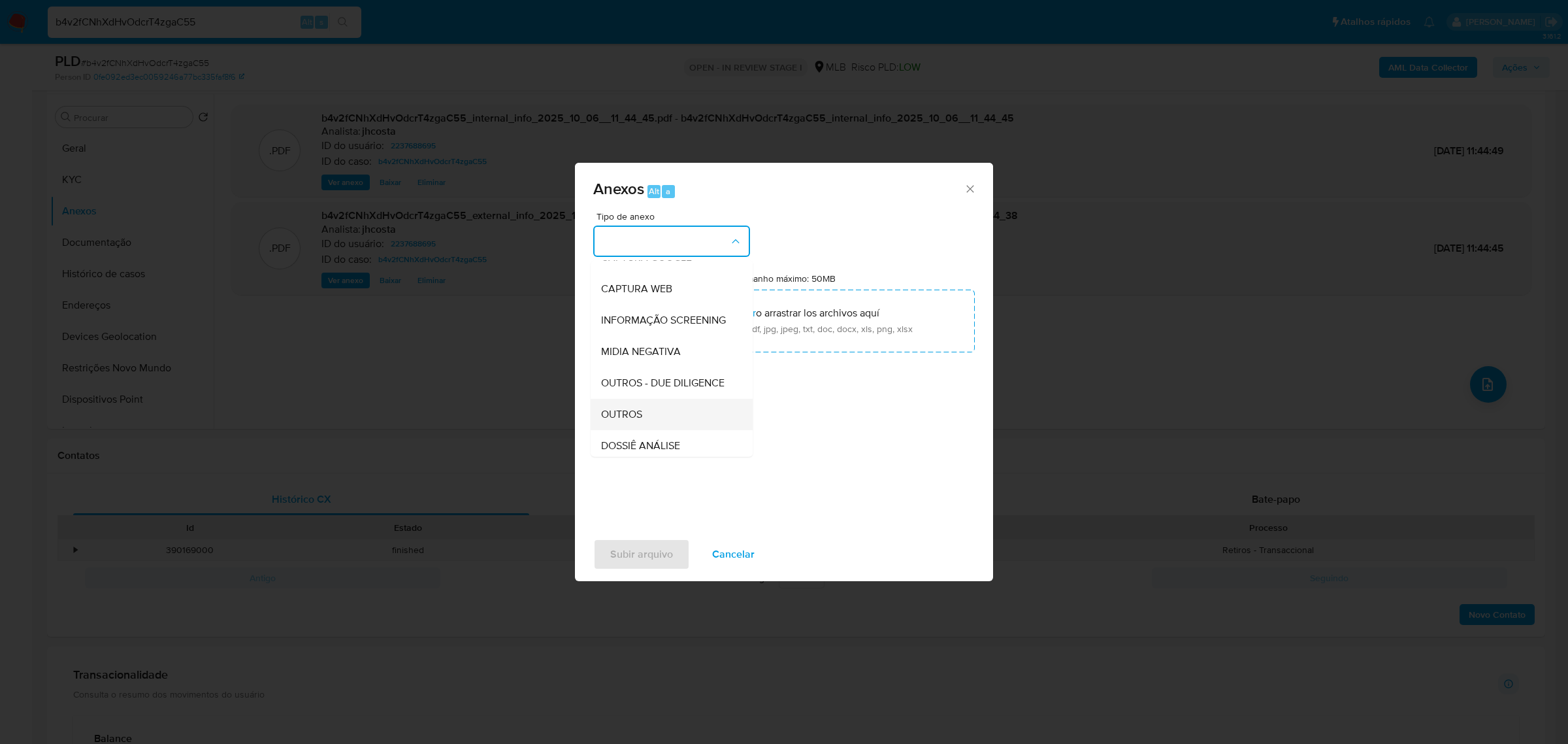
click at [644, 429] on div "OUTROS" at bounding box center [667, 414] width 133 height 32
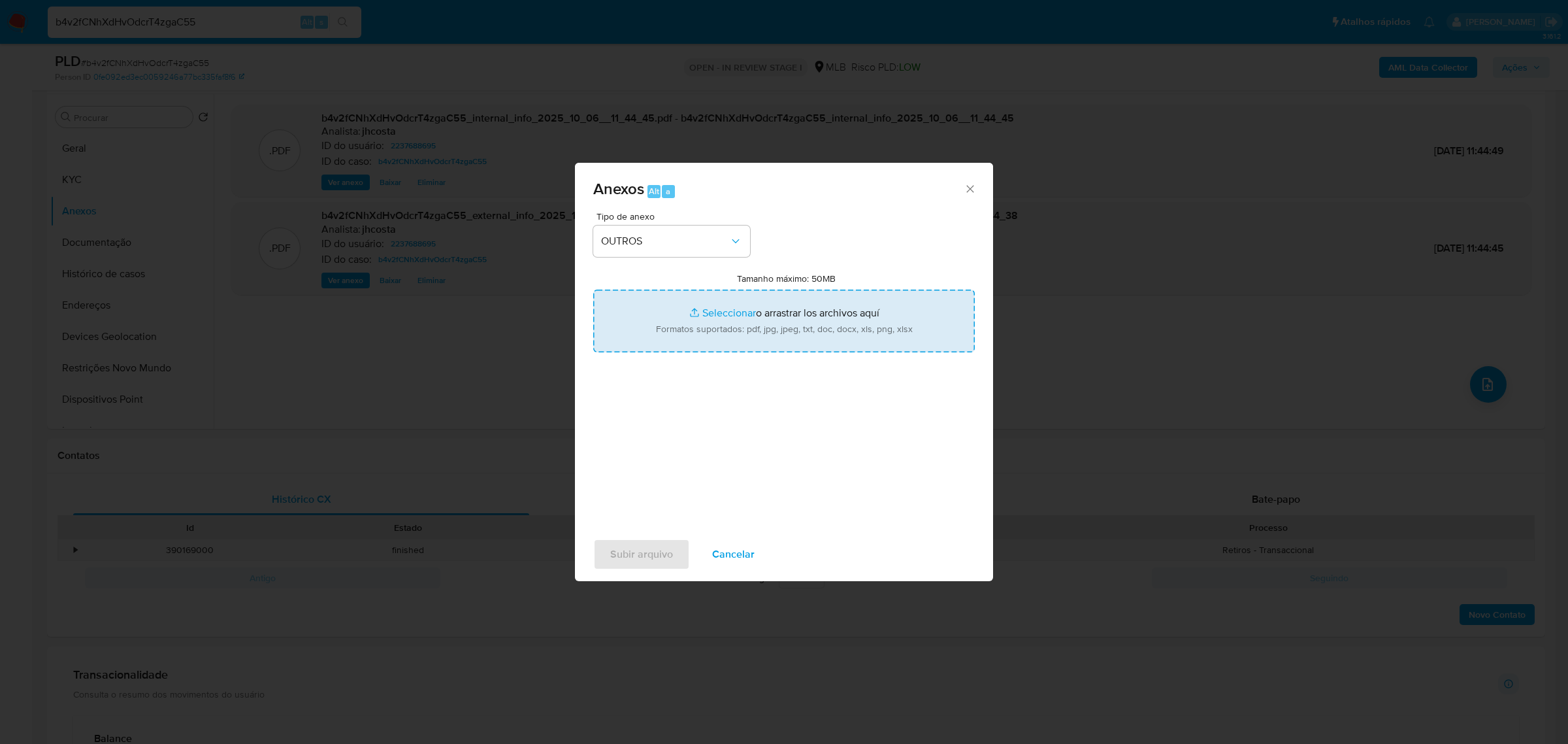
click at [772, 325] on input "Tamanho máximo: 50MB Seleccionar archivos" at bounding box center [784, 321] width 382 height 62
type input "C:\fakepath\Mulan 2237688695_2025_09_29_13_36_11.xlsx"
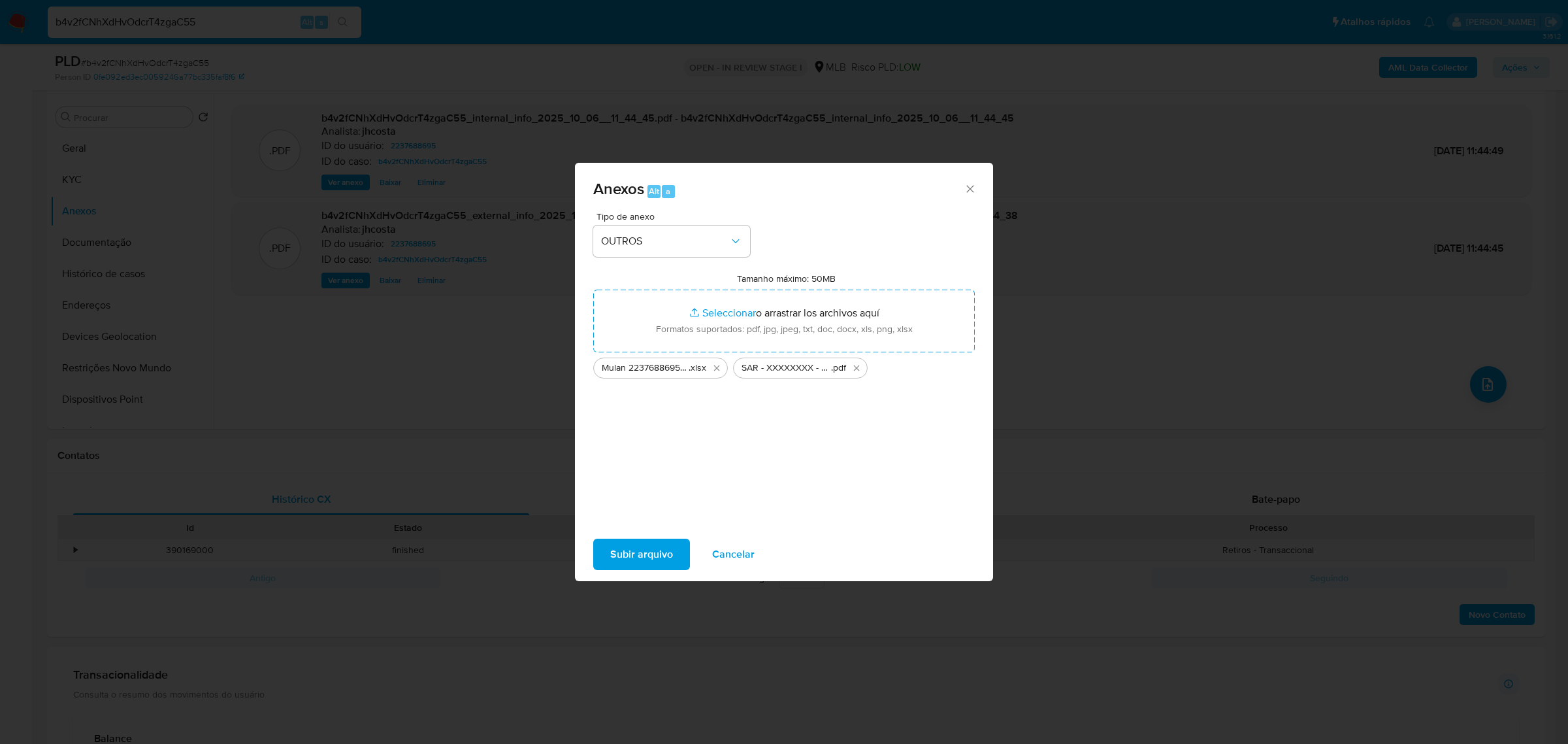
click at [616, 540] on span "Subir arquivo" at bounding box center [641, 554] width 62 height 29
click at [642, 563] on span "Subir arquivo" at bounding box center [641, 554] width 62 height 29
click at [660, 556] on span "Subir arquivo" at bounding box center [641, 554] width 62 height 29
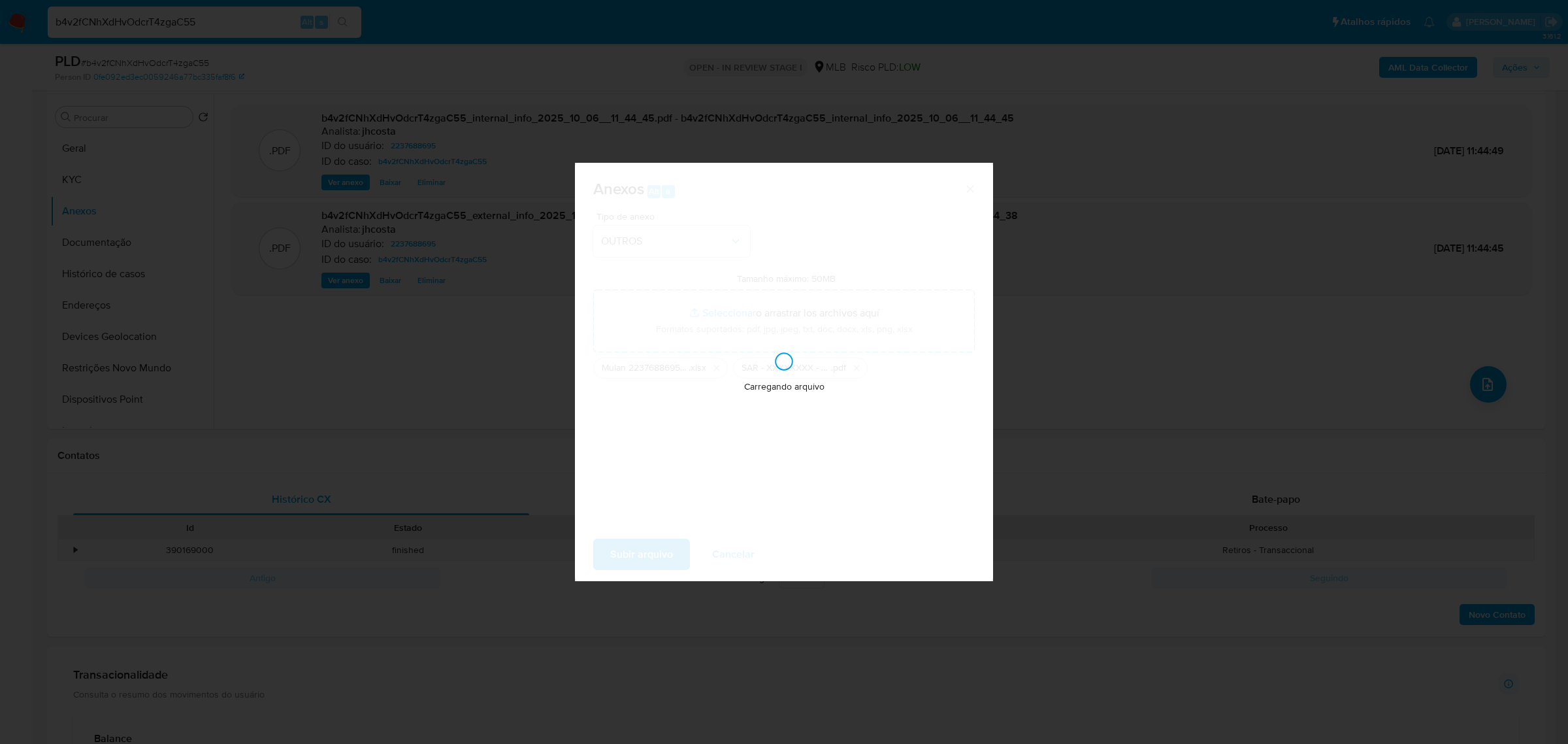
click at [206, 36] on div "Anexos Alt a Tipo de anexo OUTROS Tamanho máximo: 50MB Seleccionar archivos Sel…" at bounding box center [784, 372] width 1568 height 744
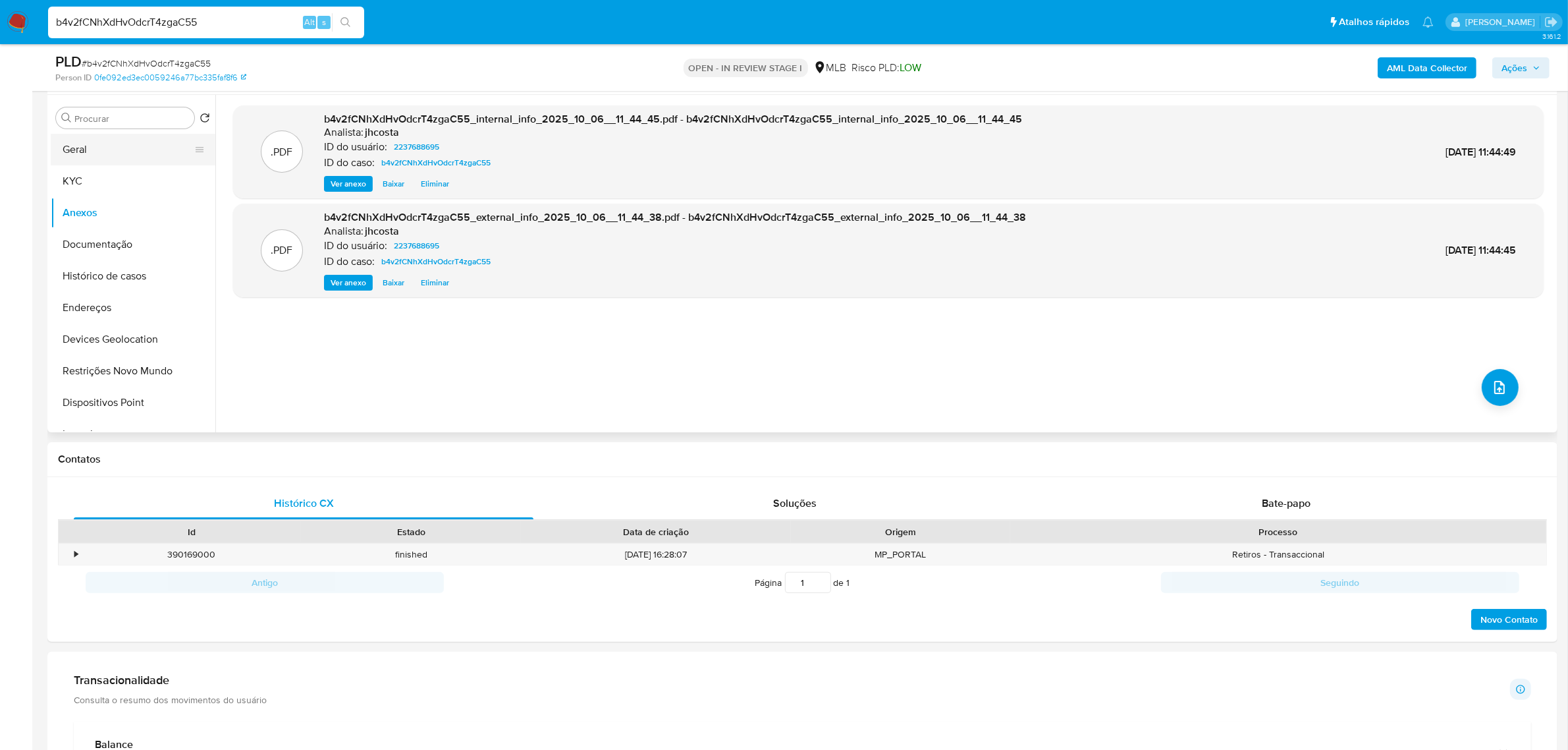
click at [105, 146] on button "Geral" at bounding box center [127, 149] width 154 height 32
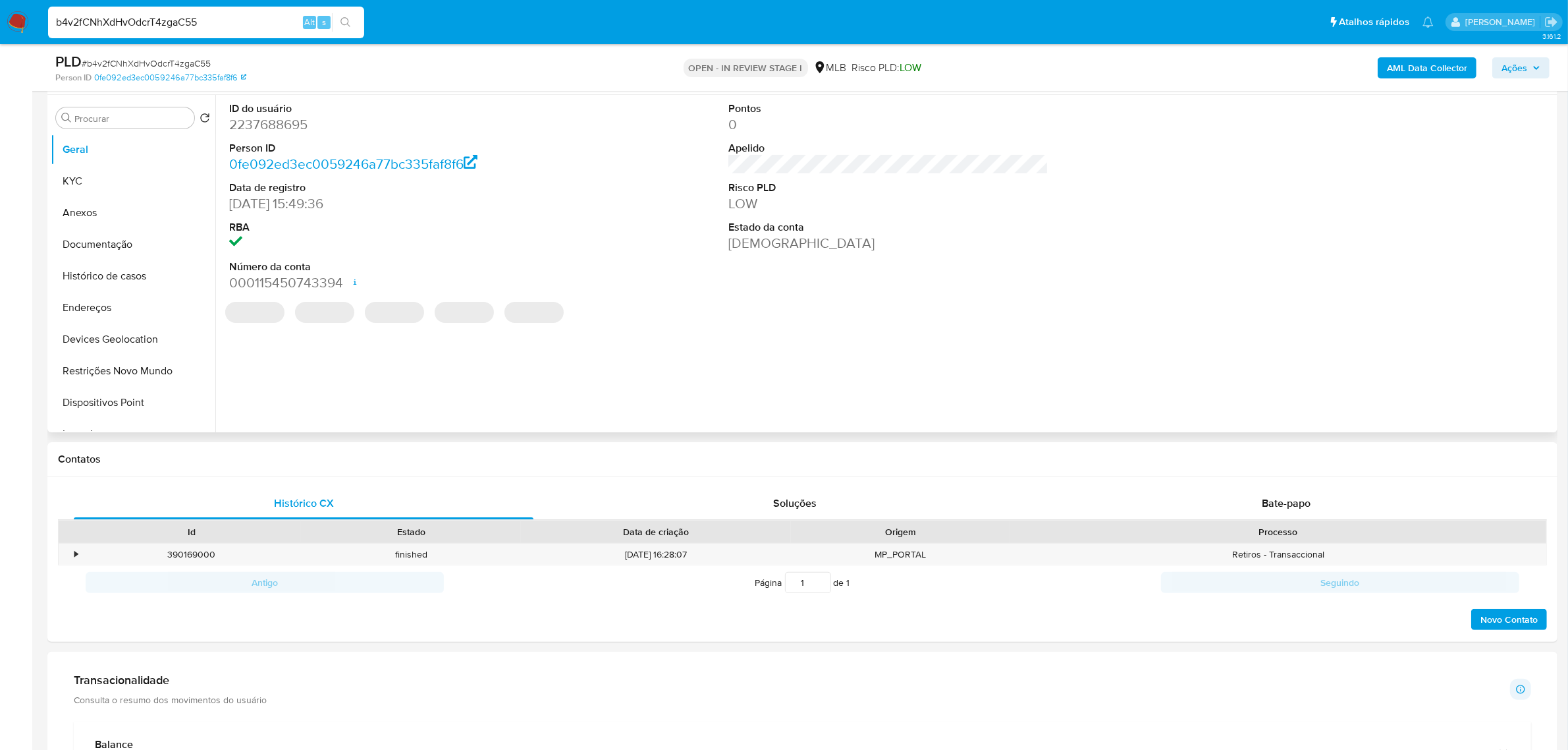
click at [249, 119] on dd "2237688695" at bounding box center [389, 124] width 320 height 18
copy dd "2237688695"
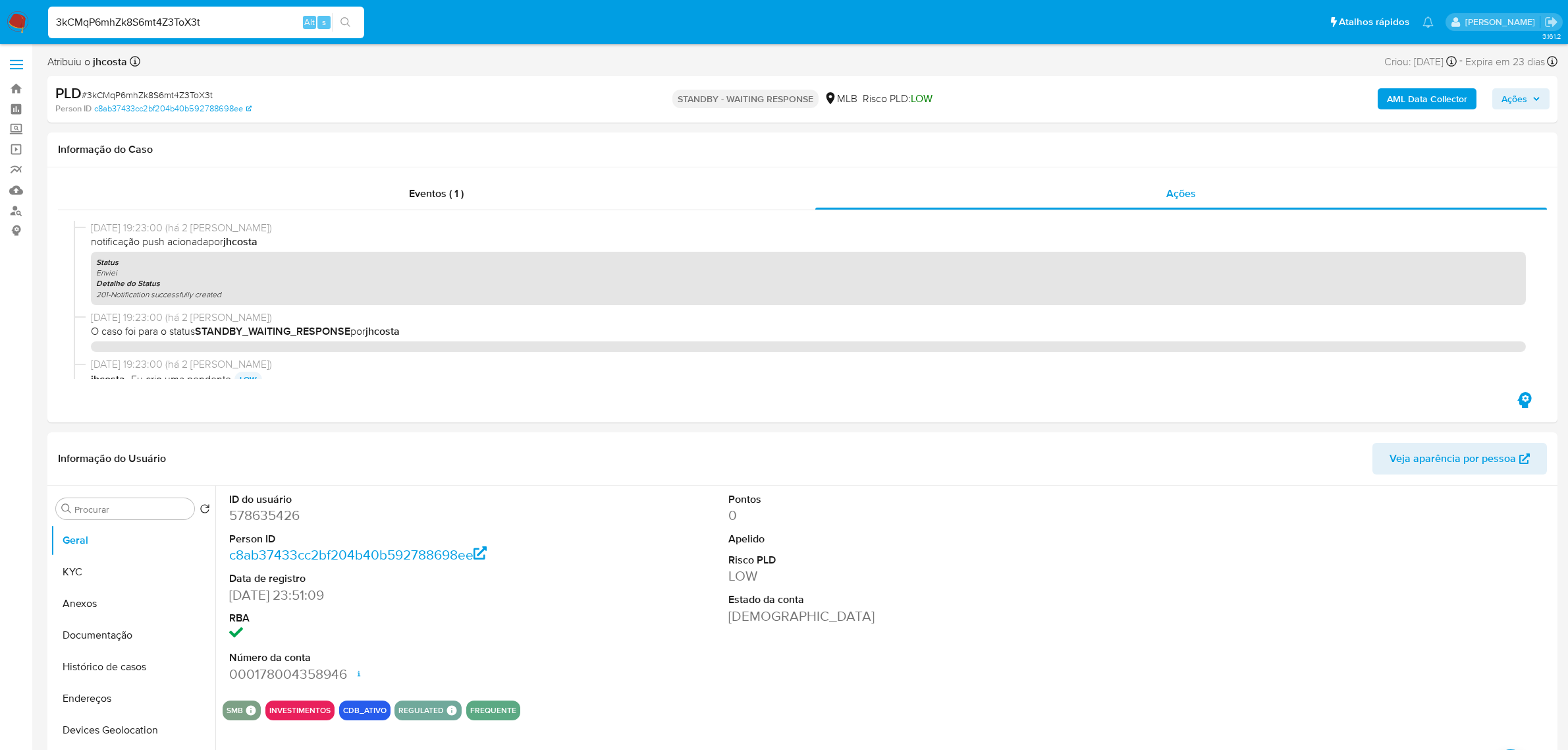
select select "10"
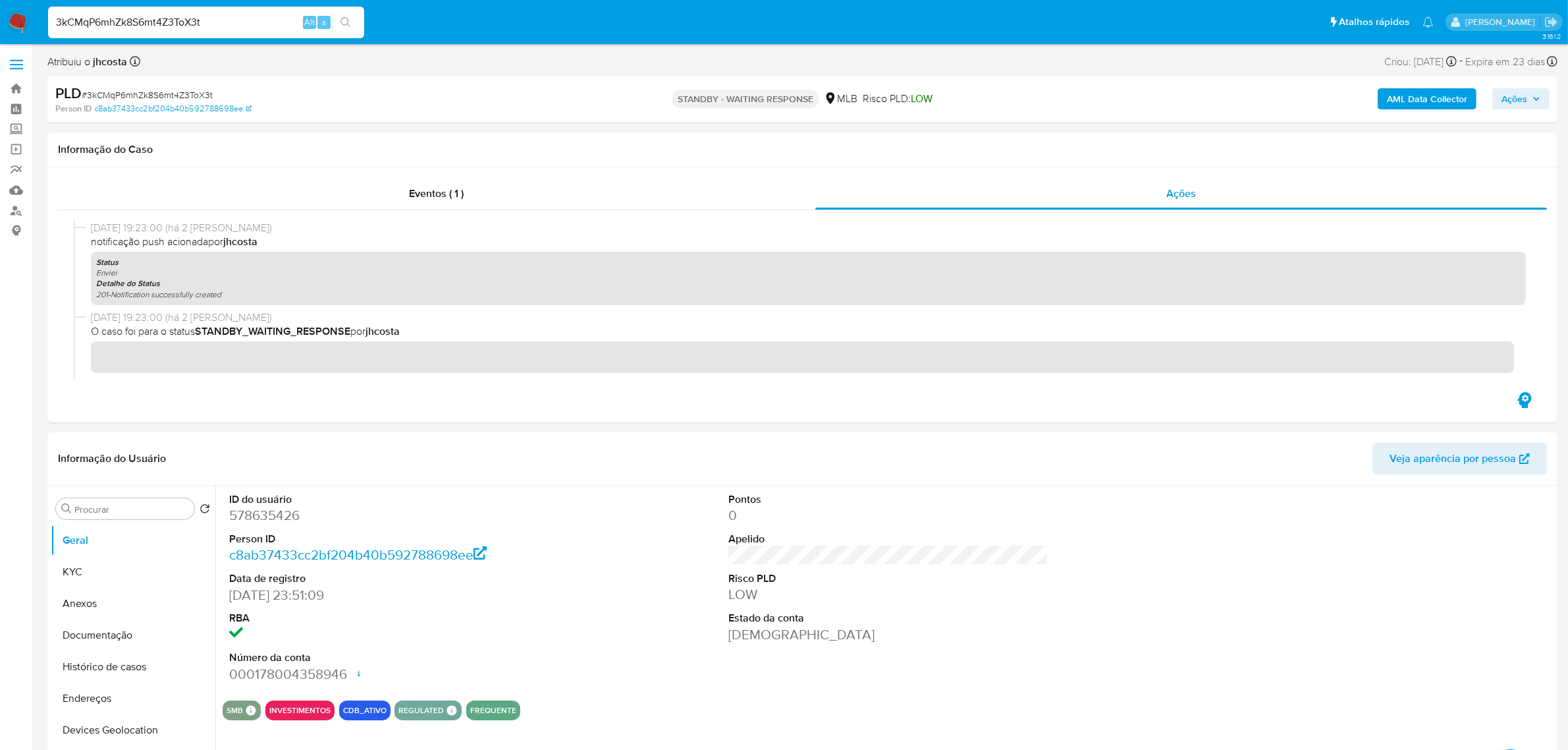
click at [216, 19] on input "3kCMqP6mhZk8S6mt4Z3ToX3t" at bounding box center [206, 22] width 316 height 17
type input "199814935"
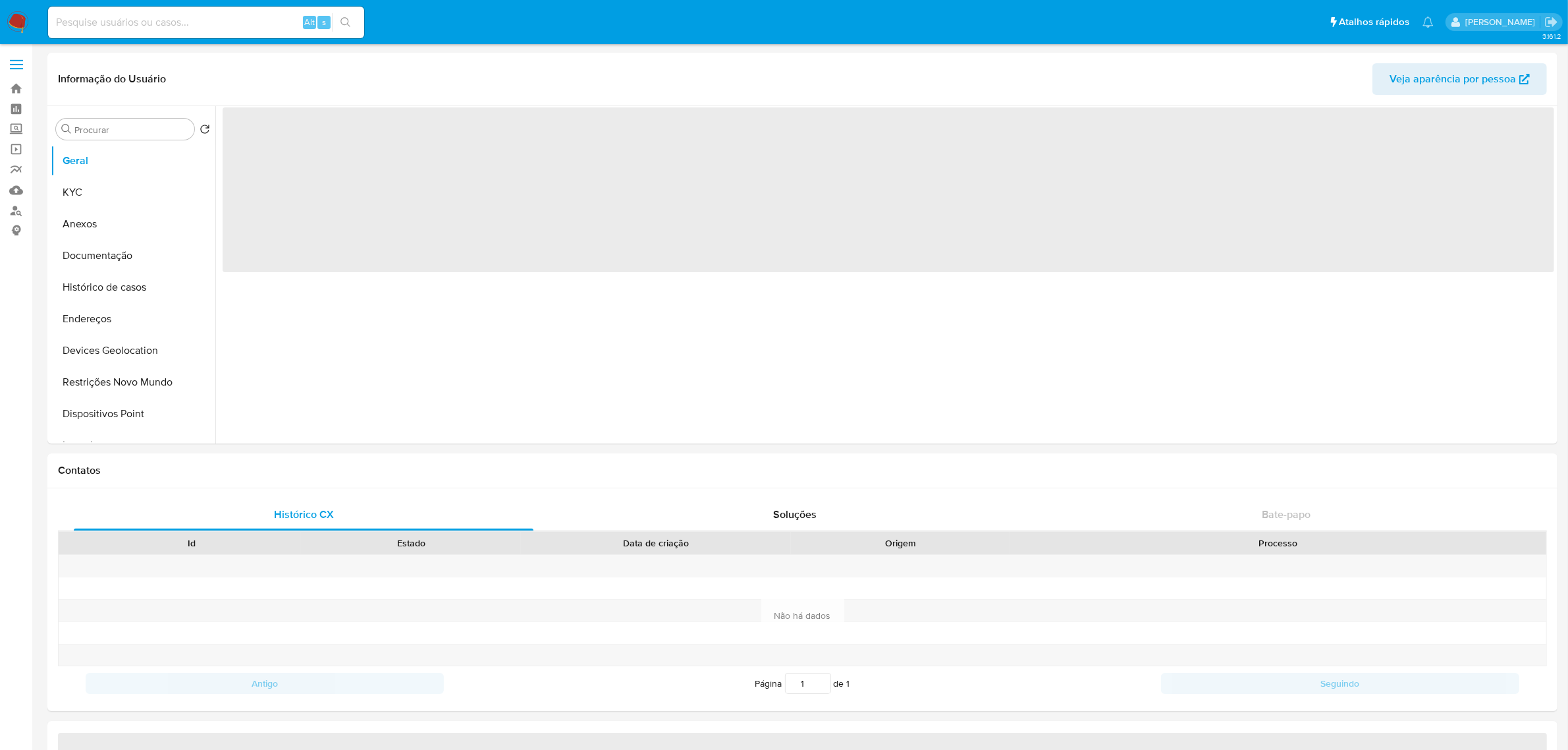
select select "10"
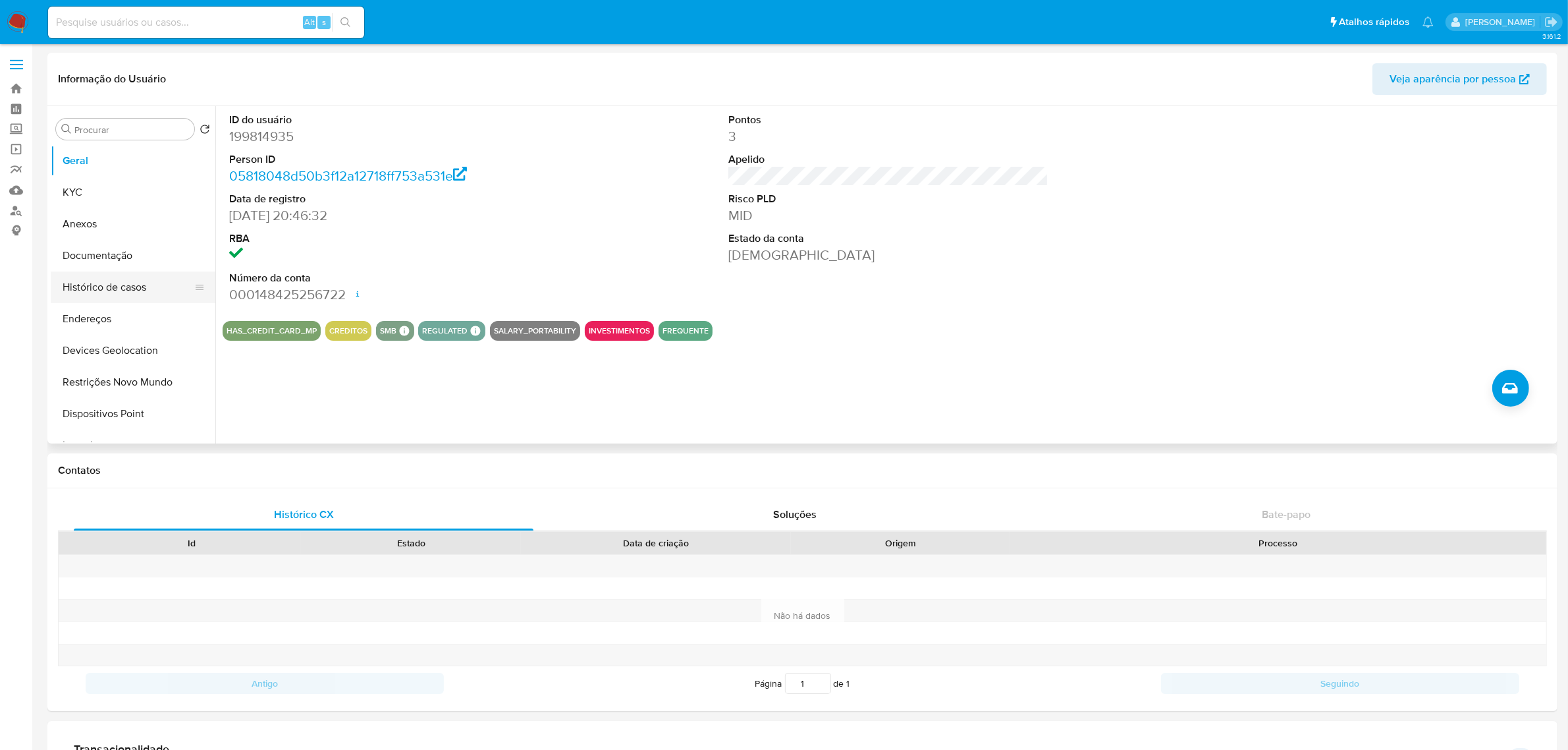
click at [123, 294] on button "Histórico de casos" at bounding box center [127, 287] width 154 height 32
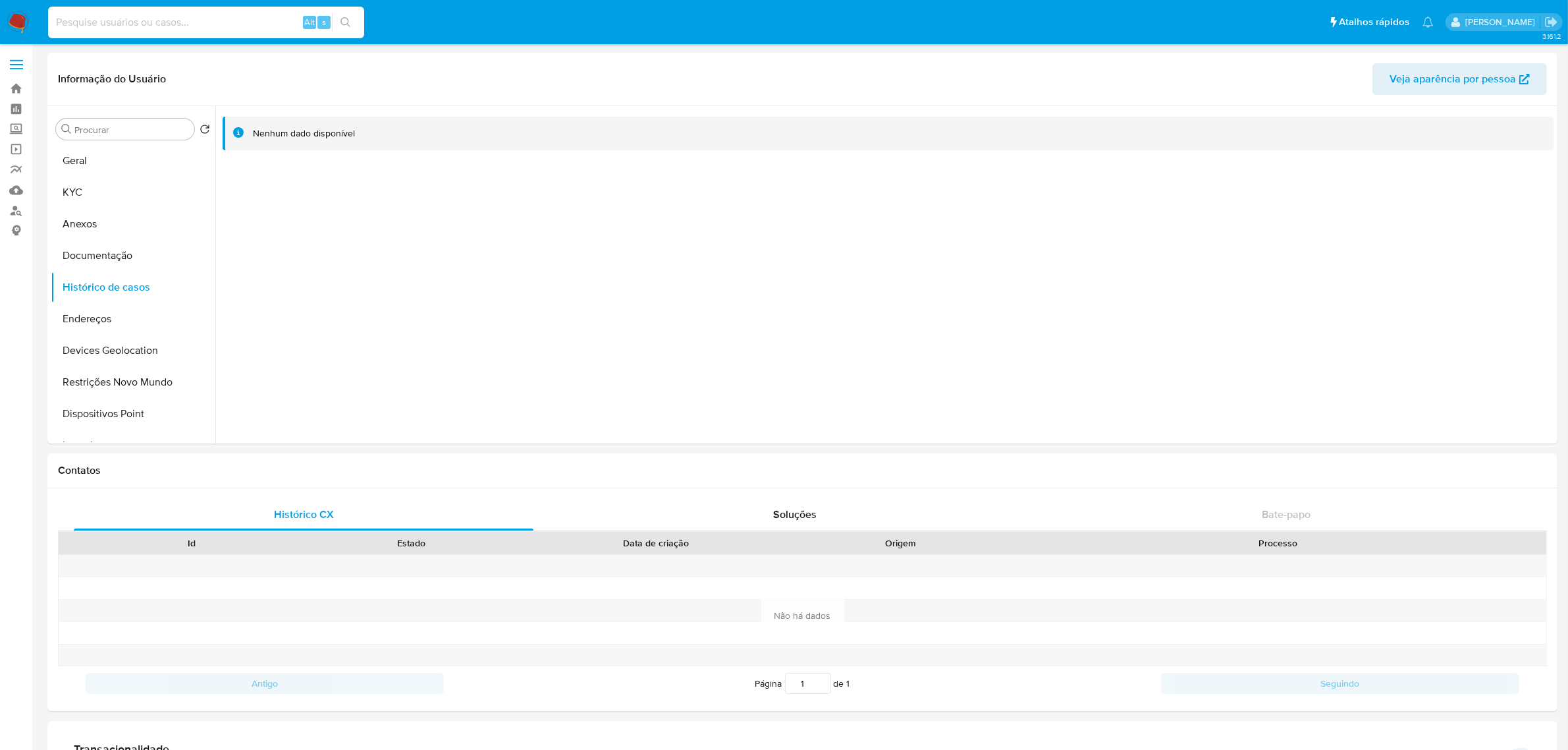
click at [168, 26] on input at bounding box center [206, 22] width 316 height 17
paste input "153206999"
type input "153206999"
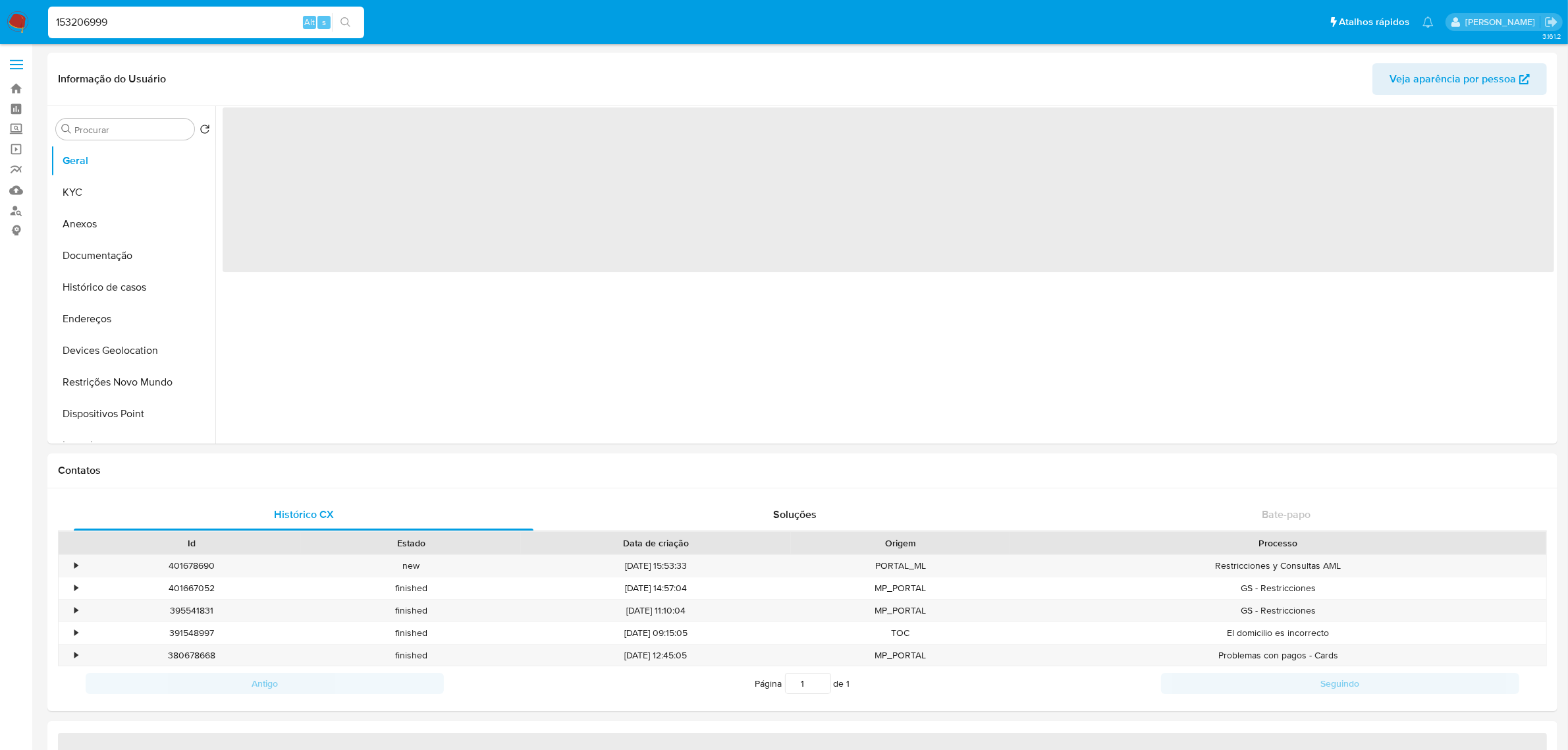
select select "10"
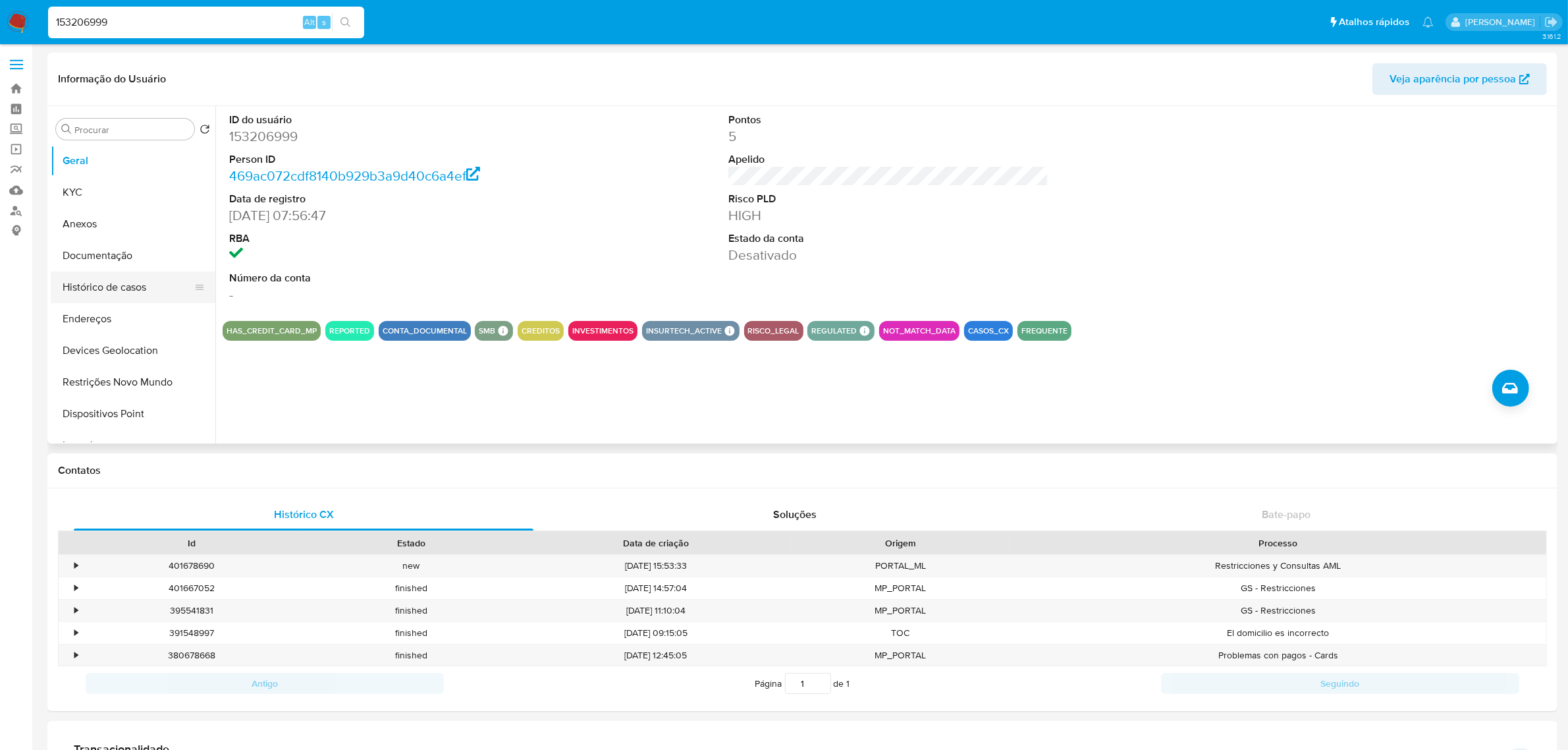
click at [117, 274] on button "Histórico de casos" at bounding box center [127, 287] width 154 height 32
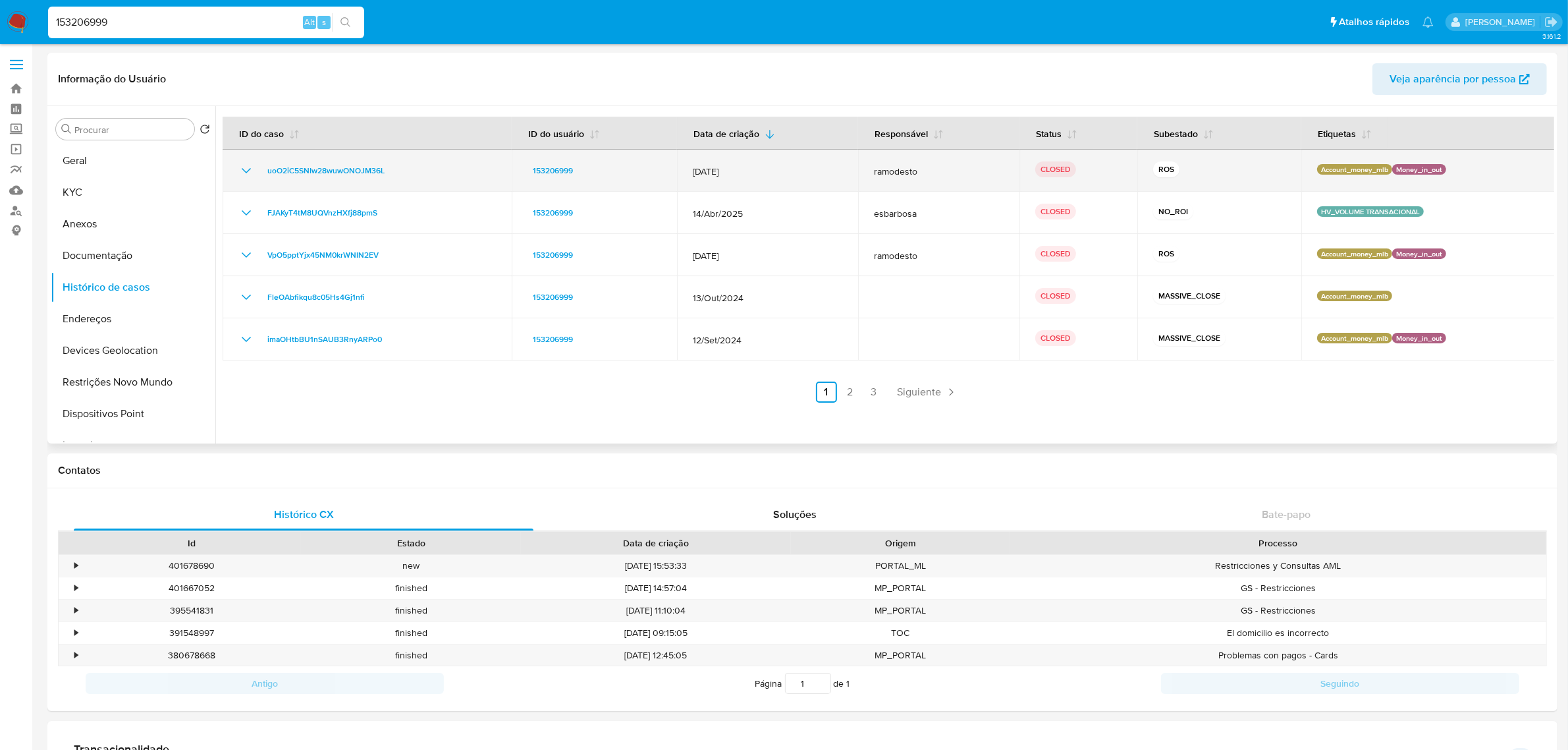
click at [248, 165] on icon "Mostrar/Ocultar" at bounding box center [247, 170] width 15 height 15
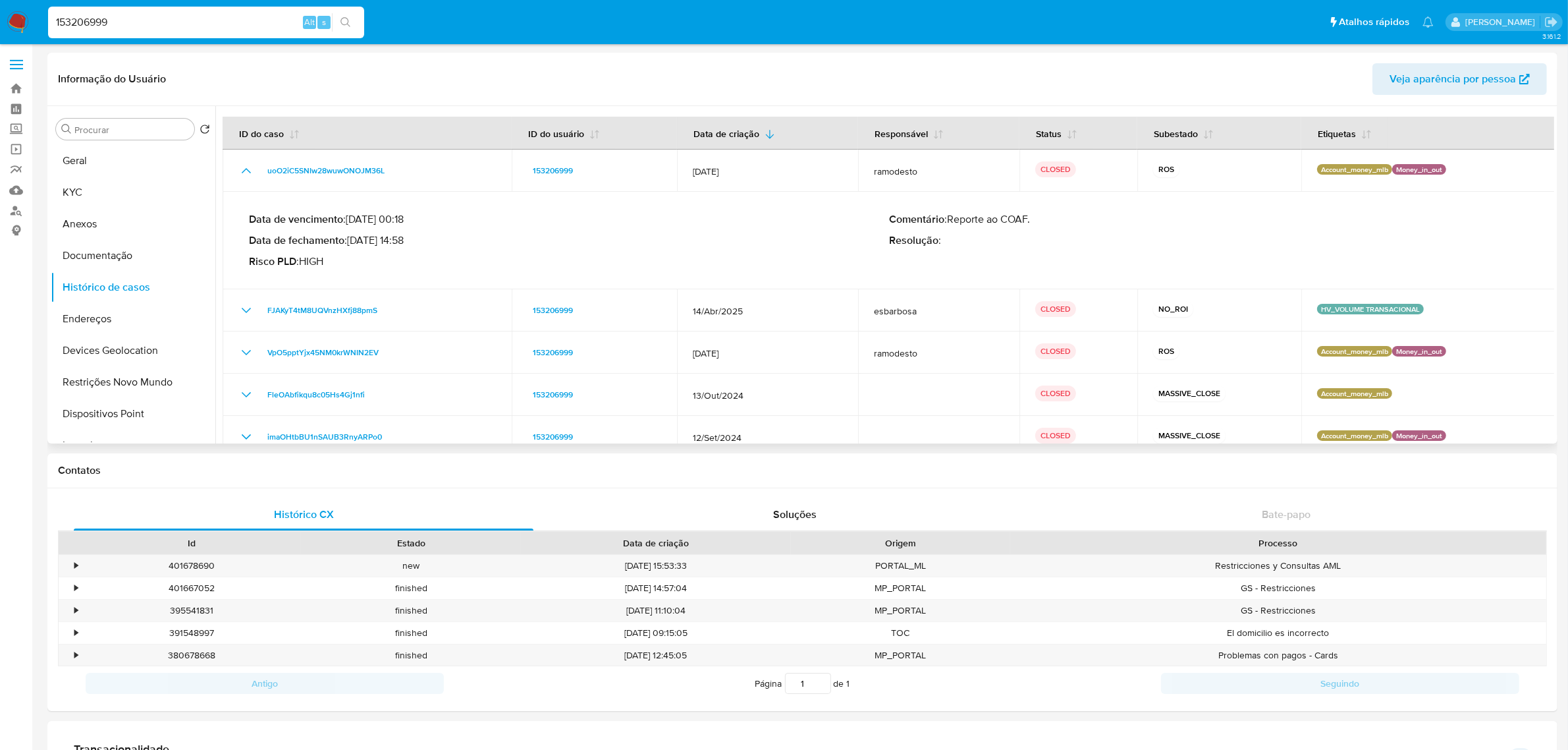
drag, startPoint x: 360, startPoint y: 241, endPoint x: 381, endPoint y: 239, distance: 21.1
click at [381, 239] on p "Data de fechamento : [DATE] 14:58" at bounding box center [569, 241] width 640 height 14
click at [389, 238] on p "Data de fechamento : [DATE] 14:58" at bounding box center [569, 241] width 640 height 14
drag, startPoint x: 405, startPoint y: 237, endPoint x: 354, endPoint y: 251, distance: 52.9
click at [354, 251] on div "Data de vencimento : [DATE] 00:18 Data de fechamento : [DATE] 14:58 Risco PLD :…" at bounding box center [569, 240] width 640 height 55
